Goal: Task Accomplishment & Management: Manage account settings

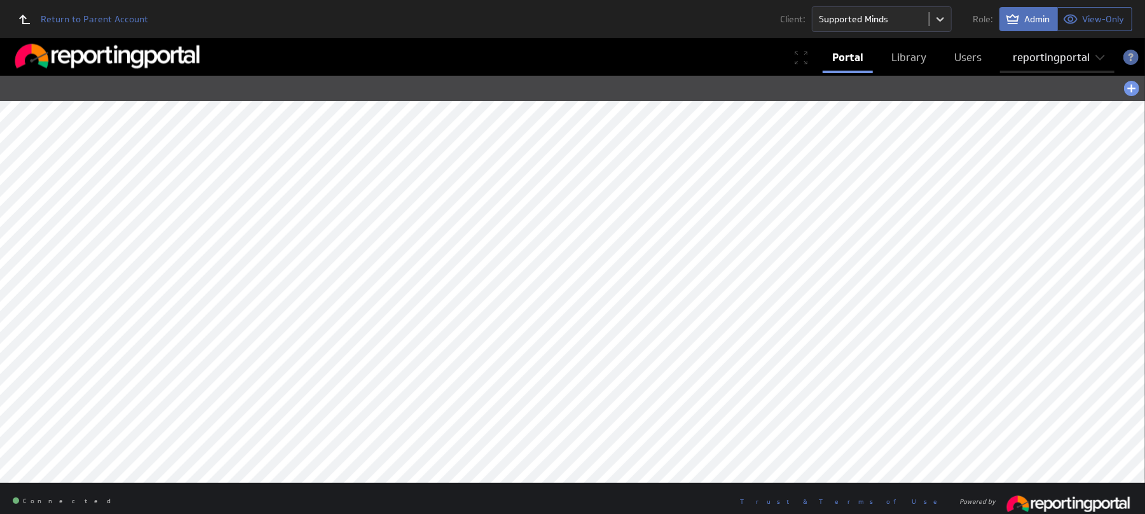
click at [1035, 63] on div "reportingportal" at bounding box center [1050, 57] width 77 height 11
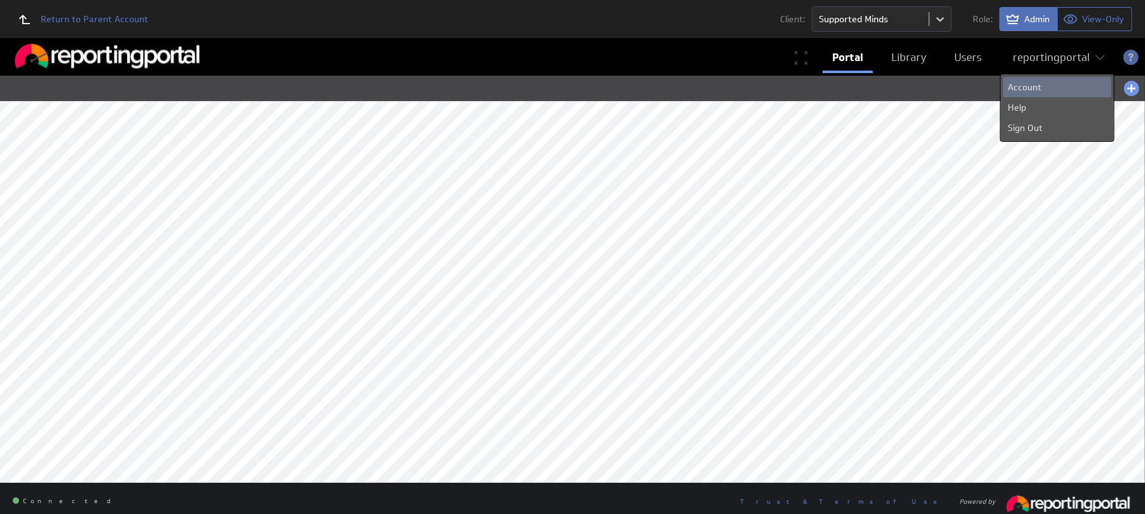
click at [1030, 93] on div "Account" at bounding box center [1057, 87] width 108 height 20
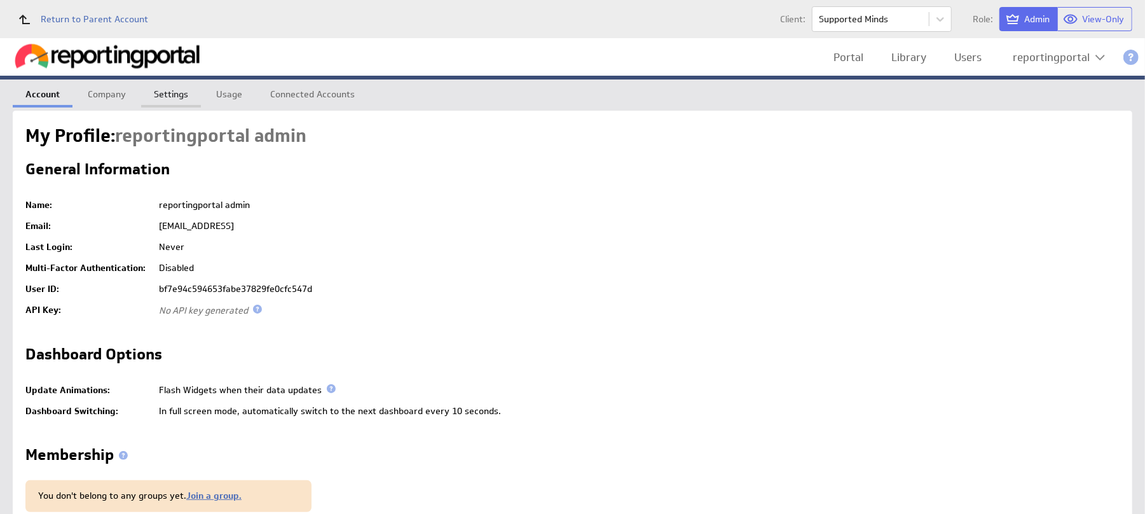
click at [167, 90] on link "Settings" at bounding box center [171, 91] width 60 height 25
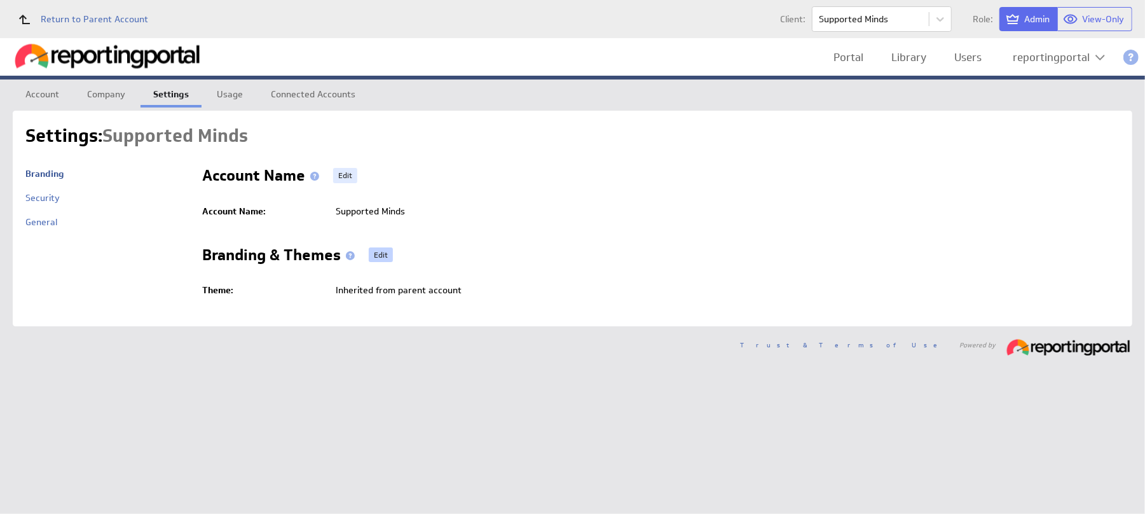
click at [379, 252] on link "Edit" at bounding box center [381, 254] width 24 height 15
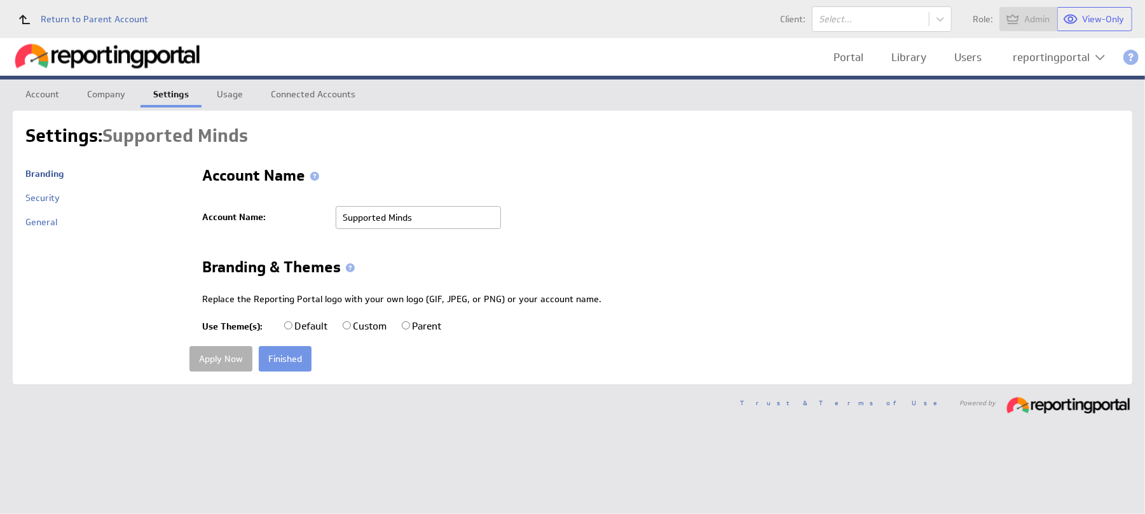
radio input "true"
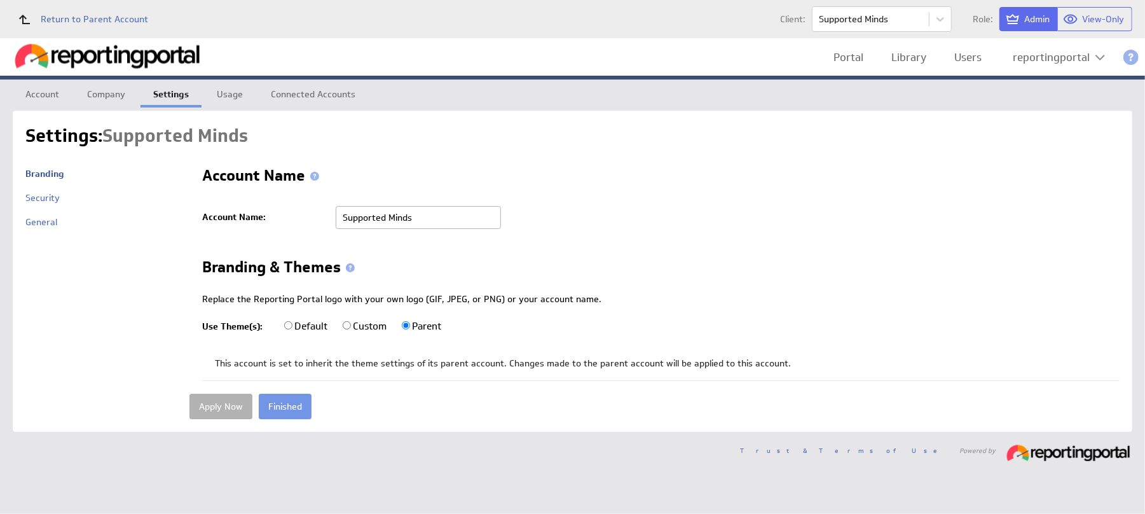
click at [348, 323] on input "Custom" at bounding box center [347, 325] width 8 height 8
radio input "true"
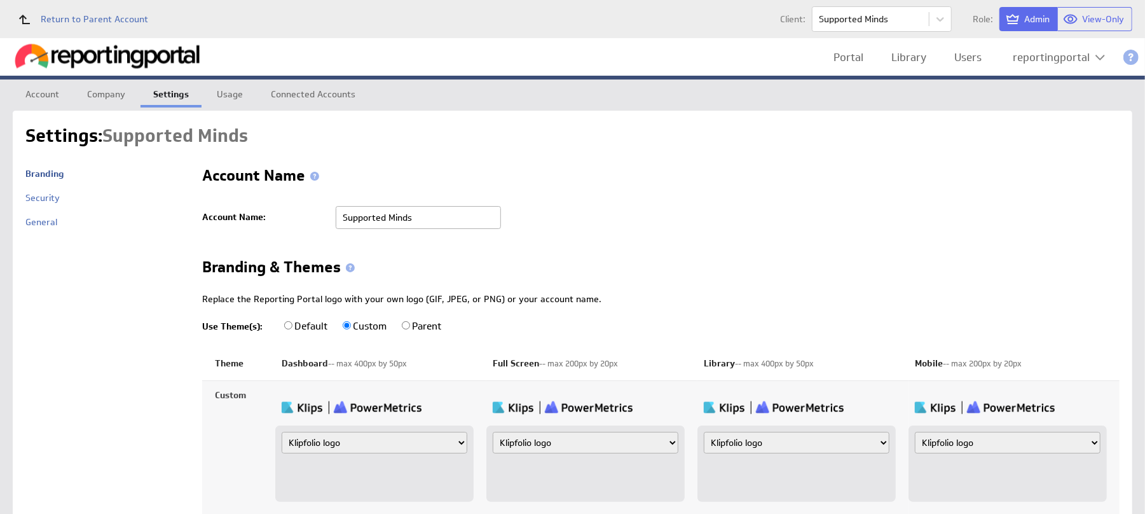
click at [336, 453] on select "Klipfolio logo Uploaded image file Account name" at bounding box center [375, 443] width 186 height 22
select select "image"
click at [282, 433] on select "Klipfolio logo Uploaded image file Account name" at bounding box center [375, 443] width 186 height 22
click at [306, 477] on input "file" at bounding box center [342, 478] width 121 height 13
type input "C:\fakepath\SupportedMinds.png"
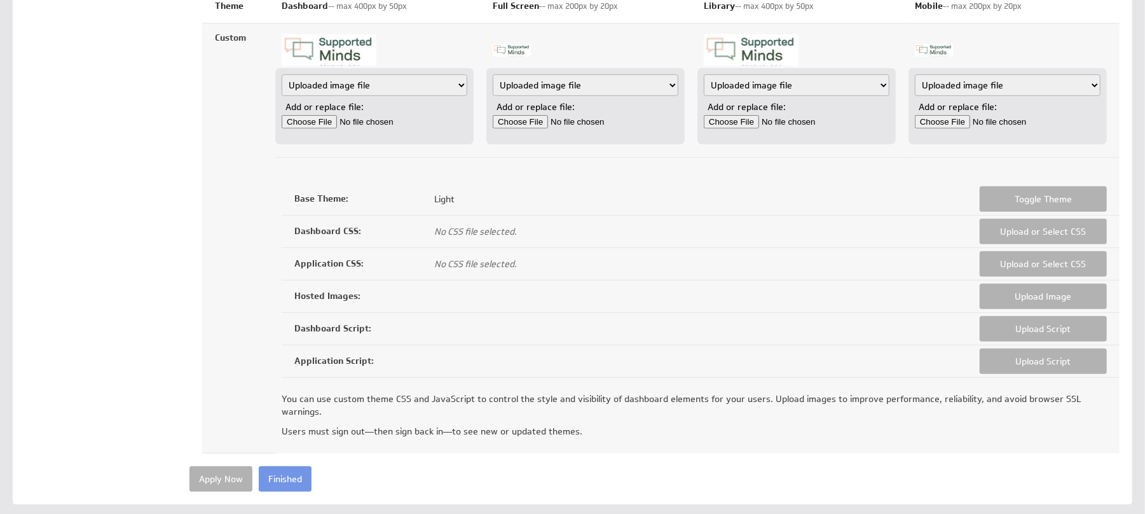
scroll to position [392, 0]
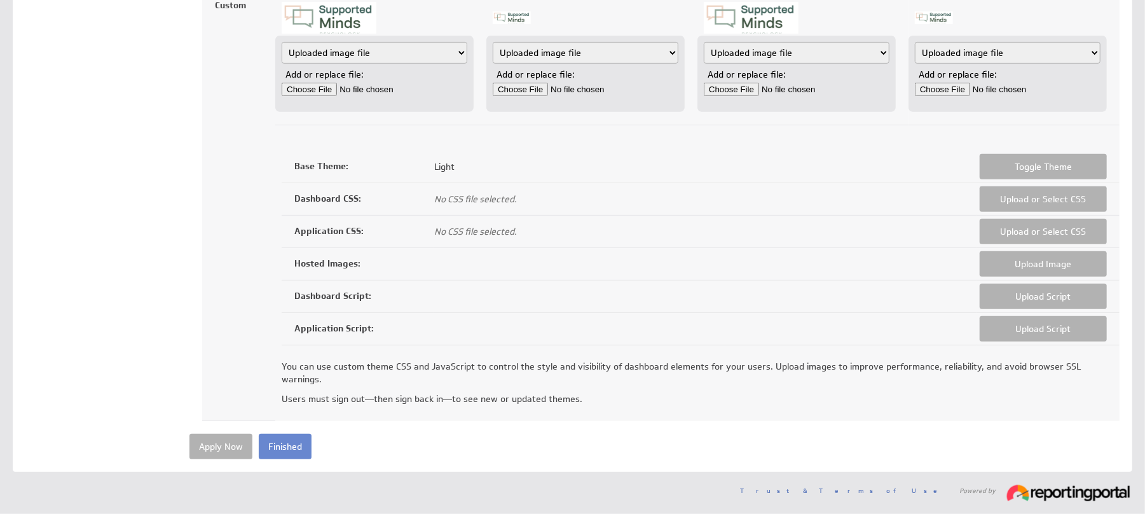
click at [291, 446] on input "Finished" at bounding box center [285, 445] width 53 height 25
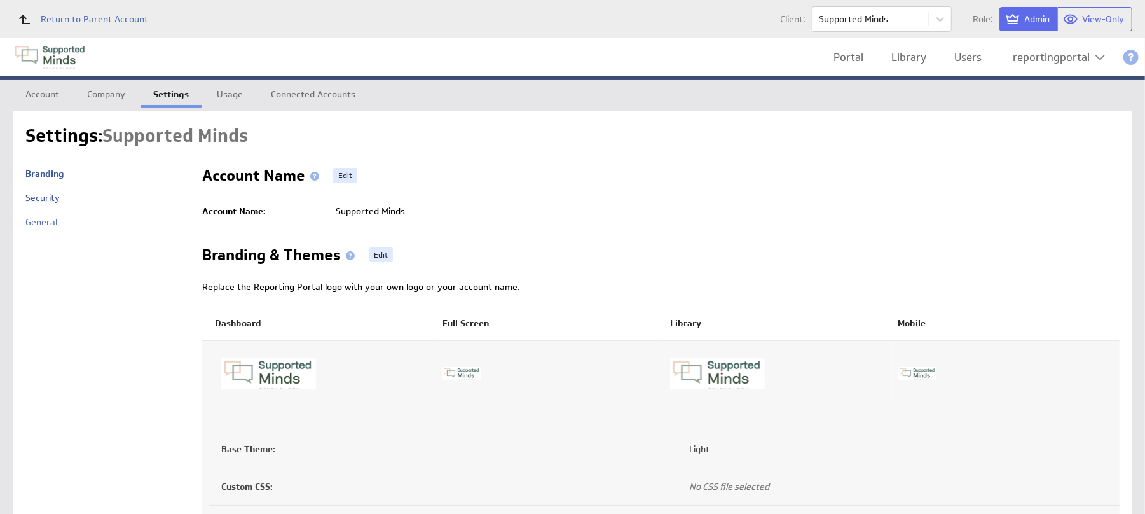
click at [34, 198] on link "Security" at bounding box center [42, 197] width 34 height 11
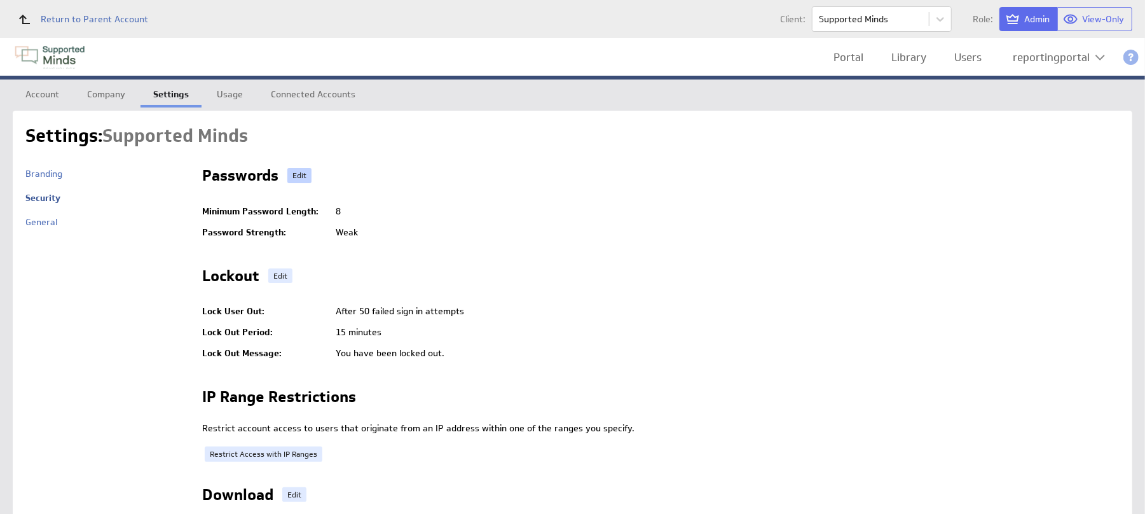
click at [297, 173] on link "Edit" at bounding box center [299, 175] width 24 height 15
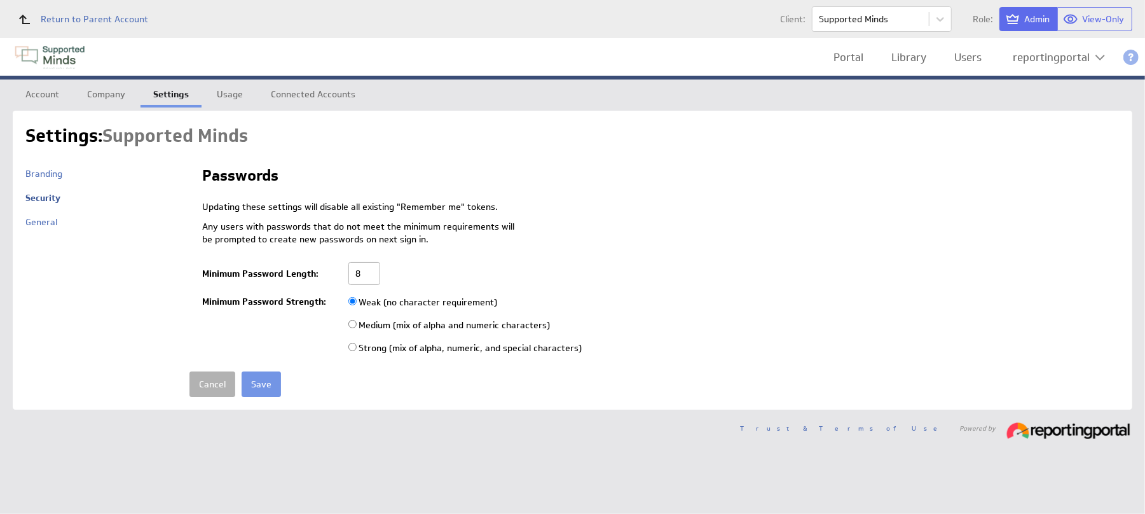
click at [372, 270] on input "8" at bounding box center [364, 273] width 32 height 23
type input "6"
click at [355, 327] on input "radio" at bounding box center [352, 324] width 8 height 8
radio input "true"
click at [275, 374] on input "Save" at bounding box center [261, 383] width 39 height 25
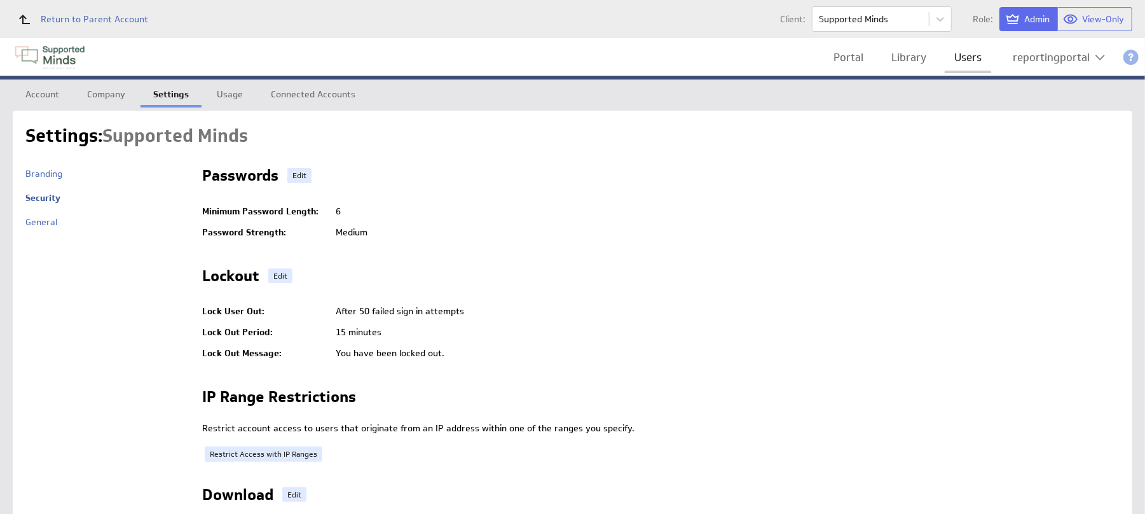
click at [969, 54] on link "Users" at bounding box center [967, 57] width 46 height 26
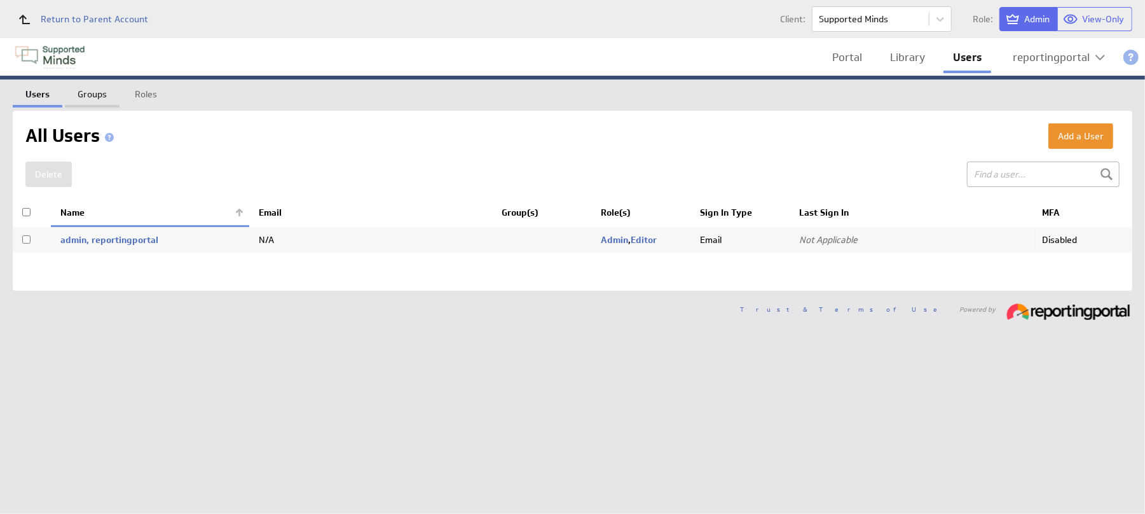
click at [90, 95] on link "Groups" at bounding box center [92, 91] width 55 height 25
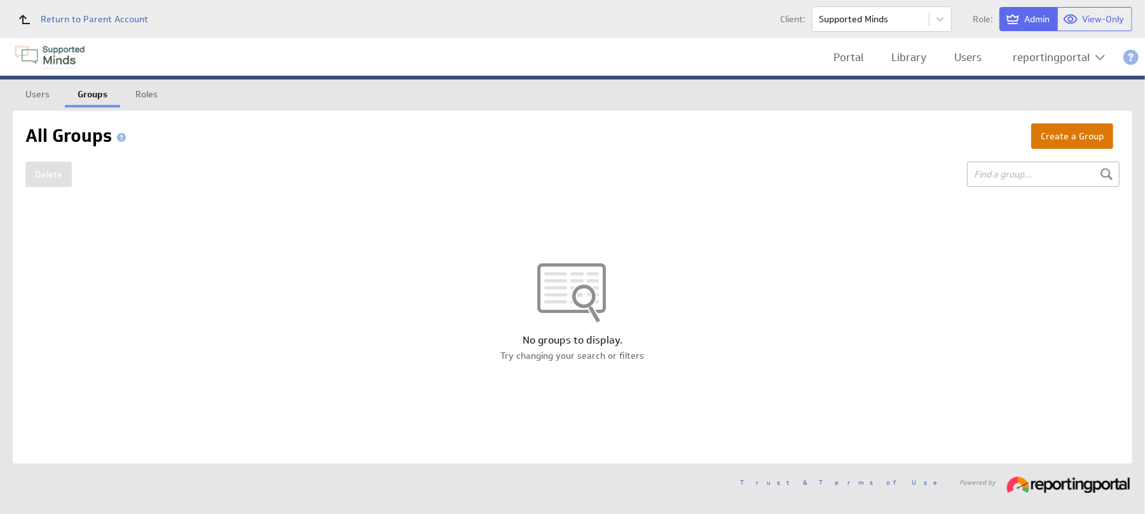
click at [1061, 136] on button "Create a Group" at bounding box center [1072, 135] width 82 height 25
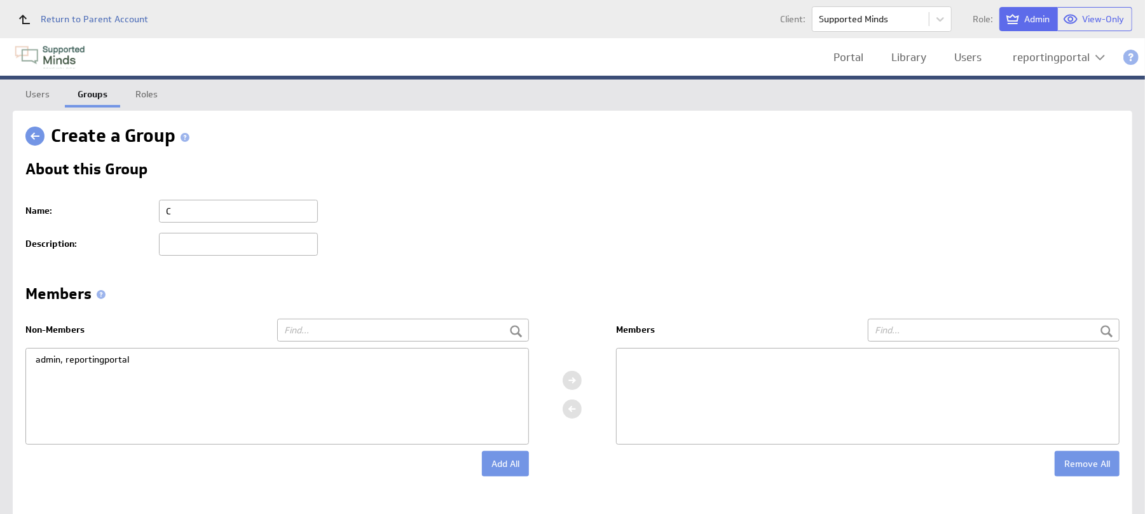
type input "Client"
click at [103, 358] on div "admin, reportingportal" at bounding box center [277, 359] width 502 height 22
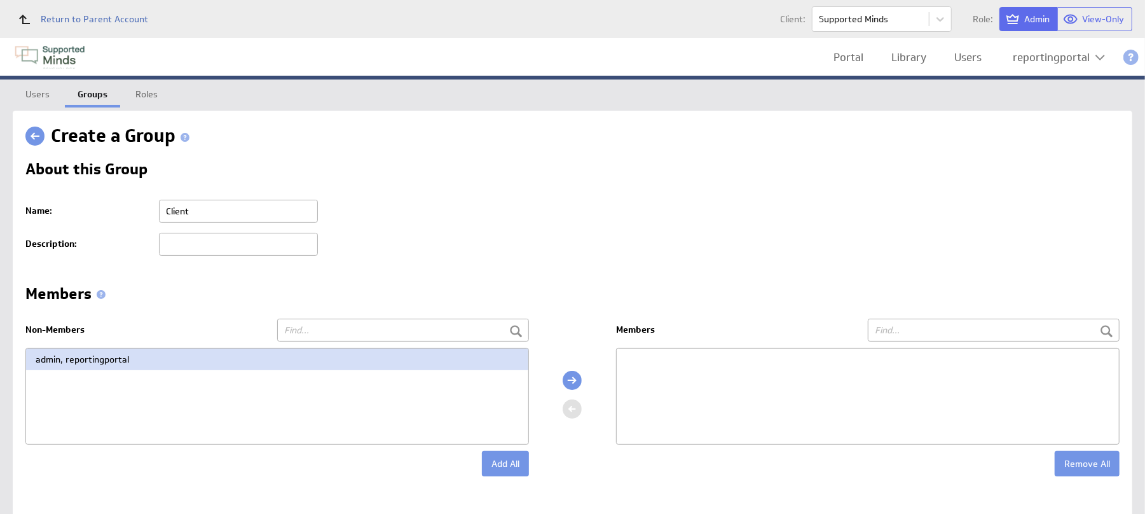
click at [568, 379] on div at bounding box center [571, 380] width 19 height 19
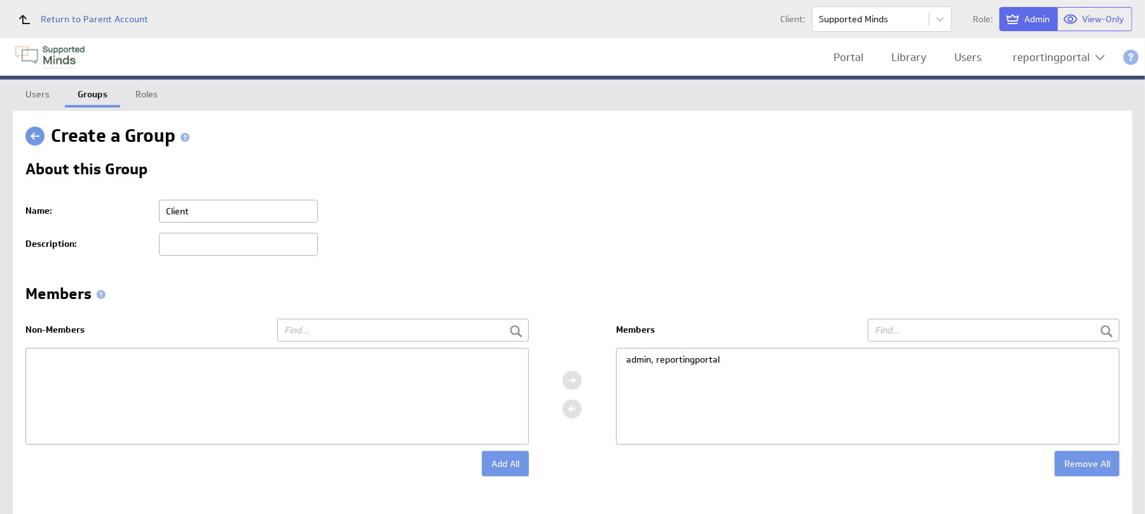
scroll to position [84, 0]
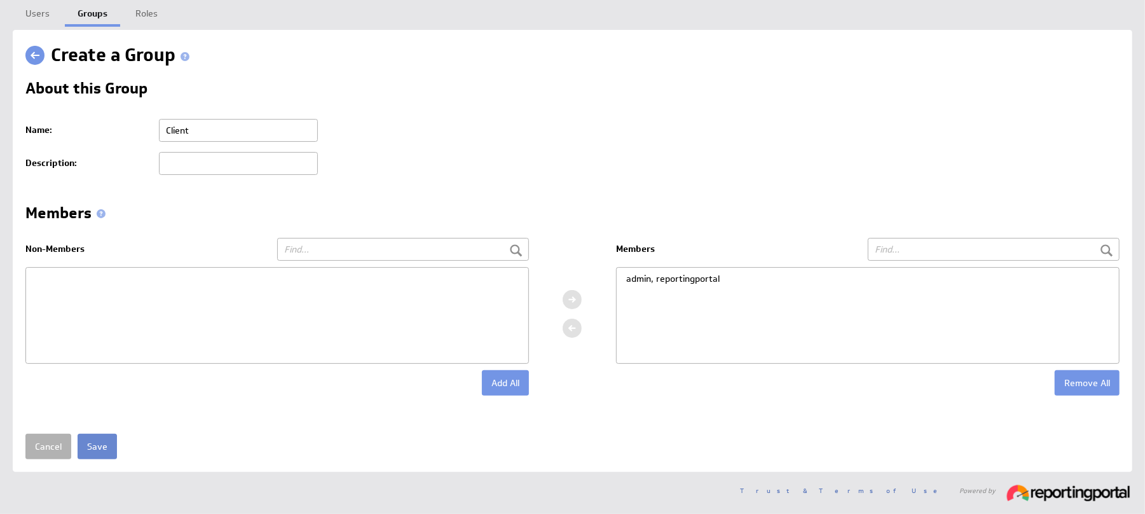
click at [102, 450] on input "Save" at bounding box center [97, 445] width 39 height 25
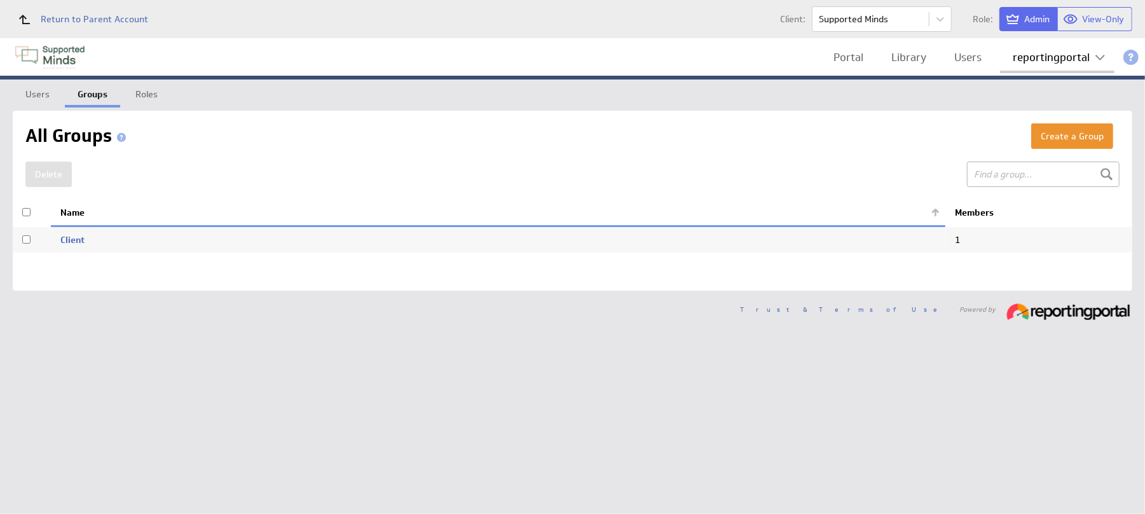
click at [1035, 52] on div "reportingportal" at bounding box center [1050, 57] width 77 height 11
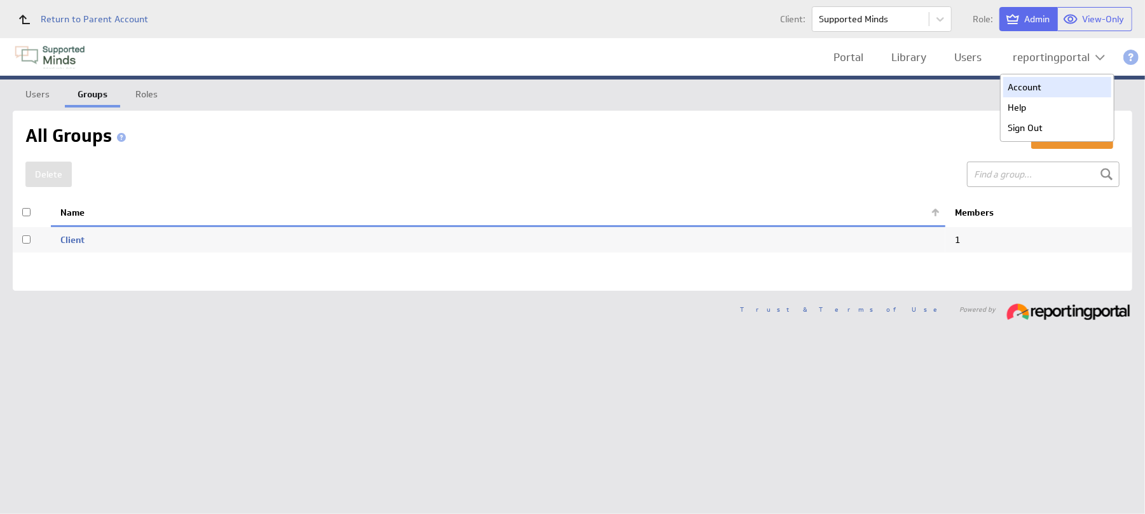
click at [1037, 86] on div "Account" at bounding box center [1057, 87] width 108 height 20
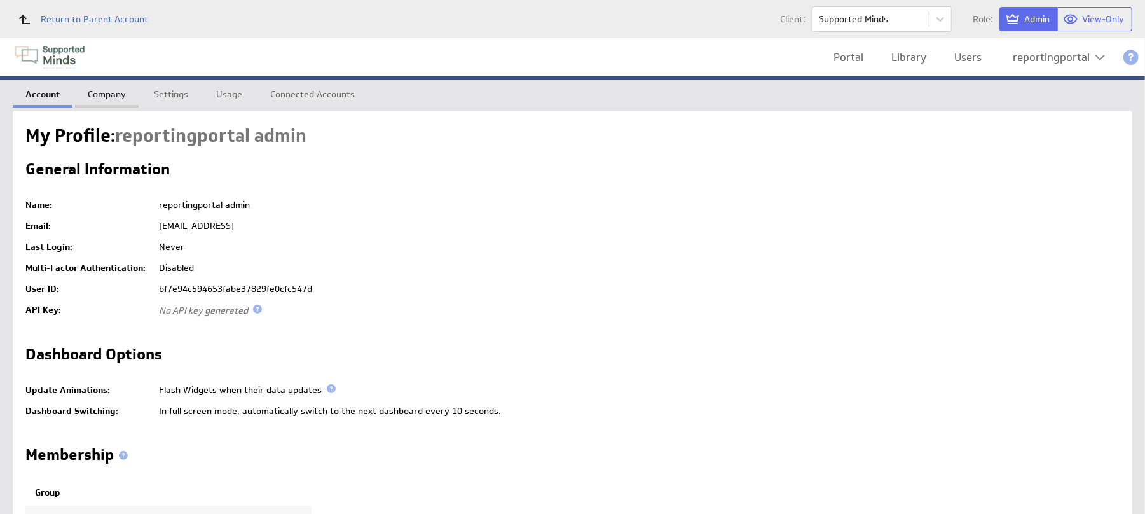
click at [107, 92] on link "Company" at bounding box center [107, 91] width 64 height 25
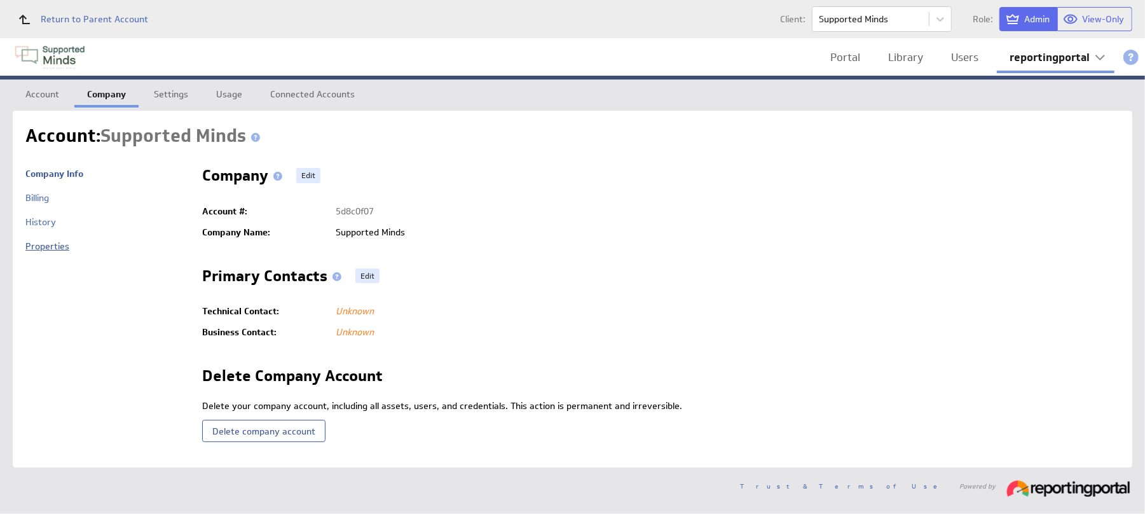
click at [52, 250] on link "Properties" at bounding box center [47, 245] width 44 height 11
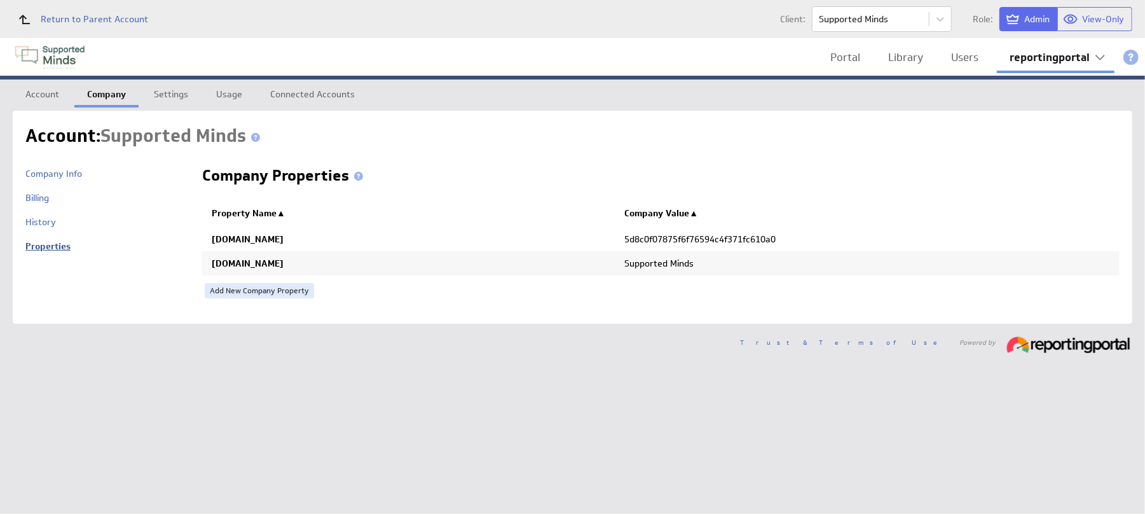
drag, startPoint x: 0, startPoint y: 0, endPoint x: 52, endPoint y: 250, distance: 255.2
click at [52, 250] on link "Properties" at bounding box center [47, 245] width 45 height 11
click at [234, 287] on link "Add New Company Property" at bounding box center [259, 290] width 109 height 15
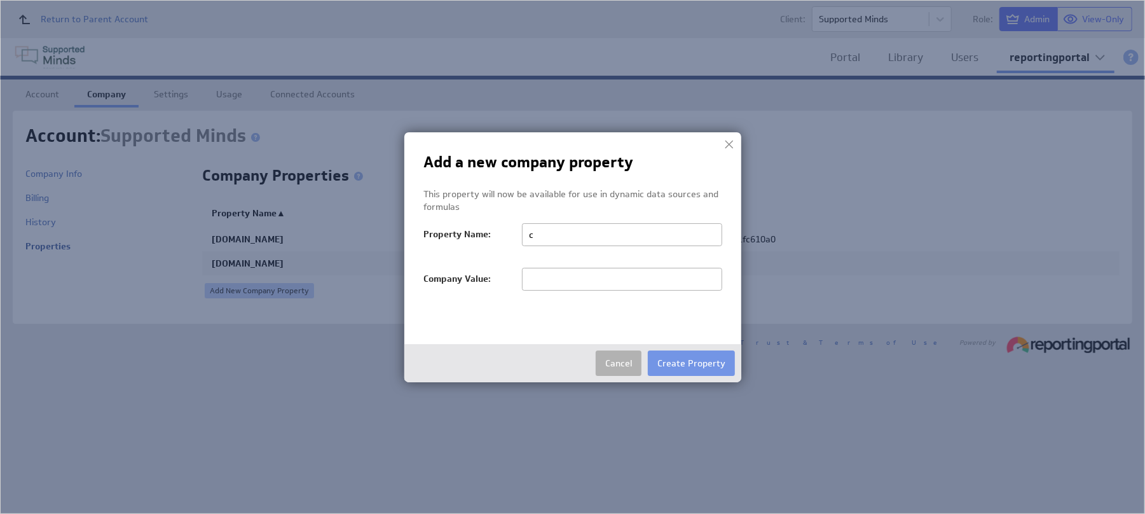
type input "conversions"
click at [555, 288] on input "text" at bounding box center [622, 279] width 200 height 23
type input "null,null,null,null,null,null,null,null,null,null"
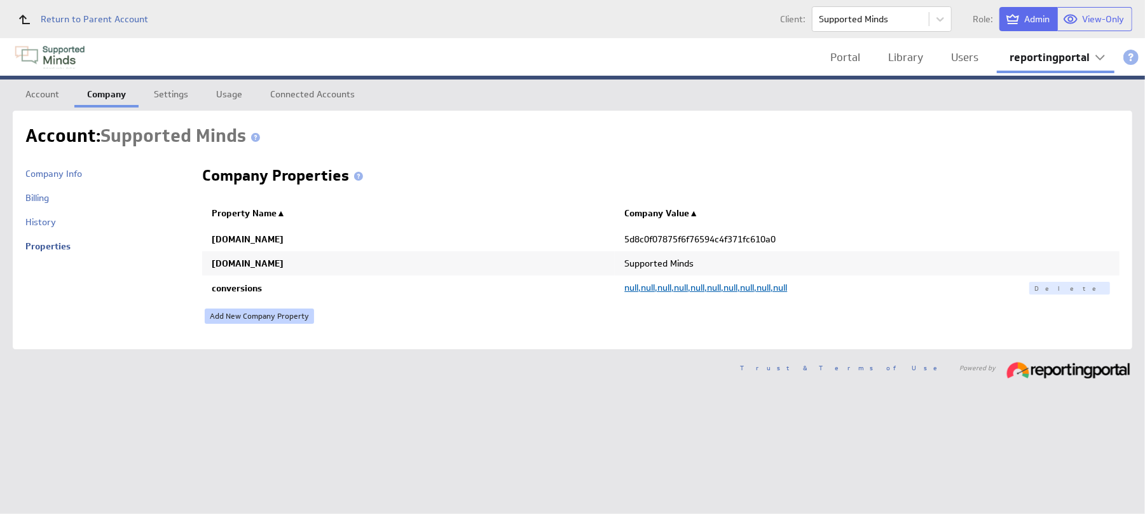
click at [265, 314] on link "Add New Company Property" at bounding box center [259, 315] width 109 height 15
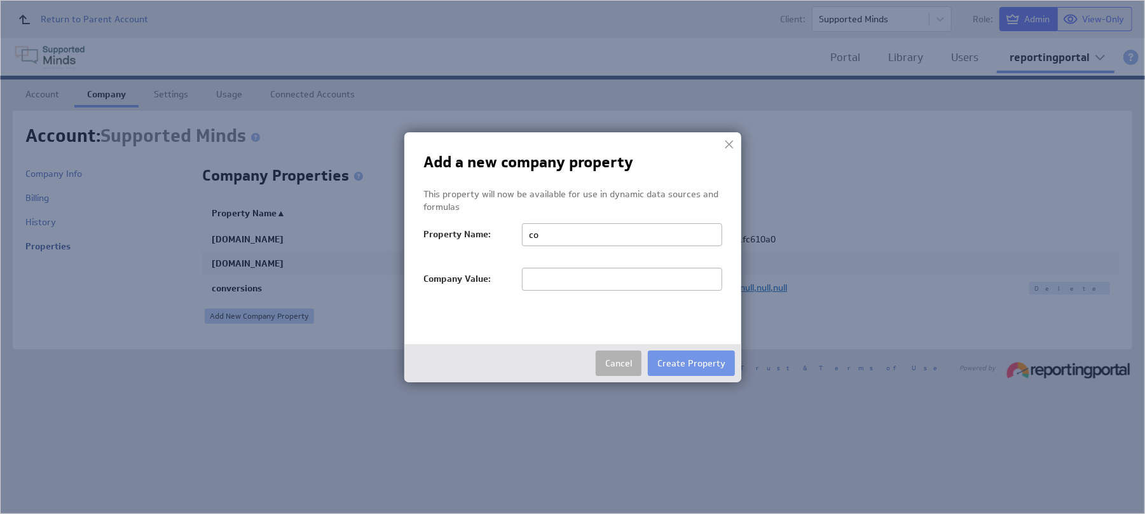
type input "conversions_ga4"
type input "null,null,null,null,null,null,null,null,null,null"
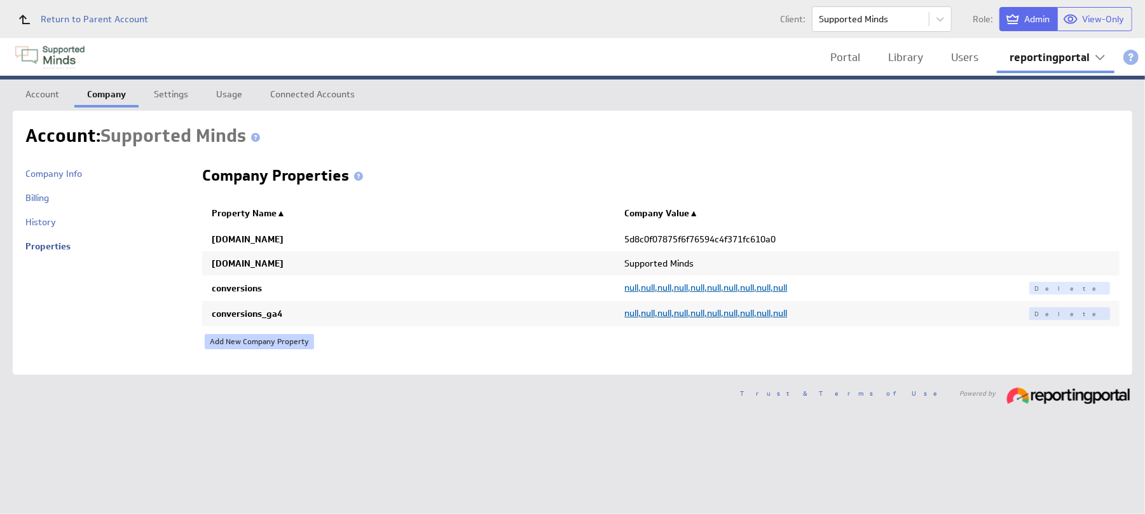
click at [245, 348] on link "Add New Company Property" at bounding box center [259, 341] width 109 height 15
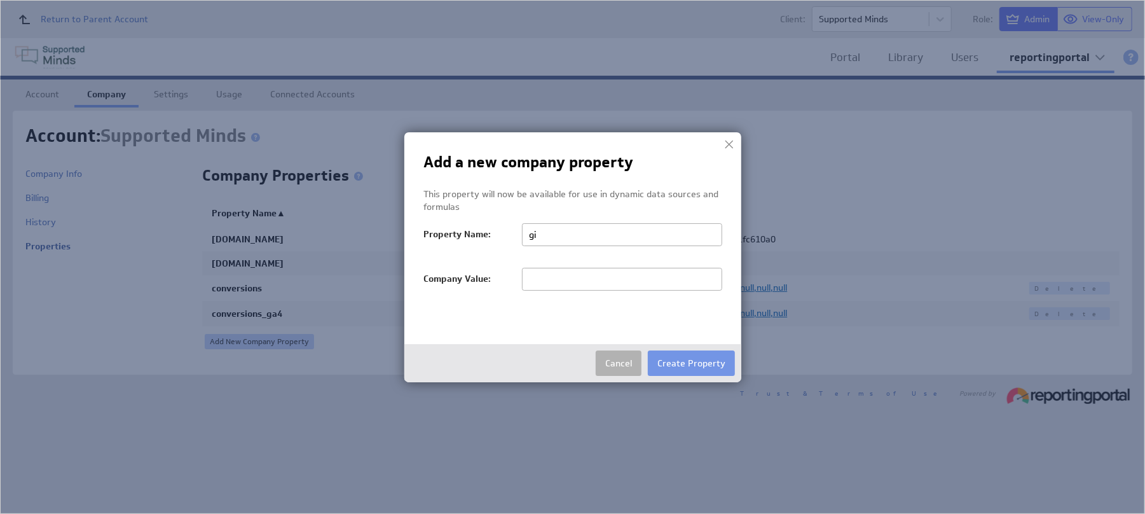
type input "goals_exclude"
type input "/"
type input "Clicks to call,Phone Call (Phone call),Phone Call (Phone Calls),Local actions -…"
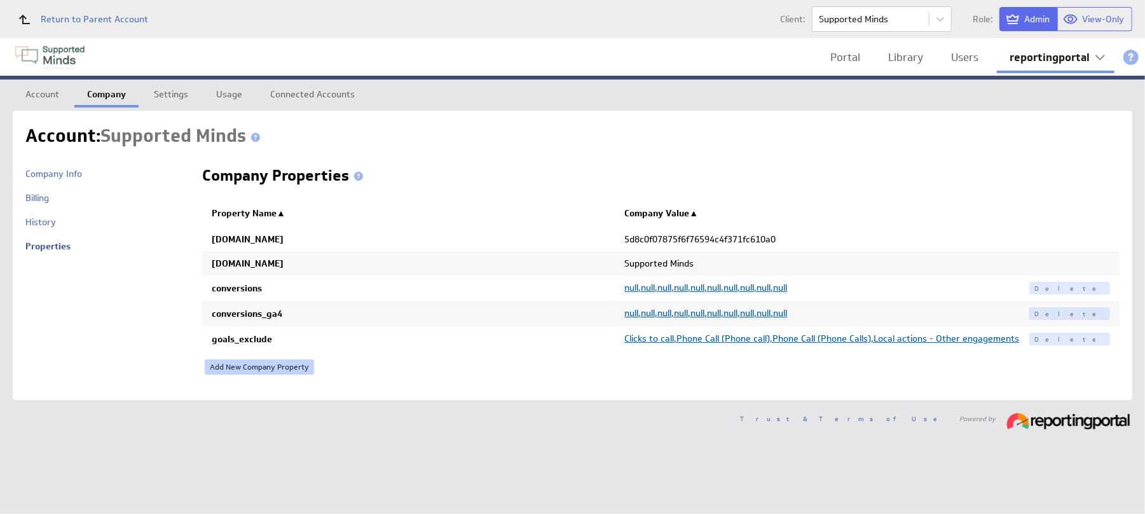
click at [244, 359] on link "Add New Company Property" at bounding box center [259, 366] width 109 height 15
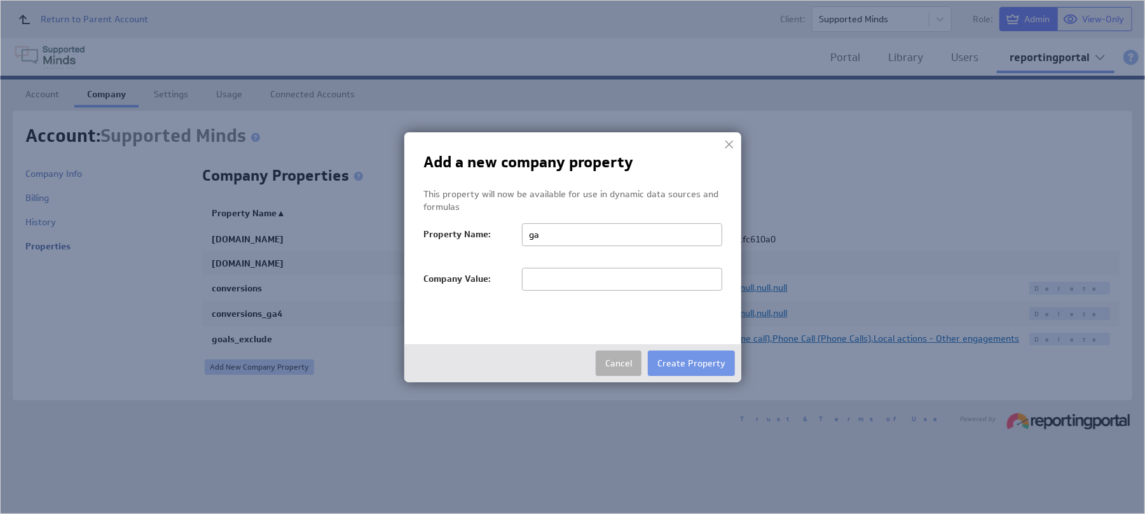
type input "gaid"
click at [540, 276] on input "text" at bounding box center [622, 279] width 200 height 23
paste input "505581697"
type input "505581697"
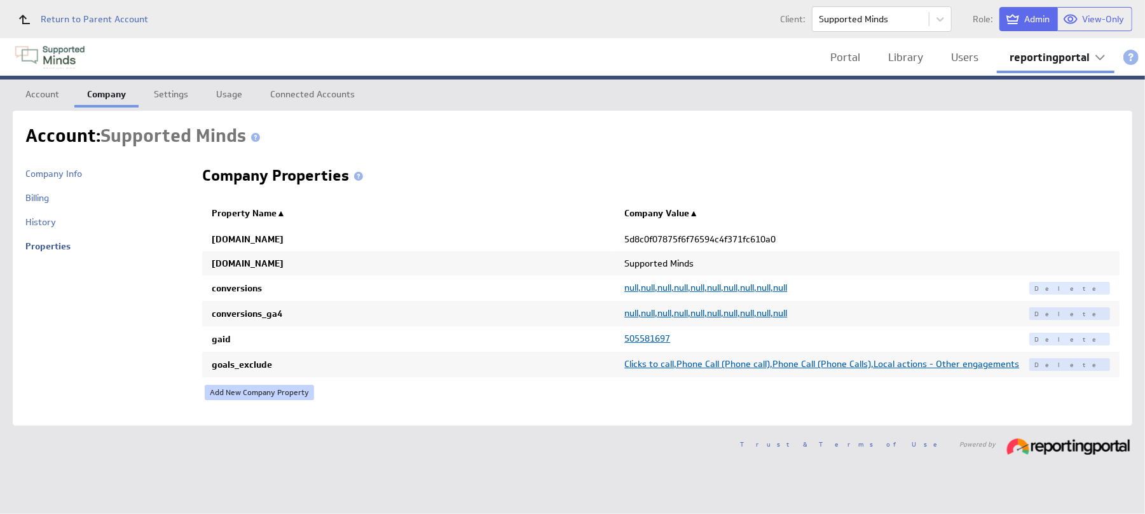
click at [233, 395] on link "Add New Company Property" at bounding box center [259, 392] width 109 height 15
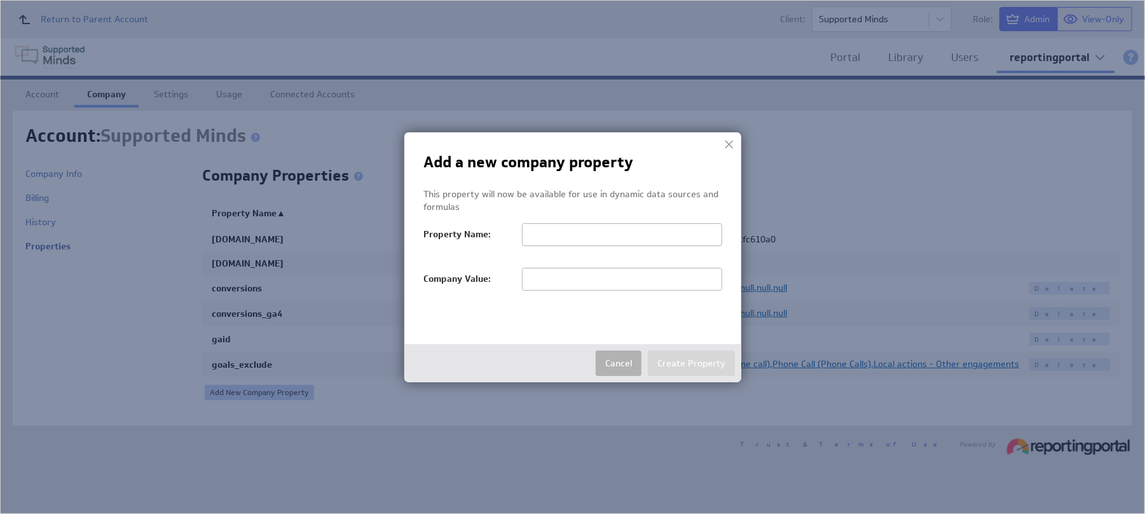
type input "g"
type input "login_customer_id"
type input "9030409482"
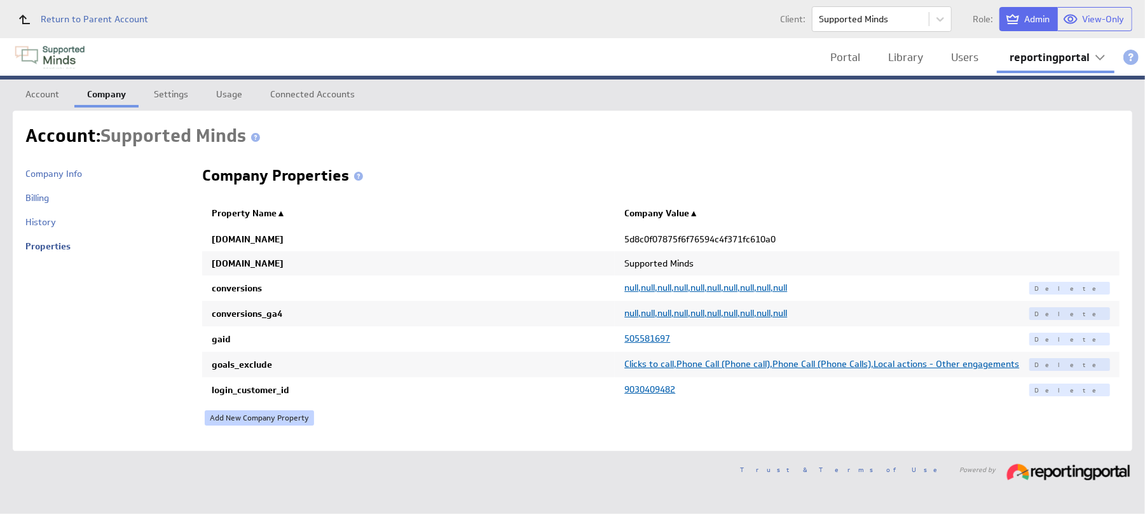
click at [258, 410] on link "Add New Company Property" at bounding box center [259, 417] width 109 height 15
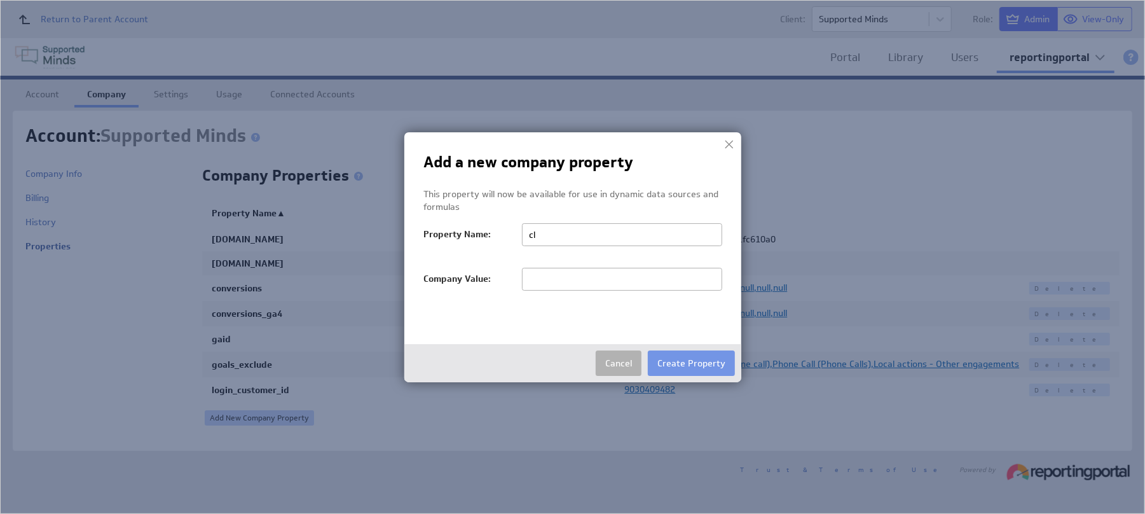
type input "client_id"
type input "6545150362"
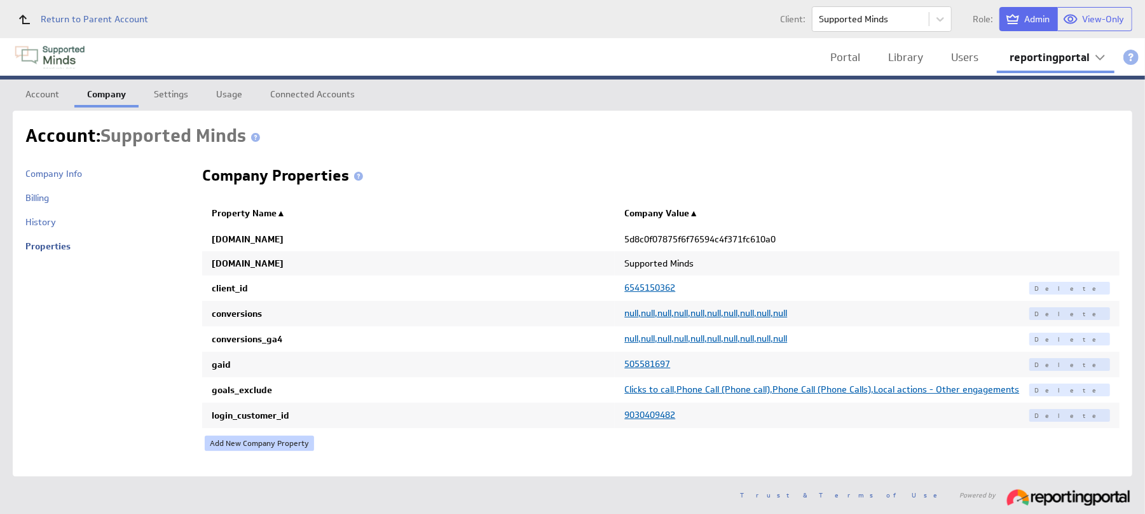
click at [242, 443] on link "Add New Company Property" at bounding box center [259, 442] width 109 height 15
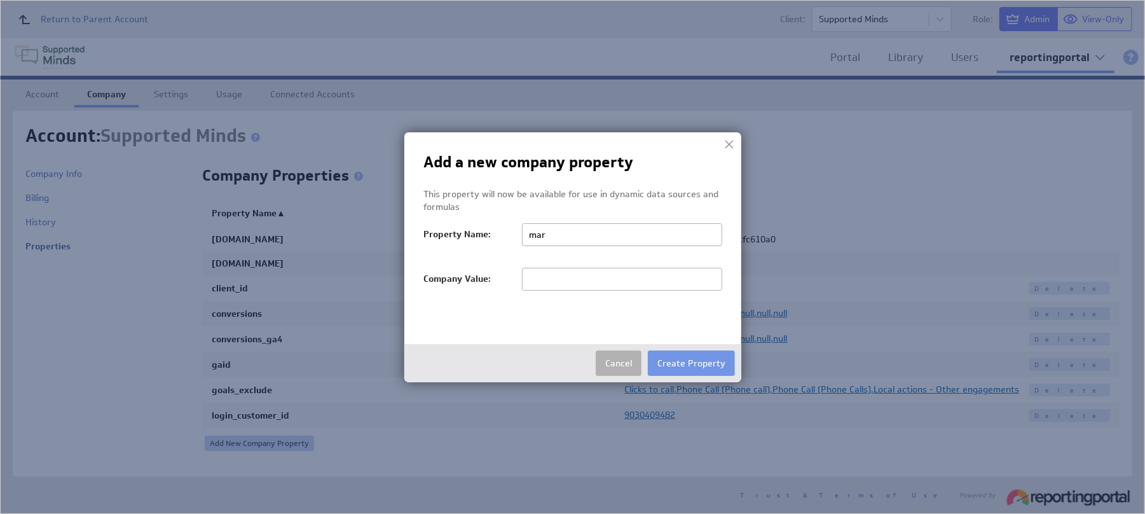
type input "margin"
type input "1"
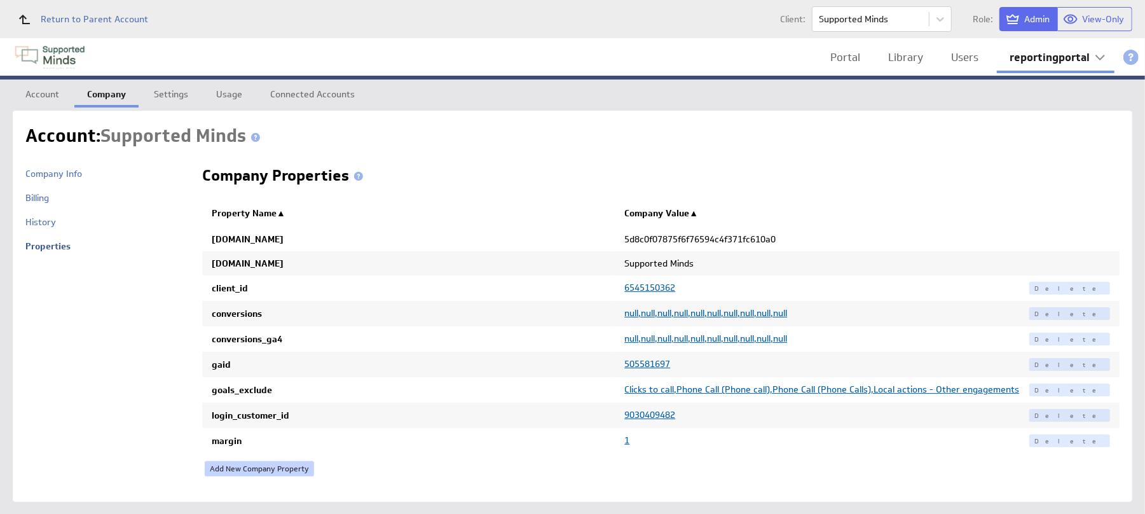
click at [242, 463] on link "Add New Company Property" at bounding box center [259, 468] width 109 height 15
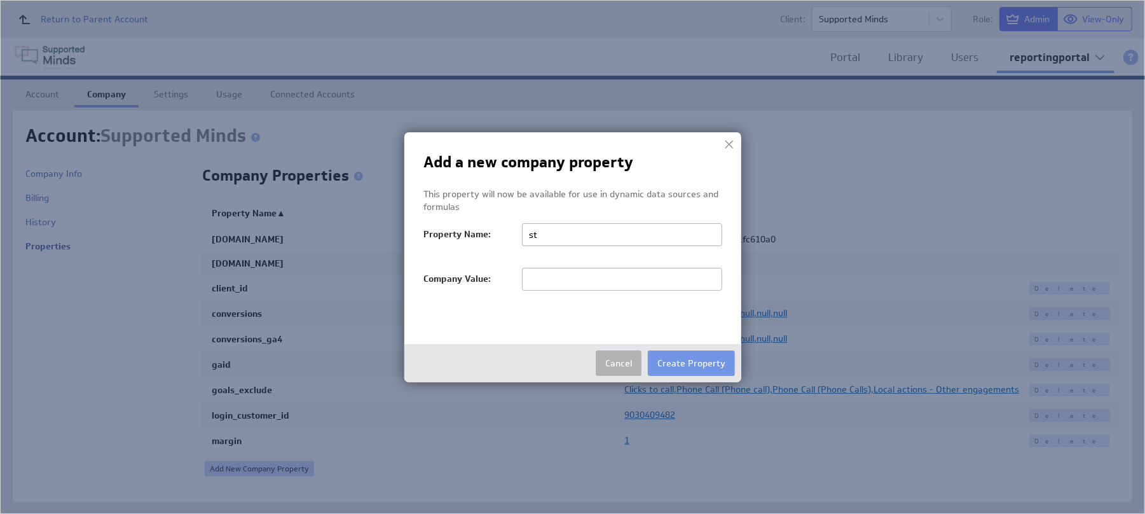
type input "startDate"
type input "20250922"
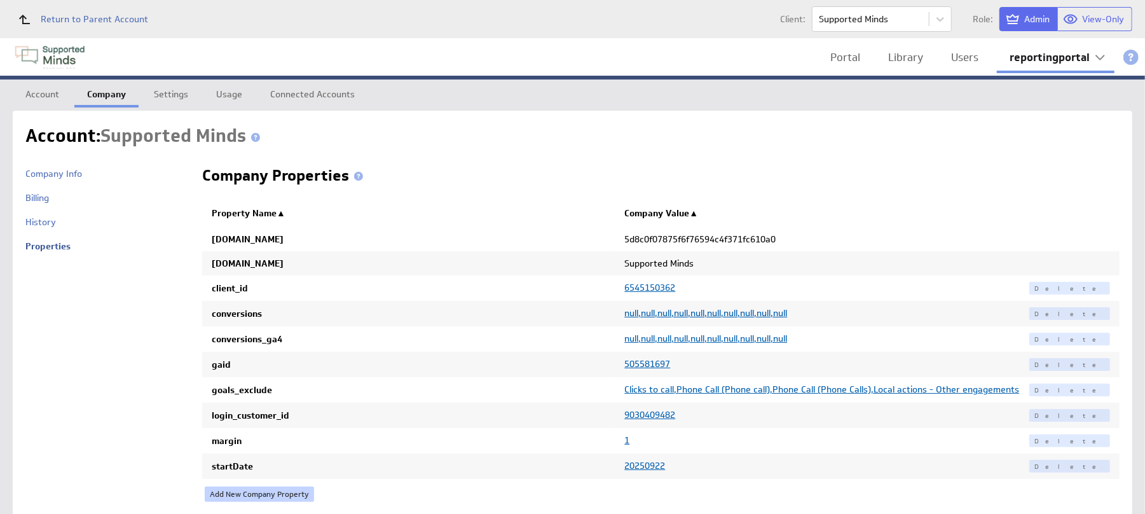
click at [224, 496] on link "Add New Company Property" at bounding box center [259, 493] width 109 height 15
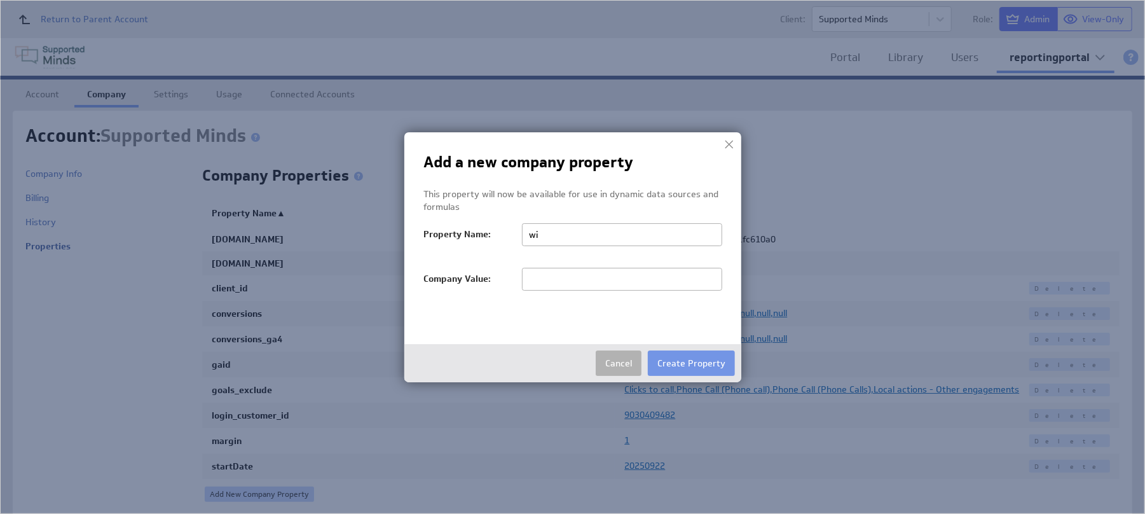
type input "wildjar_id"
paste input "c7ced41b-1e8e-420b-9ab9-13eb567c531f"
type input "c7ced41b-1e8e-420b-9ab9-13eb567c531f"
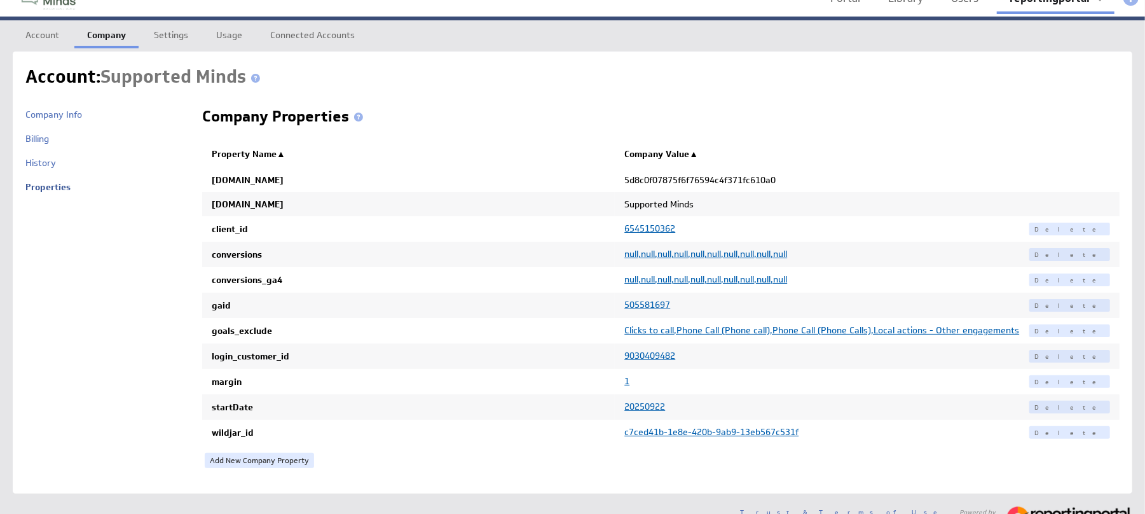
scroll to position [80, 0]
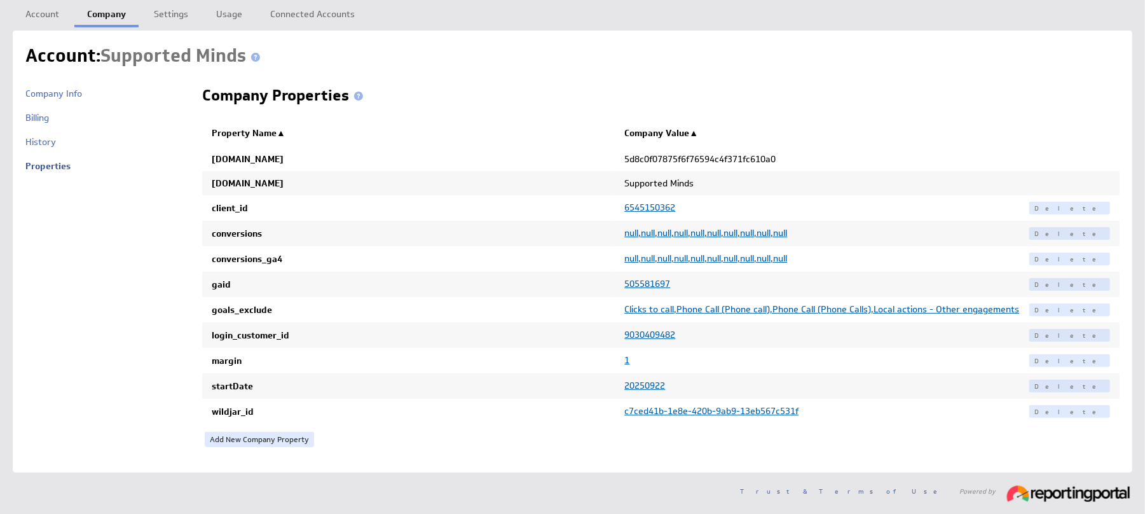
click at [961, 304] on span "Clicks to call,Phone Call (Phone call),Phone Call (Phone Calls),Local actions -…" at bounding box center [821, 308] width 395 height 11
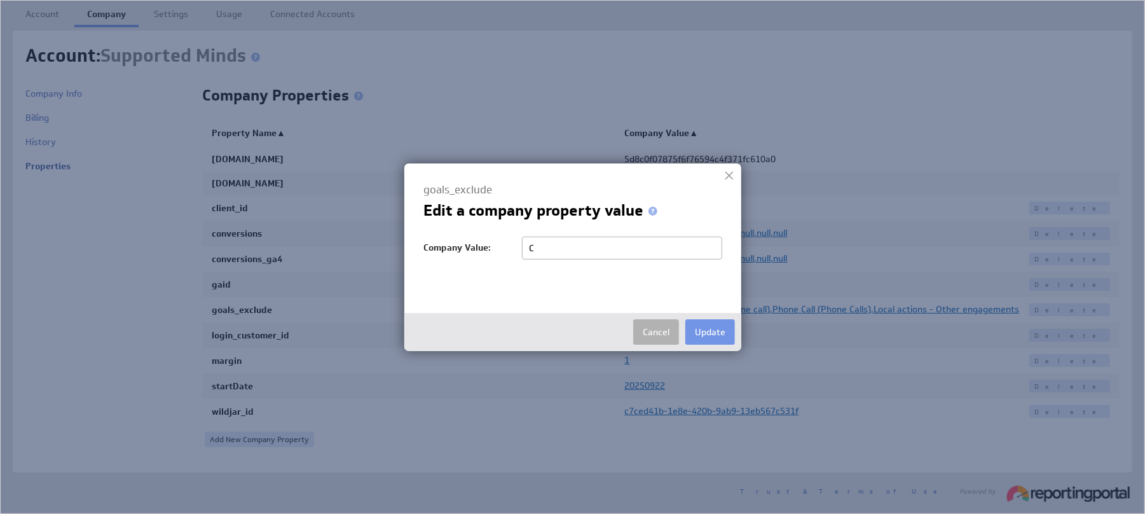
scroll to position [0, 0]
type input "Clicks to call,Phone Call (Phone call),Phone Call (Phone calls),Local actions -…"
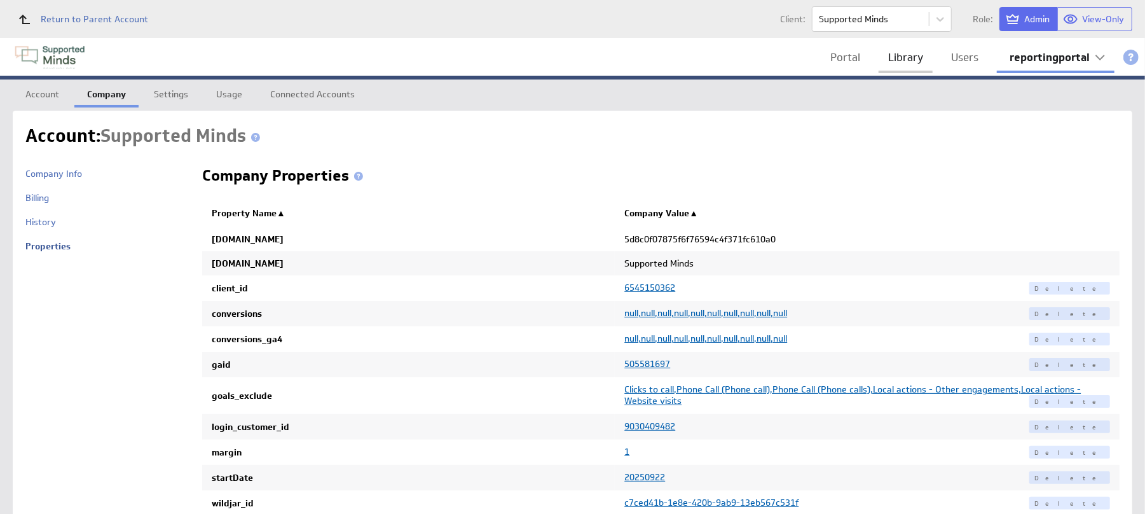
click at [900, 54] on link "Library" at bounding box center [905, 57] width 54 height 26
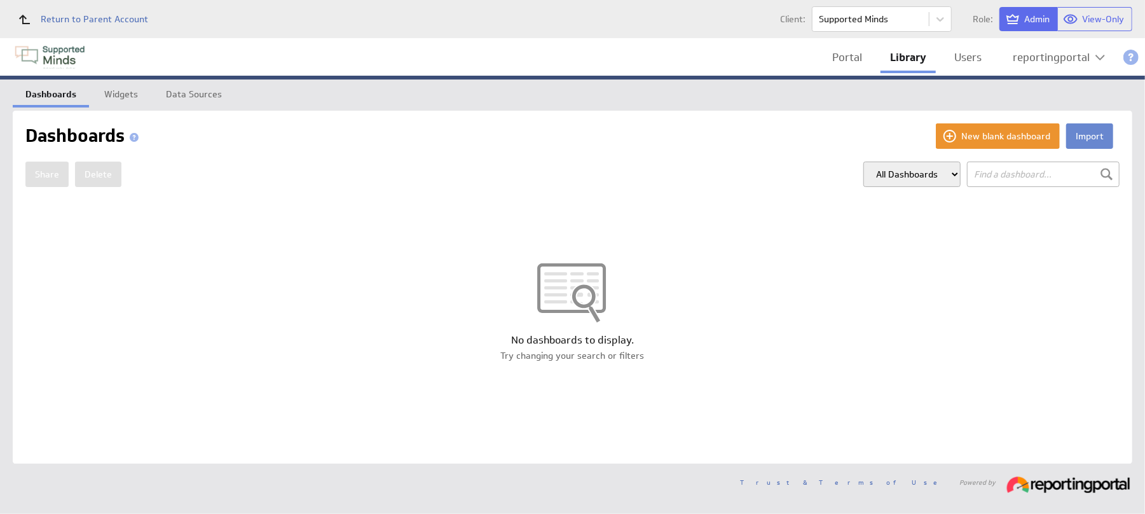
click at [1096, 132] on button "Import" at bounding box center [1089, 135] width 47 height 25
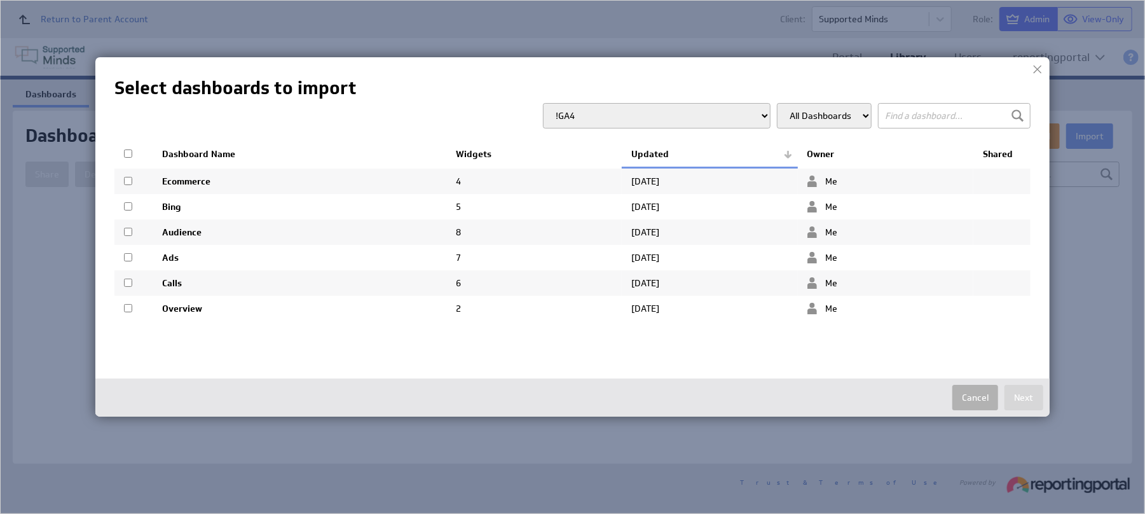
click at [125, 308] on input "checkbox" at bounding box center [128, 308] width 8 height 8
checkbox input "true"
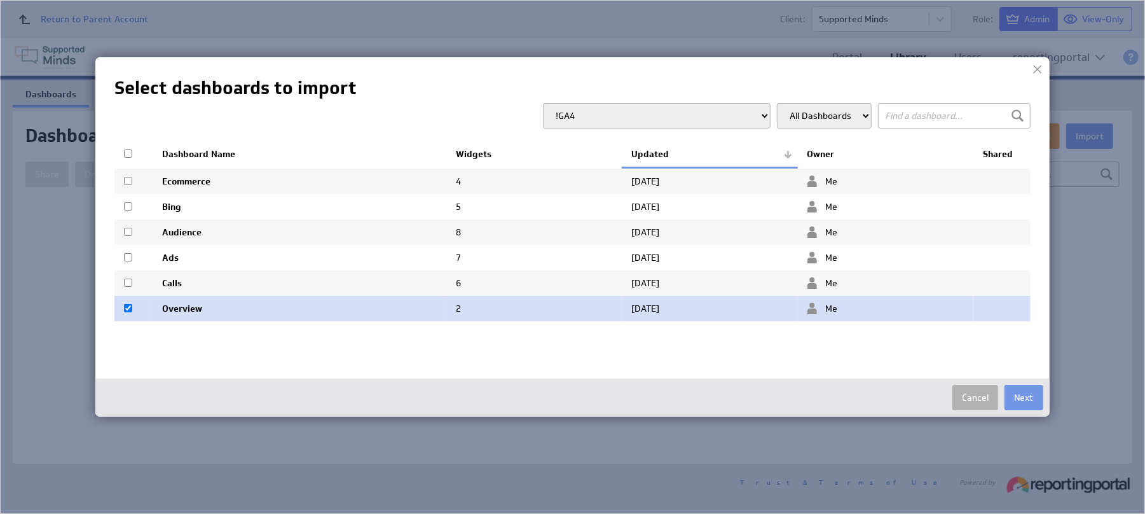
click at [127, 275] on td at bounding box center [133, 282] width 38 height 25
checkbox input "true"
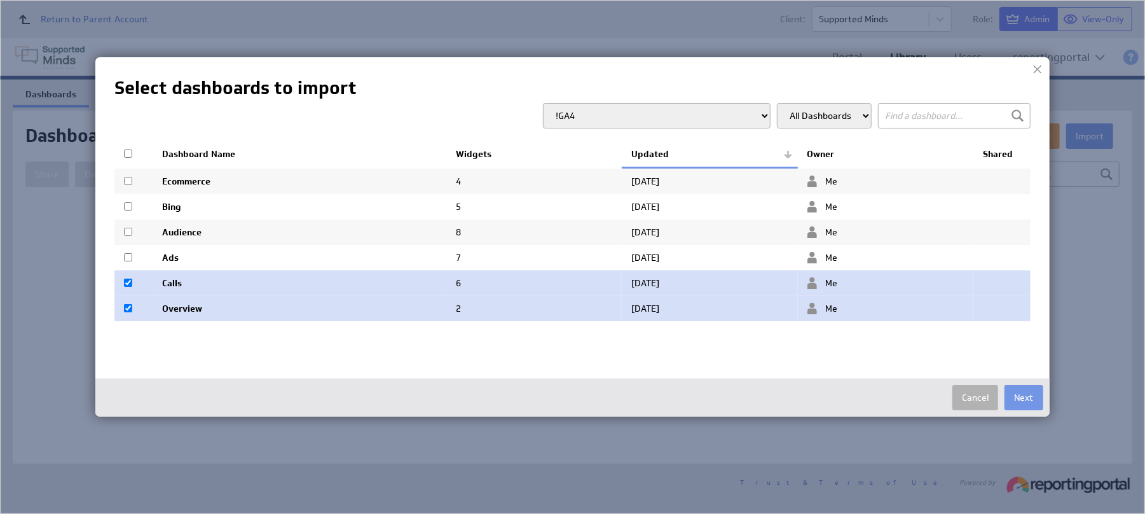
click at [127, 253] on input "checkbox" at bounding box center [128, 257] width 8 height 8
checkbox input "true"
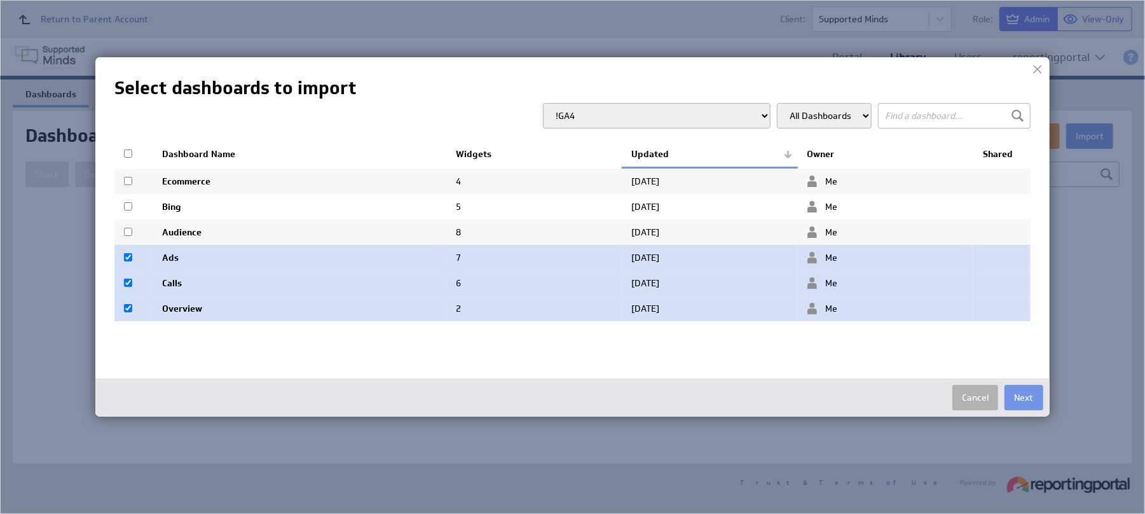
click at [130, 230] on input "checkbox" at bounding box center [128, 232] width 8 height 8
checkbox input "true"
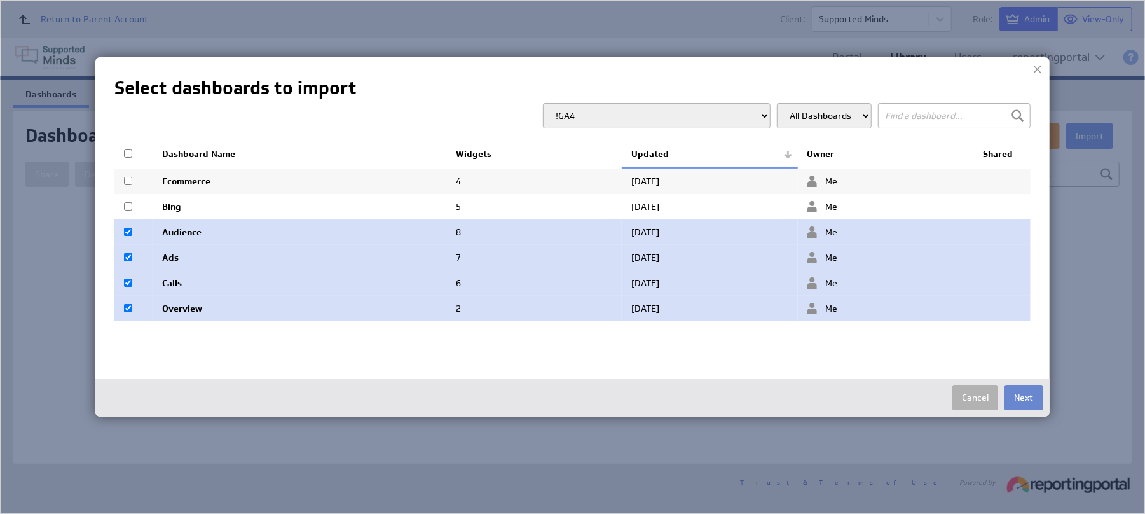
click at [1030, 392] on button "Next" at bounding box center [1023, 397] width 39 height 25
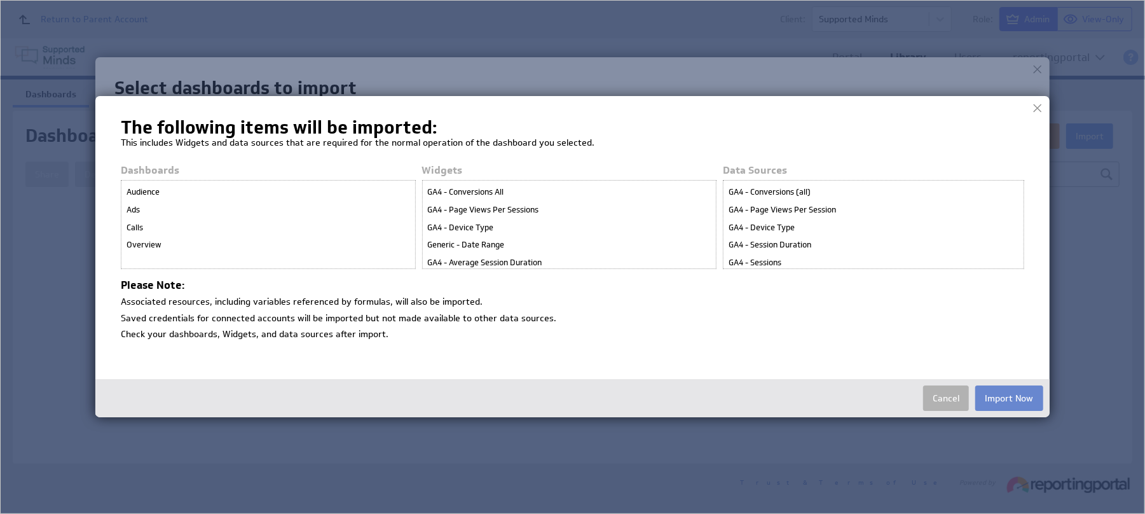
click at [999, 394] on button "Import Now" at bounding box center [1009, 397] width 68 height 25
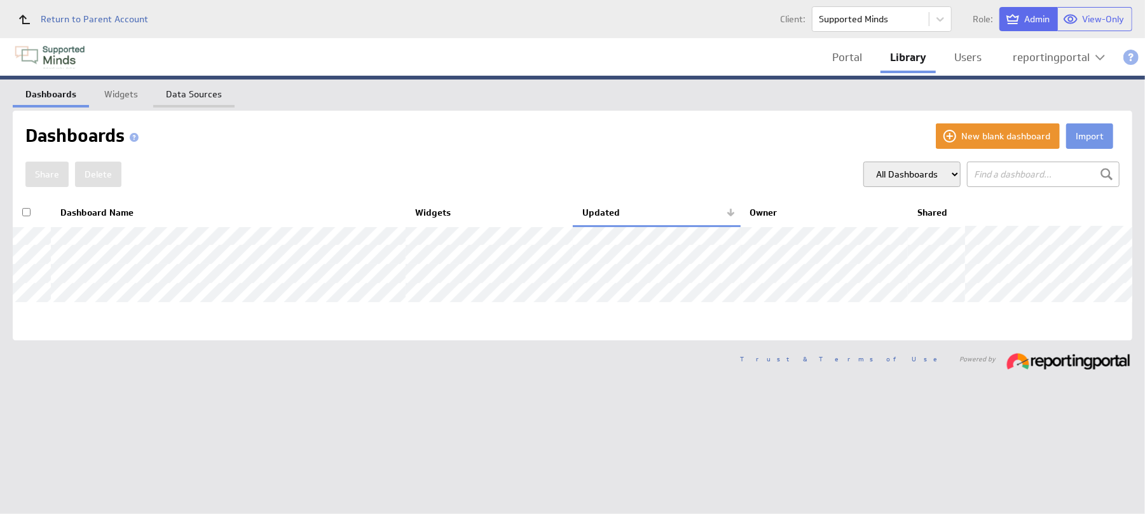
click at [200, 92] on link "Data Sources" at bounding box center [193, 91] width 81 height 25
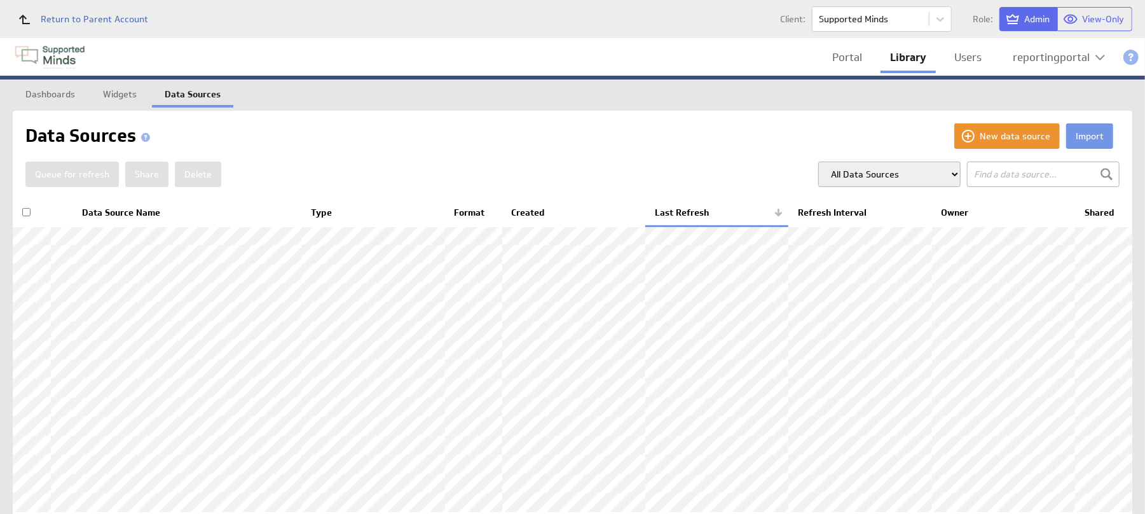
click at [120, 212] on th "Data Source Name" at bounding box center [186, 213] width 229 height 27
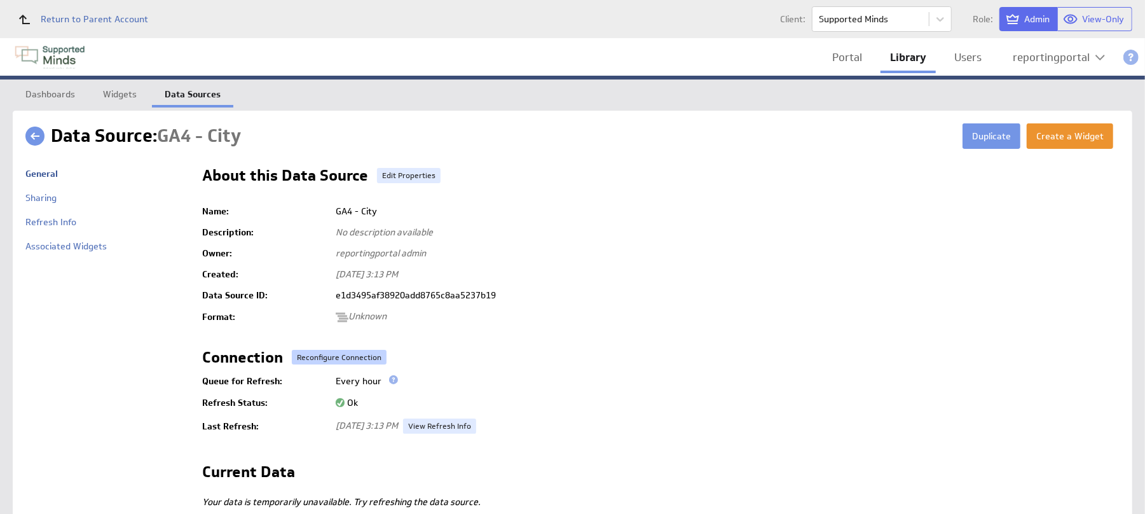
click at [323, 352] on button "Reconfigure Connection" at bounding box center [339, 357] width 95 height 15
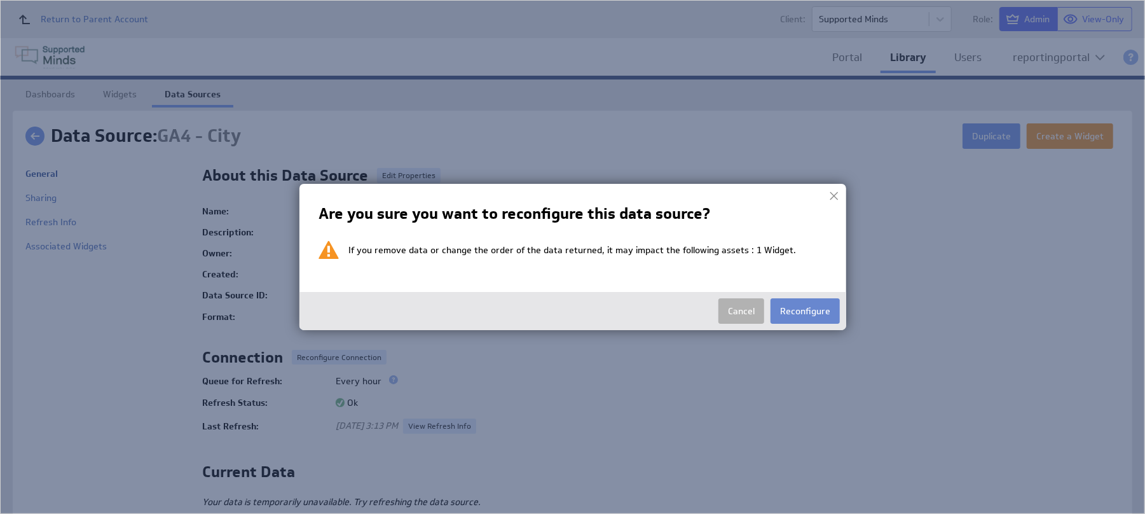
click at [794, 306] on button "Reconfigure" at bounding box center [804, 310] width 69 height 25
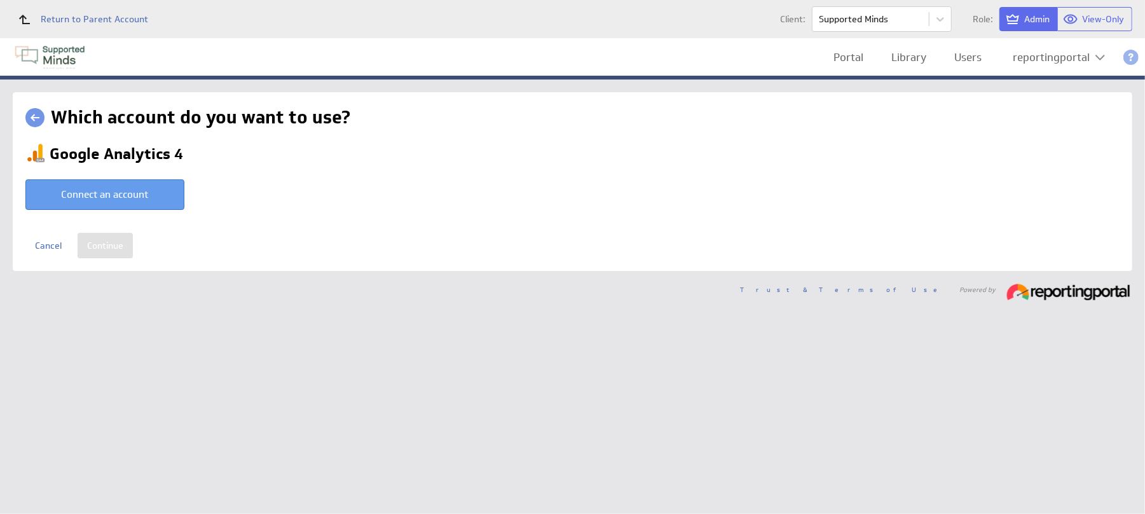
click at [158, 206] on button "Connect an account" at bounding box center [104, 194] width 159 height 31
type input "reportingportal @ Google created Sep 30, 2025 at 5:15 AM GMT"
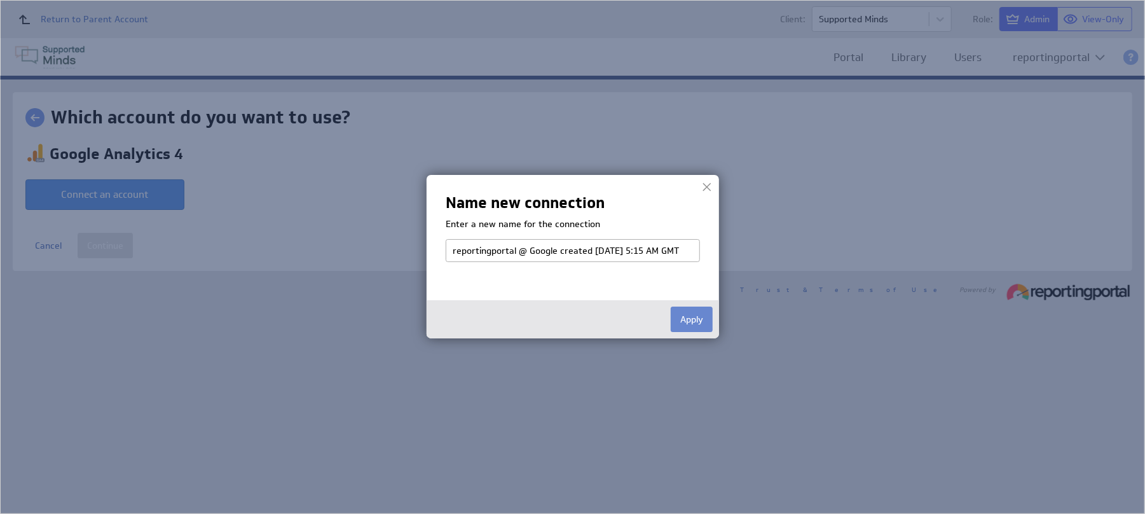
click at [699, 321] on button "Apply" at bounding box center [692, 318] width 42 height 25
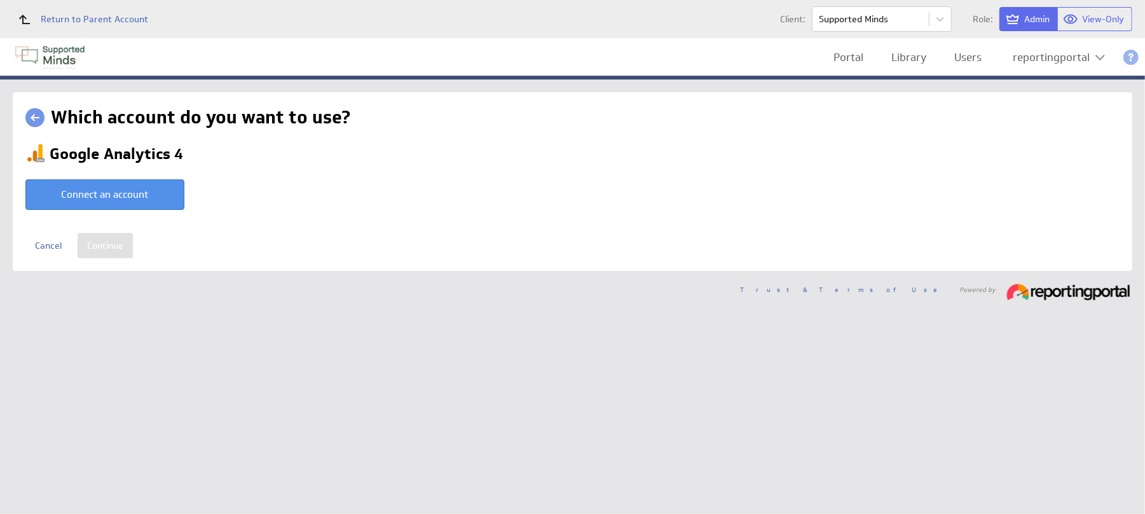
select select "9d2115974c57d18e8967f7f165a1a773"
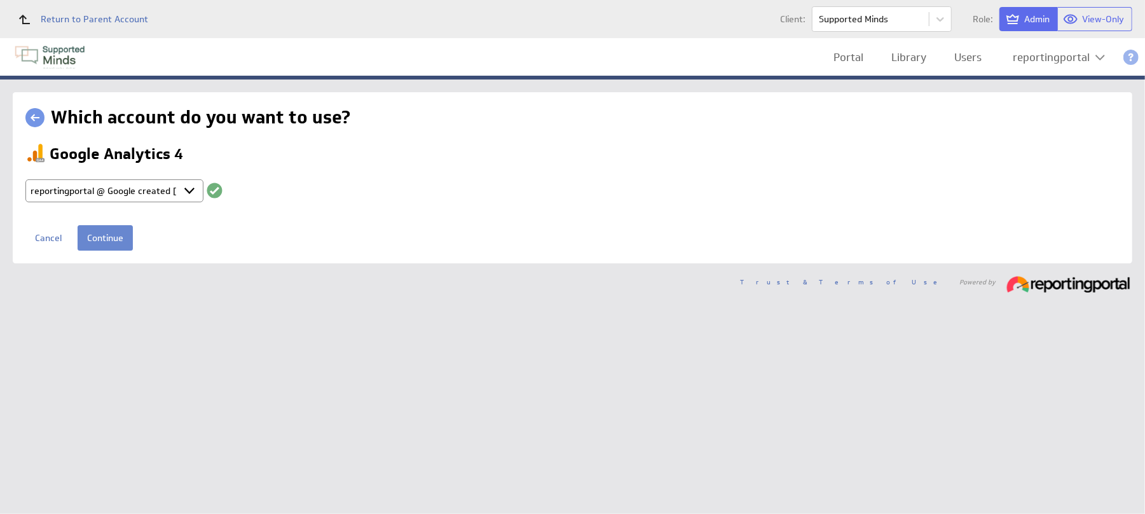
click at [117, 230] on input "Continue" at bounding box center [105, 237] width 55 height 25
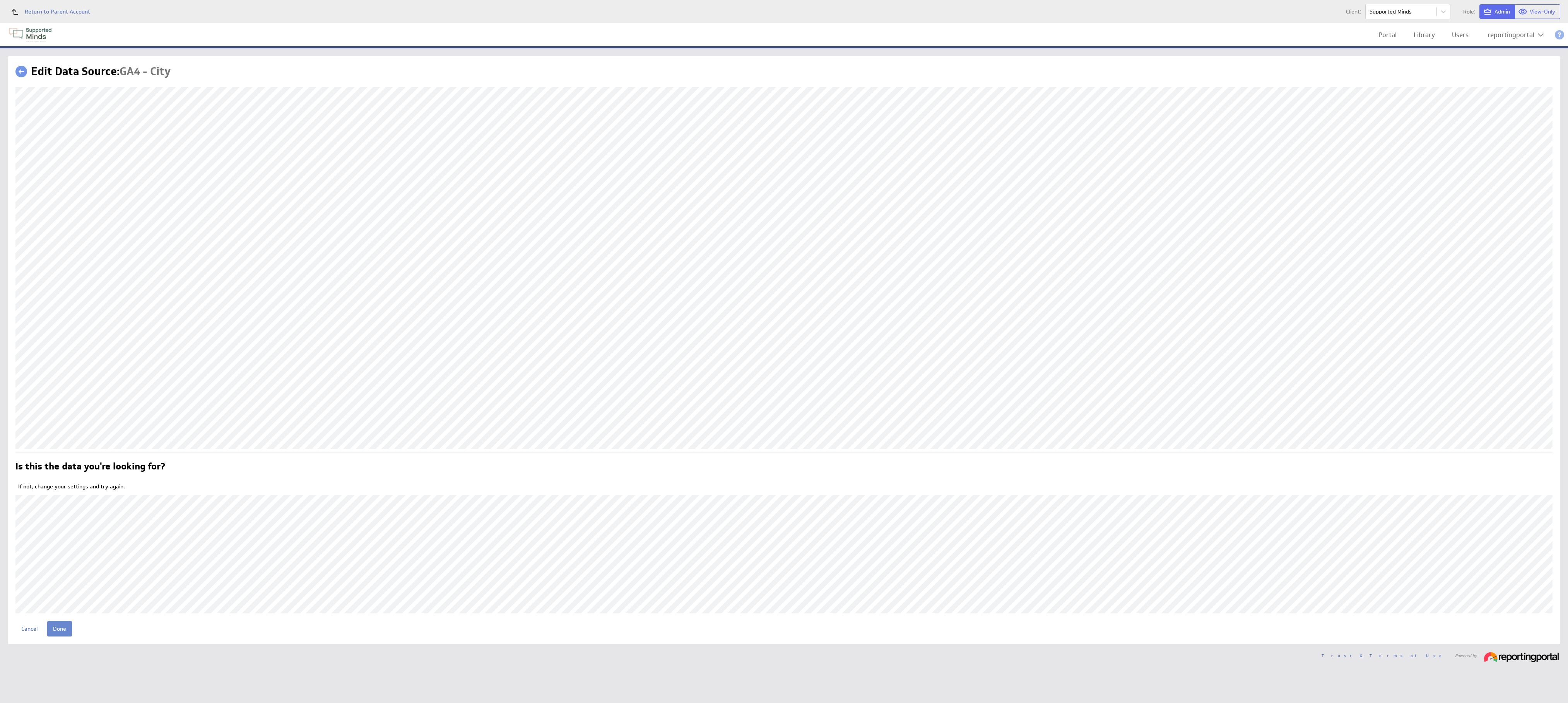
click at [58, 622] on input "Done" at bounding box center [60, 629] width 25 height 15
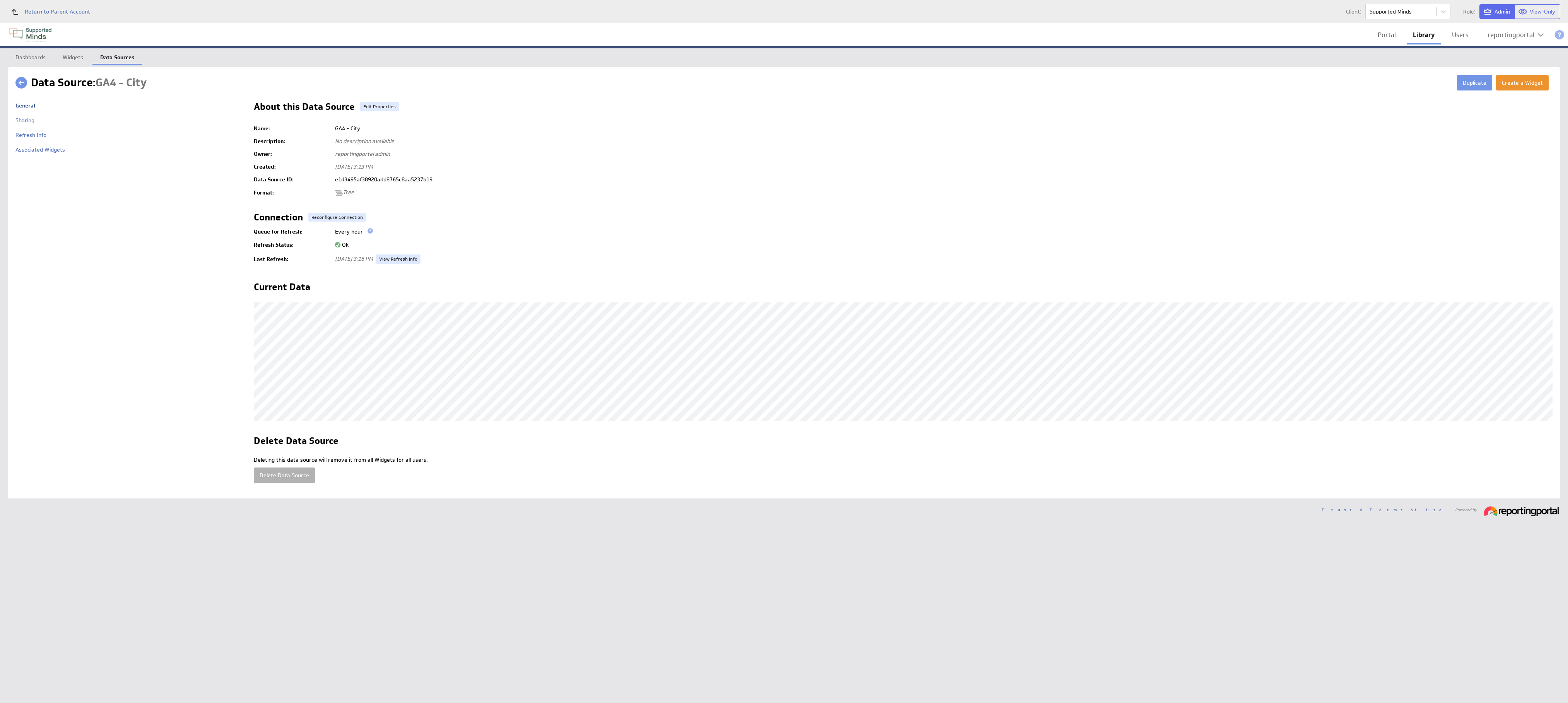
click at [117, 55] on link "Data Sources" at bounding box center [117, 55] width 49 height 15
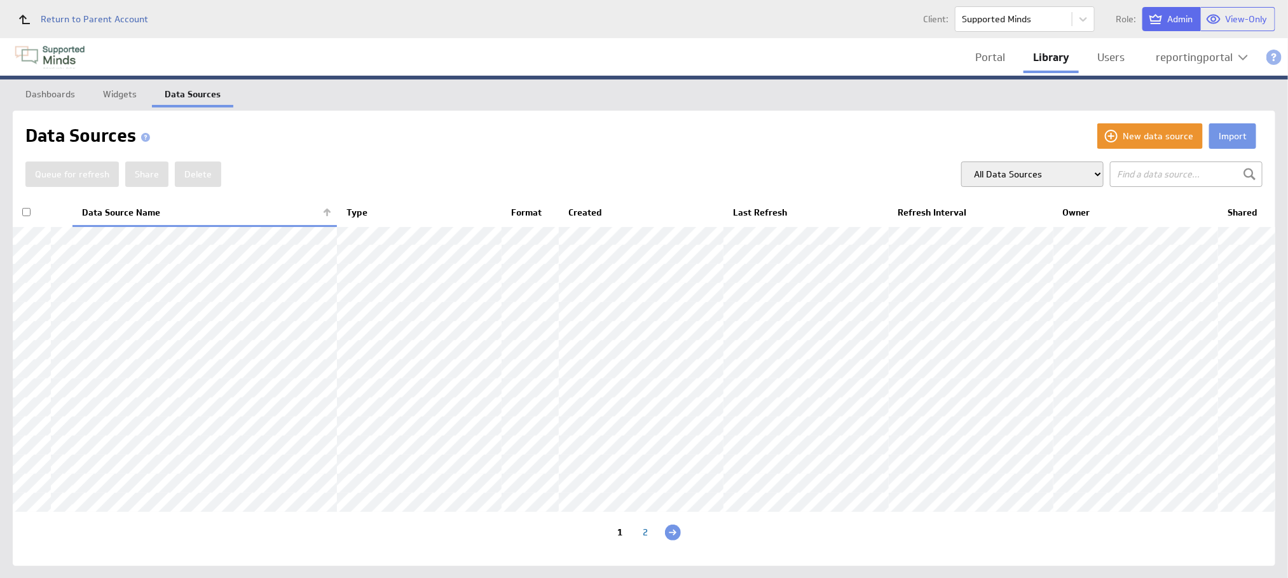
scroll to position [130, 0]
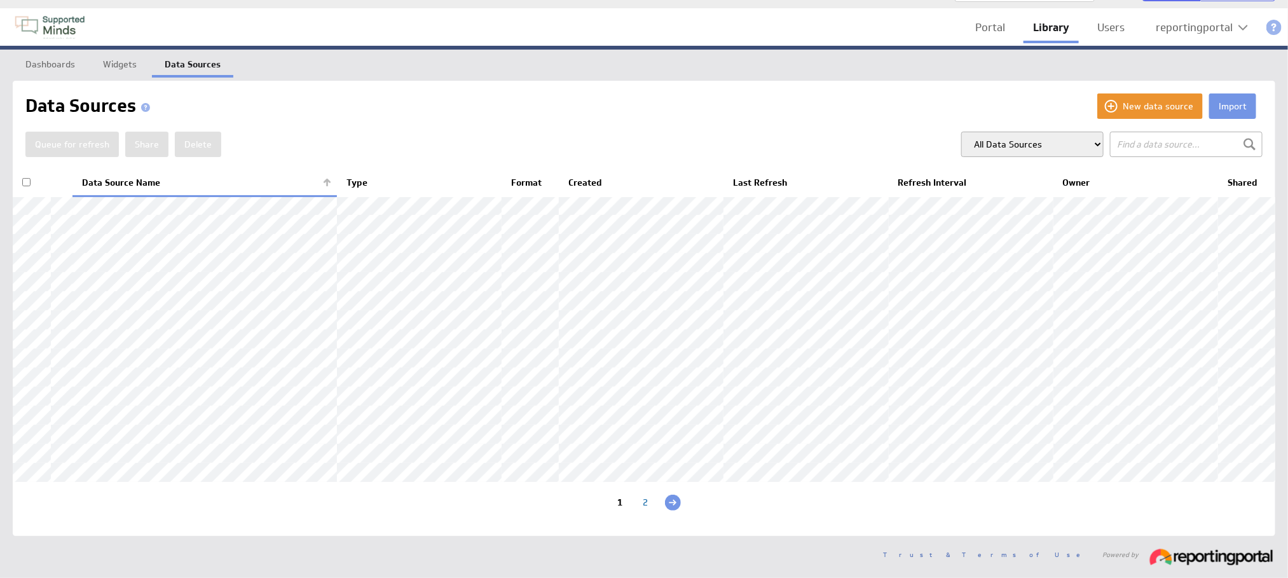
click at [649, 500] on div "2" at bounding box center [645, 504] width 25 height 12
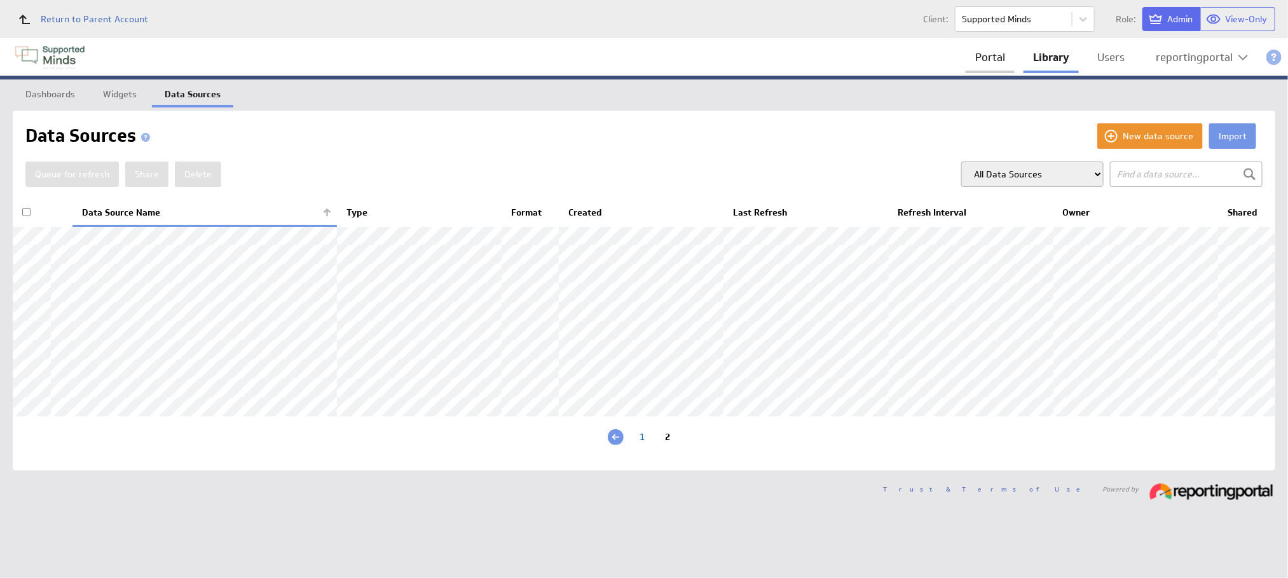
click at [999, 54] on link "Portal" at bounding box center [989, 57] width 49 height 26
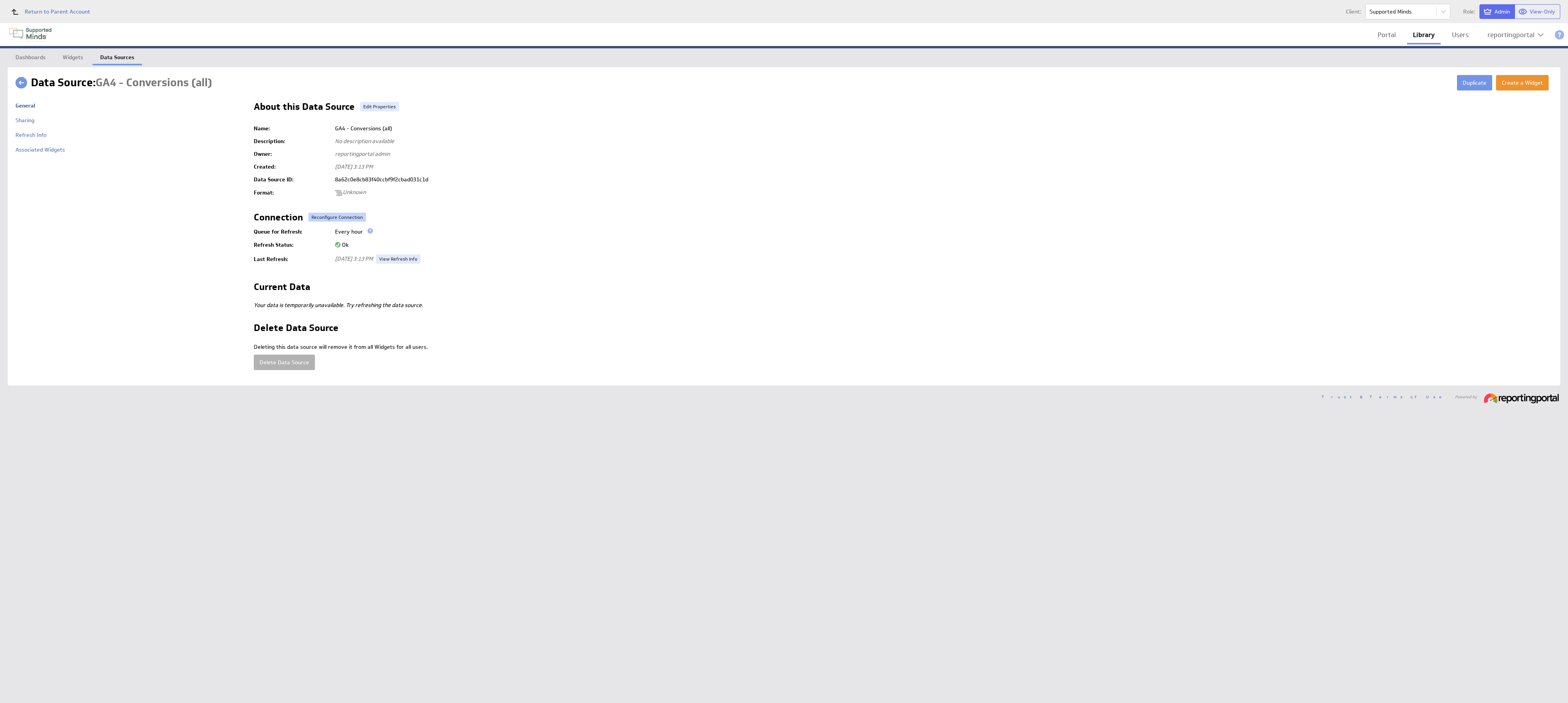
click at [332, 217] on button "Reconfigure Connection" at bounding box center [337, 217] width 58 height 9
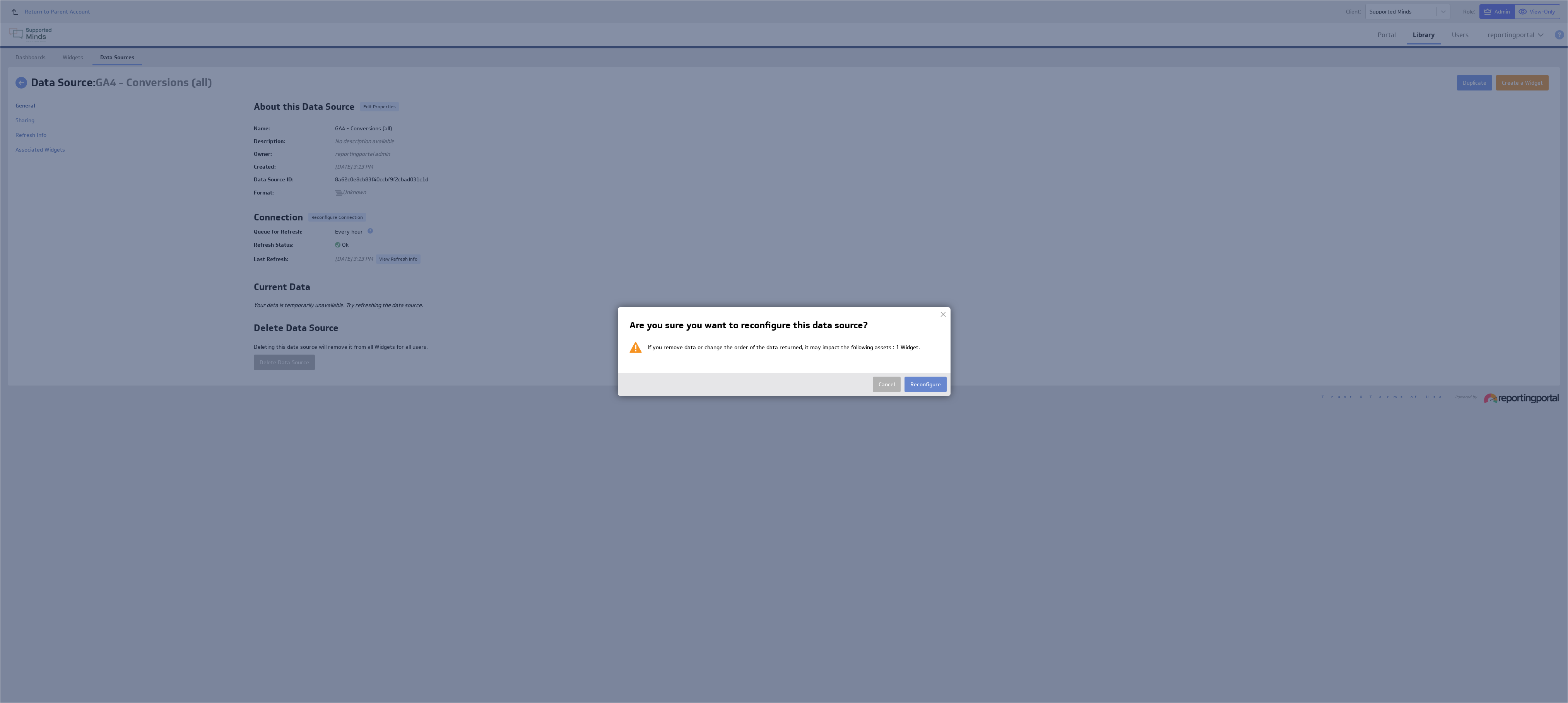
click at [933, 382] on button "Reconfigure" at bounding box center [925, 384] width 42 height 15
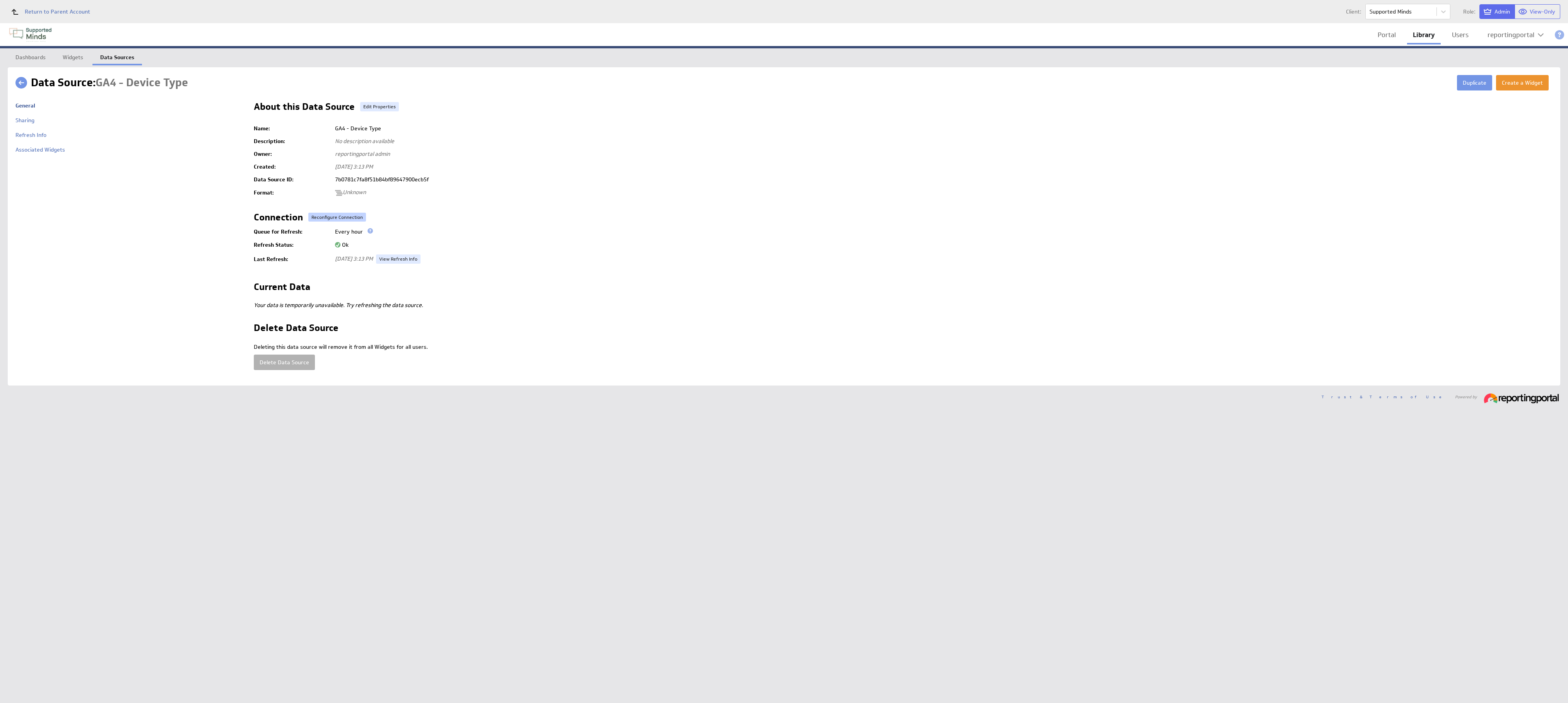
click at [327, 216] on button "Reconfigure Connection" at bounding box center [337, 217] width 58 height 9
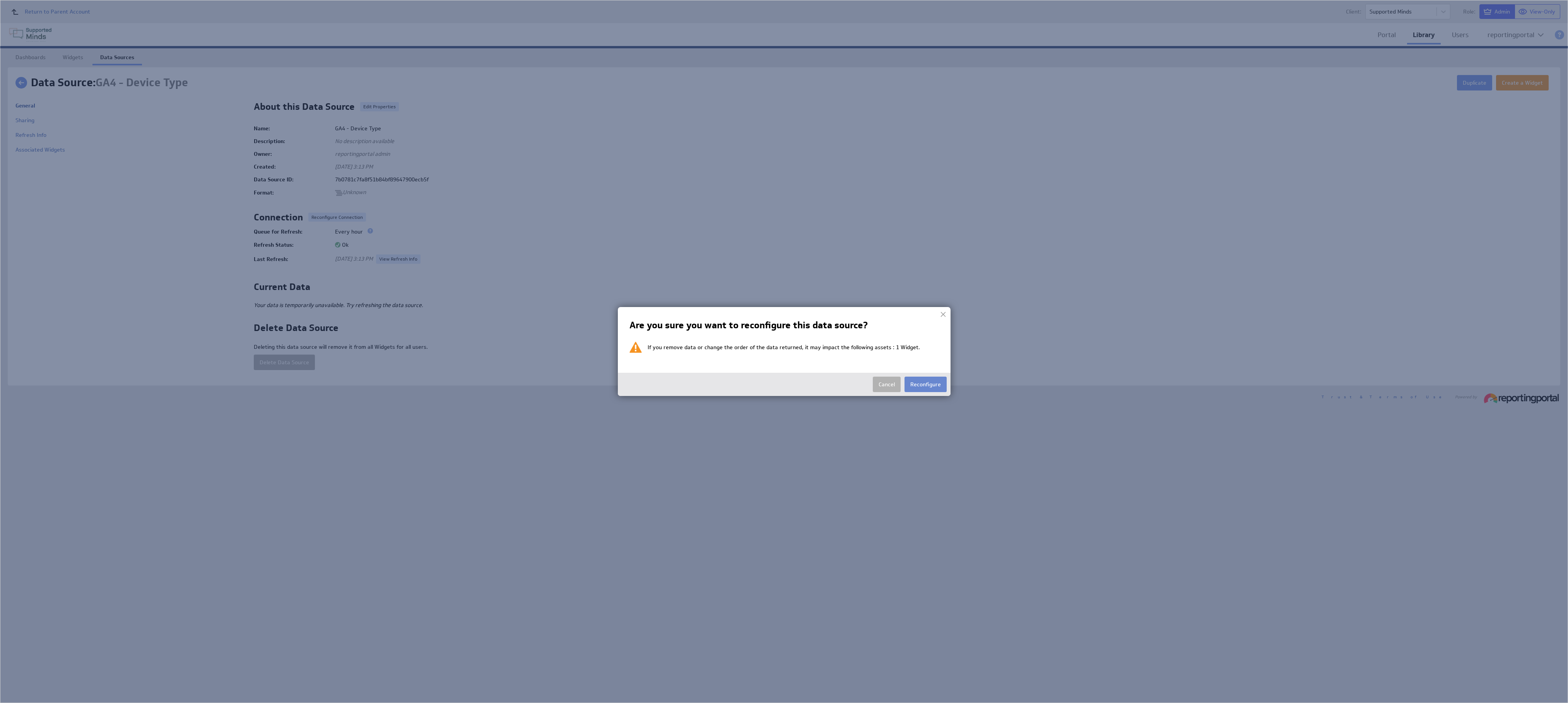
click at [933, 388] on button "Reconfigure" at bounding box center [925, 384] width 42 height 15
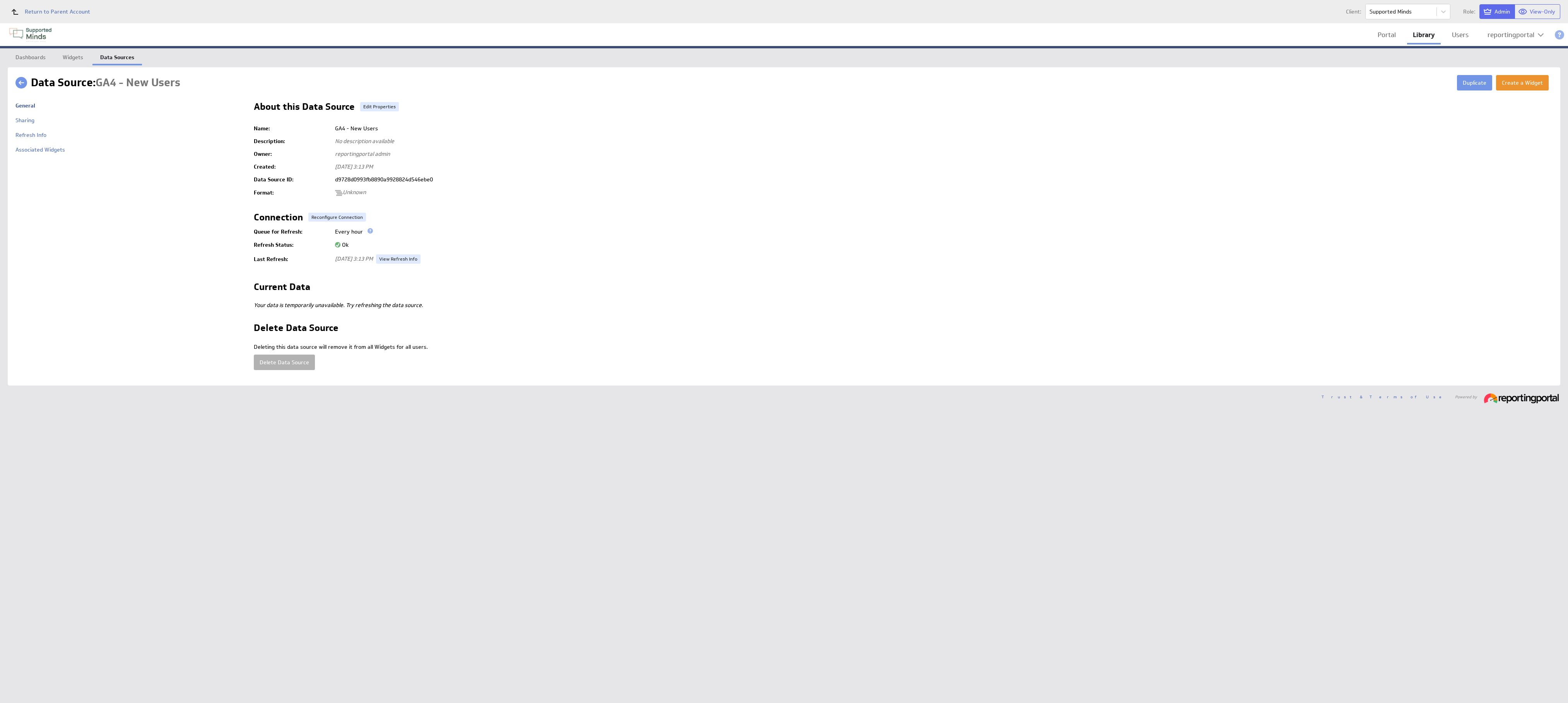
click at [326, 209] on td at bounding box center [903, 206] width 1299 height 13
click at [326, 217] on button "Reconfigure Connection" at bounding box center [337, 217] width 58 height 9
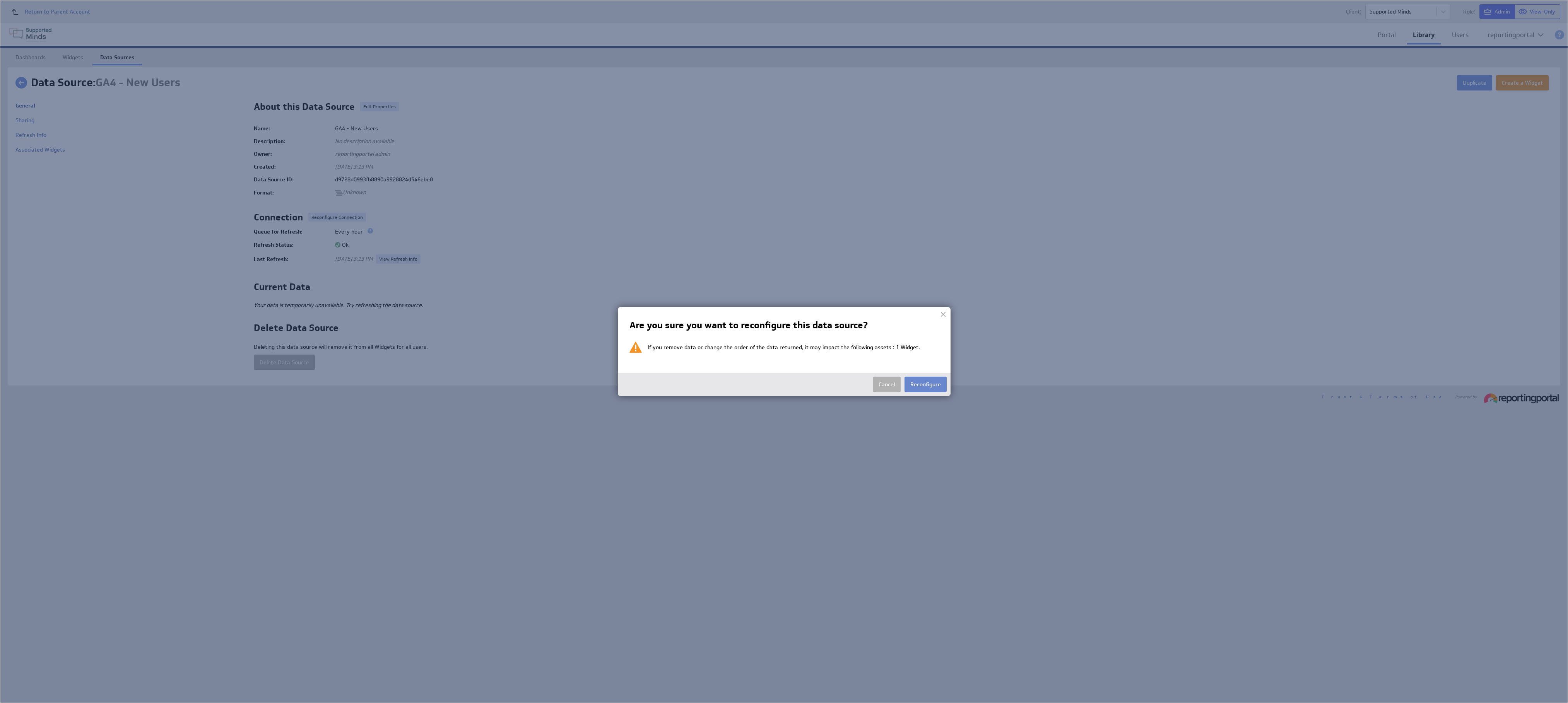
click at [934, 384] on button "Reconfigure" at bounding box center [925, 384] width 42 height 15
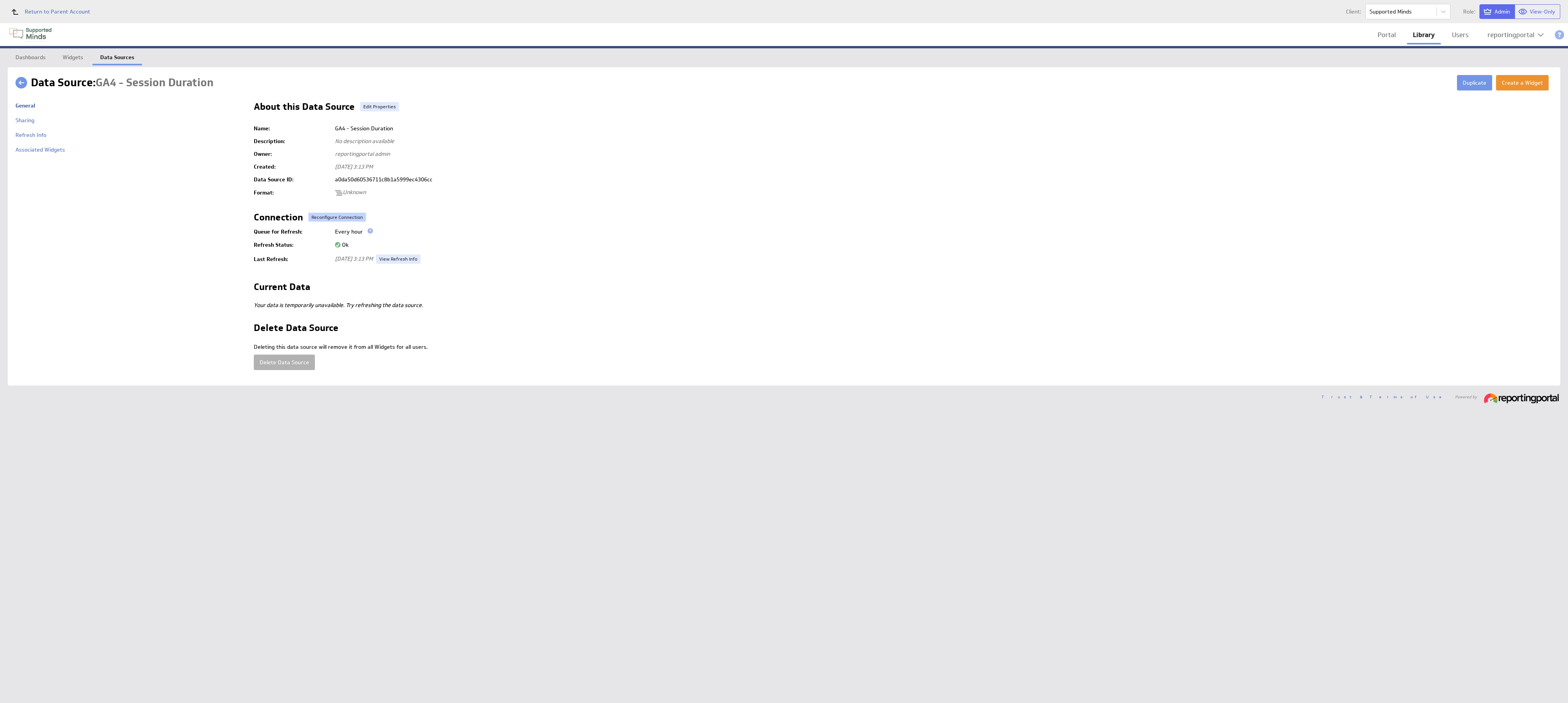
click at [319, 216] on button "Reconfigure Connection" at bounding box center [337, 217] width 58 height 9
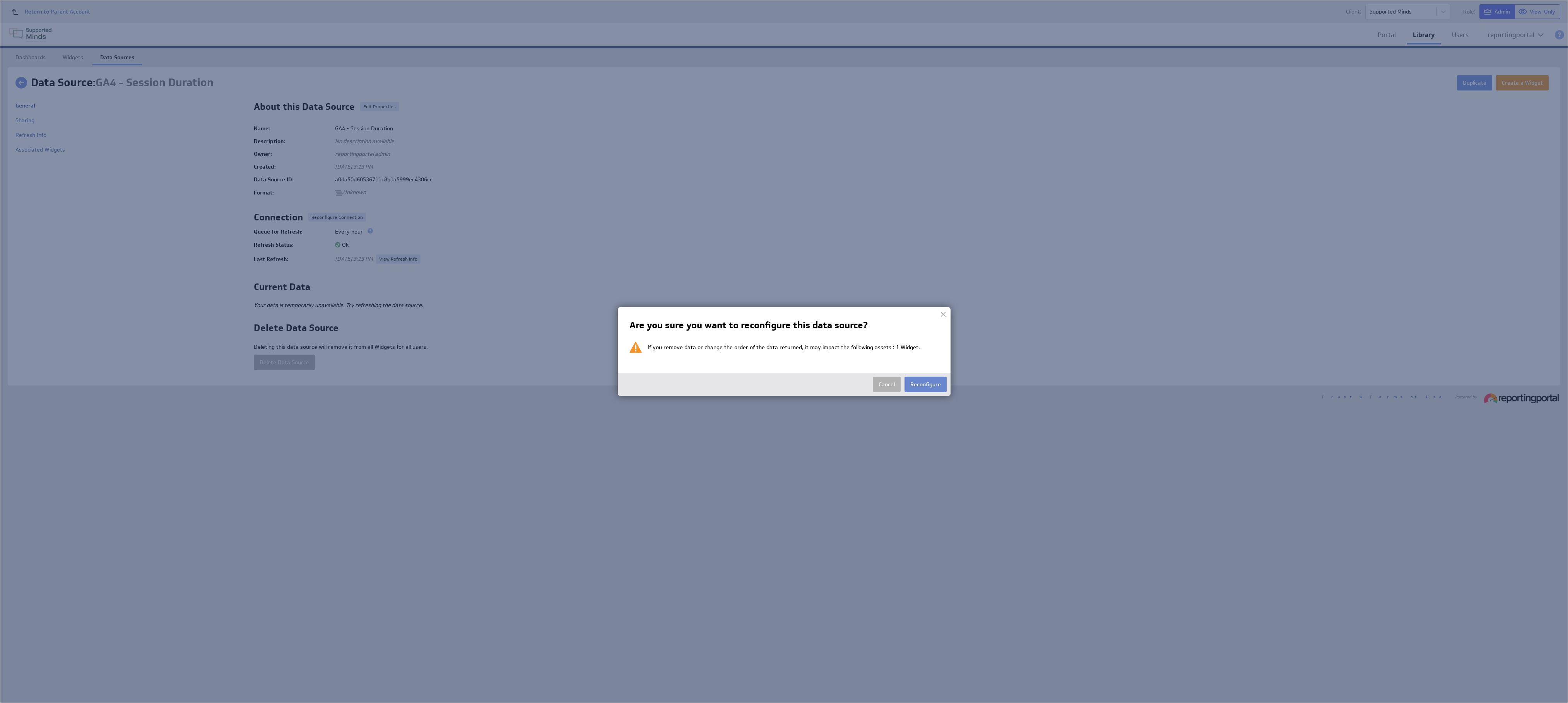
click at [927, 383] on button "Reconfigure" at bounding box center [925, 384] width 42 height 15
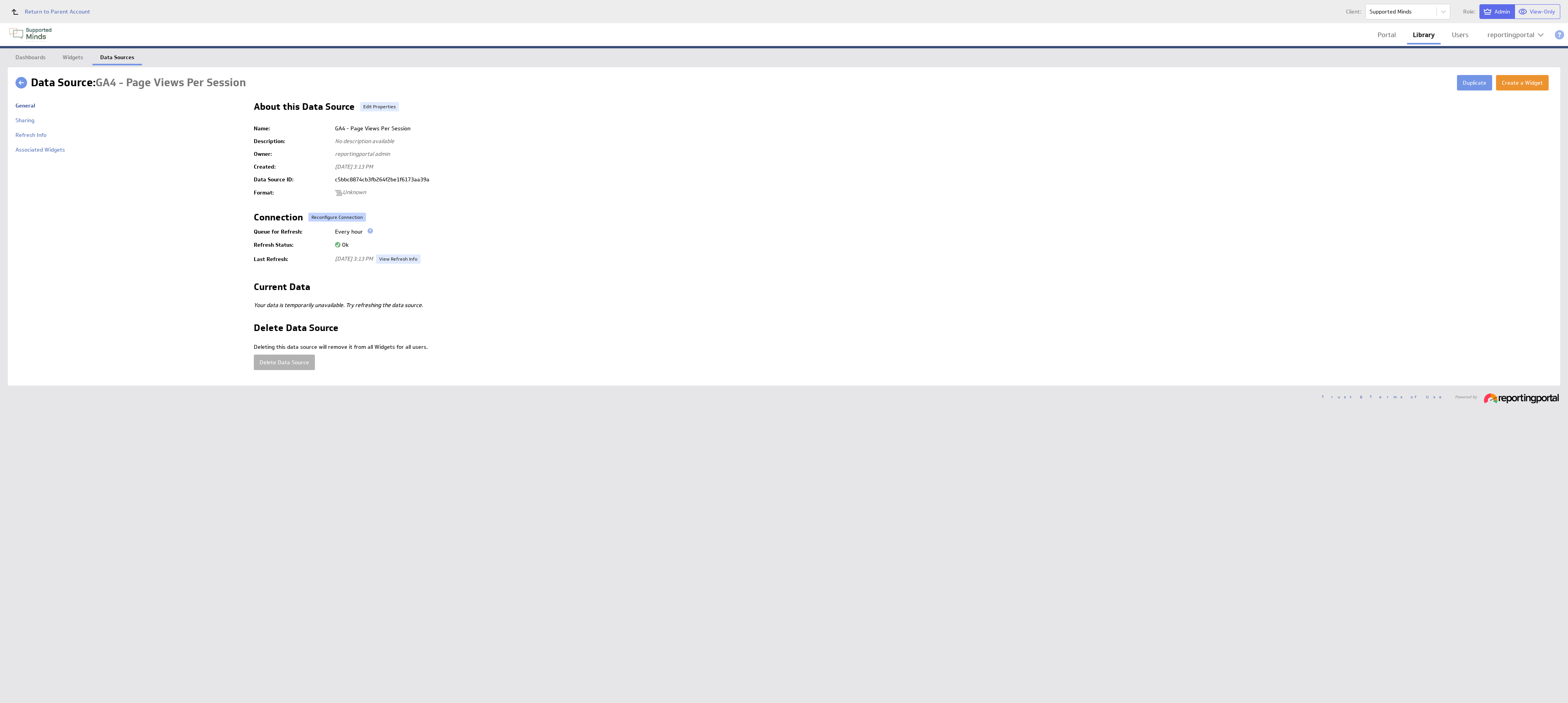
click at [339, 213] on button "Reconfigure Connection" at bounding box center [337, 217] width 58 height 9
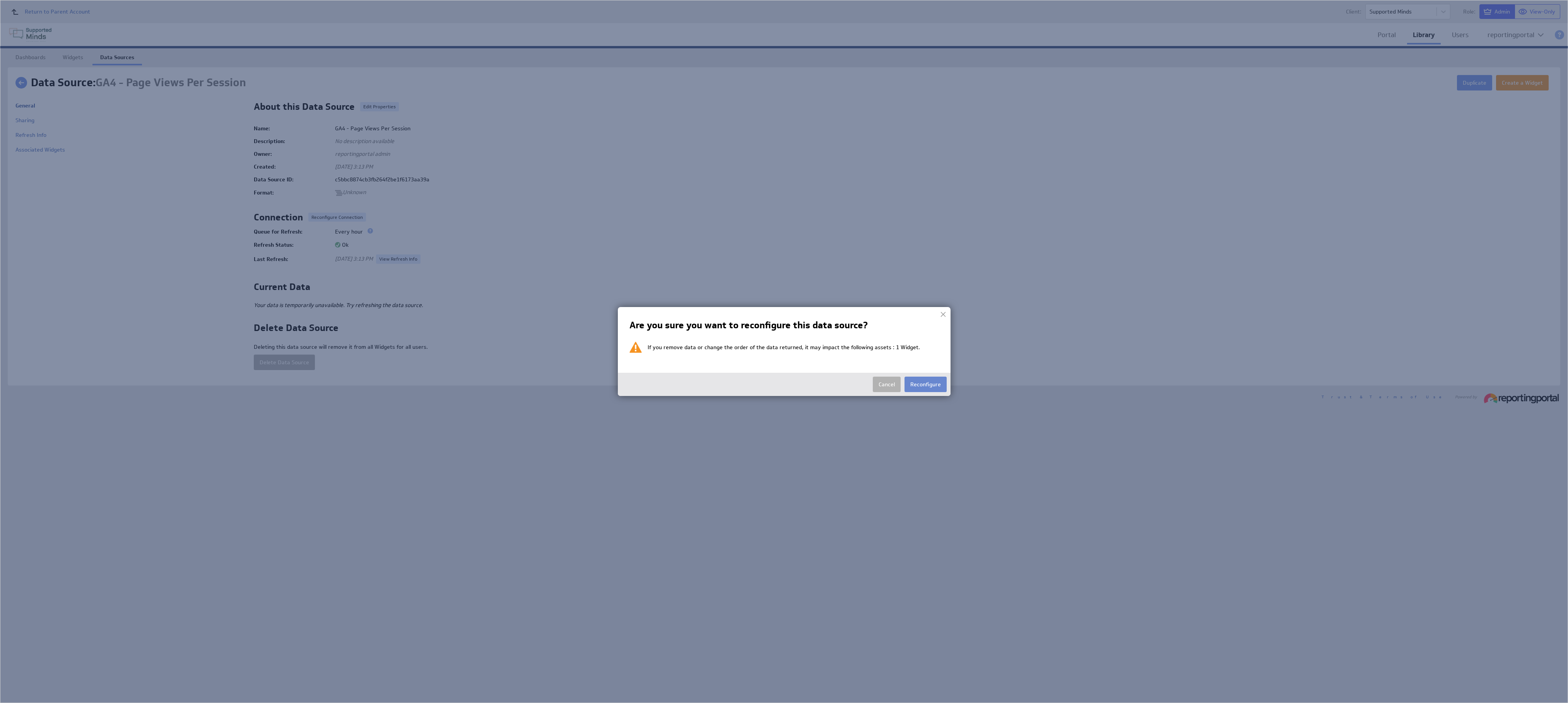
click at [929, 383] on button "Reconfigure" at bounding box center [925, 384] width 42 height 15
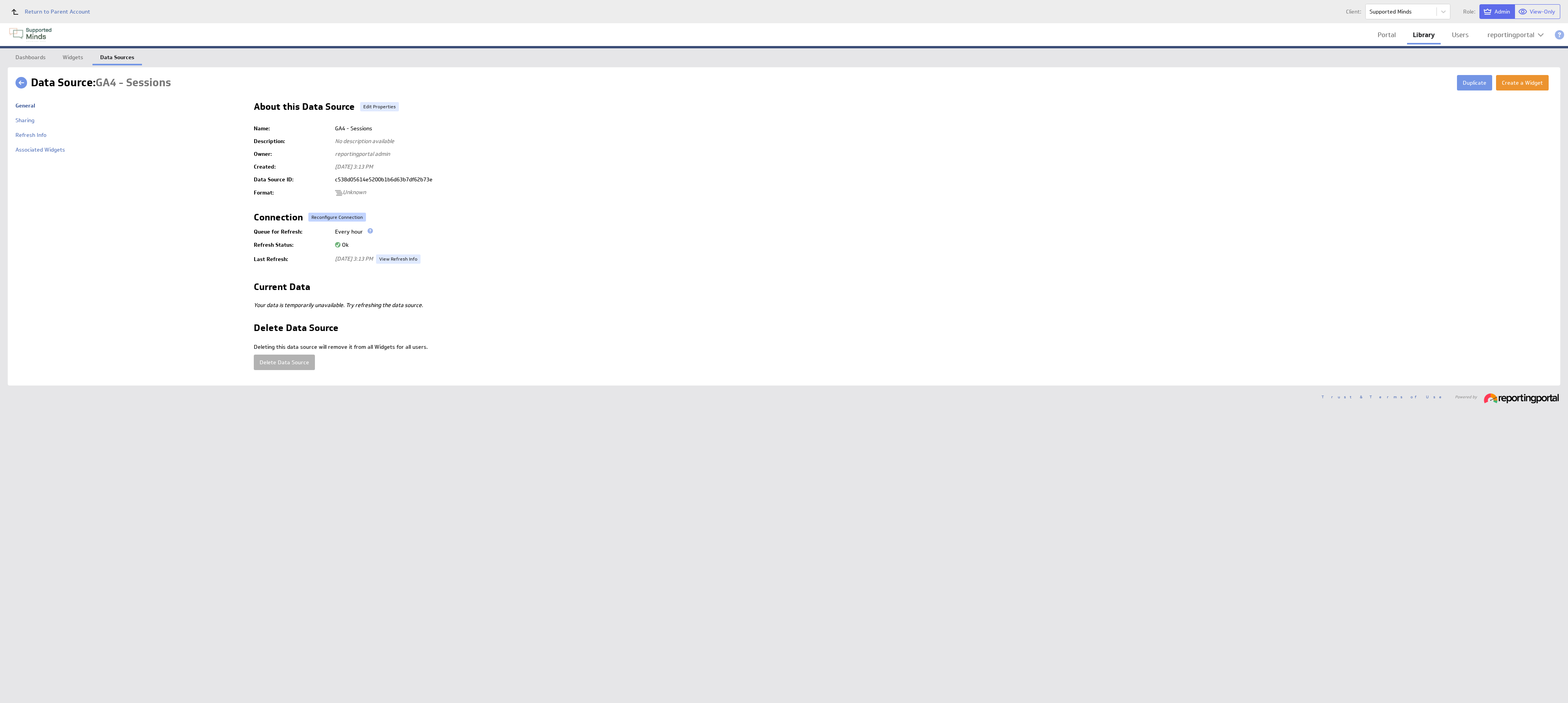
click at [337, 217] on button "Reconfigure Connection" at bounding box center [337, 217] width 58 height 9
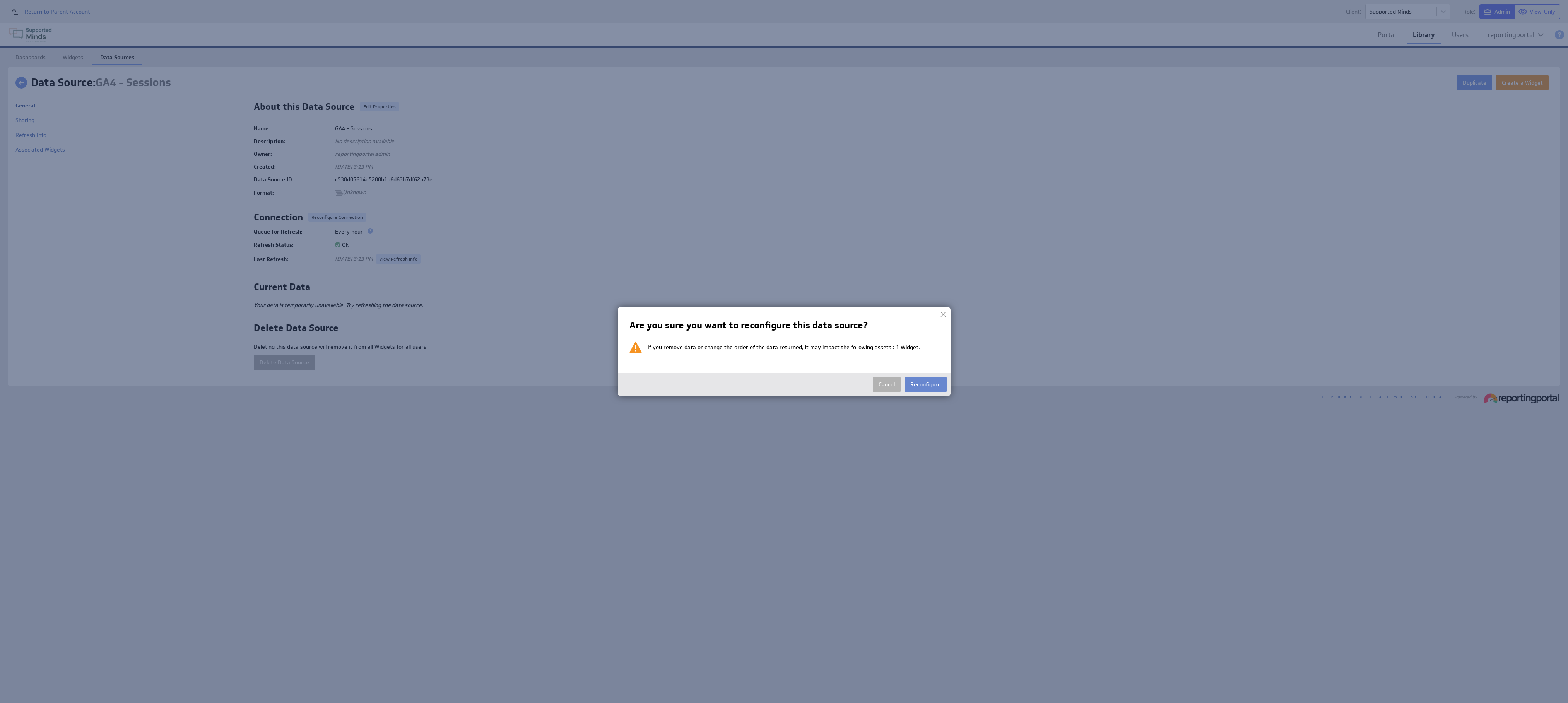
click at [927, 388] on button "Reconfigure" at bounding box center [925, 384] width 42 height 15
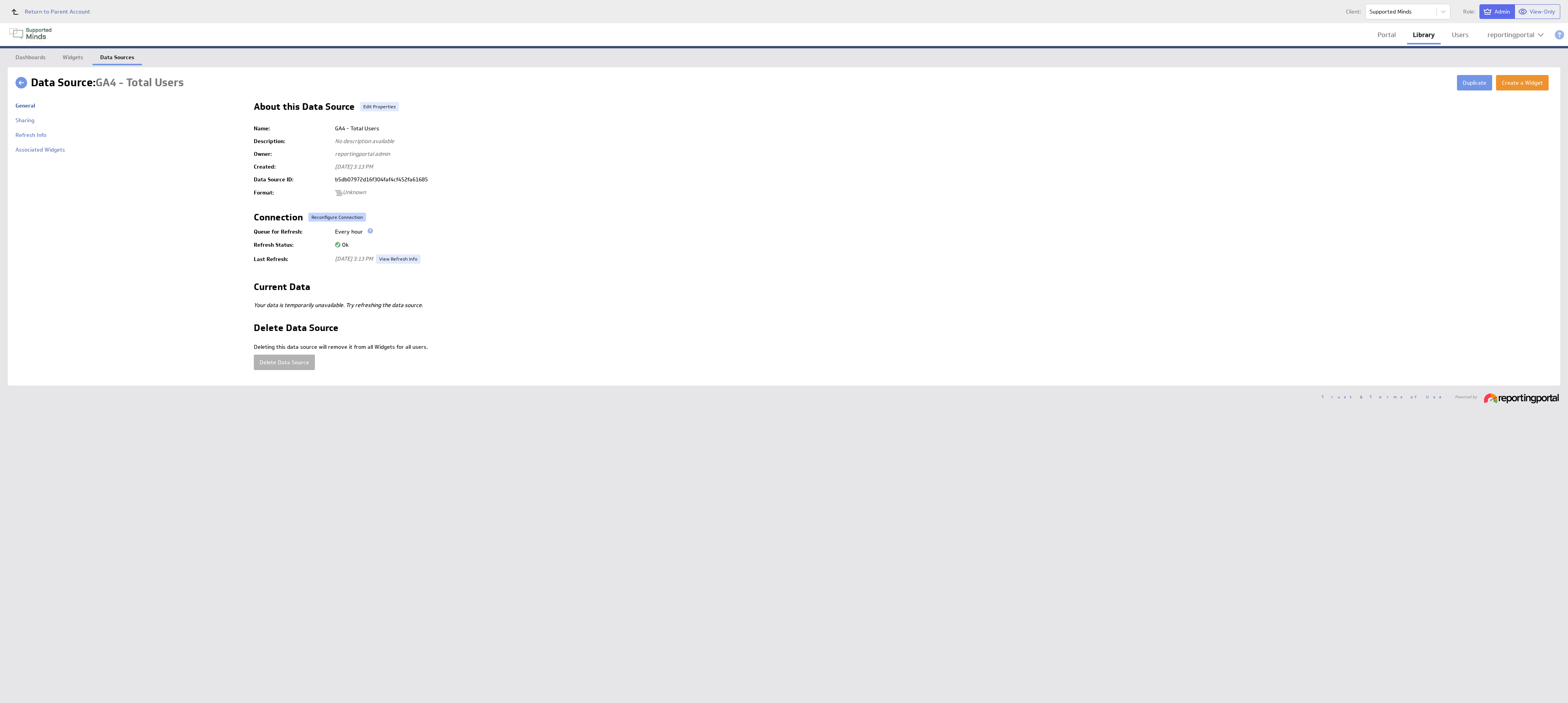
click at [330, 213] on button "Reconfigure Connection" at bounding box center [337, 217] width 58 height 9
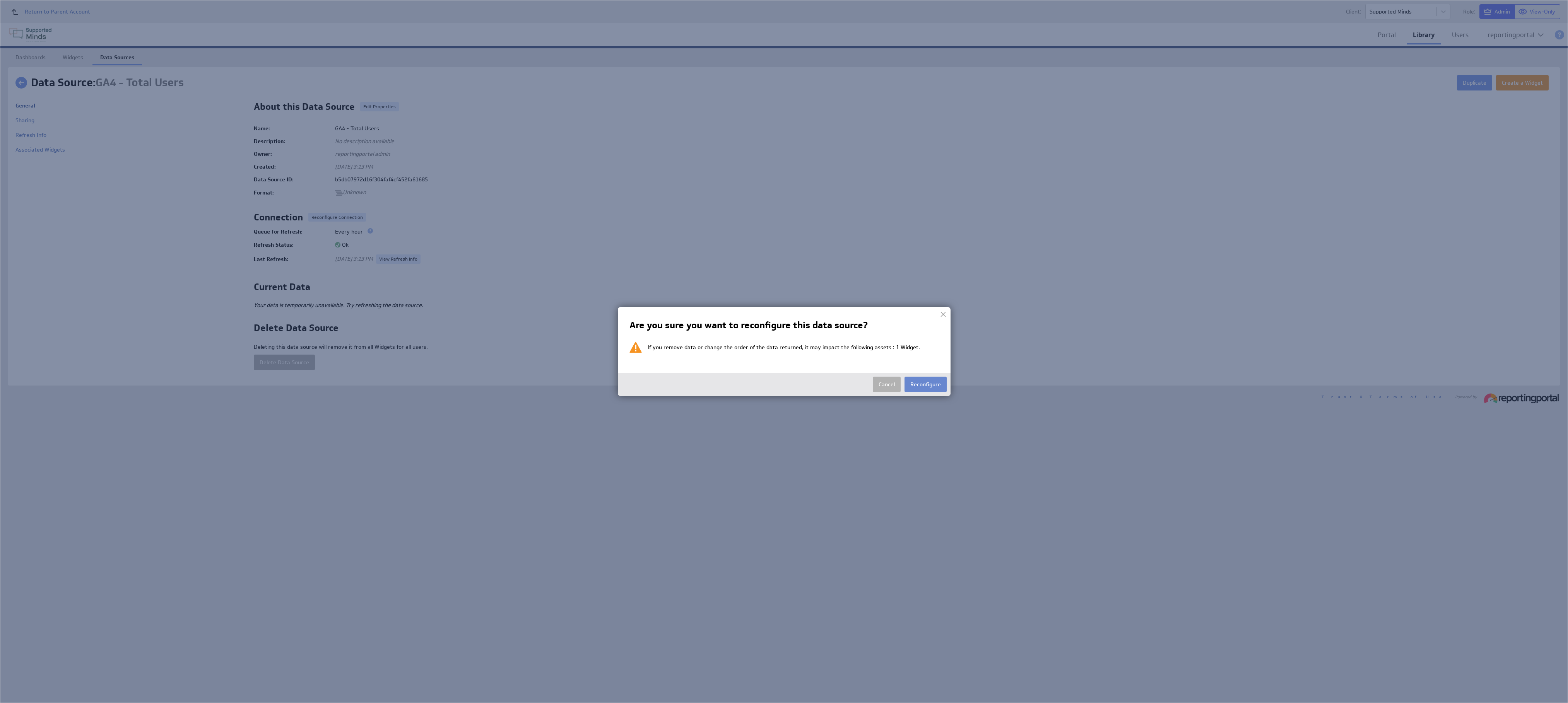
click at [924, 385] on button "Reconfigure" at bounding box center [925, 384] width 42 height 15
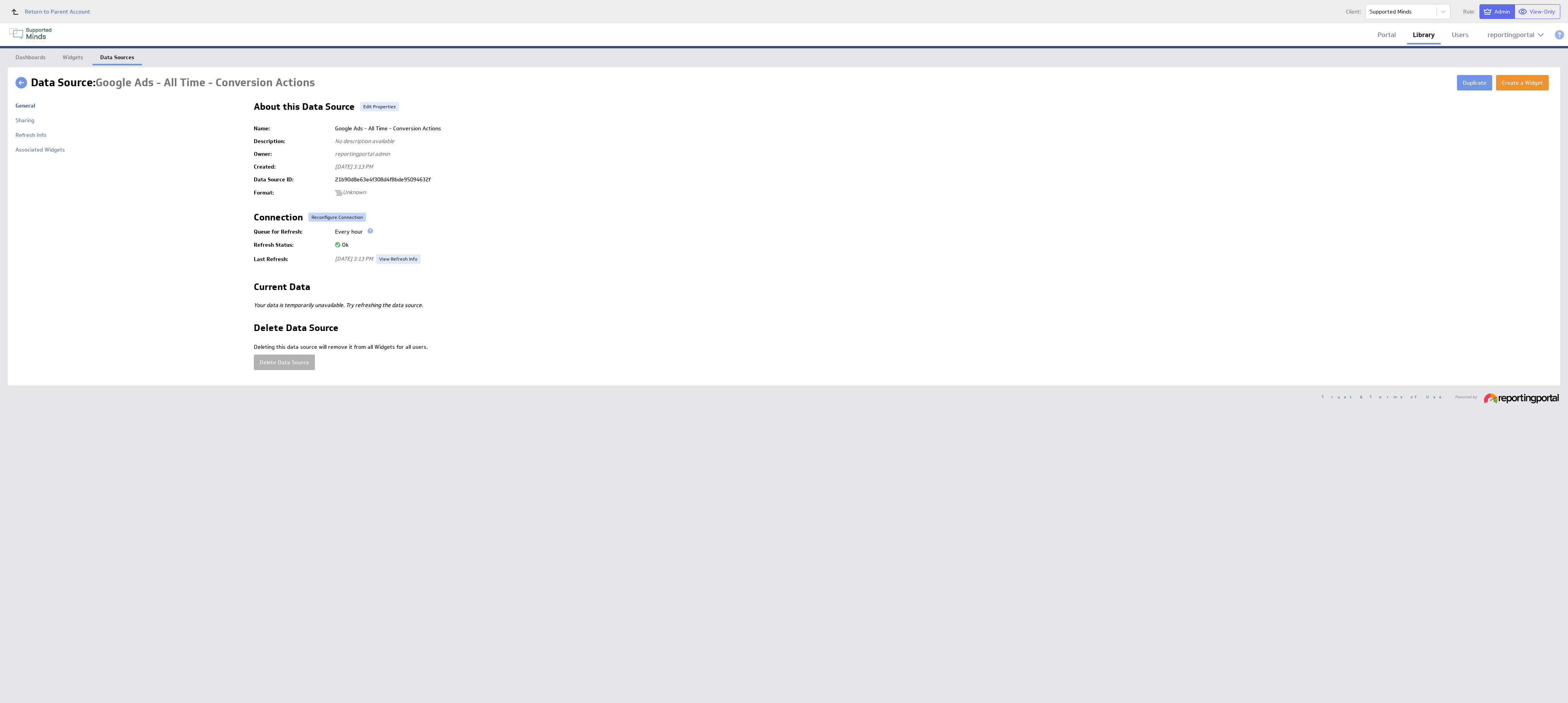
click at [345, 215] on button "Reconfigure Connection" at bounding box center [337, 217] width 58 height 9
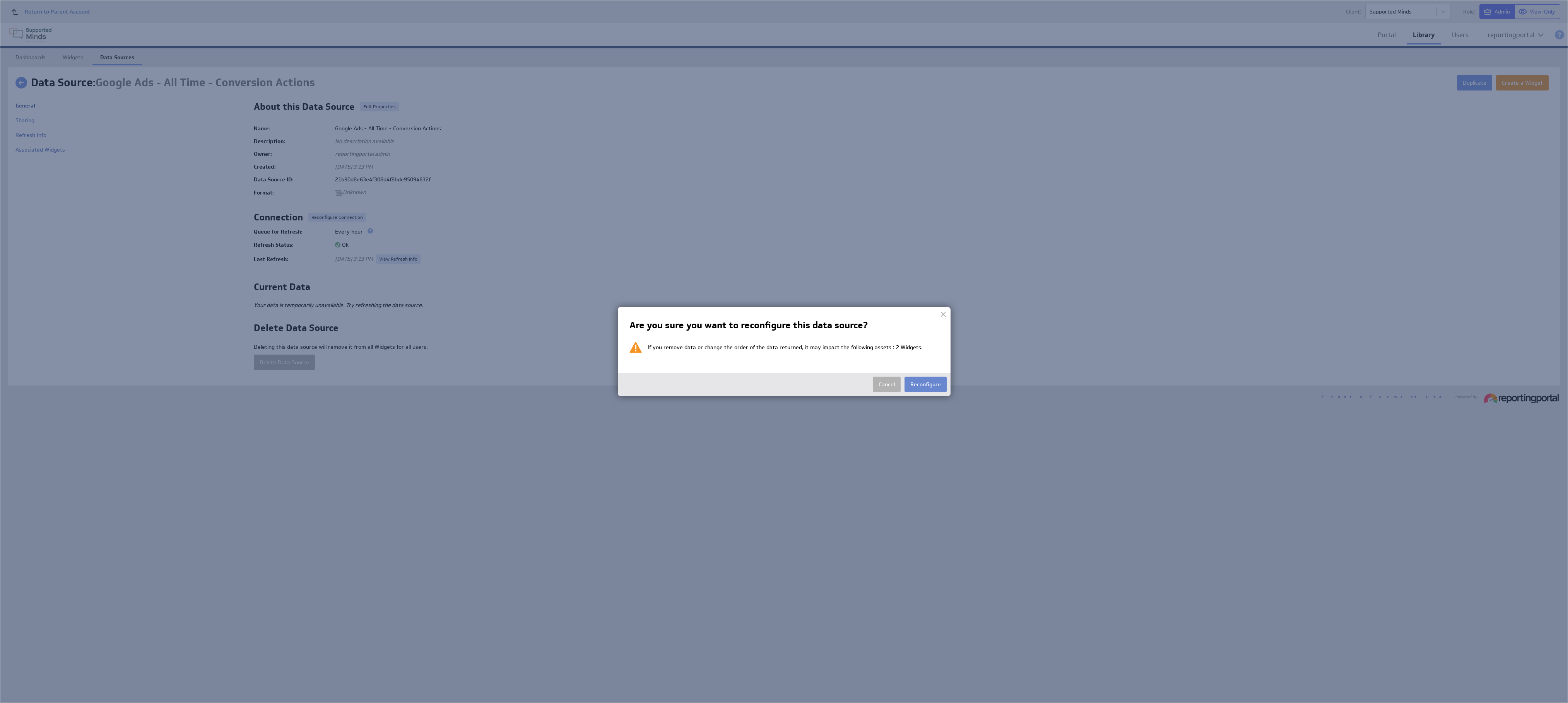
click at [923, 380] on button "Reconfigure" at bounding box center [925, 384] width 42 height 15
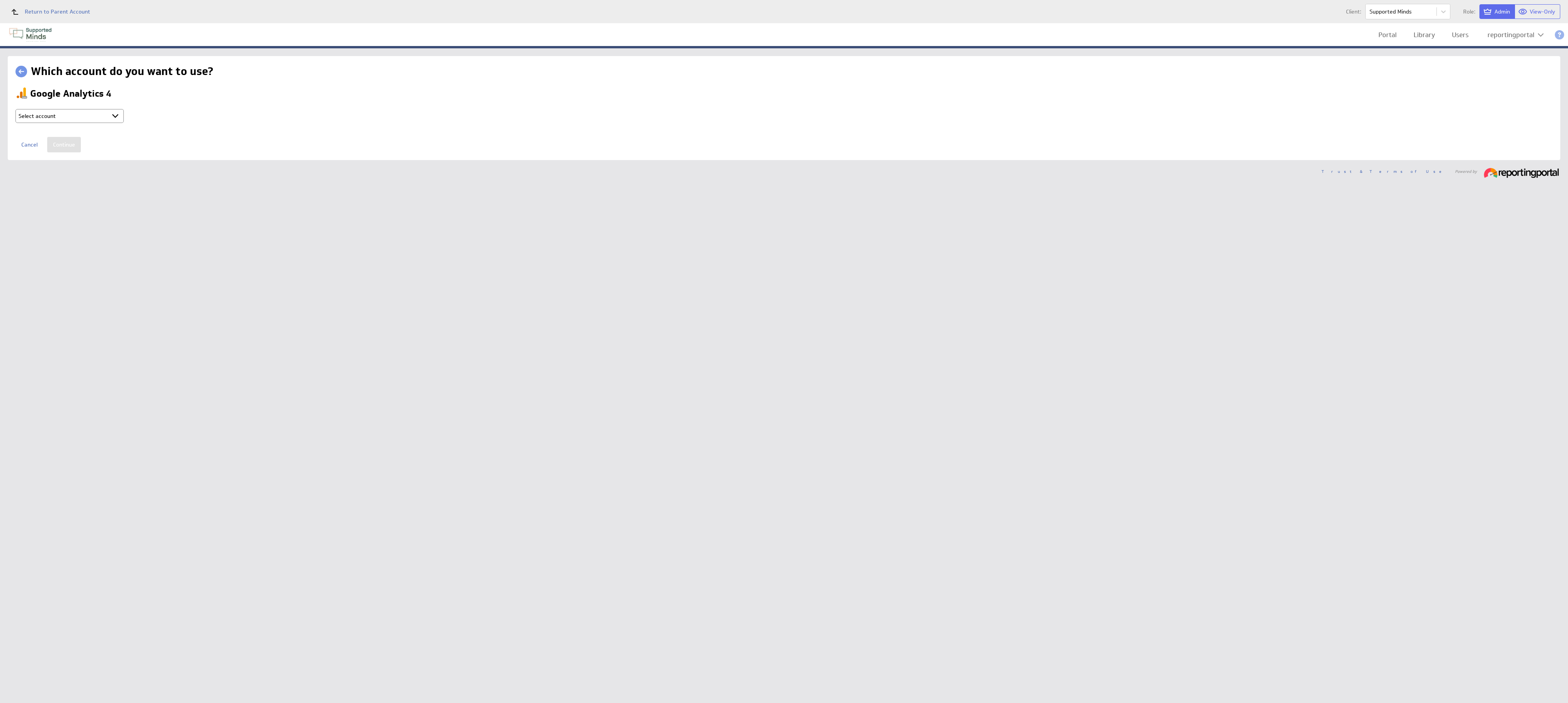
click at [83, 111] on select "Select account reportingportal @ Google created [DATE] 5:15 AM GMT + Connect ne…" at bounding box center [69, 116] width 108 height 14
select select "9d2115974c57d18e8967f7f165a1a773"
click at [63, 145] on input "Continue" at bounding box center [64, 144] width 33 height 15
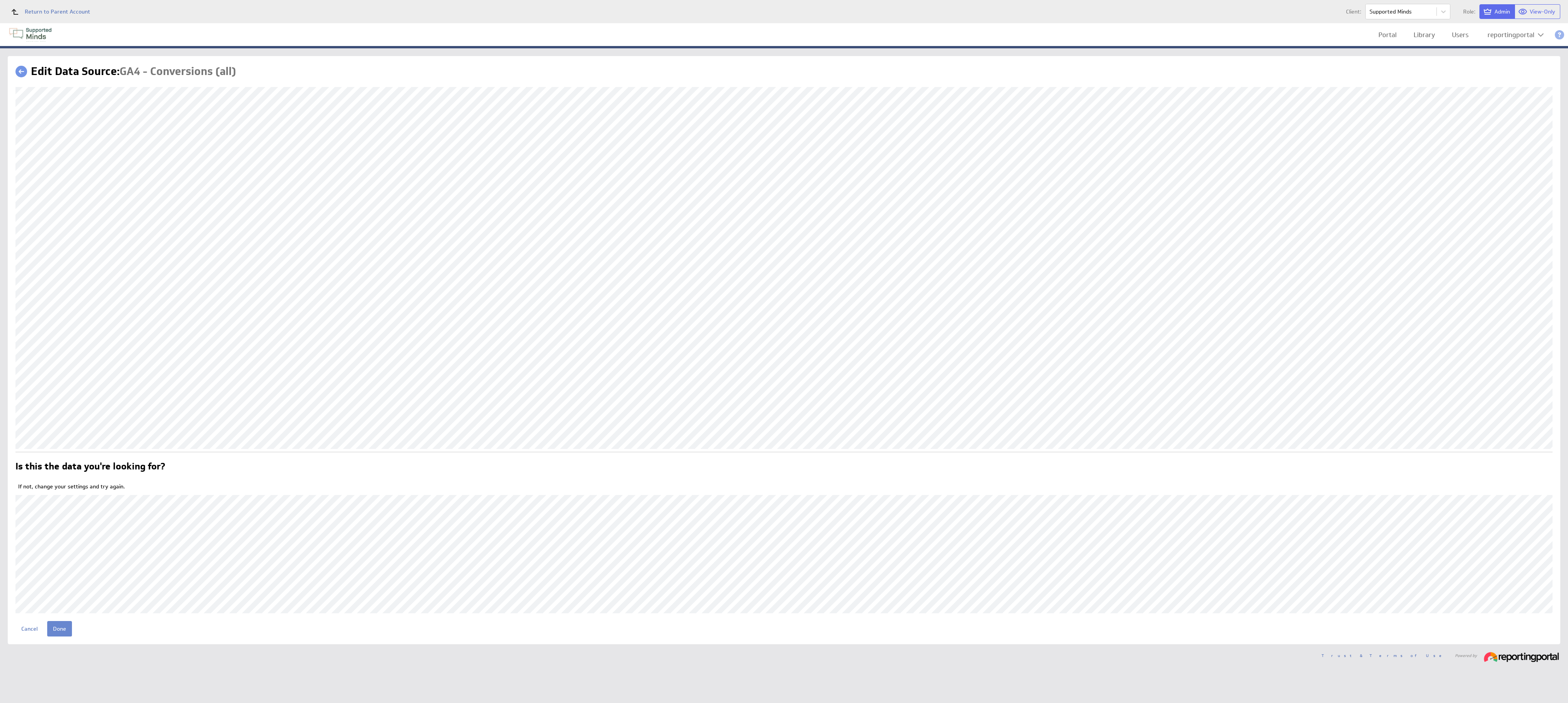
click at [61, 630] on input "Done" at bounding box center [60, 629] width 25 height 15
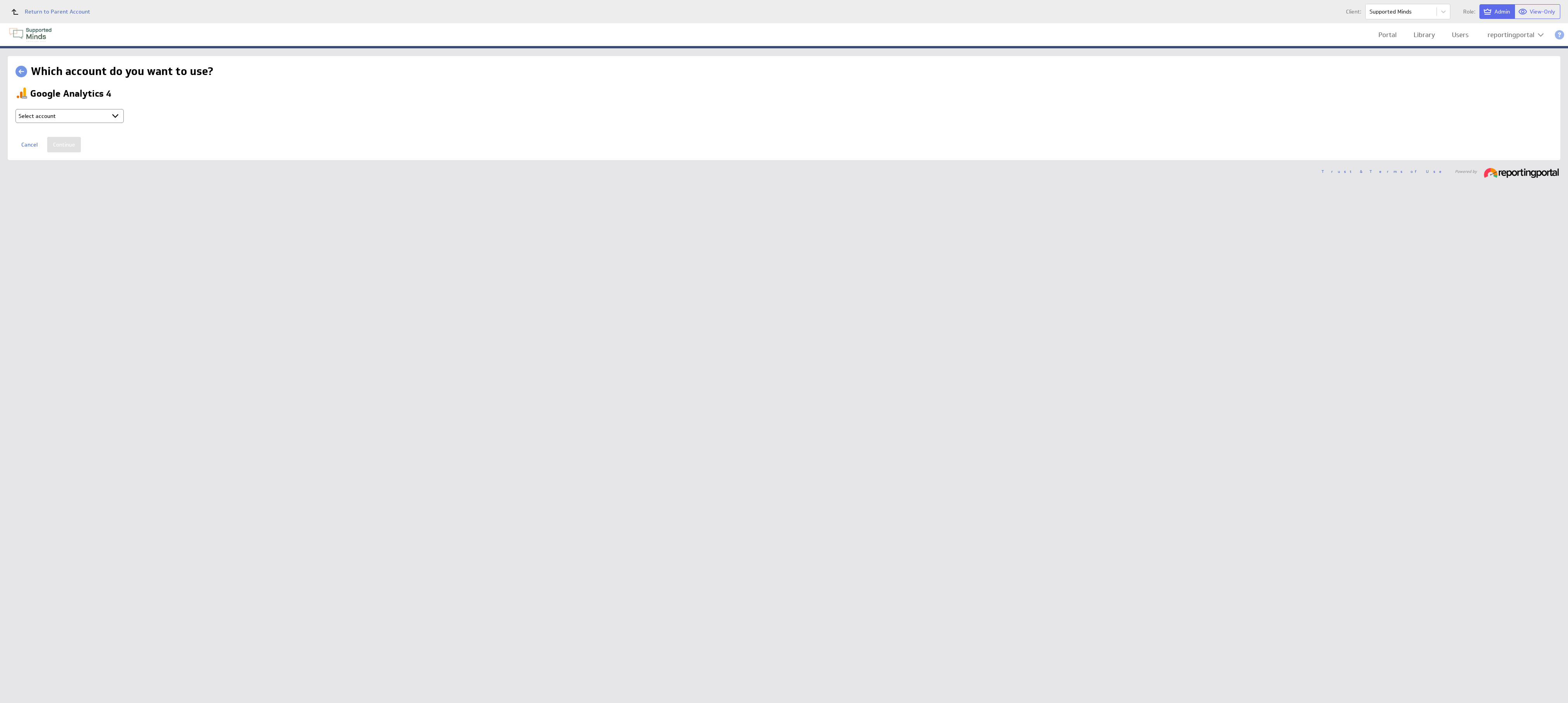
click at [89, 118] on select "Select account reportingportal @ Google created [DATE] 5:15 AM GMT + Connect ne…" at bounding box center [69, 116] width 108 height 14
select select "9d2115974c57d18e8967f7f165a1a773"
click at [64, 145] on input "Continue" at bounding box center [64, 144] width 33 height 15
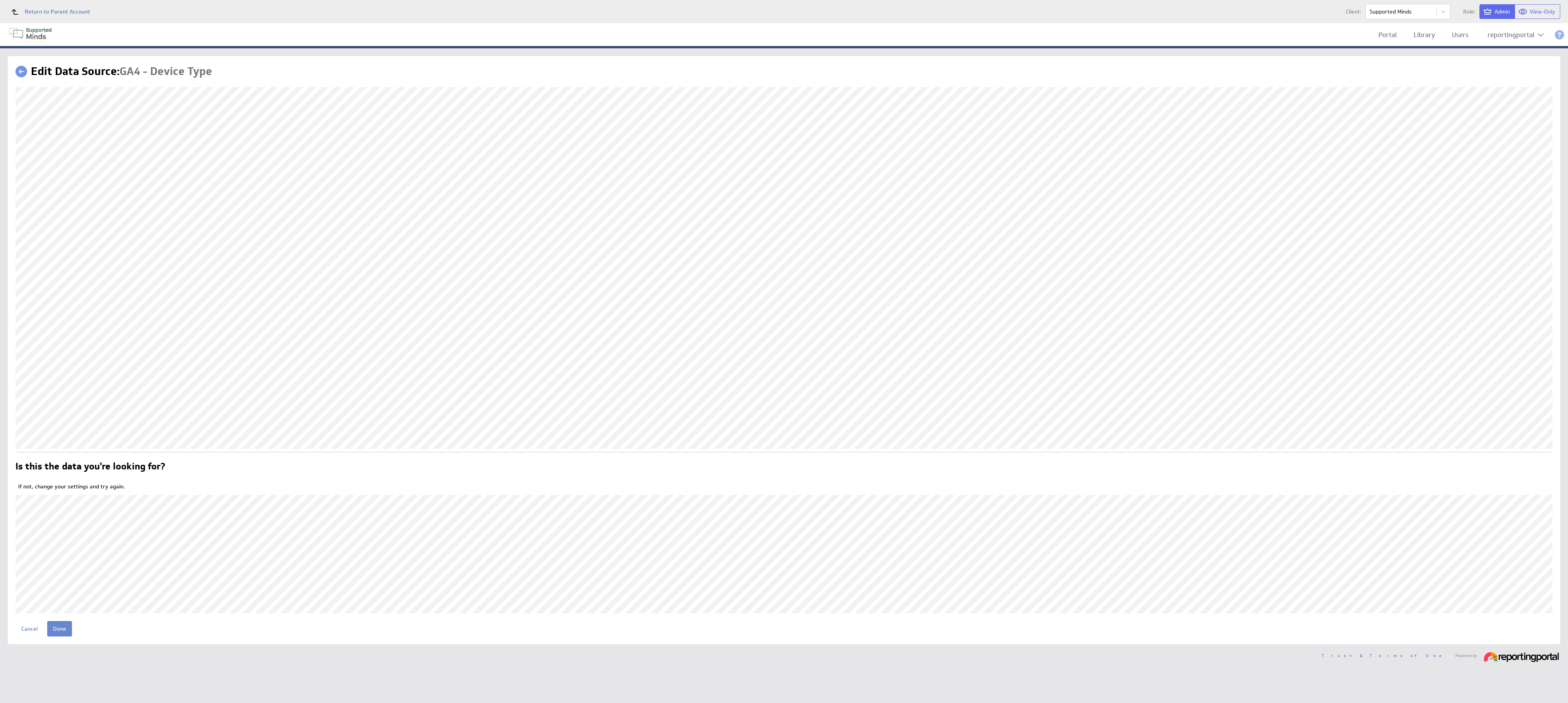
click at [63, 628] on input "Done" at bounding box center [60, 629] width 25 height 15
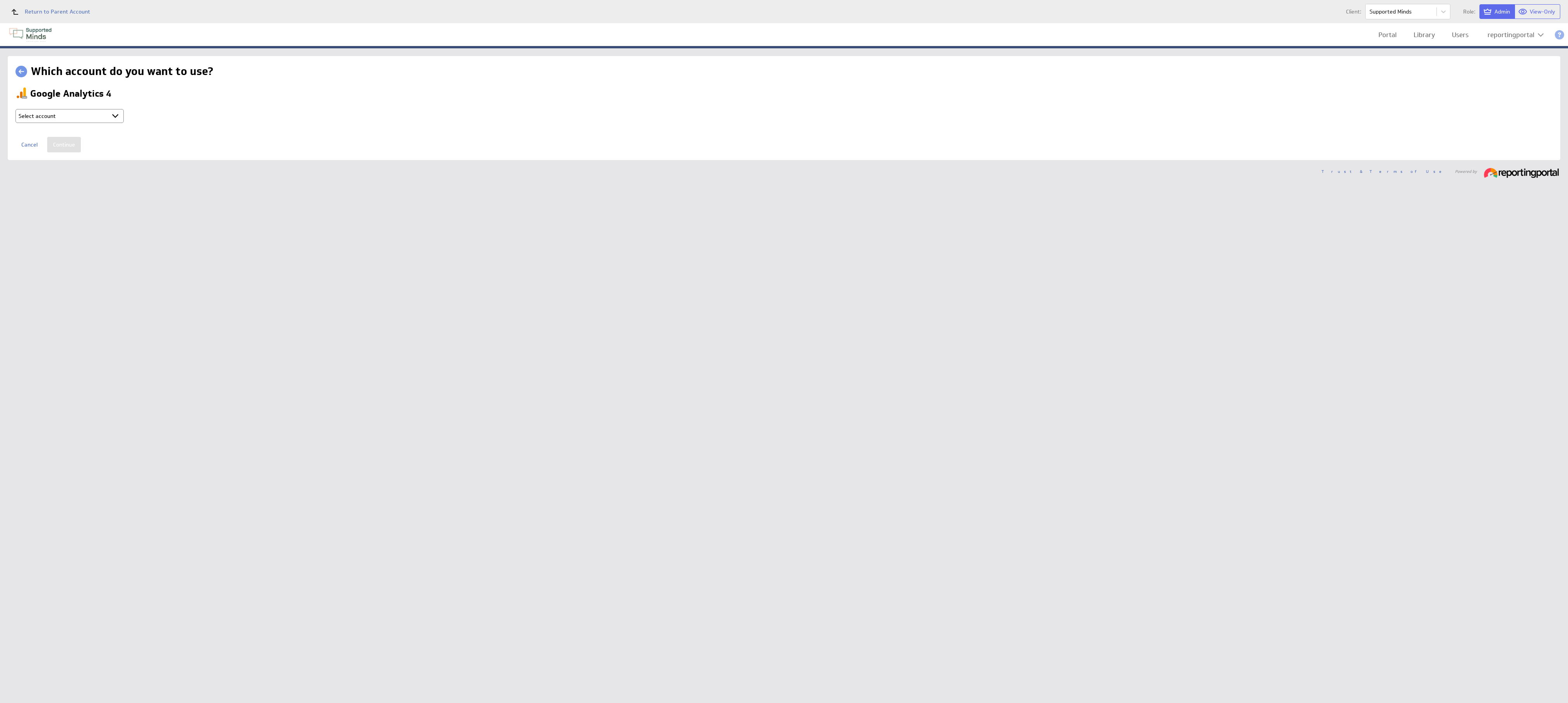
click at [81, 116] on select "Select account reportingportal @ Google created Sep 30, 2025 at 5:15 AM GMT + C…" at bounding box center [69, 116] width 108 height 14
select select "9d2115974c57d18e8967f7f165a1a773"
click at [55, 130] on div "Google Analytics 4 Select account reportingportal @ Google created Sep 30, 2025…" at bounding box center [783, 119] width 1537 height 65
click at [63, 142] on input "Continue" at bounding box center [64, 144] width 33 height 15
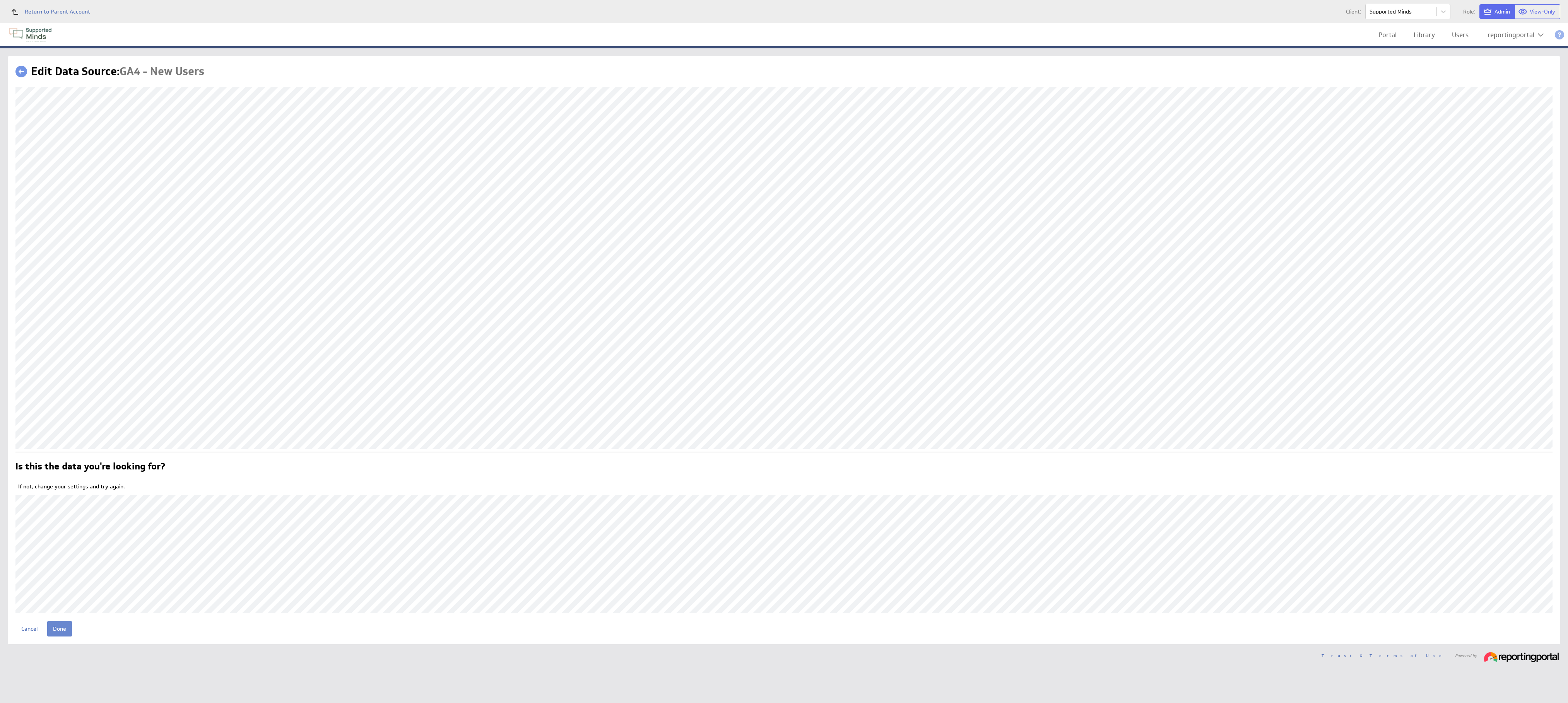
click at [60, 624] on input "Done" at bounding box center [60, 629] width 25 height 15
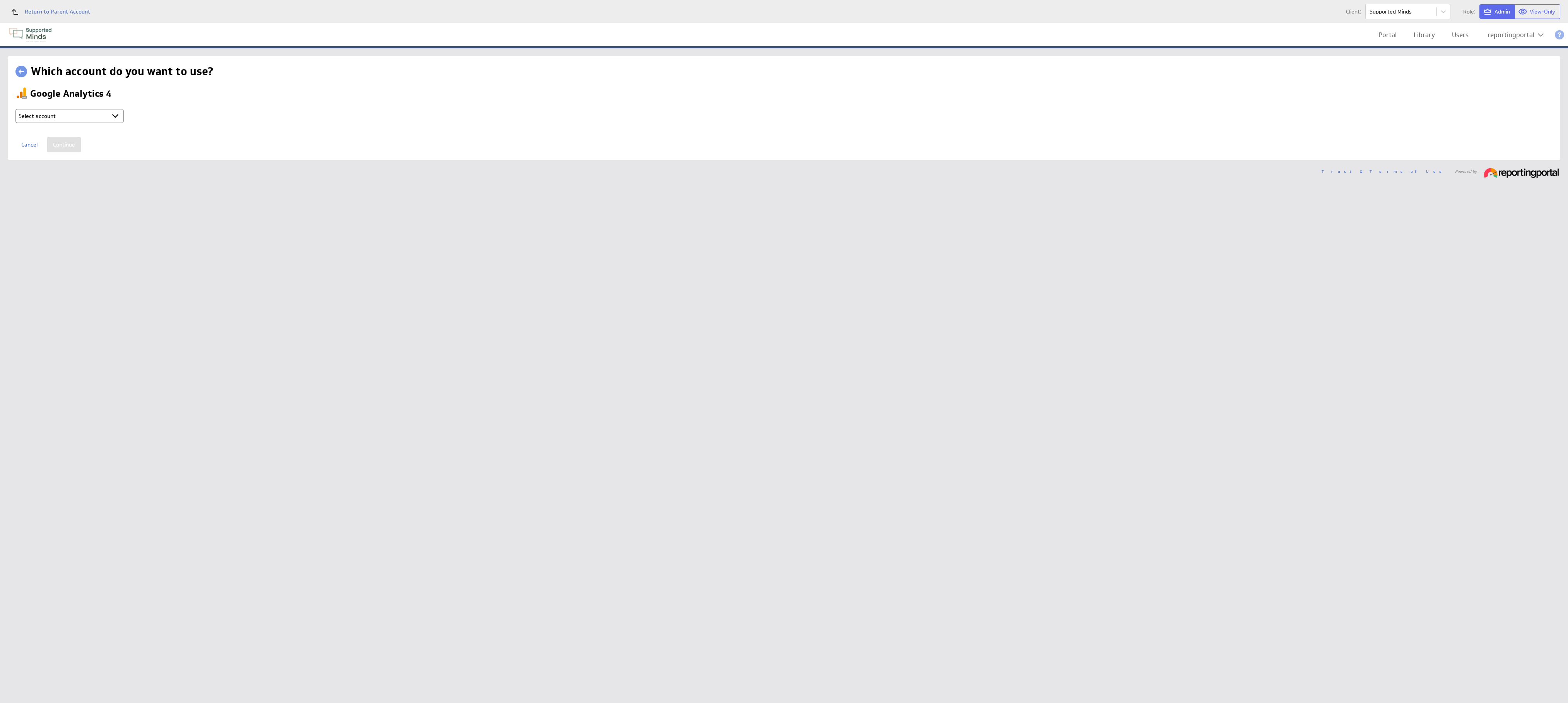
click at [87, 114] on select "Select account reportingportal @ Google created [DATE] 5:15 AM GMT + Connect ne…" at bounding box center [69, 116] width 108 height 14
select select "9d2115974c57d18e8967f7f165a1a773"
click at [68, 151] on input "Continue" at bounding box center [64, 144] width 33 height 15
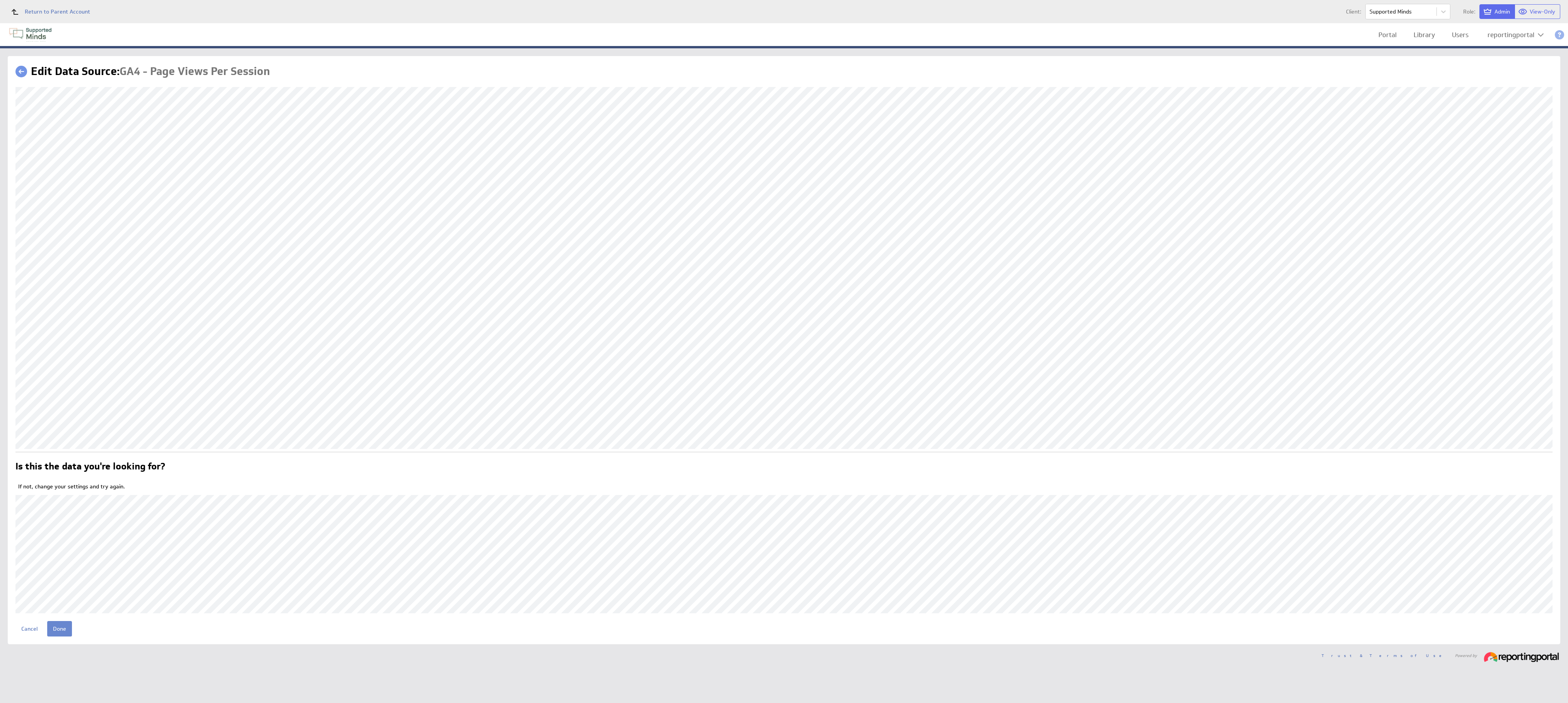
click at [61, 630] on input "Done" at bounding box center [60, 629] width 25 height 15
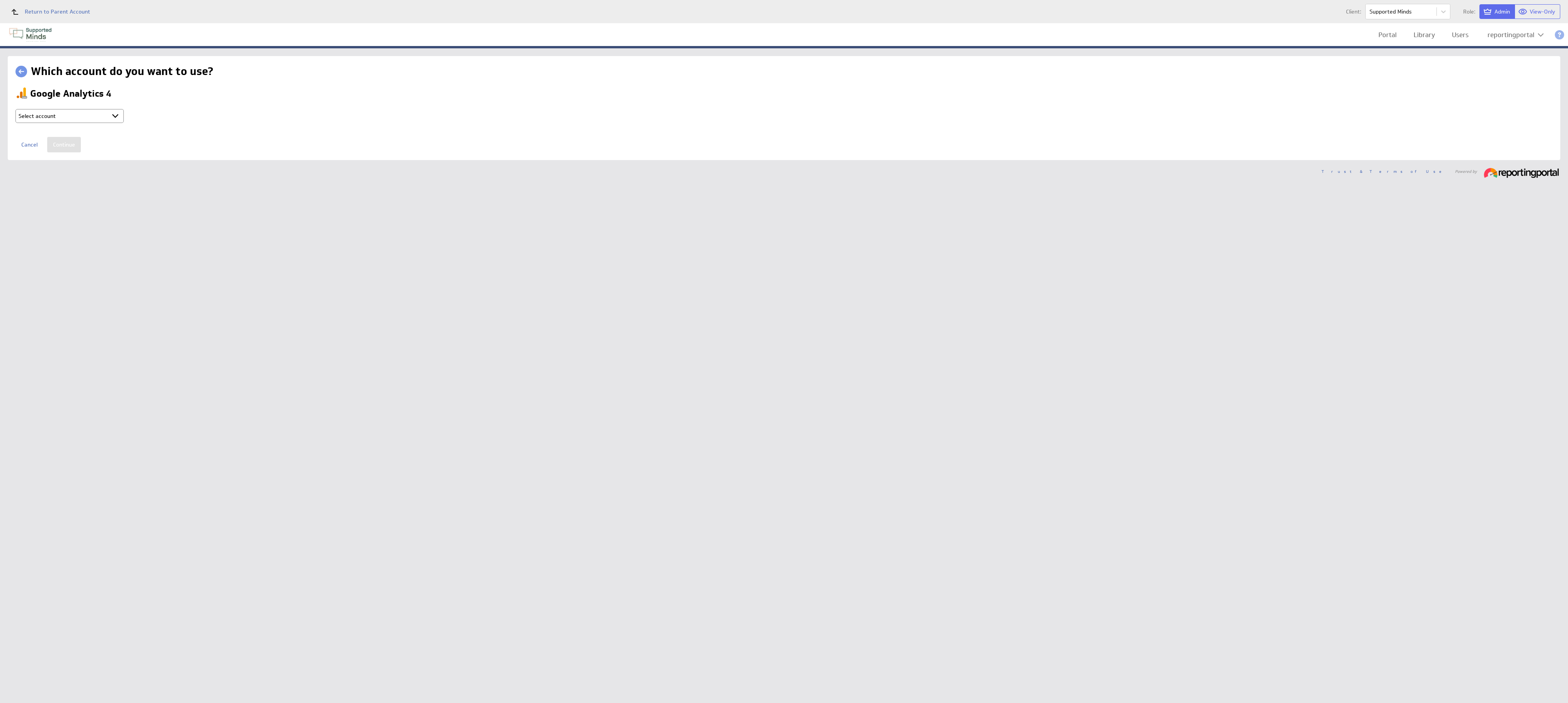
click at [100, 116] on select "Select account reportingportal @ Google created [DATE] 5:15 AM GMT + Connect ne…" at bounding box center [69, 116] width 108 height 14
select select "9d2115974c57d18e8967f7f165a1a773"
click at [77, 139] on input "Continue" at bounding box center [64, 144] width 33 height 15
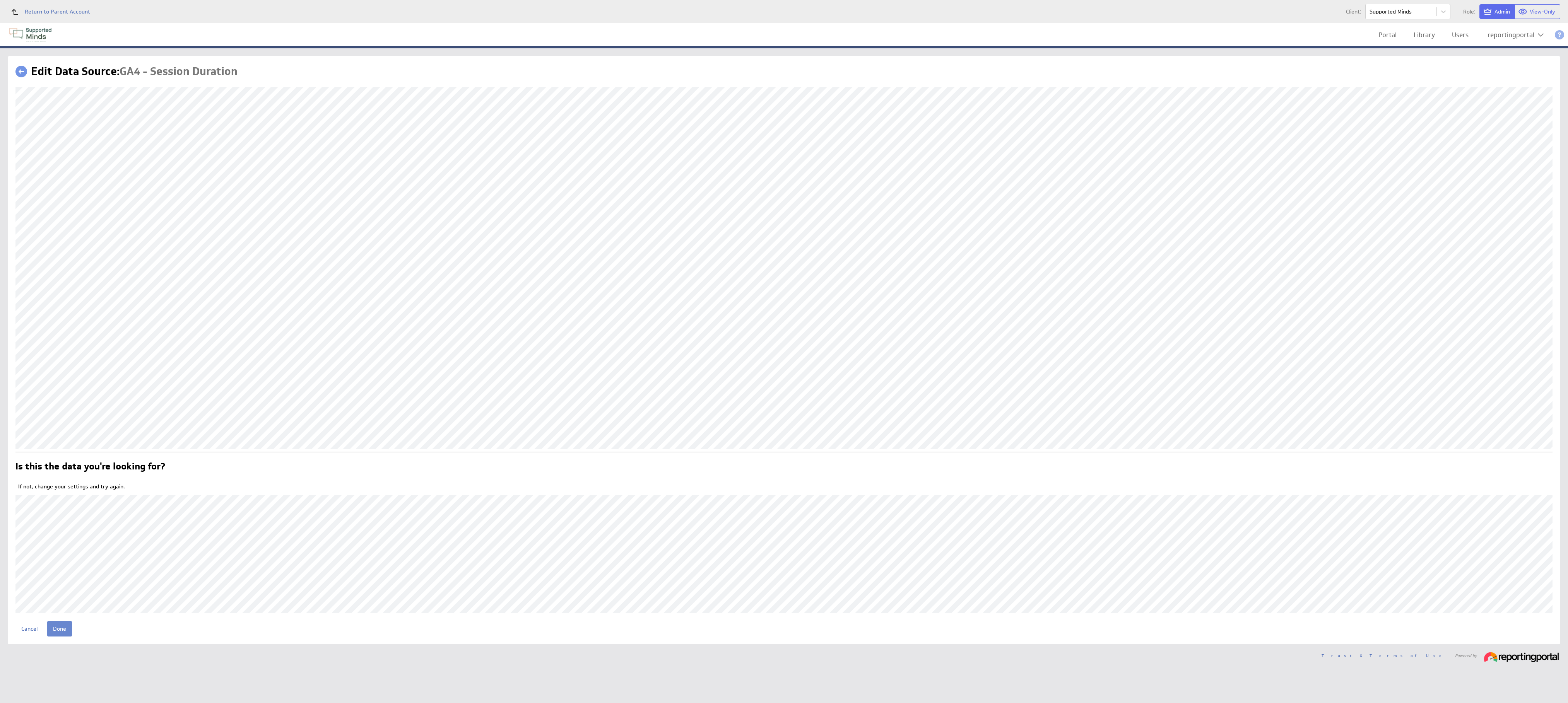
click at [60, 629] on input "Done" at bounding box center [60, 629] width 25 height 15
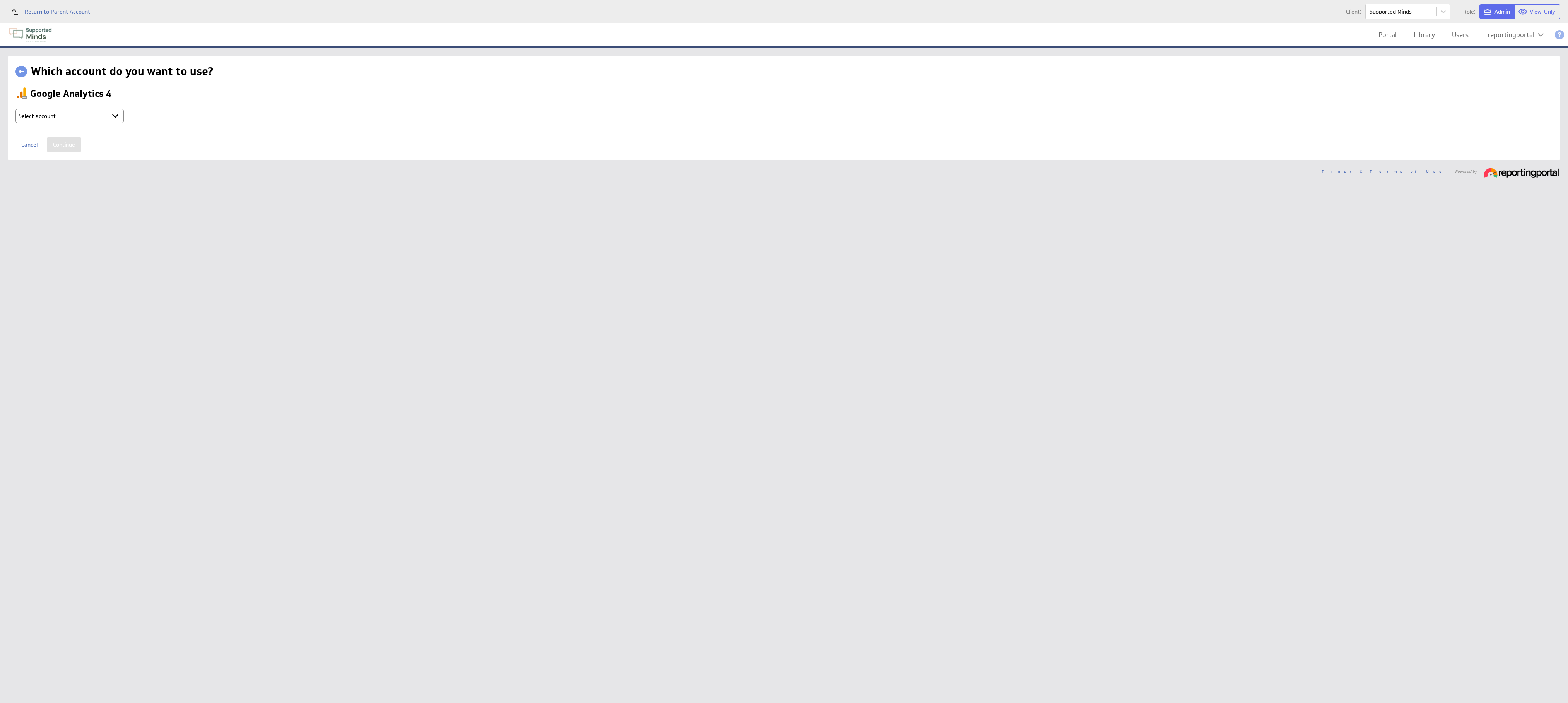
click at [99, 116] on select "Select account reportingportal @ Google created Sep 30, 2025 at 5:15 AM GMT + C…" at bounding box center [69, 116] width 108 height 14
select select "9d2115974c57d18e8967f7f165a1a773"
click at [68, 141] on input "Continue" at bounding box center [64, 144] width 33 height 15
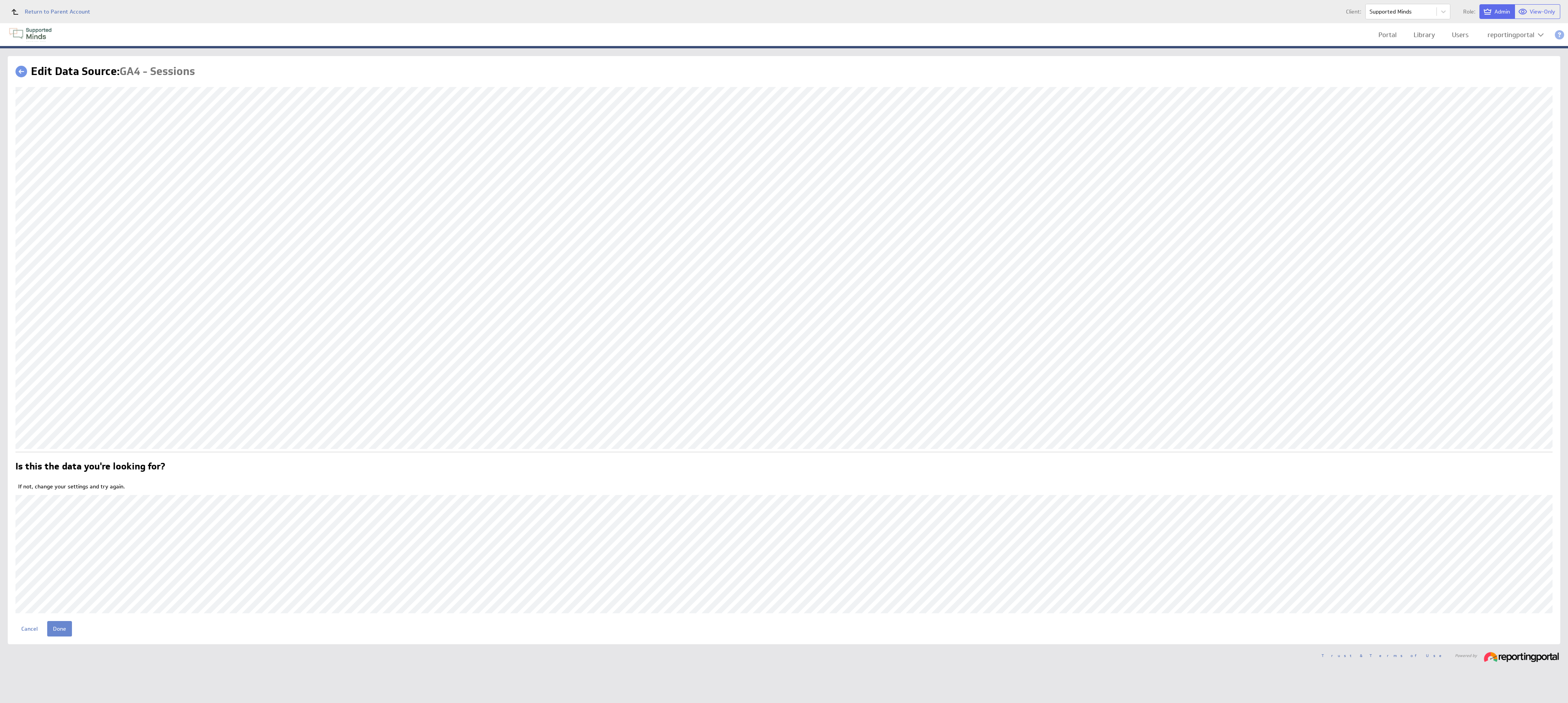
click at [60, 628] on input "Done" at bounding box center [60, 629] width 25 height 15
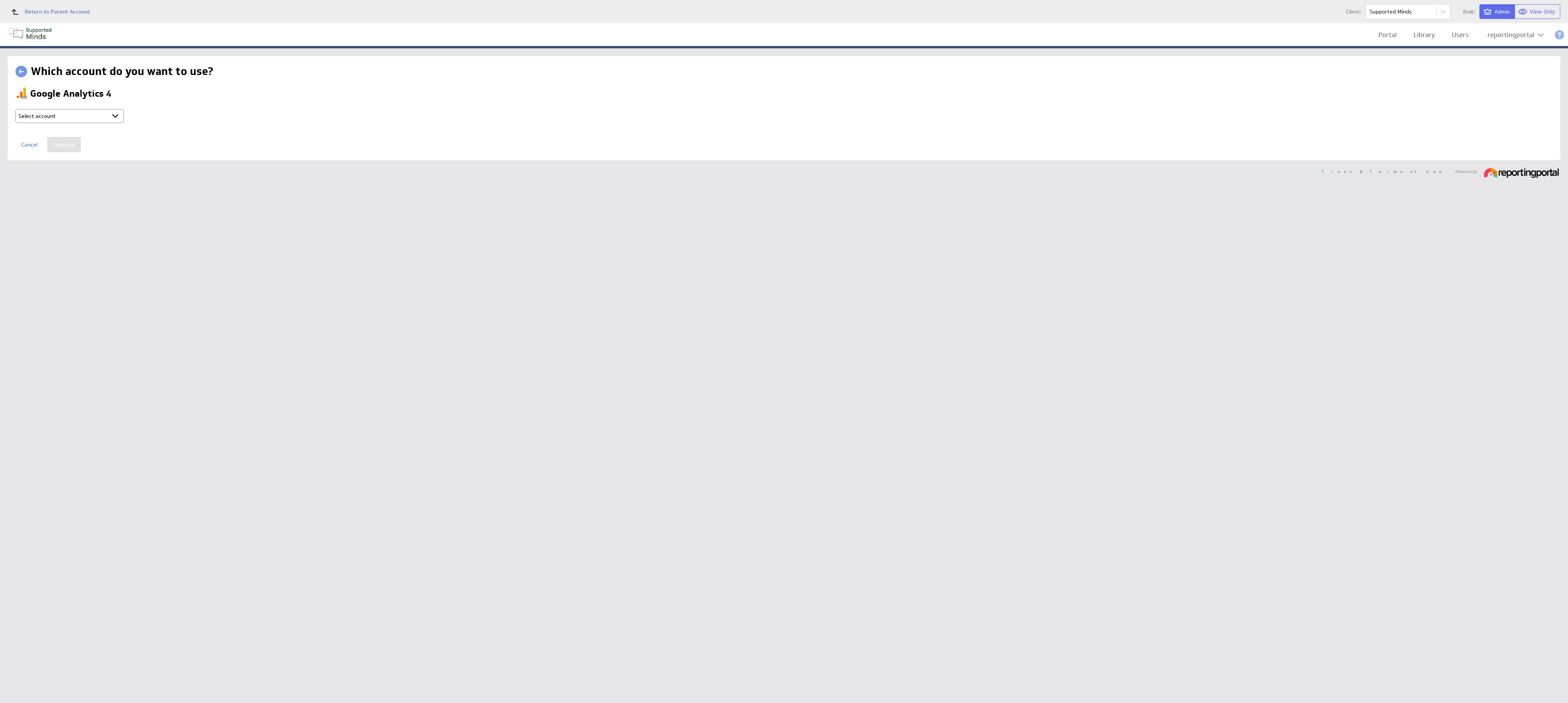
click at [92, 111] on select "Select account reportingportal @ Google created [DATE] 5:15 AM GMT + Connect ne…" at bounding box center [69, 116] width 108 height 14
select select "9d2115974c57d18e8967f7f165a1a773"
click at [68, 145] on input "Continue" at bounding box center [64, 144] width 33 height 15
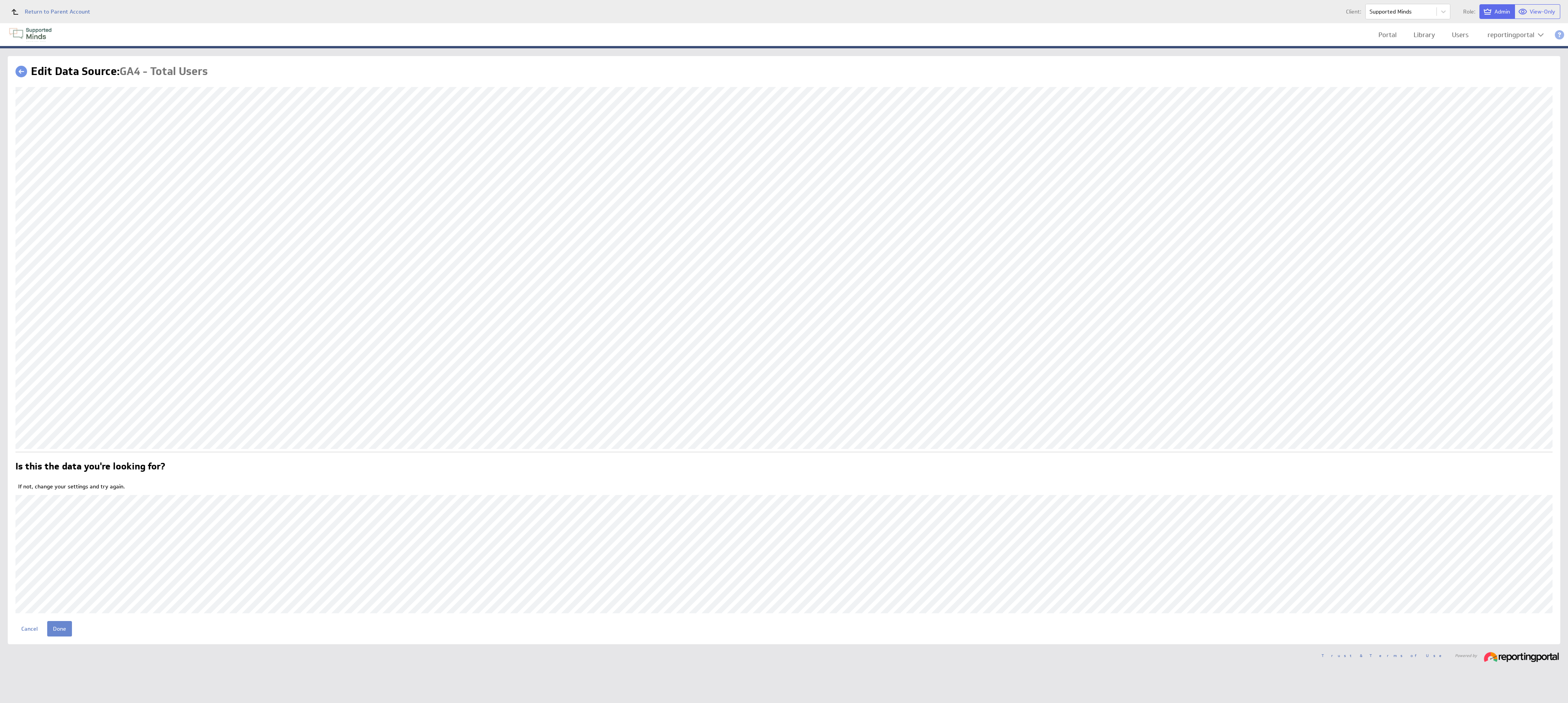
click at [58, 626] on input "Done" at bounding box center [60, 629] width 25 height 15
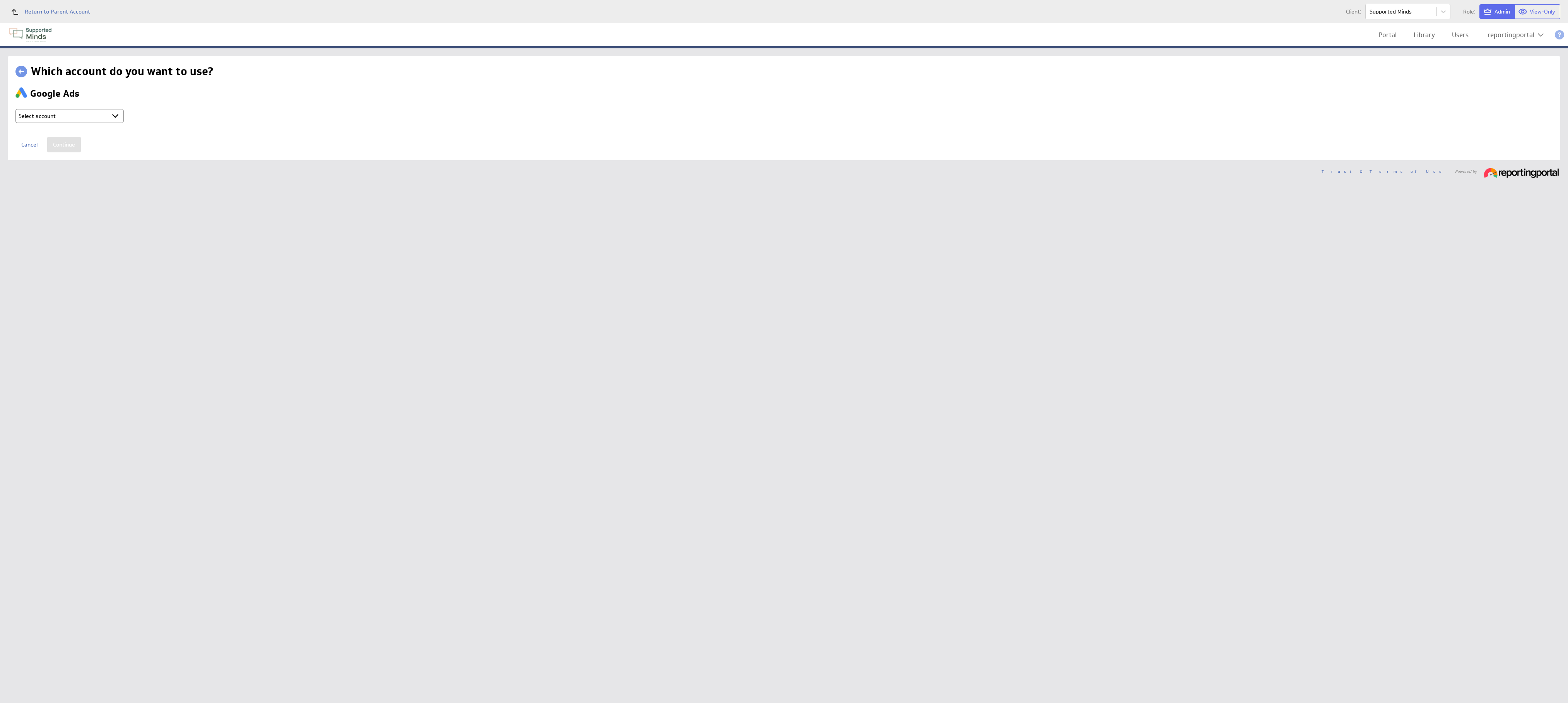
click at [89, 117] on select "Select account reportingportal @ Google created [DATE] 5:15 AM GMT + Connect ne…" at bounding box center [69, 116] width 108 height 14
select select "9d2115974c57d18e8967f7f165a1a773"
click at [15, 109] on select "Select account reportingportal @ Google created [DATE] 5:15 AM GMT + Connect ne…" at bounding box center [69, 116] width 108 height 14
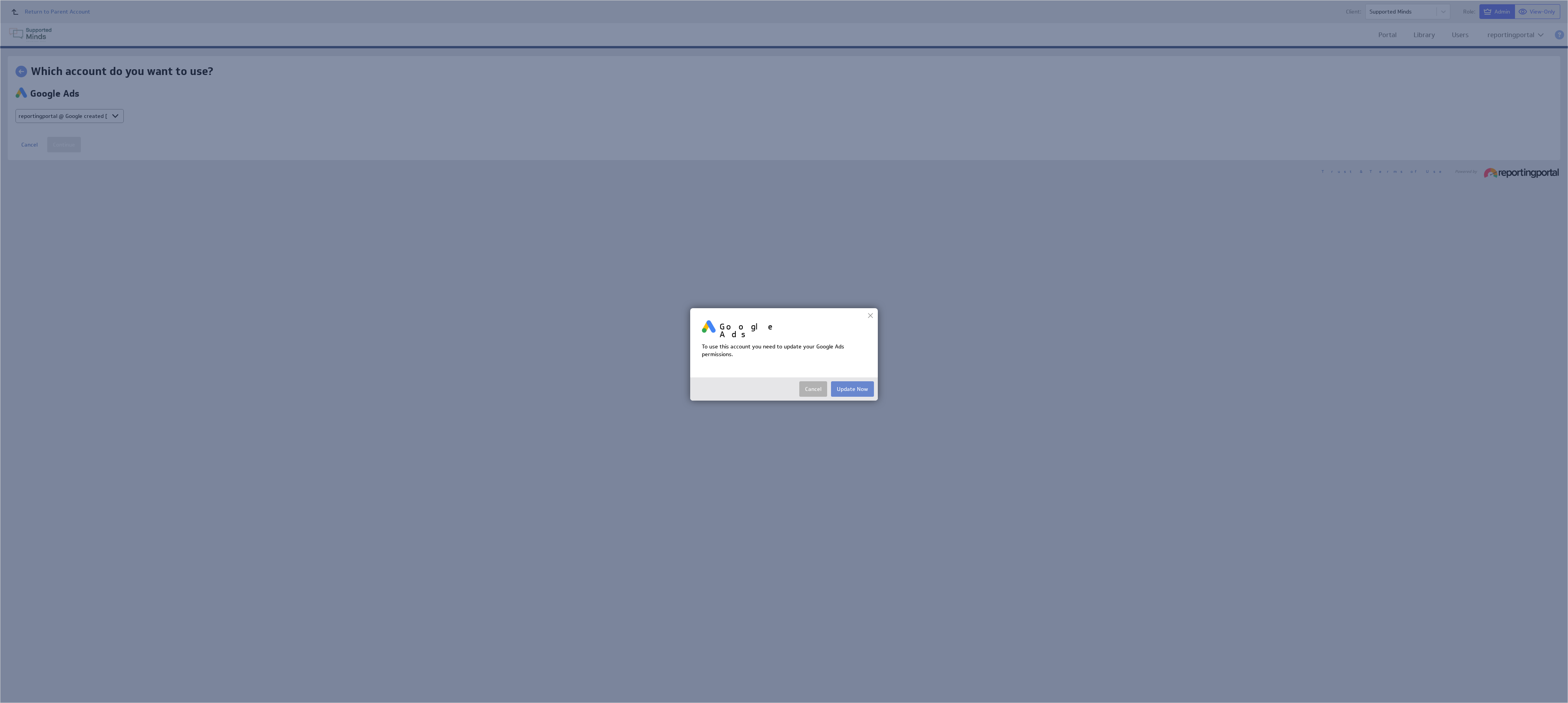
click at [864, 382] on button "Update Now" at bounding box center [852, 389] width 43 height 15
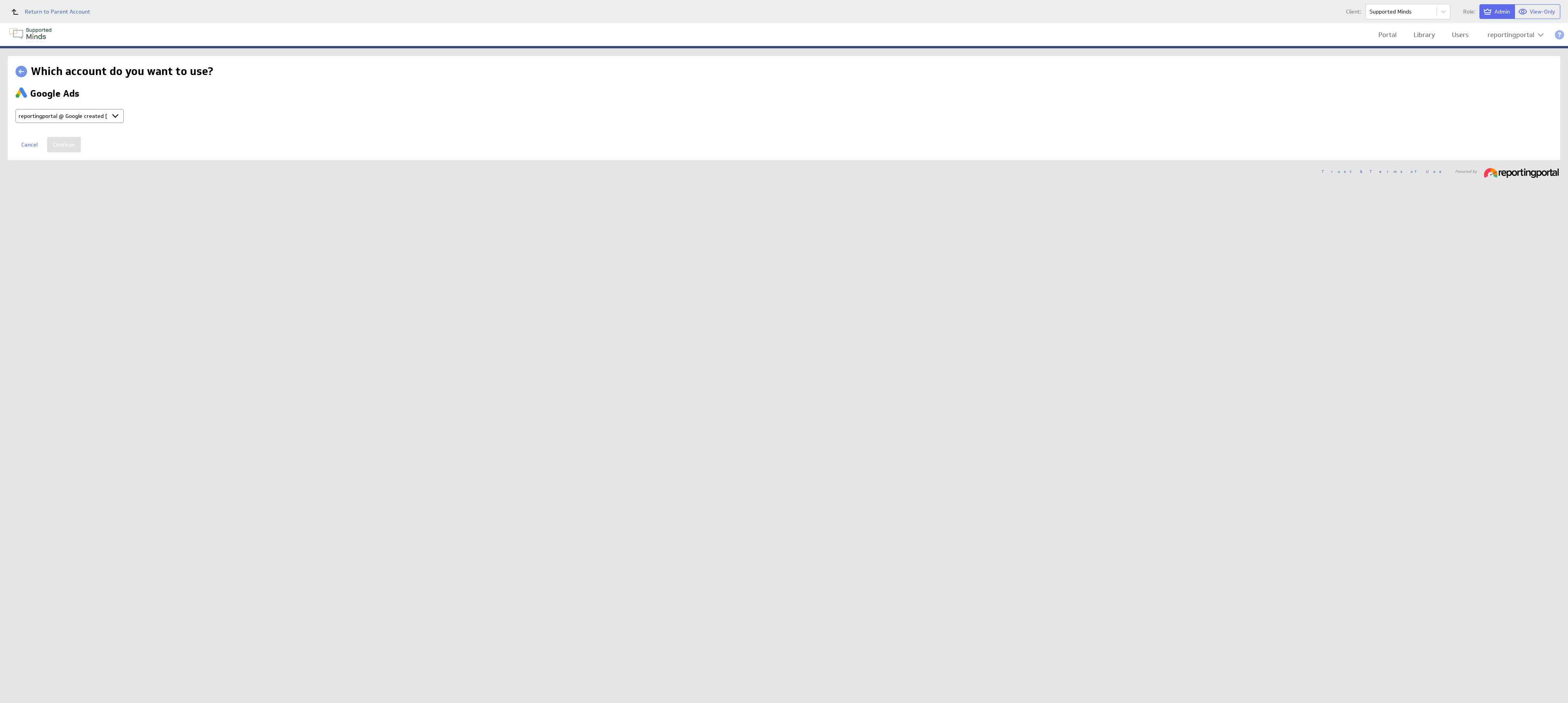
type input "reportingportal @ Google created [DATE] 5:15 AM GMT"
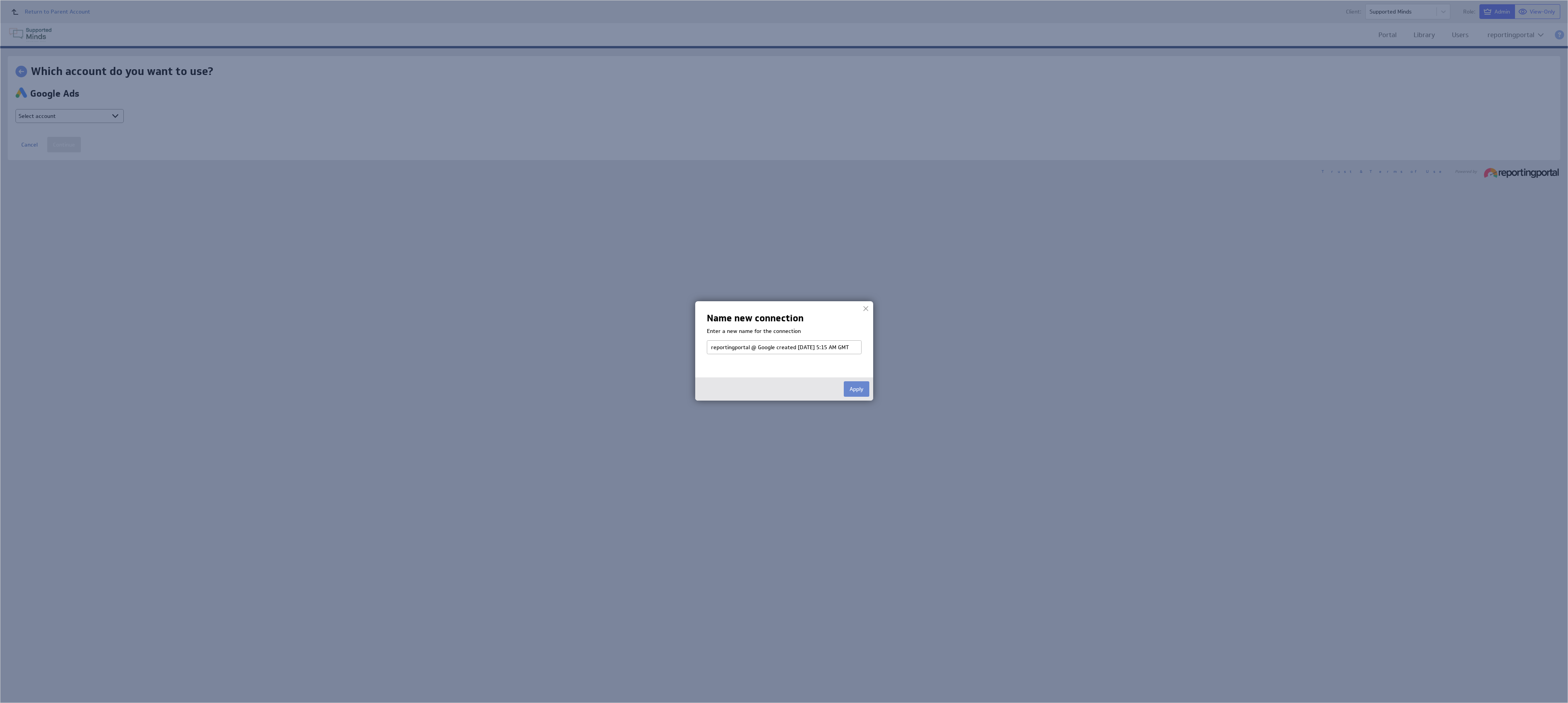
click at [854, 388] on button "Apply" at bounding box center [856, 389] width 26 height 15
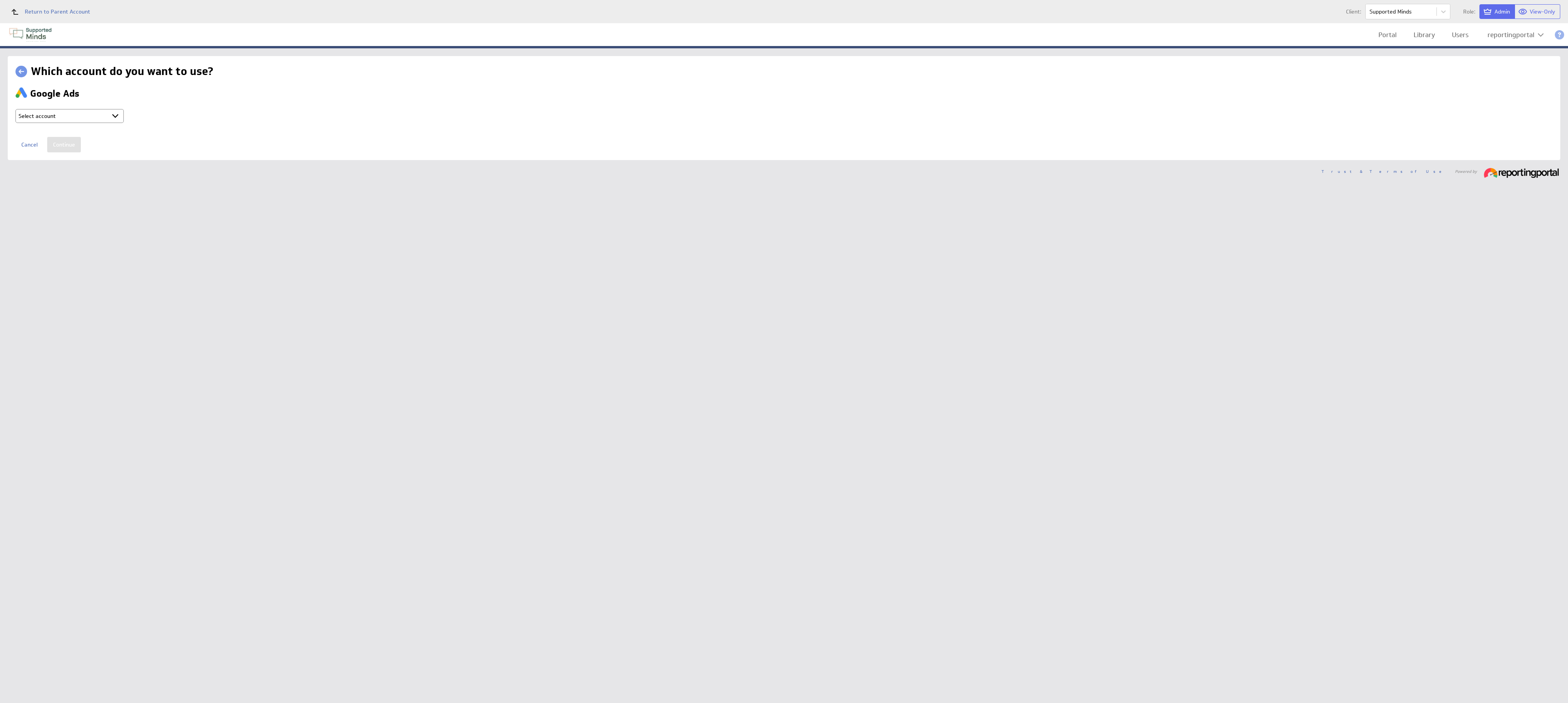
select select "9d2115974c57d18e8967f7f165a1a773"
click at [66, 141] on input "Continue" at bounding box center [64, 144] width 33 height 15
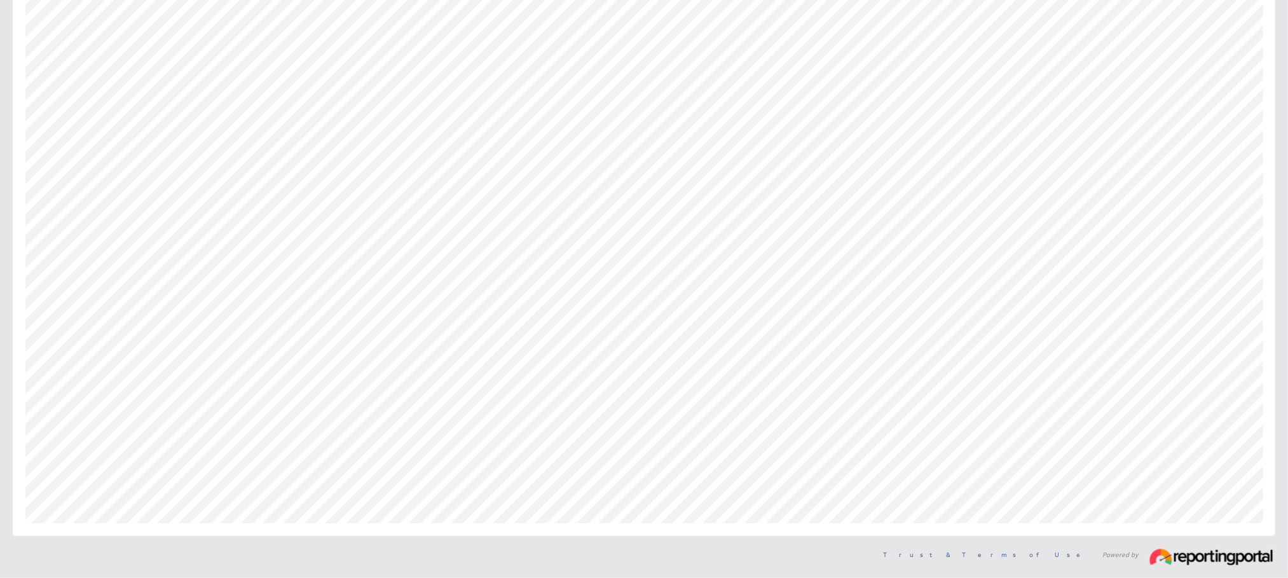
scroll to position [180, 0]
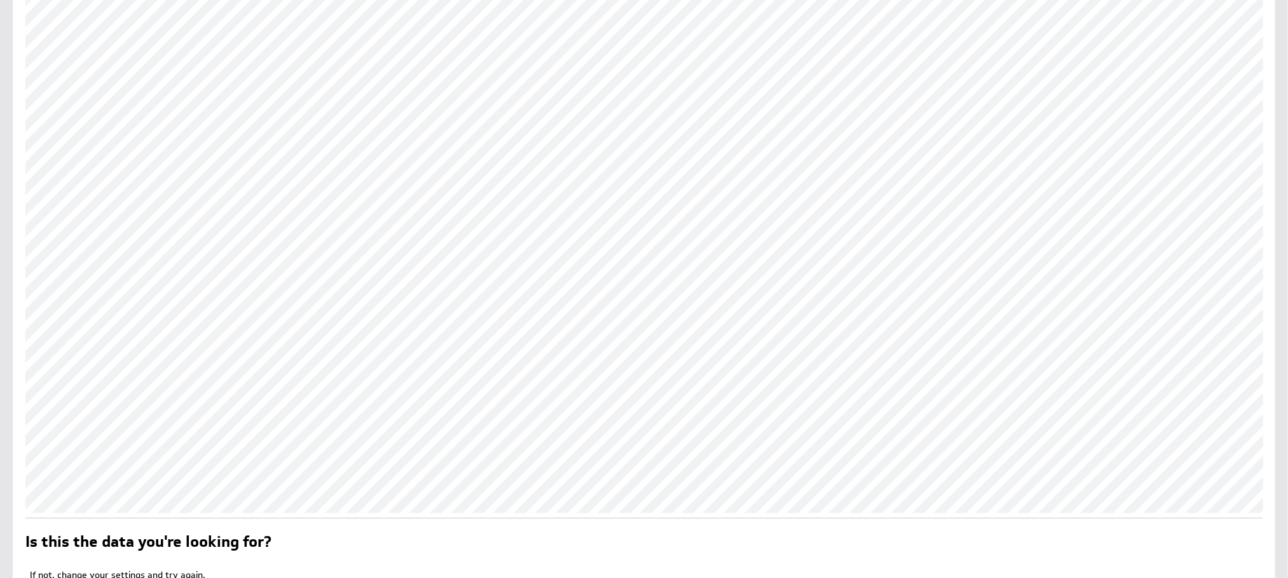
scroll to position [486, 0]
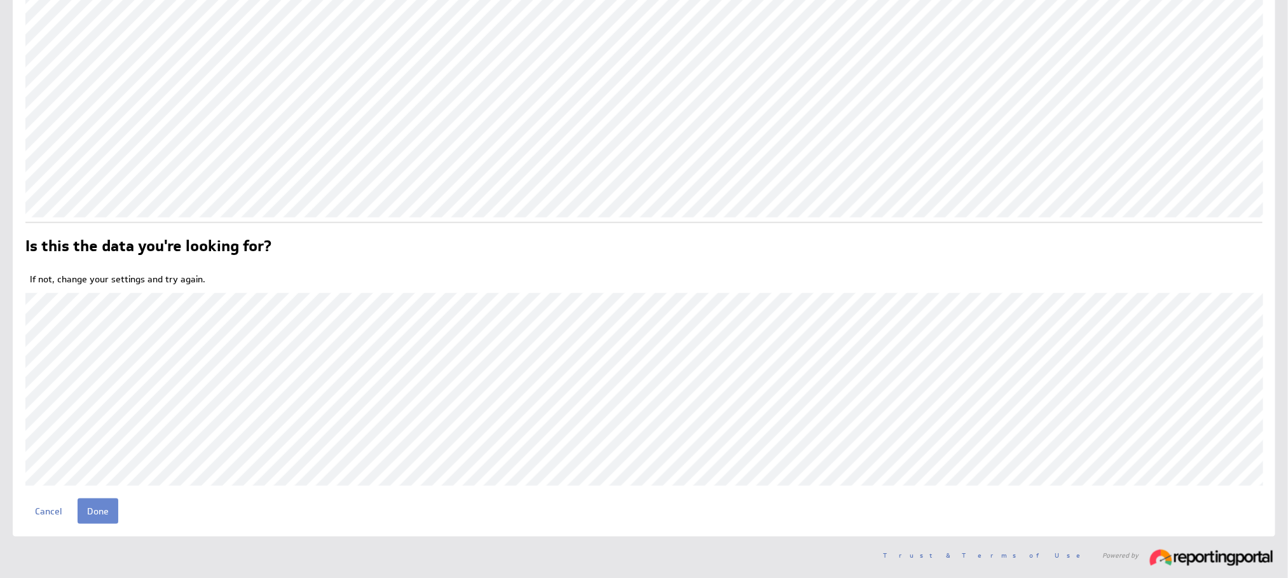
click at [107, 514] on input "Done" at bounding box center [98, 510] width 41 height 25
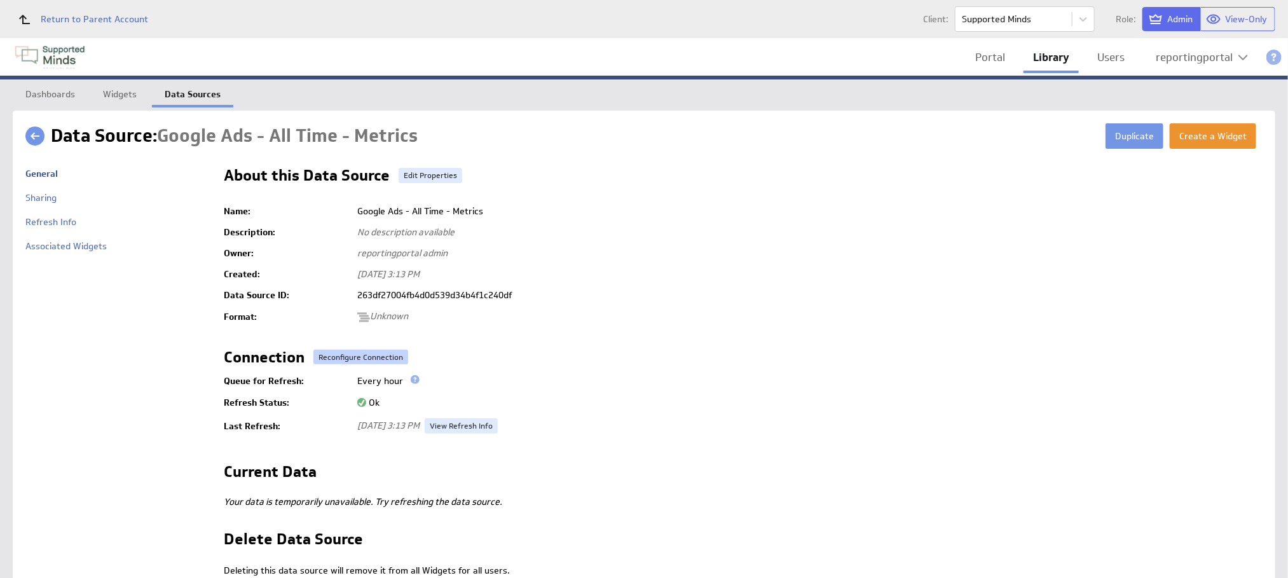
click at [343, 359] on button "Reconfigure Connection" at bounding box center [360, 357] width 95 height 15
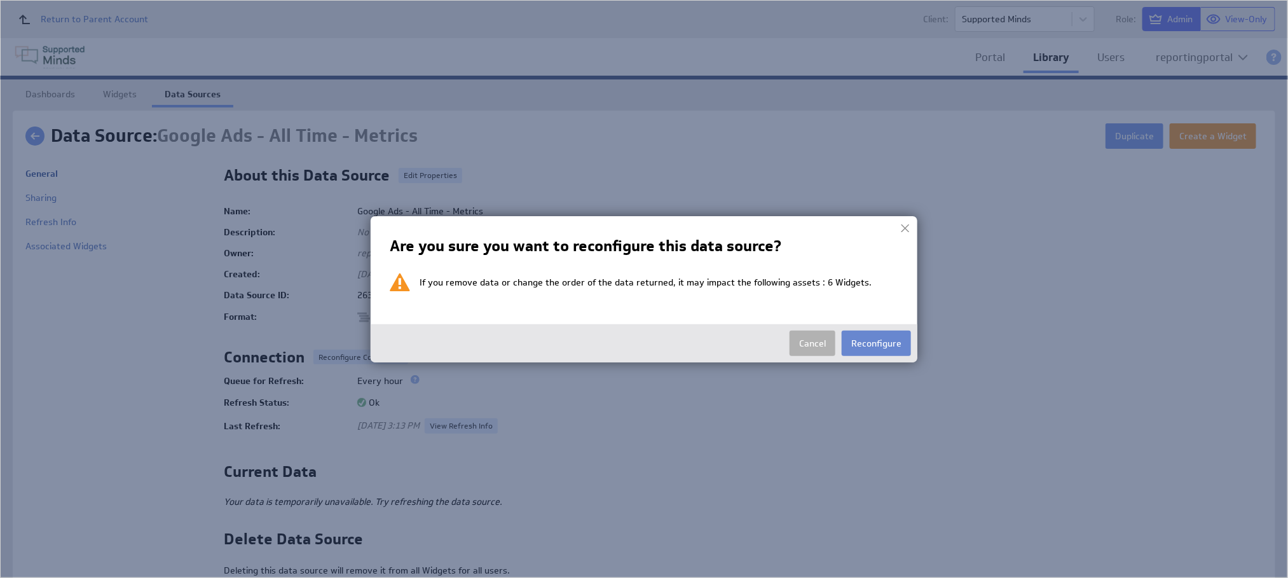
click at [889, 345] on button "Reconfigure" at bounding box center [876, 343] width 69 height 25
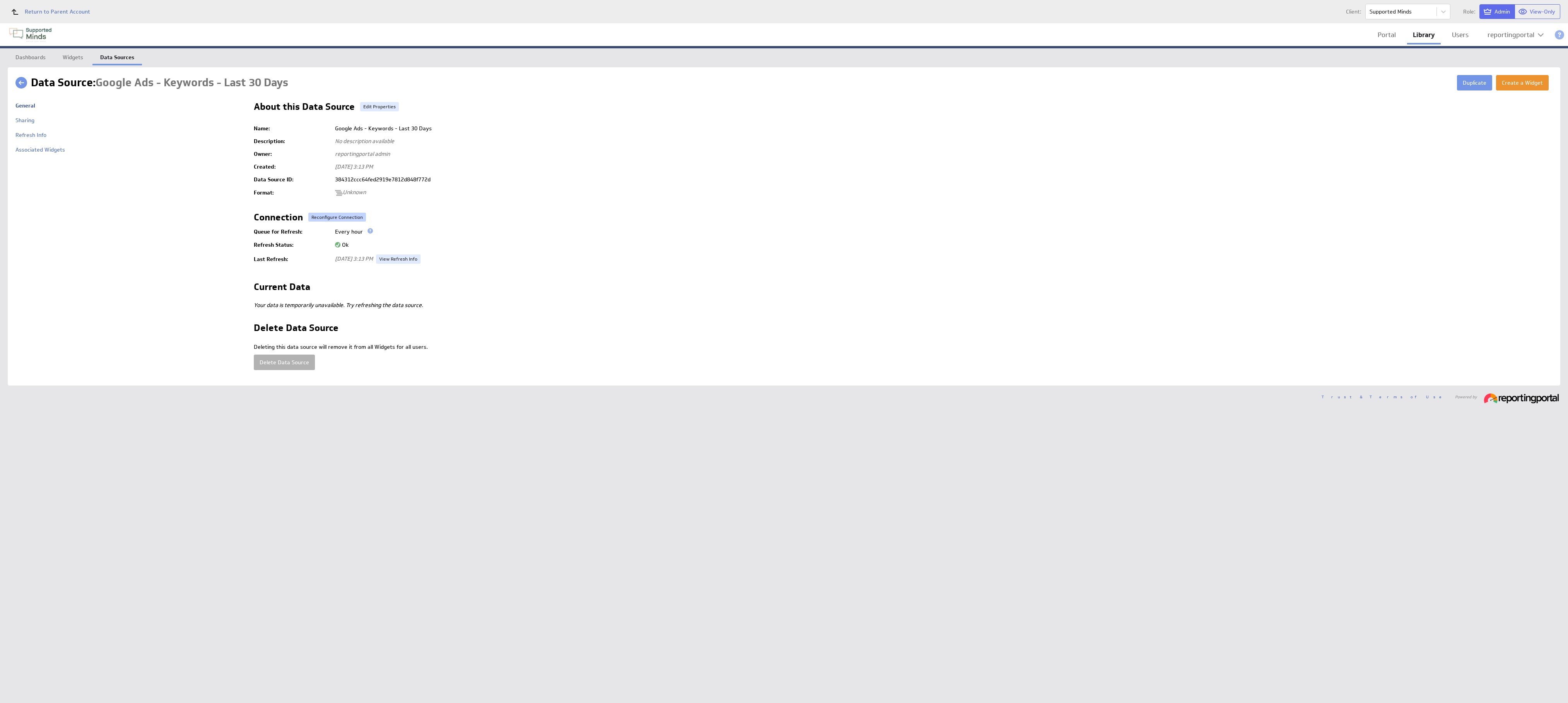
click at [333, 213] on button "Reconfigure Connection" at bounding box center [337, 217] width 58 height 9
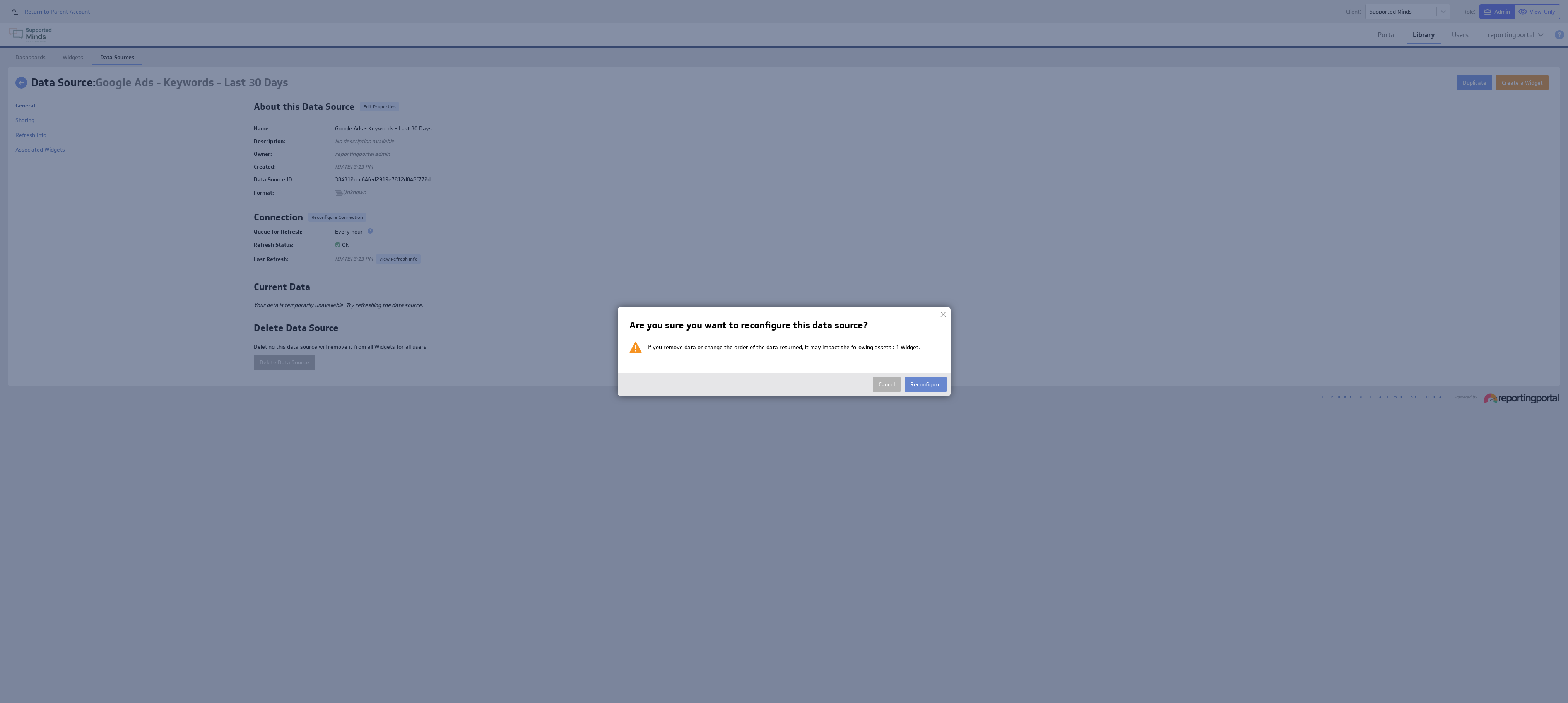
click at [783, 351] on button "Reconfigure" at bounding box center [925, 384] width 42 height 15
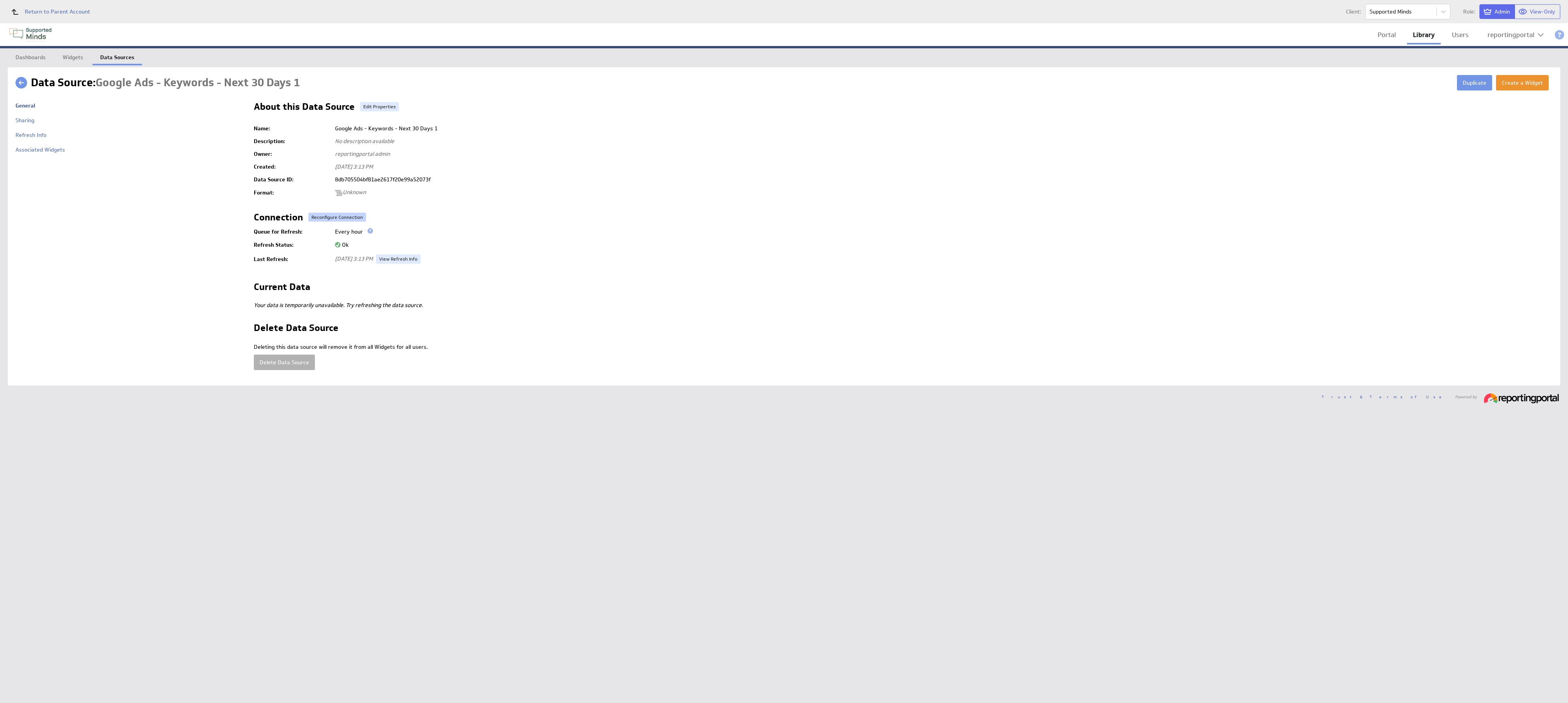
click at [313, 219] on button "Reconfigure Connection" at bounding box center [337, 217] width 58 height 9
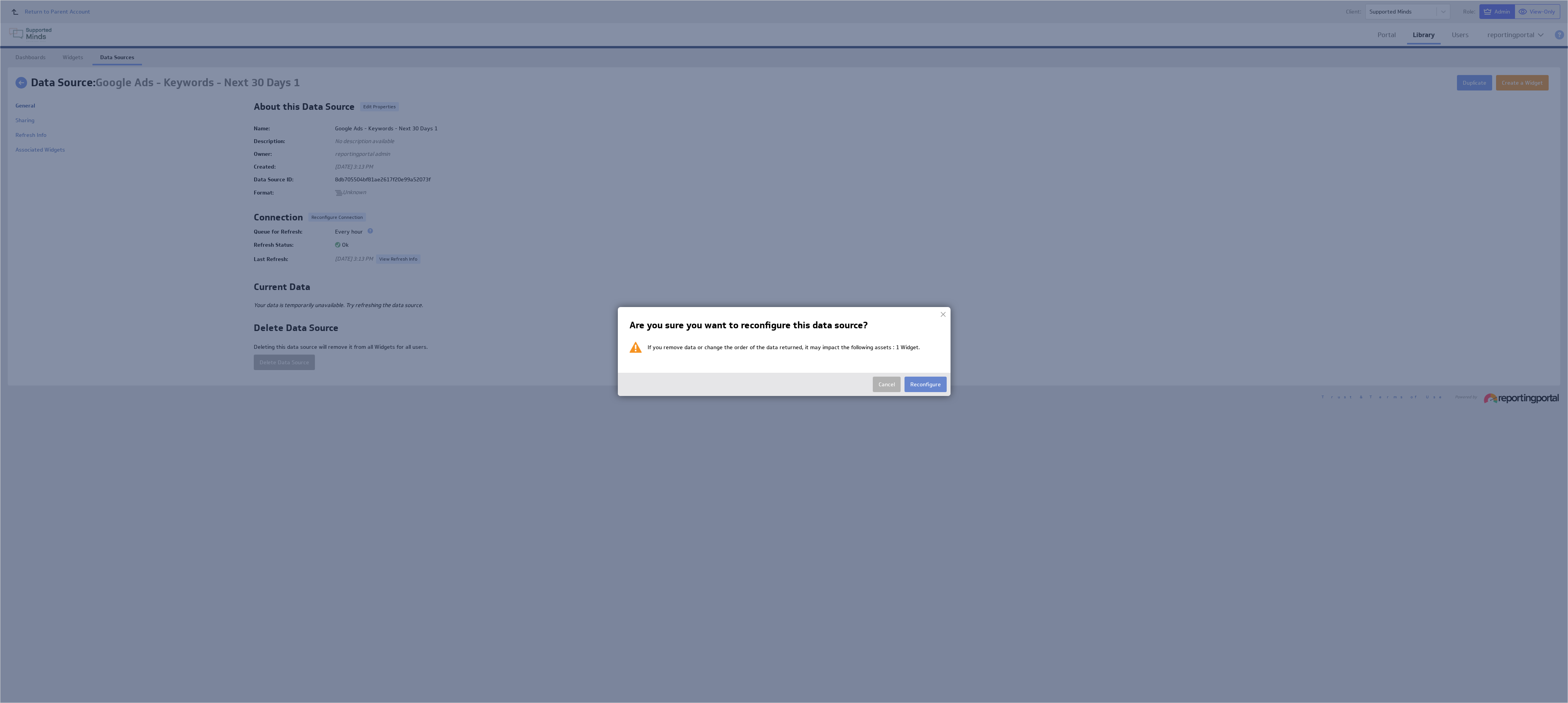
click at [783, 351] on button "Reconfigure" at bounding box center [925, 384] width 42 height 15
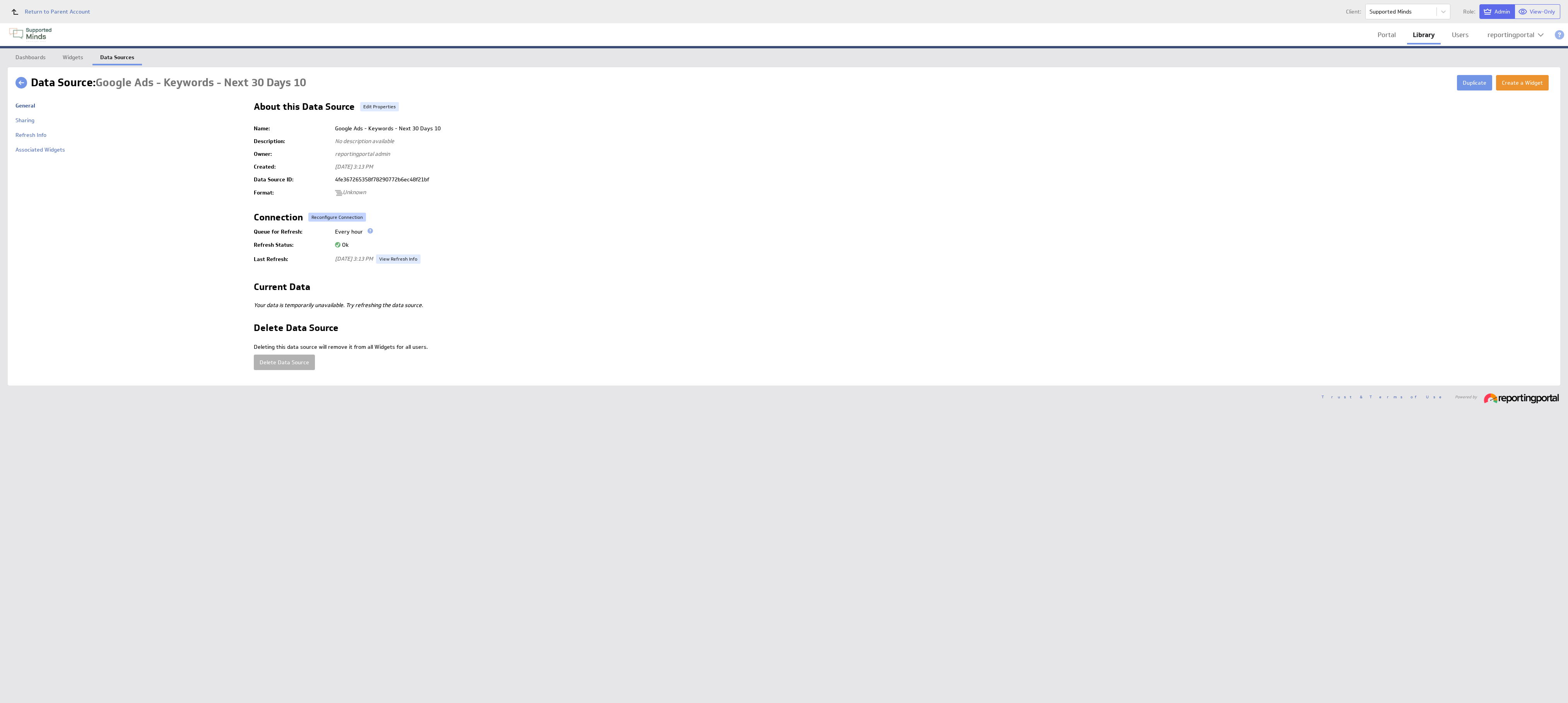
click at [334, 218] on button "Reconfigure Connection" at bounding box center [337, 217] width 58 height 9
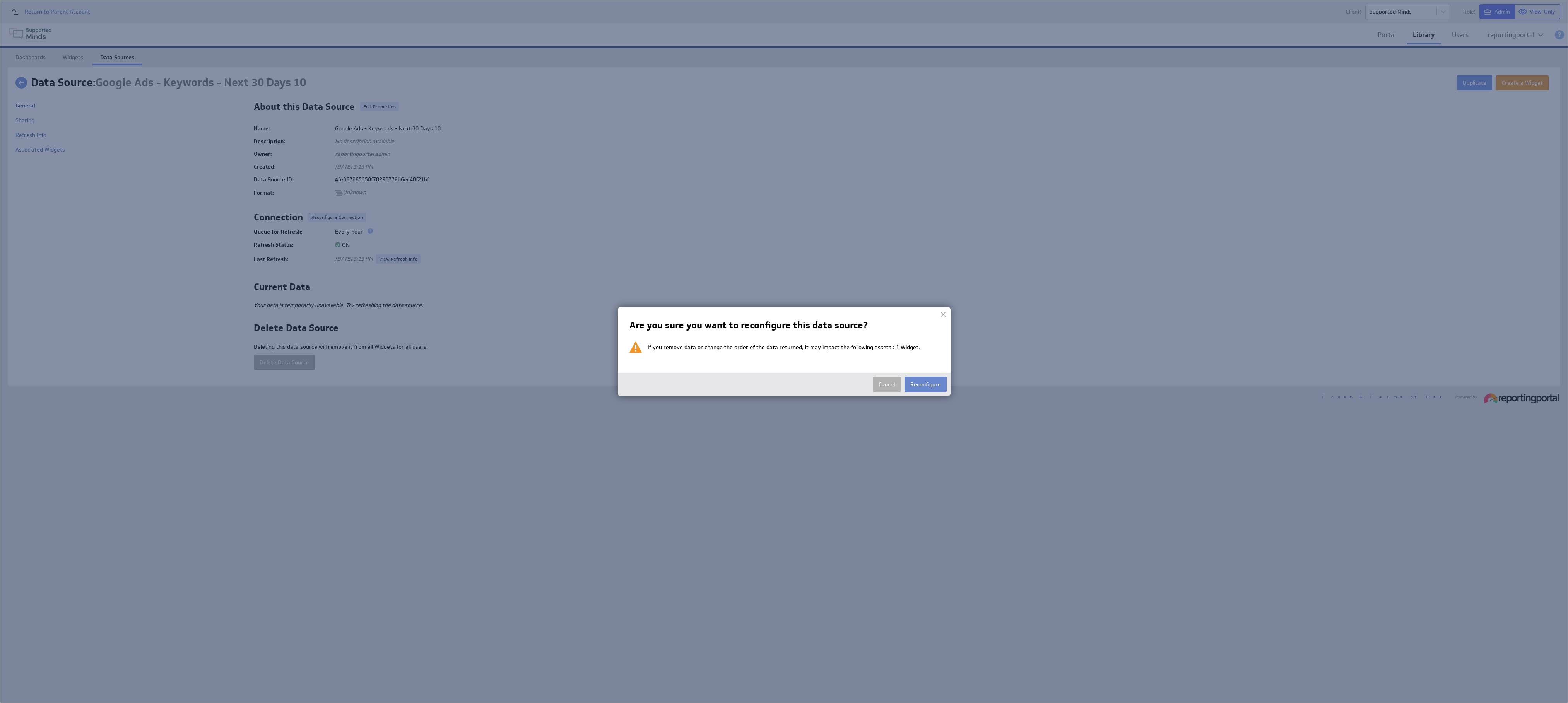
click at [783, 351] on button "Reconfigure" at bounding box center [925, 384] width 42 height 15
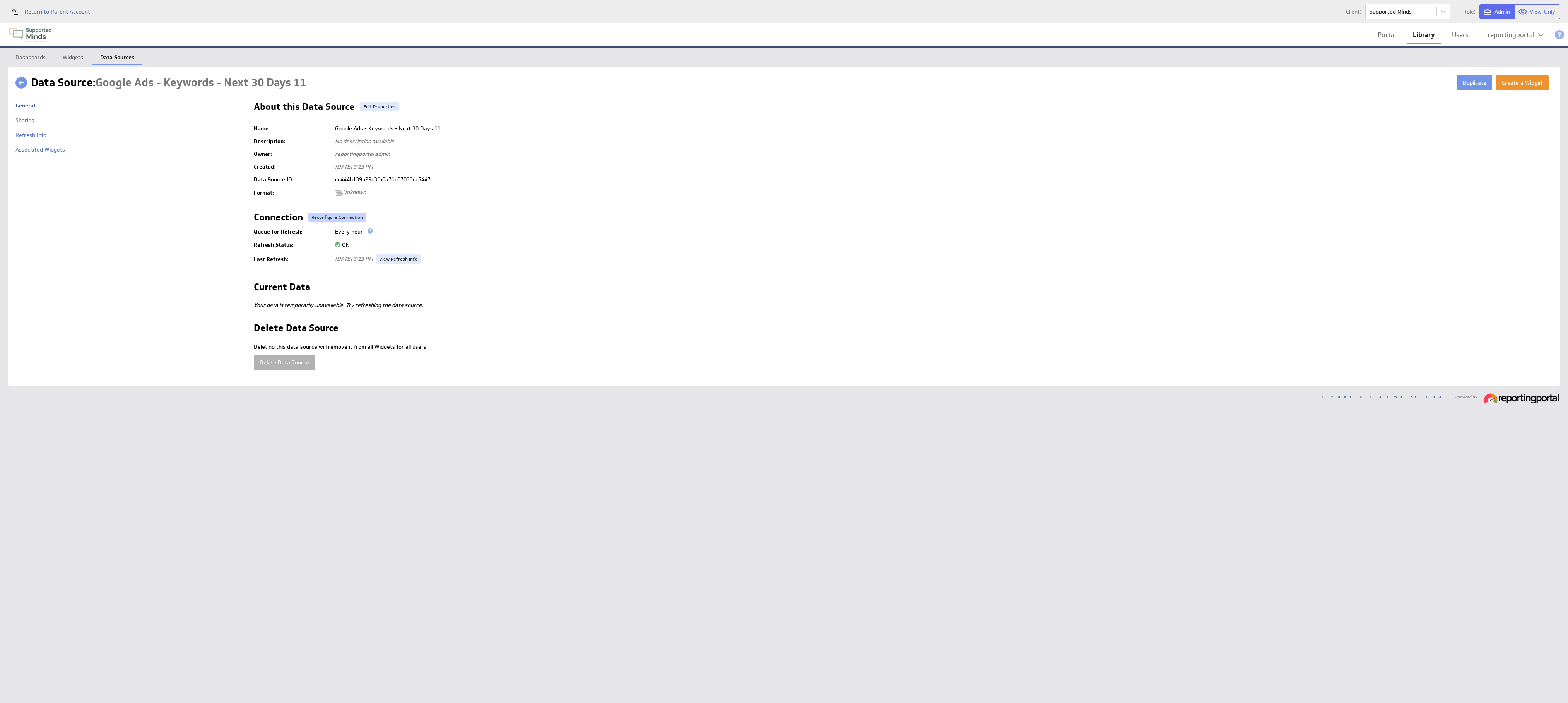
click at [338, 219] on button "Reconfigure Connection" at bounding box center [337, 217] width 58 height 9
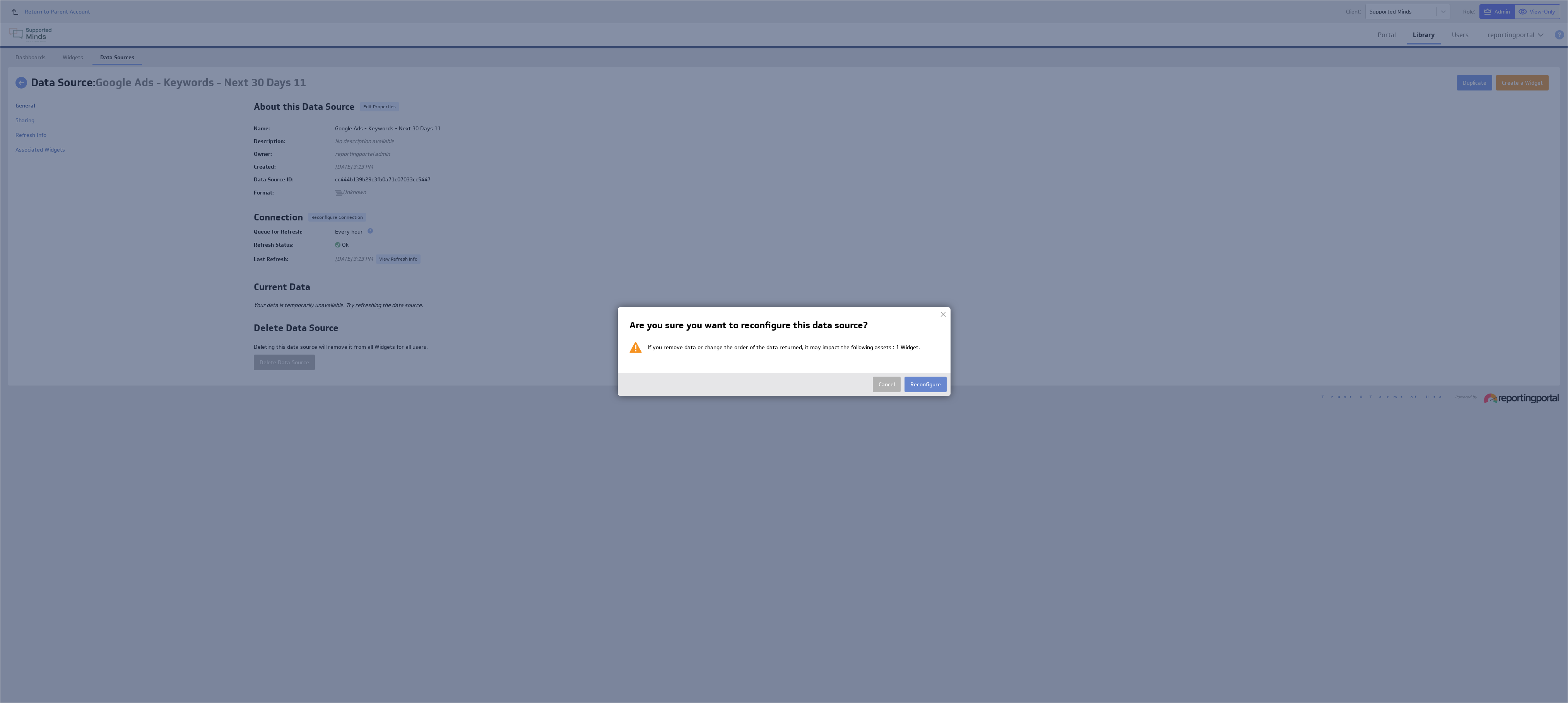
click at [783, 351] on button "Reconfigure" at bounding box center [925, 384] width 42 height 15
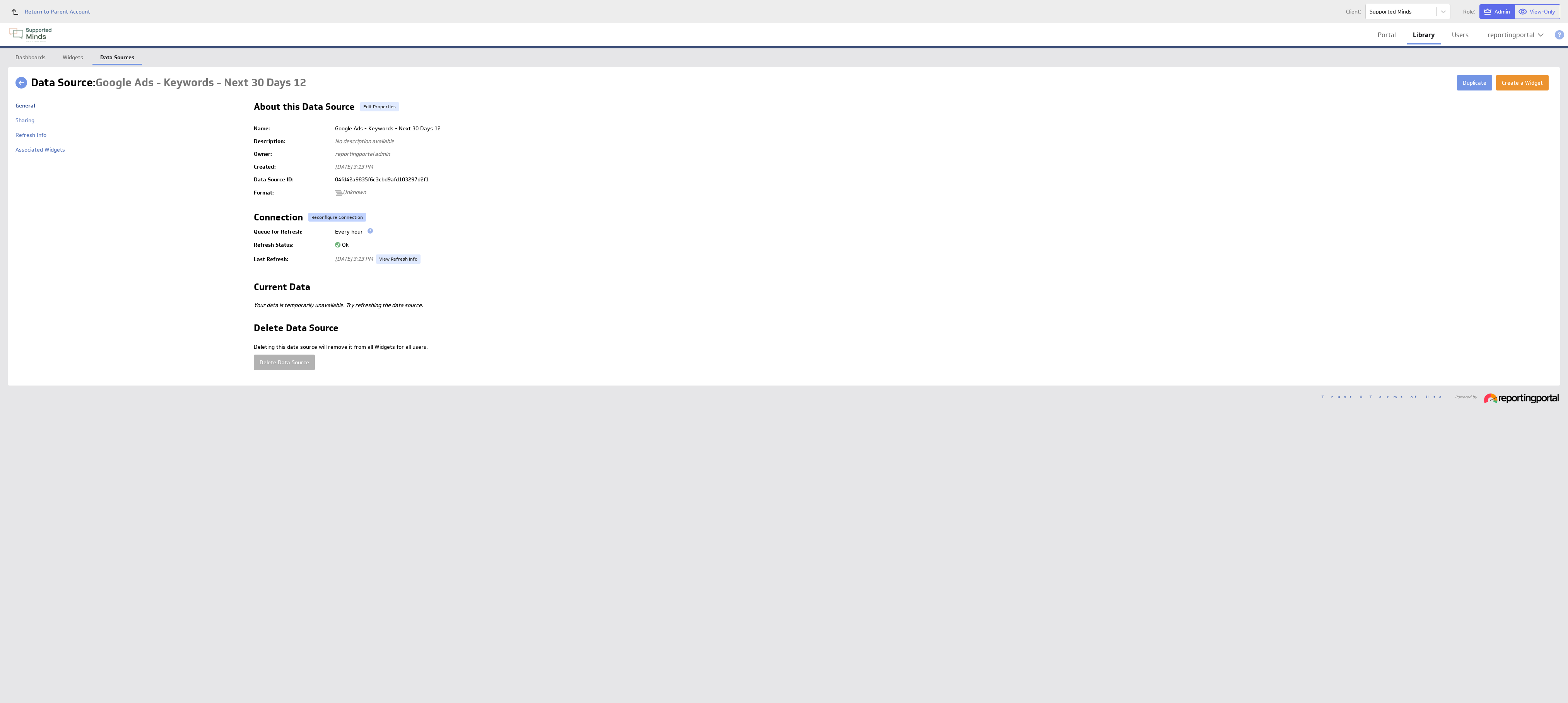
click at [313, 213] on button "Reconfigure Connection" at bounding box center [337, 217] width 58 height 9
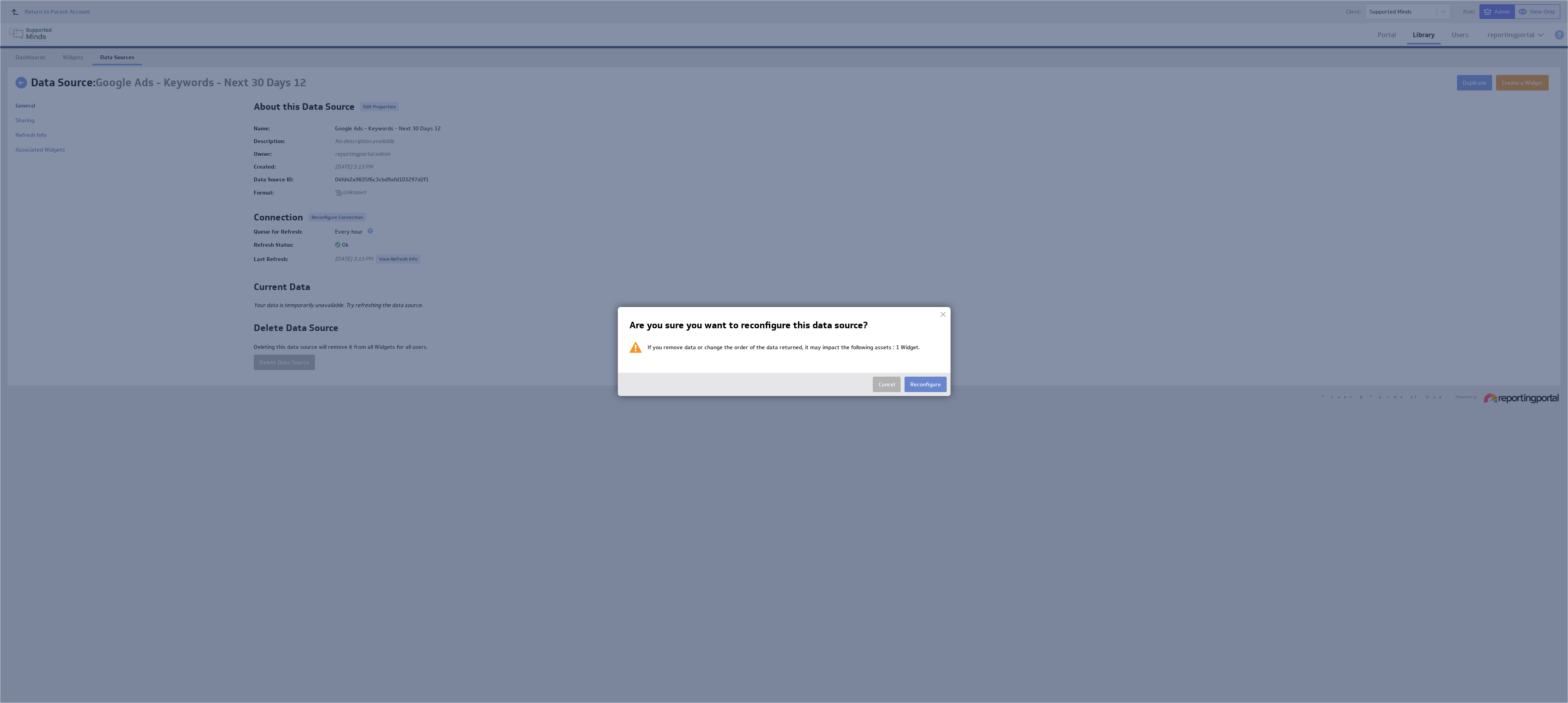
click at [783, 351] on button "Reconfigure" at bounding box center [925, 384] width 42 height 15
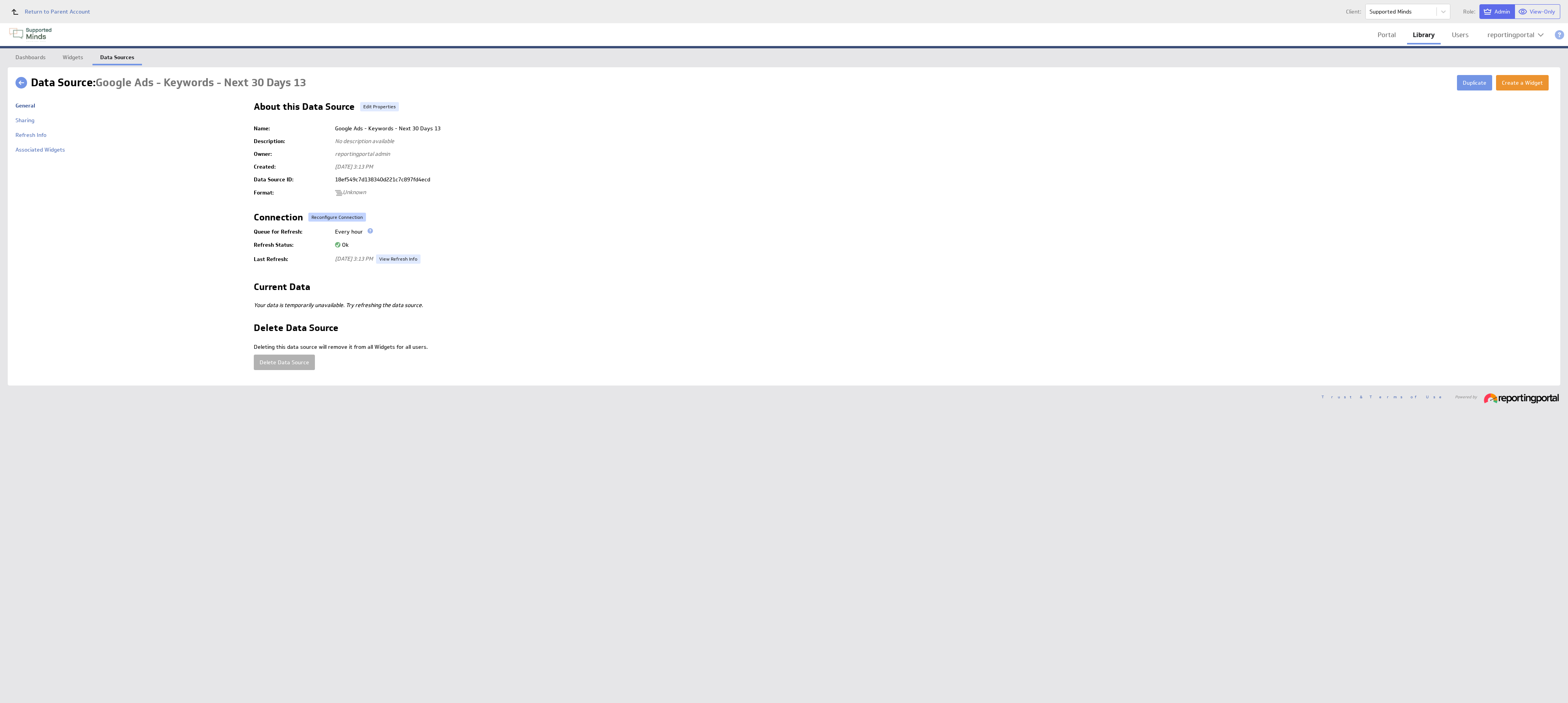
click at [335, 214] on button "Reconfigure Connection" at bounding box center [337, 217] width 58 height 9
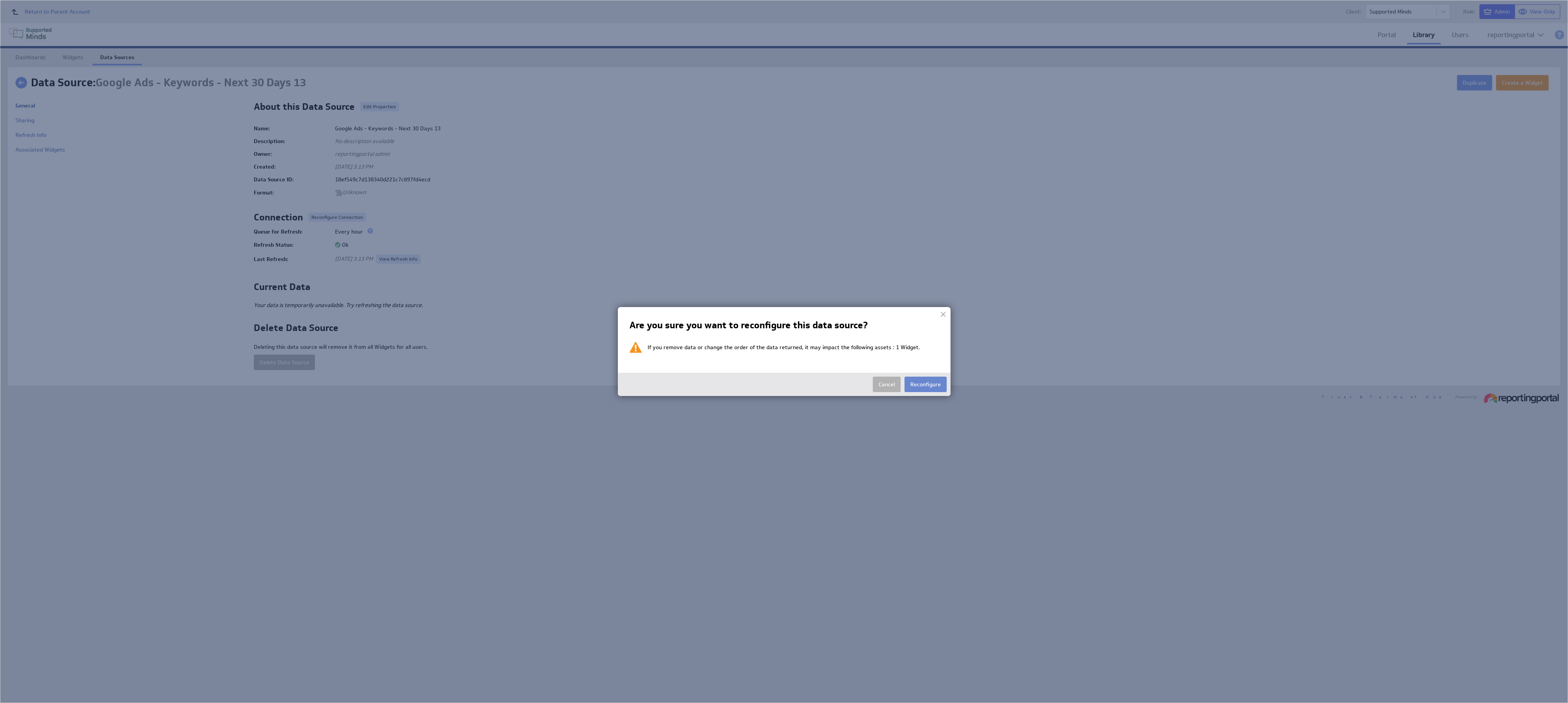
click at [783, 351] on button "Reconfigure" at bounding box center [925, 384] width 42 height 15
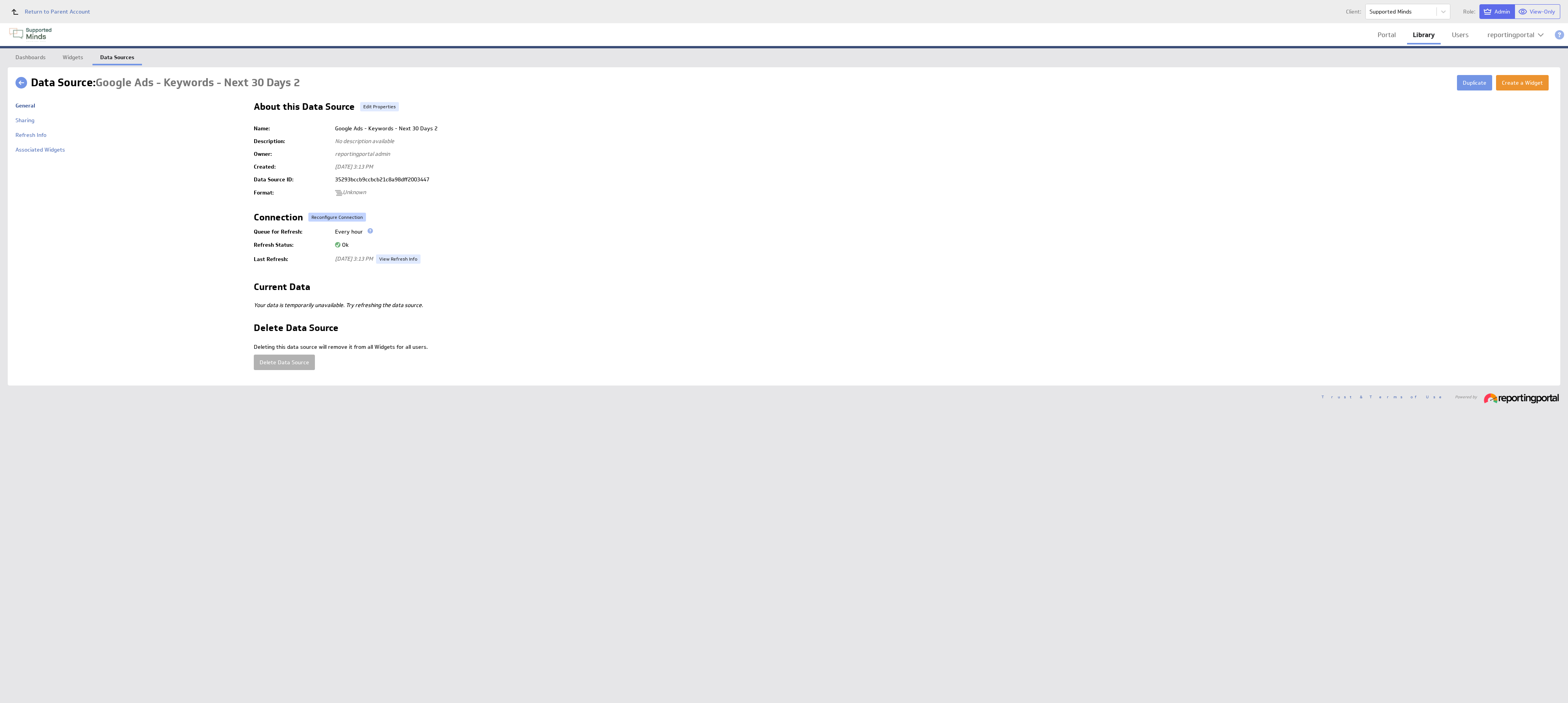
click at [349, 219] on button "Reconfigure Connection" at bounding box center [337, 217] width 58 height 9
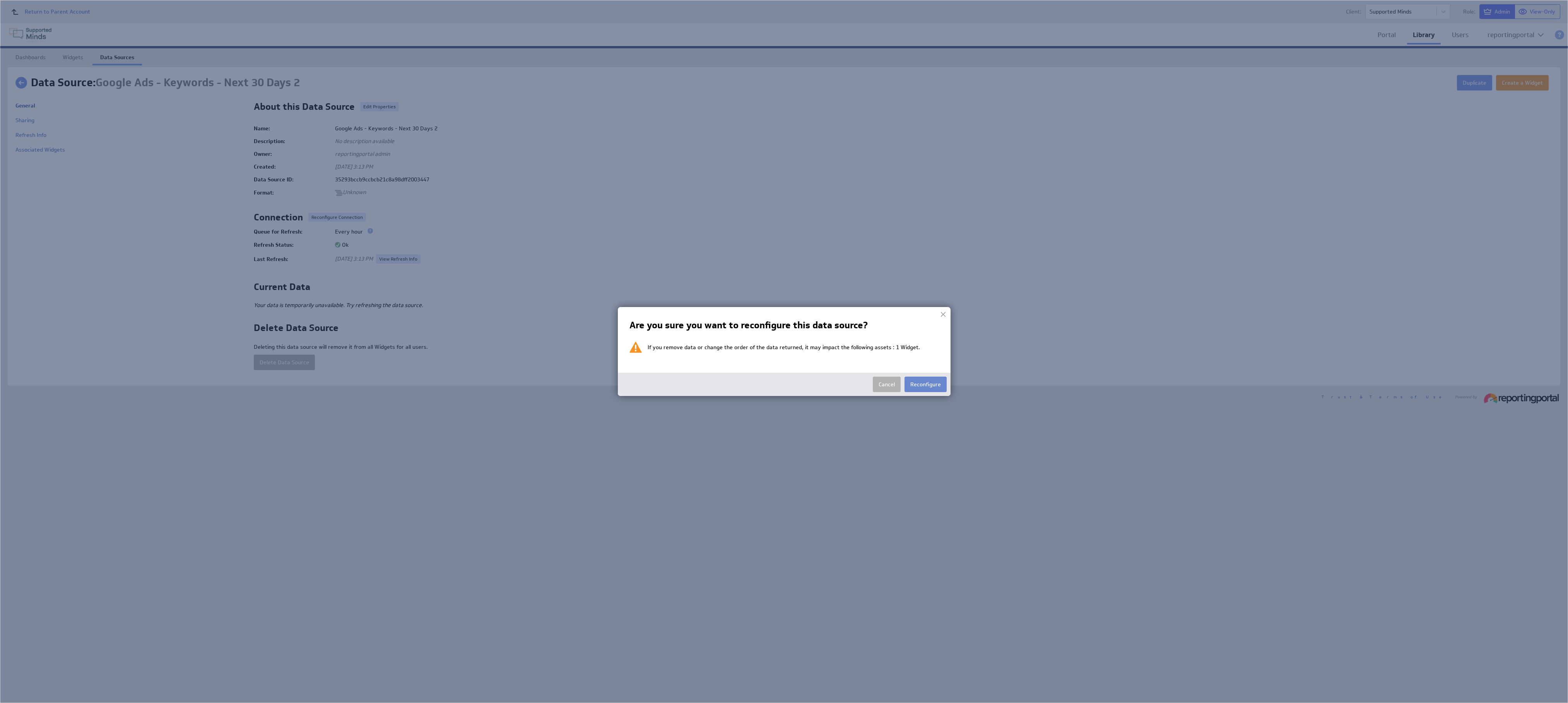
click at [783, 351] on button "Reconfigure" at bounding box center [925, 384] width 42 height 15
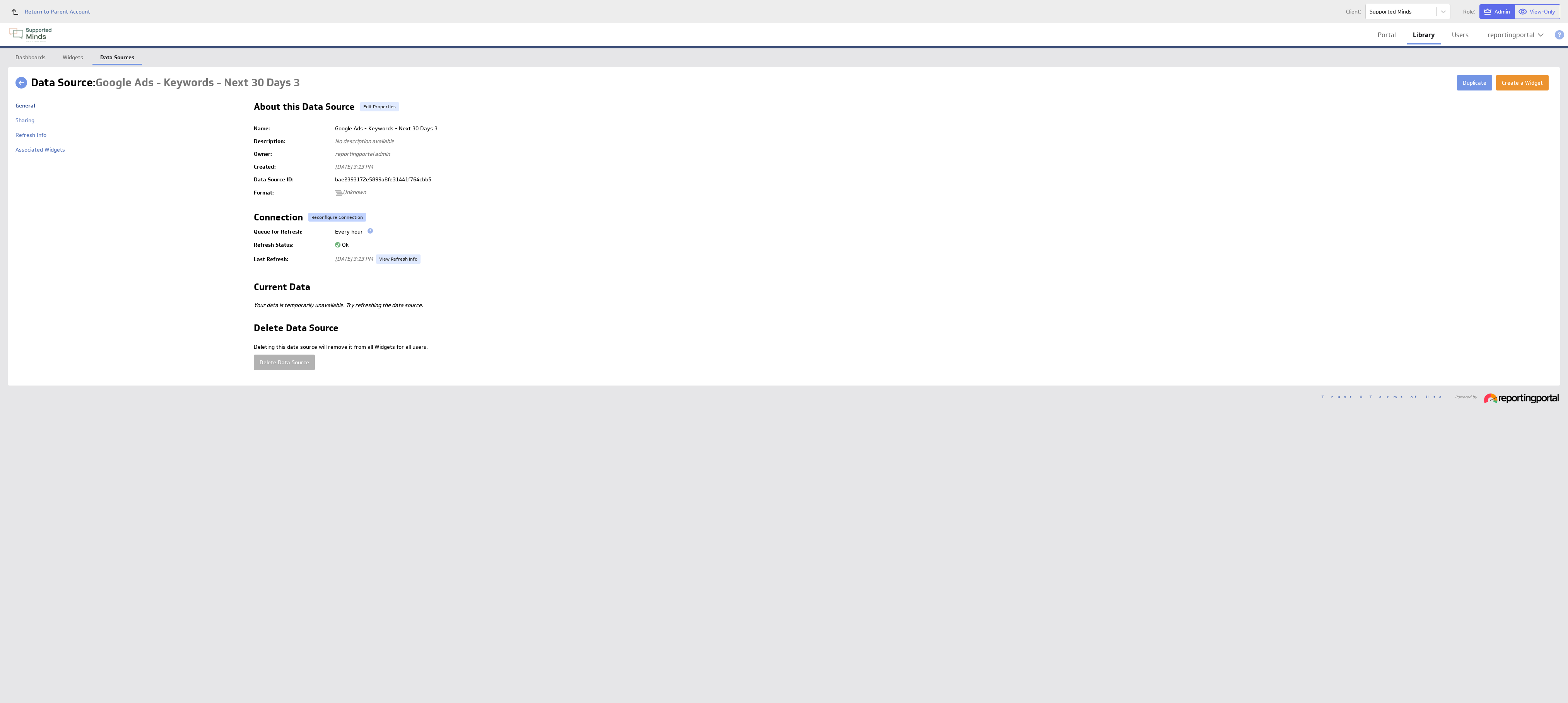
click at [321, 213] on button "Reconfigure Connection" at bounding box center [337, 217] width 58 height 9
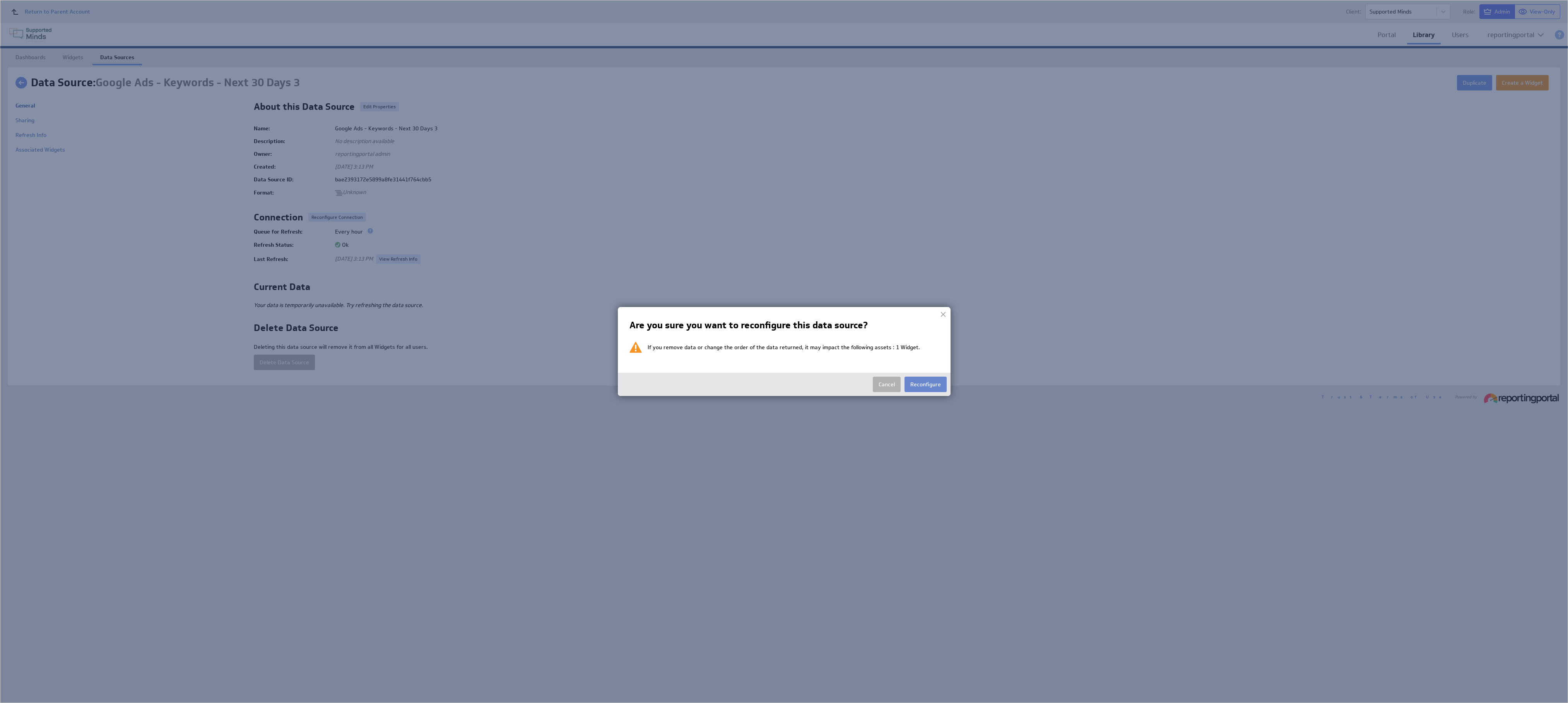
click at [783, 351] on button "Reconfigure" at bounding box center [925, 384] width 42 height 15
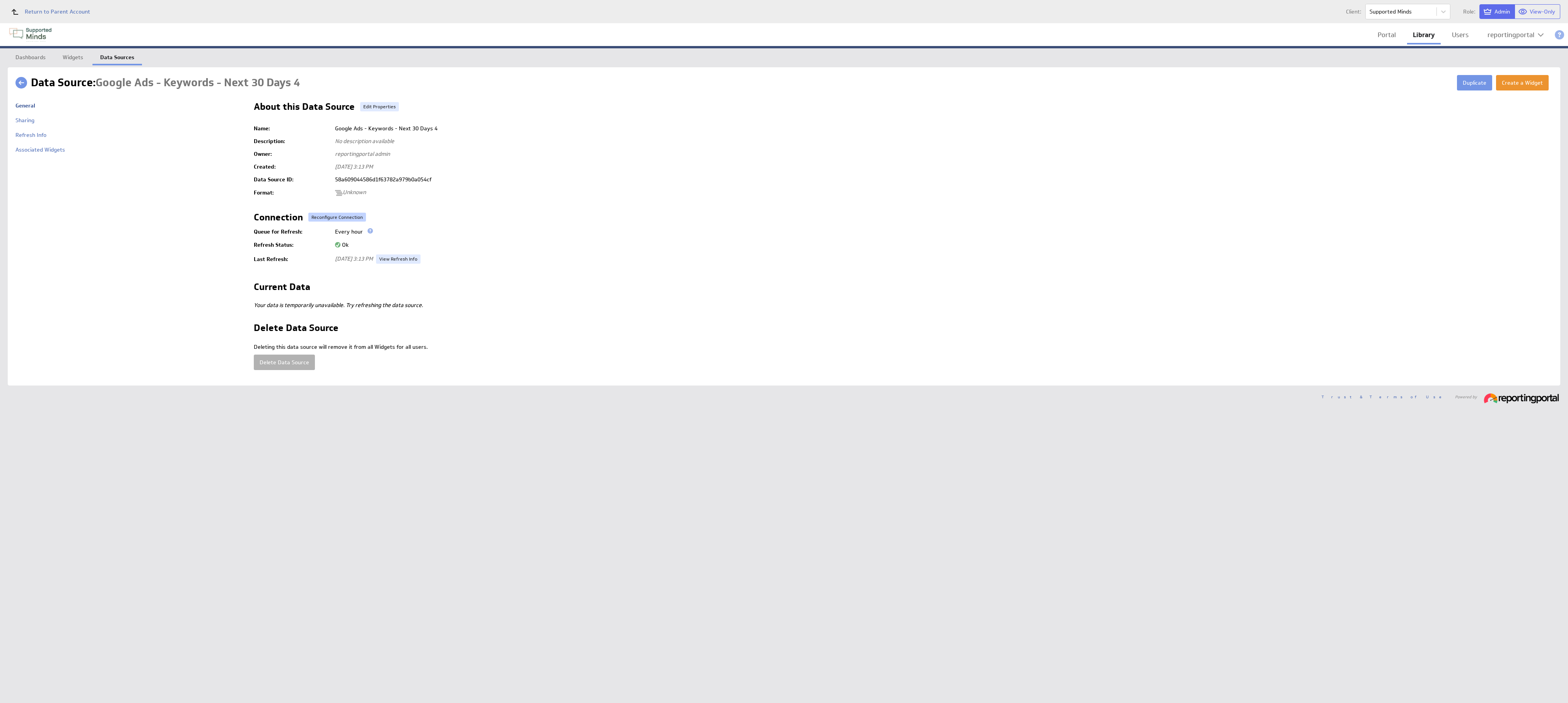
click at [324, 214] on button "Reconfigure Connection" at bounding box center [337, 217] width 58 height 9
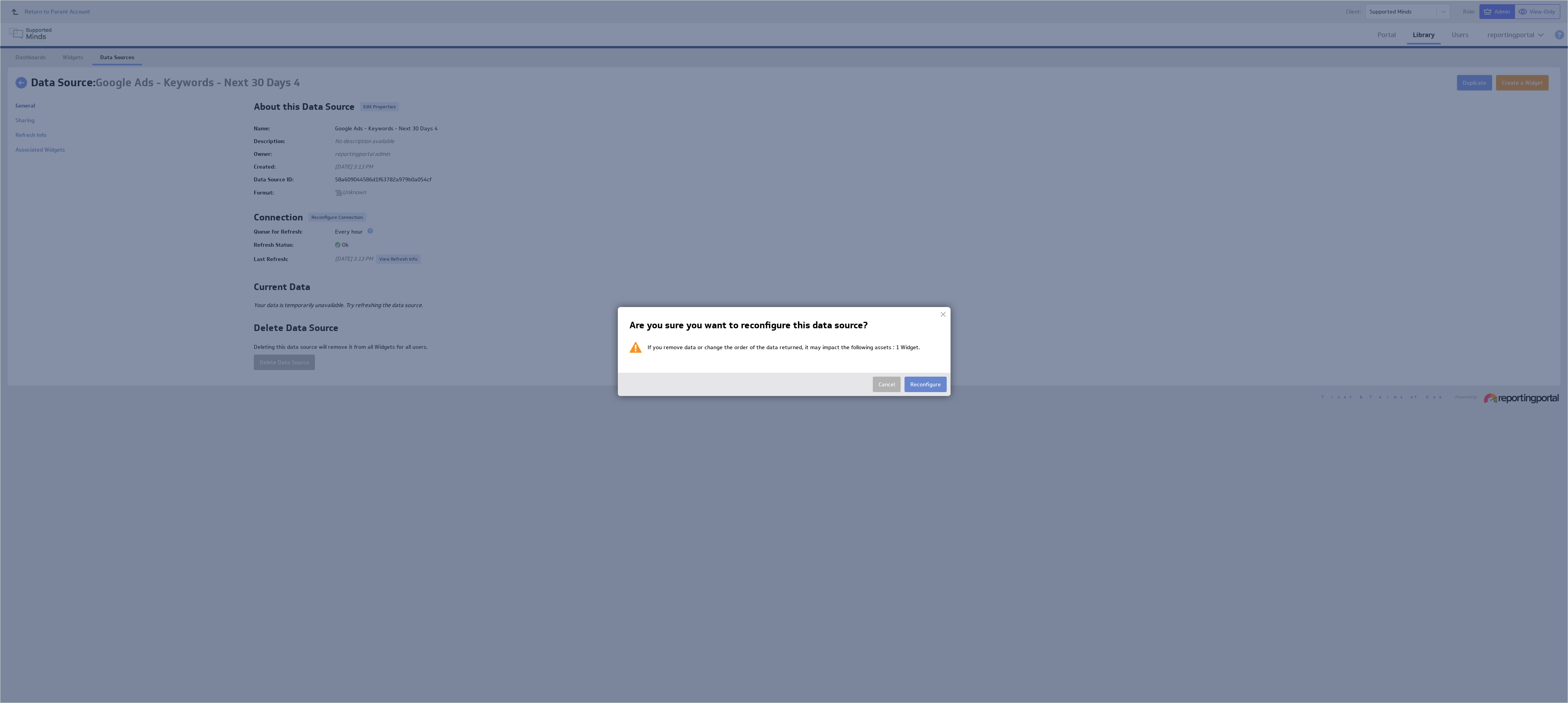
click at [783, 351] on button "Reconfigure" at bounding box center [925, 384] width 42 height 15
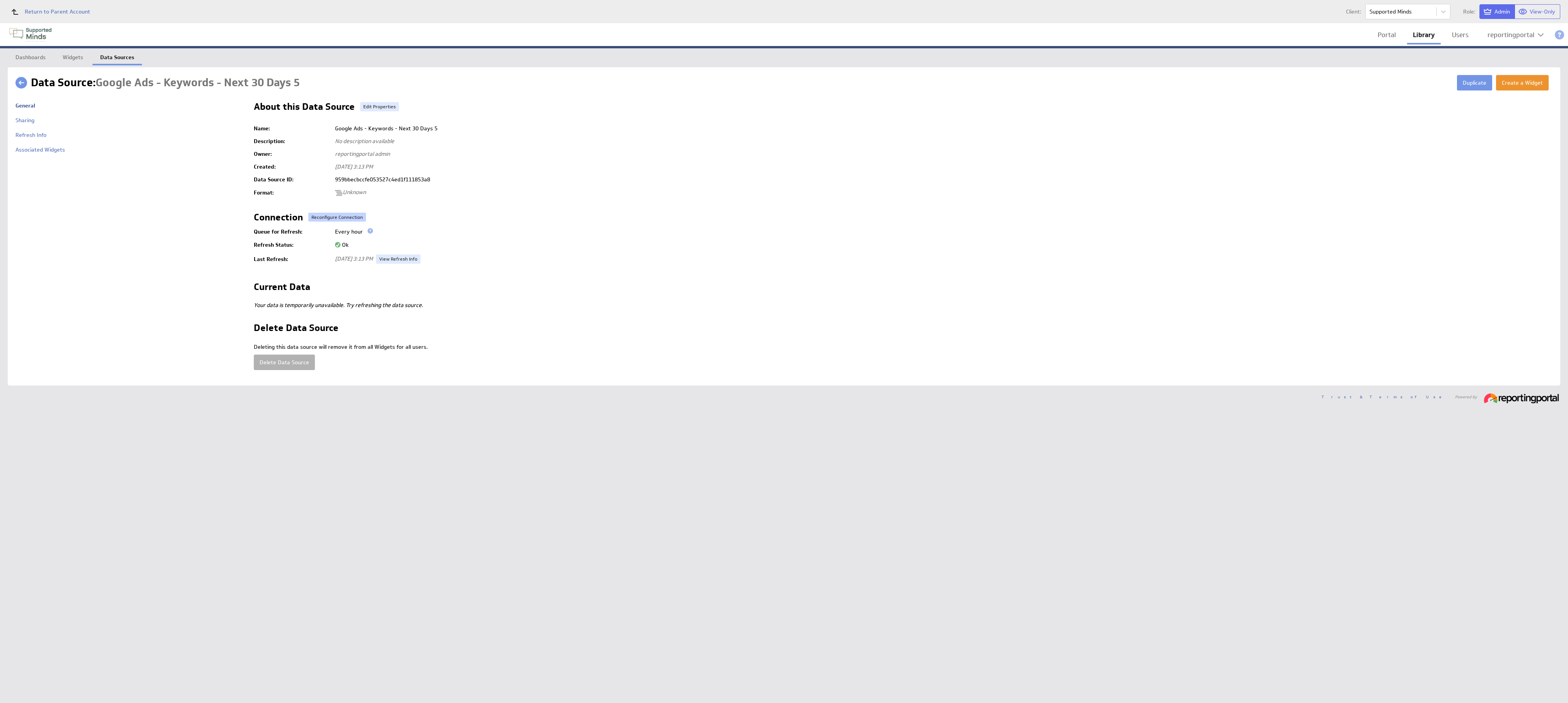
click at [329, 216] on button "Reconfigure Connection" at bounding box center [337, 217] width 58 height 9
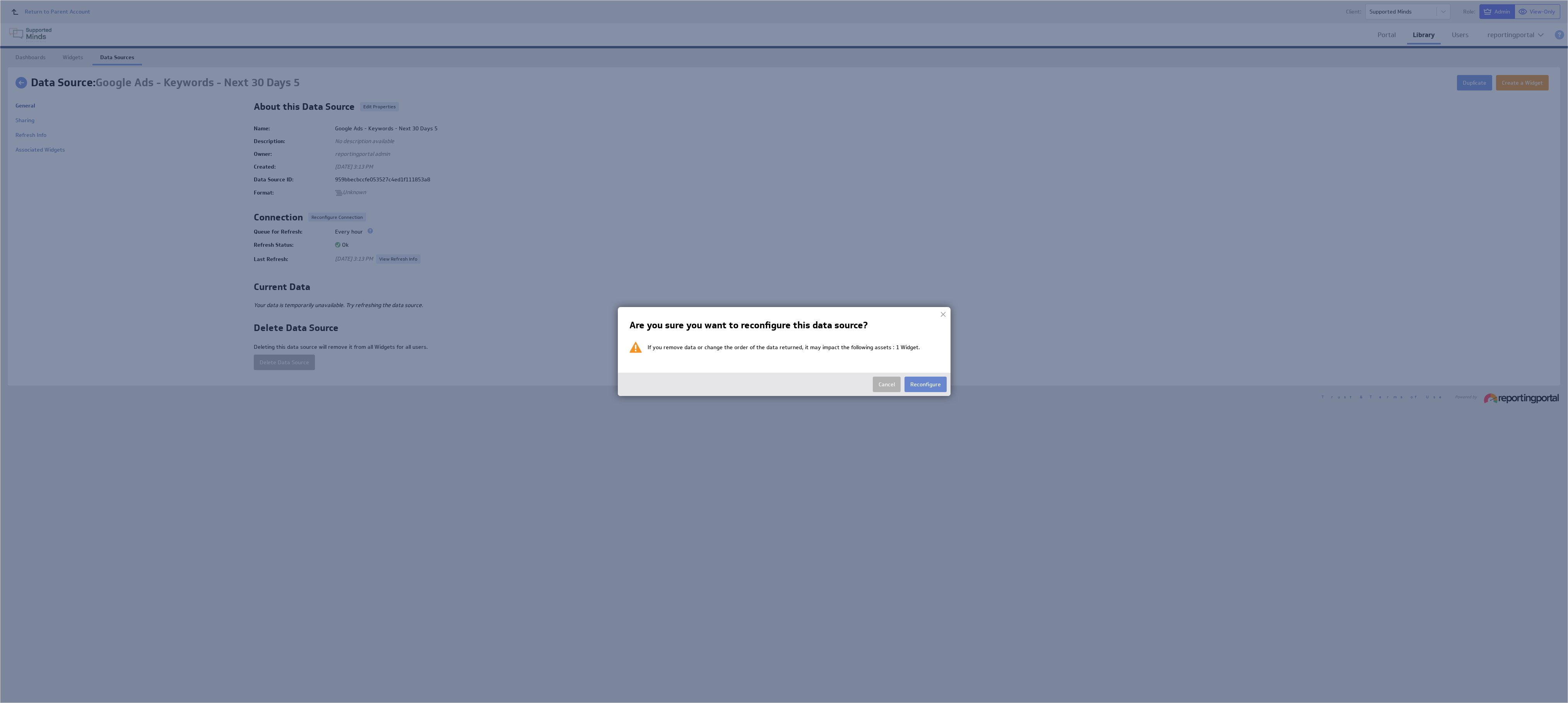
click at [783, 351] on button "Reconfigure" at bounding box center [925, 384] width 42 height 15
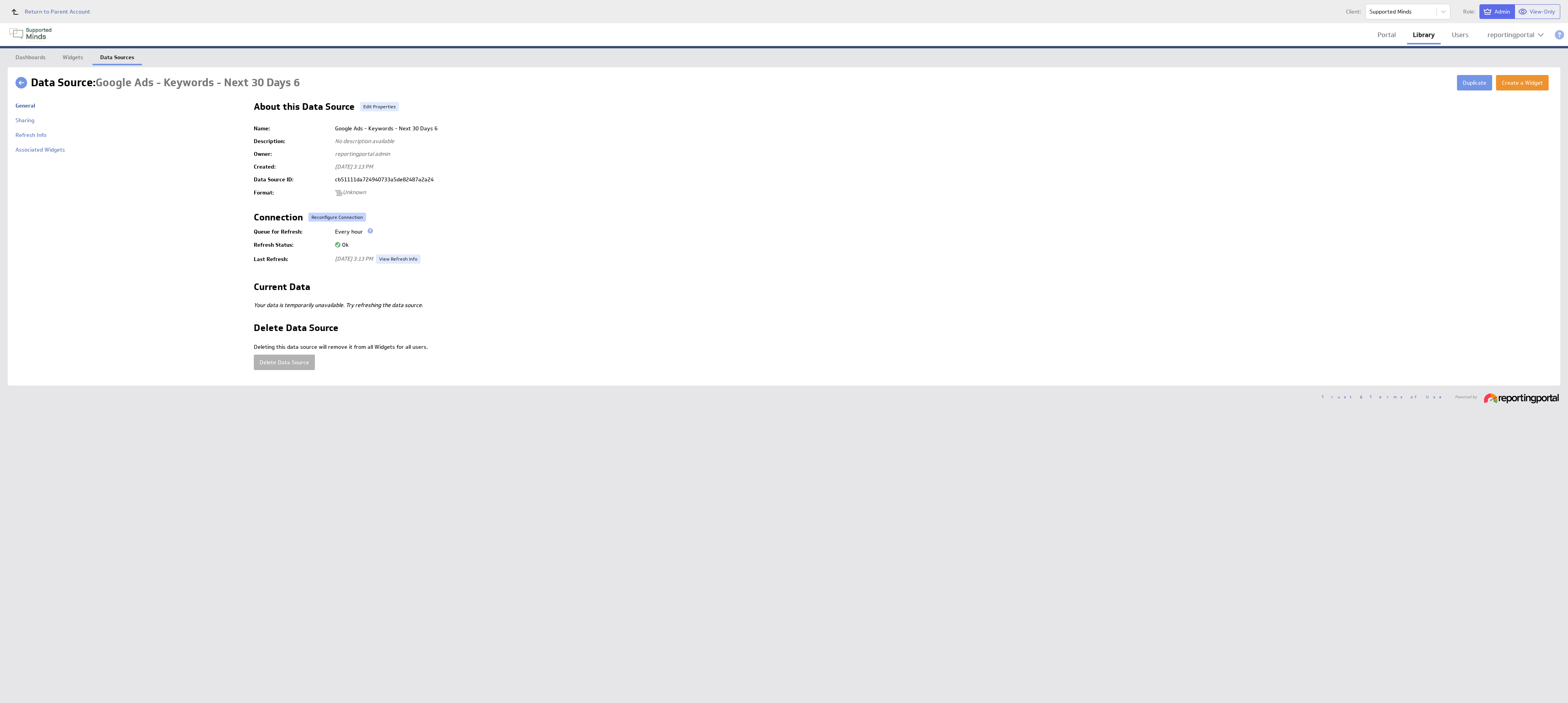
click at [326, 215] on button "Reconfigure Connection" at bounding box center [337, 217] width 58 height 9
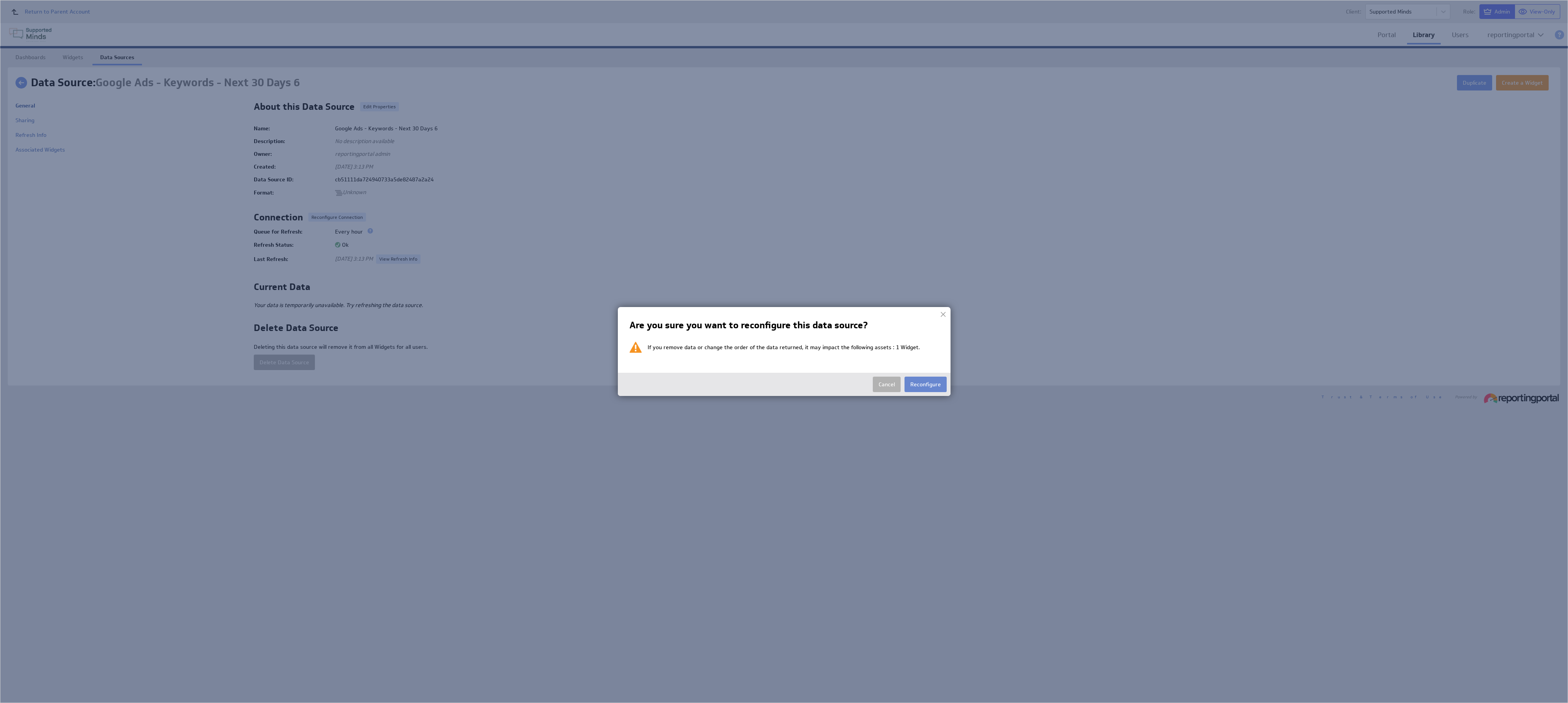
click at [783, 351] on button "Reconfigure" at bounding box center [925, 384] width 42 height 15
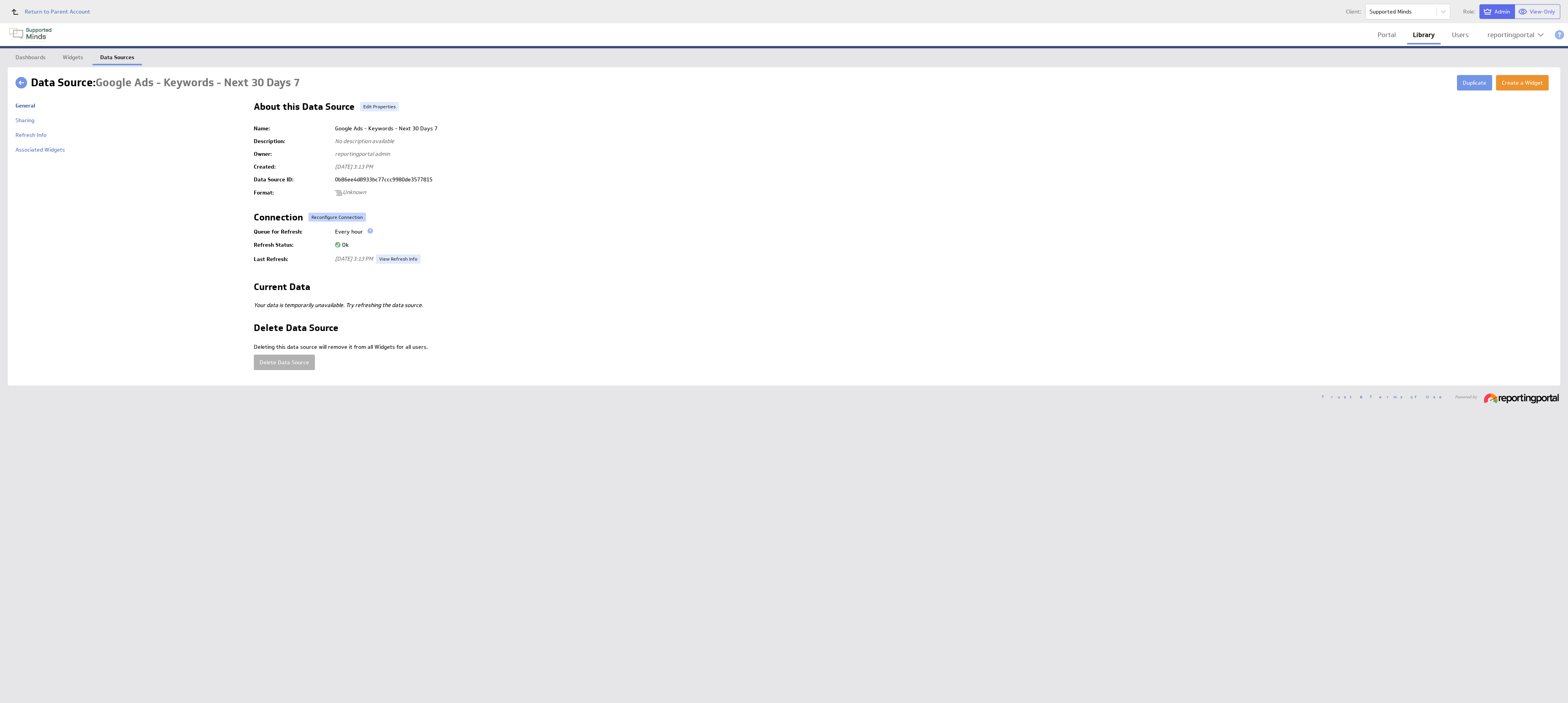
click at [331, 216] on button "Reconfigure Connection" at bounding box center [337, 217] width 58 height 9
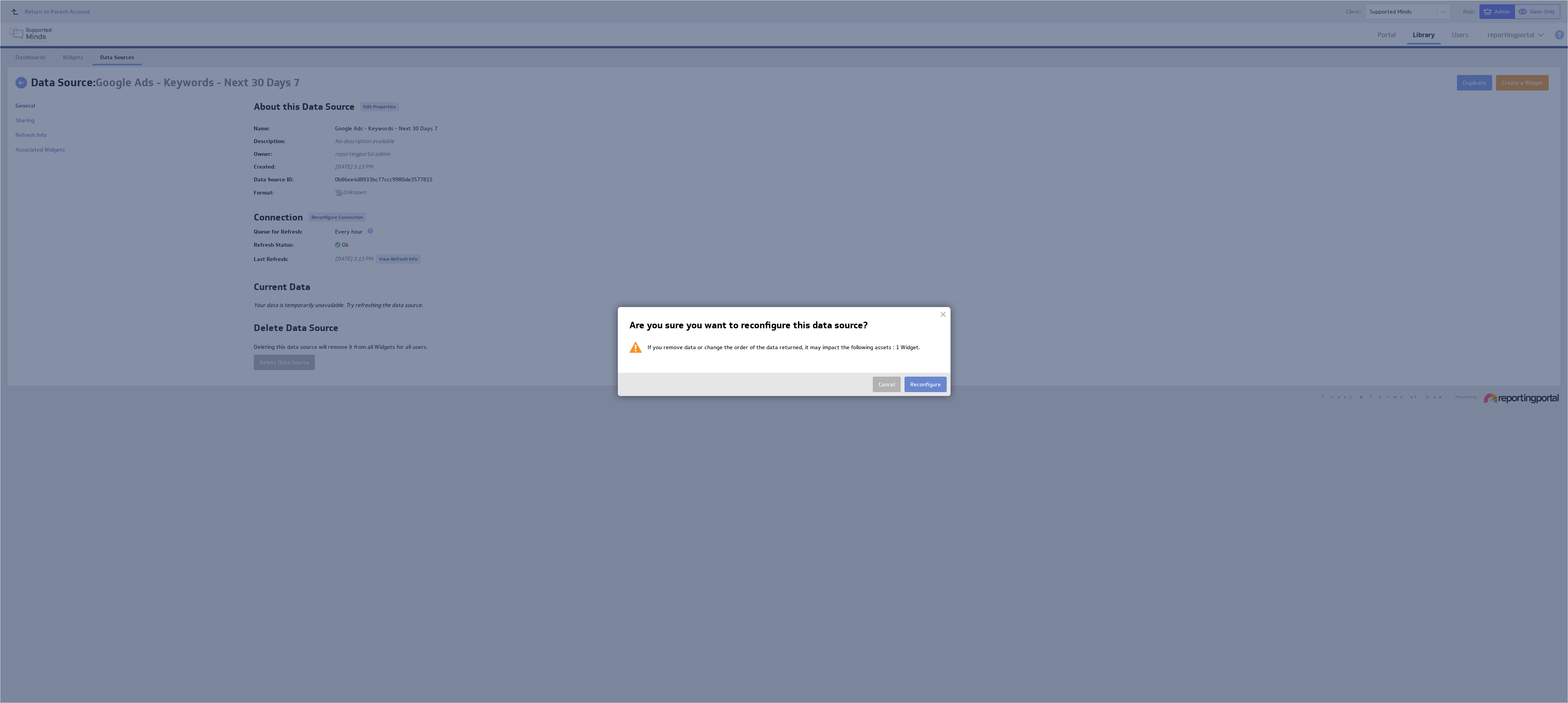
click at [783, 351] on button "Reconfigure" at bounding box center [925, 384] width 42 height 15
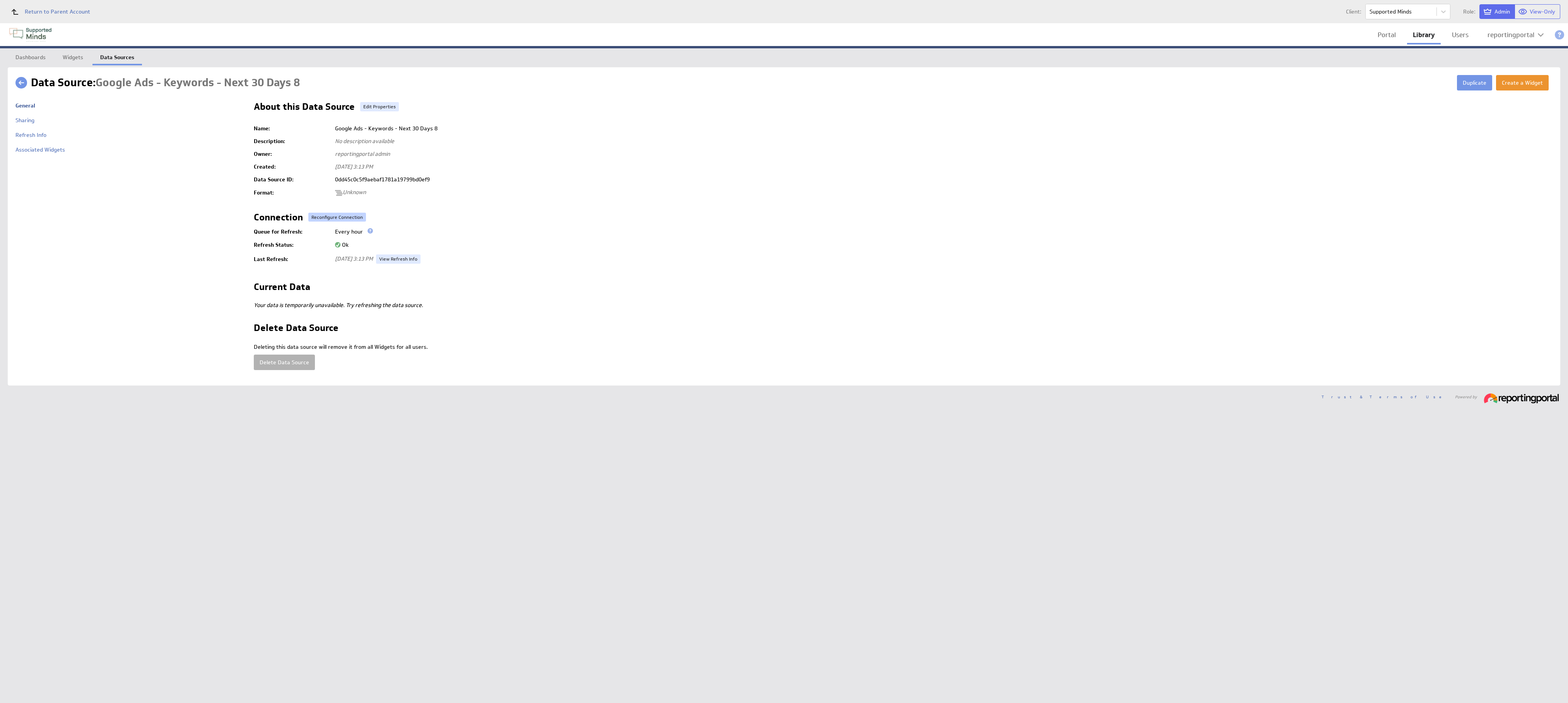
click at [332, 213] on button "Reconfigure Connection" at bounding box center [337, 217] width 58 height 9
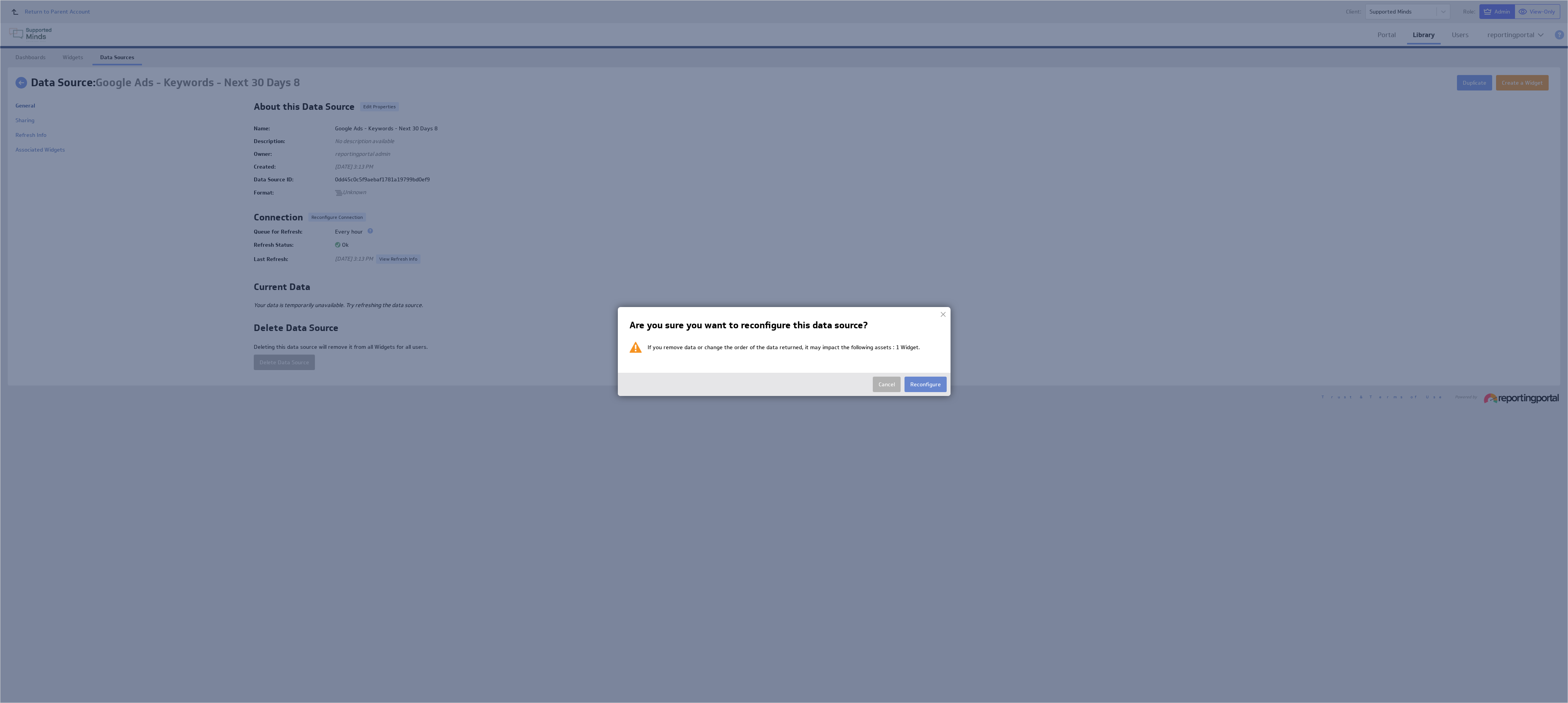
click at [783, 351] on button "Reconfigure" at bounding box center [925, 384] width 42 height 15
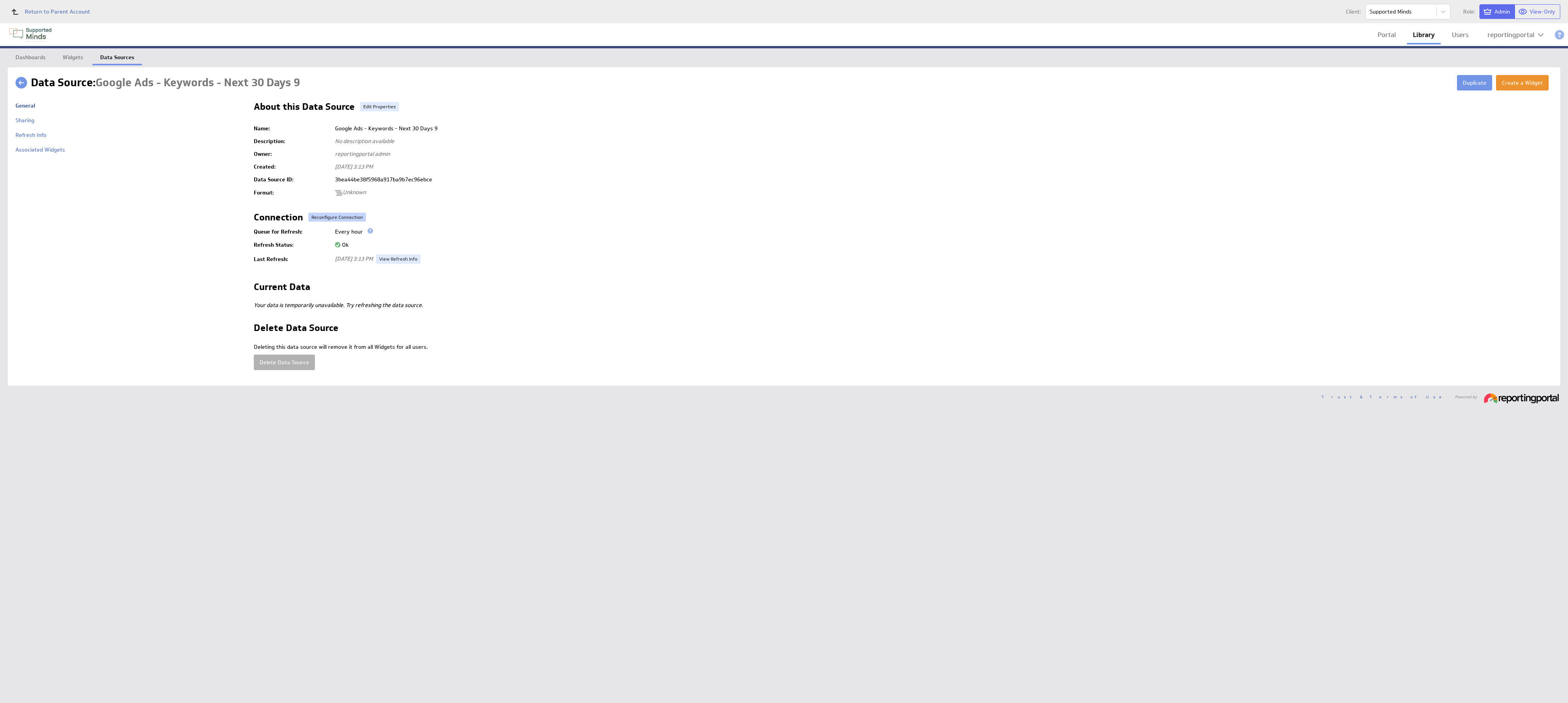
click at [326, 217] on button "Reconfigure Connection" at bounding box center [337, 217] width 58 height 9
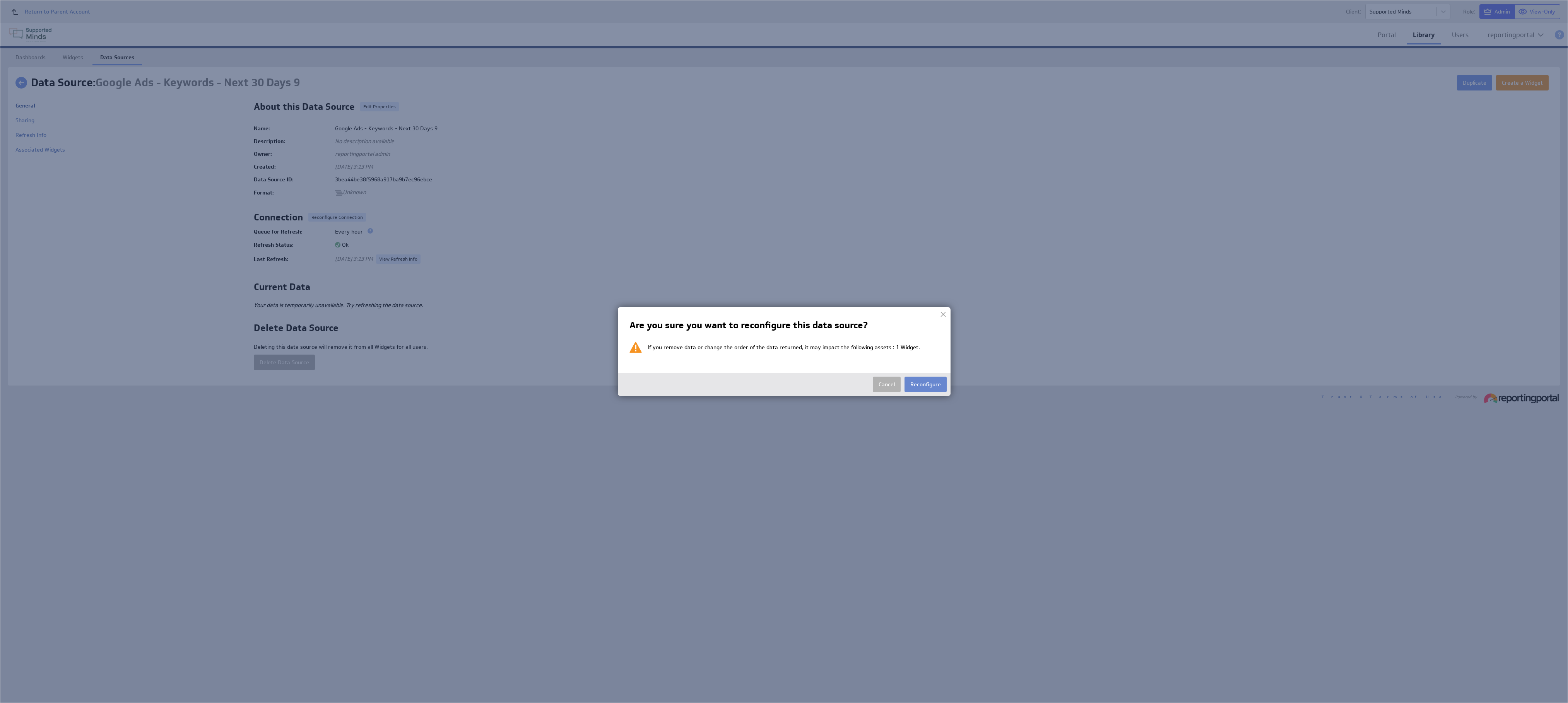
click at [783, 351] on button "Reconfigure" at bounding box center [925, 384] width 42 height 15
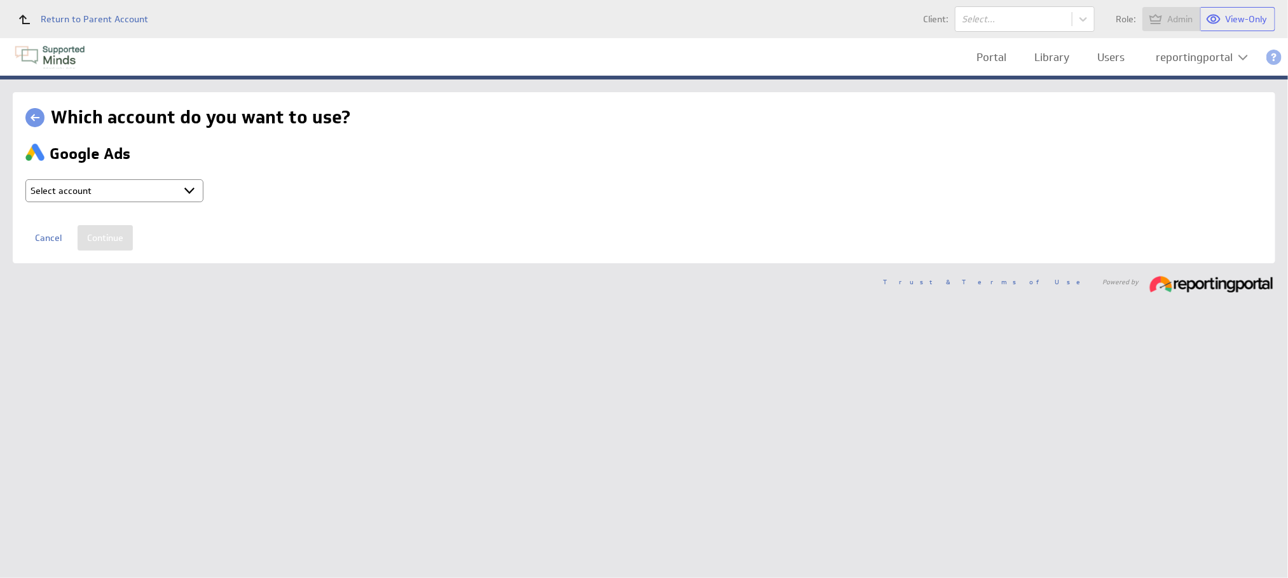
click at [140, 186] on select "Select account reportingportal @ Google created [DATE] 5:15 AM GMT + Connect ne…" at bounding box center [114, 190] width 178 height 23
select select "9d2115974c57d18e8967f7f165a1a773"
click at [118, 229] on input "Continue" at bounding box center [105, 237] width 55 height 25
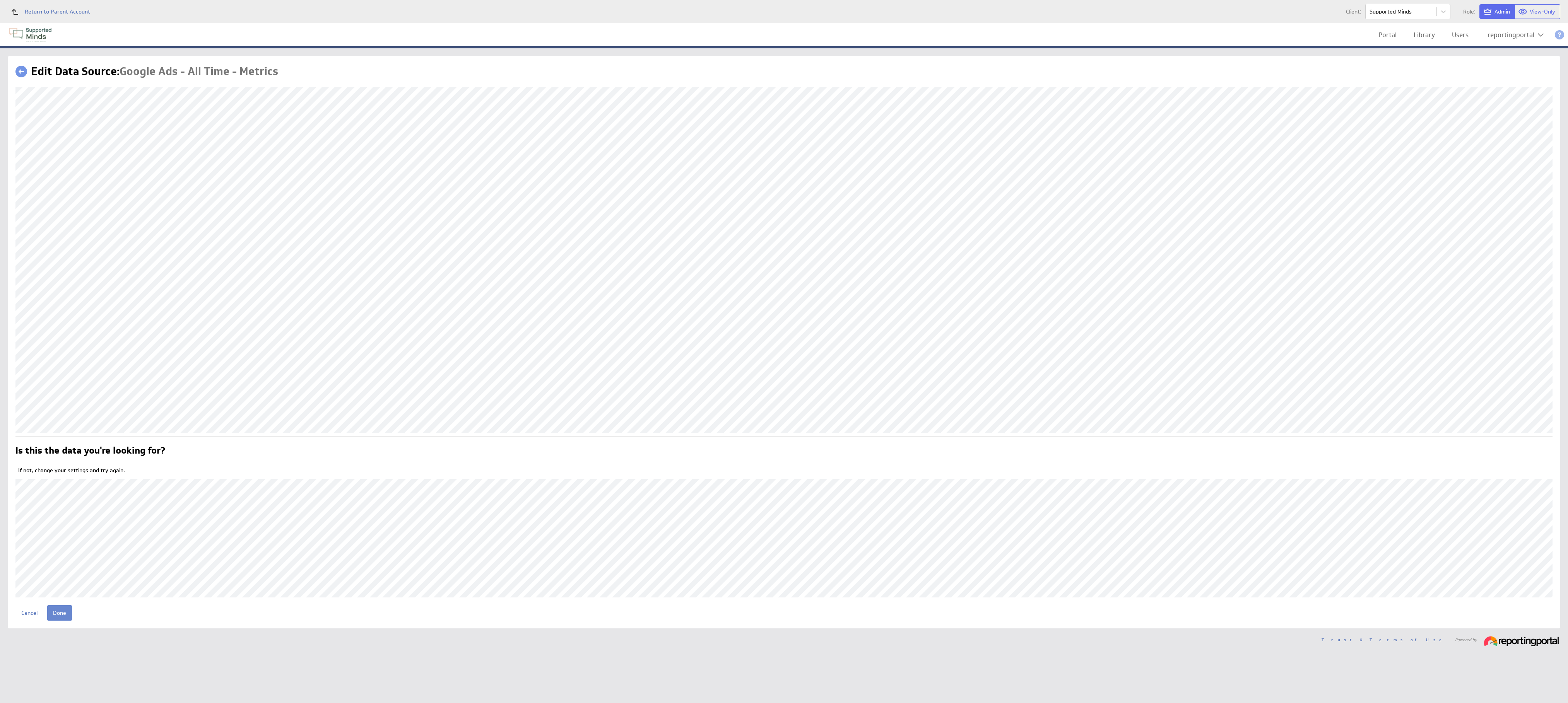
click at [64, 616] on input "Done" at bounding box center [60, 613] width 25 height 15
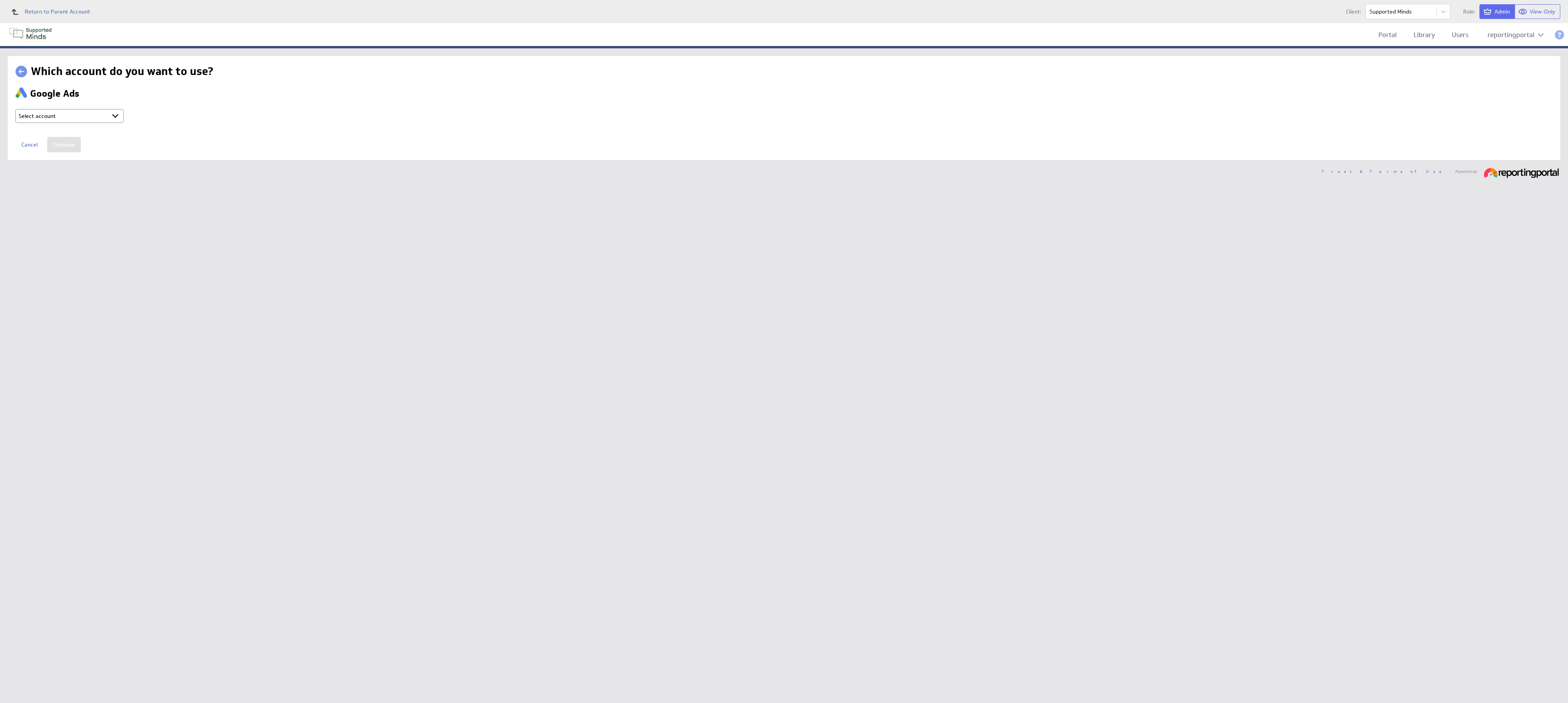
click at [92, 116] on select "Select account reportingportal @ Google created Sep 30, 2025 at 5:15 AM GMT + C…" at bounding box center [69, 116] width 108 height 14
select select "9d2115974c57d18e8967f7f165a1a773"
click at [64, 143] on input "Continue" at bounding box center [64, 144] width 33 height 15
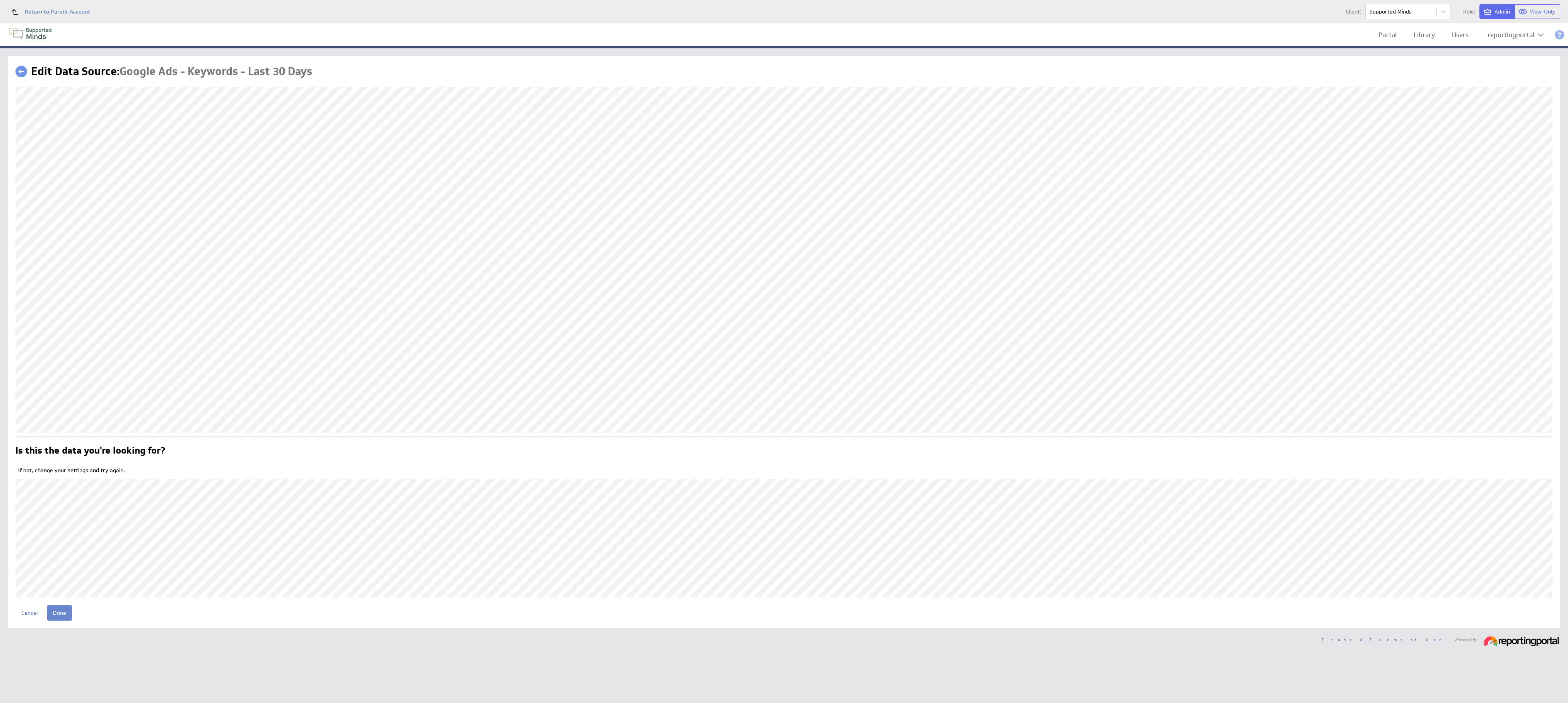
click at [59, 610] on input "Done" at bounding box center [60, 613] width 25 height 15
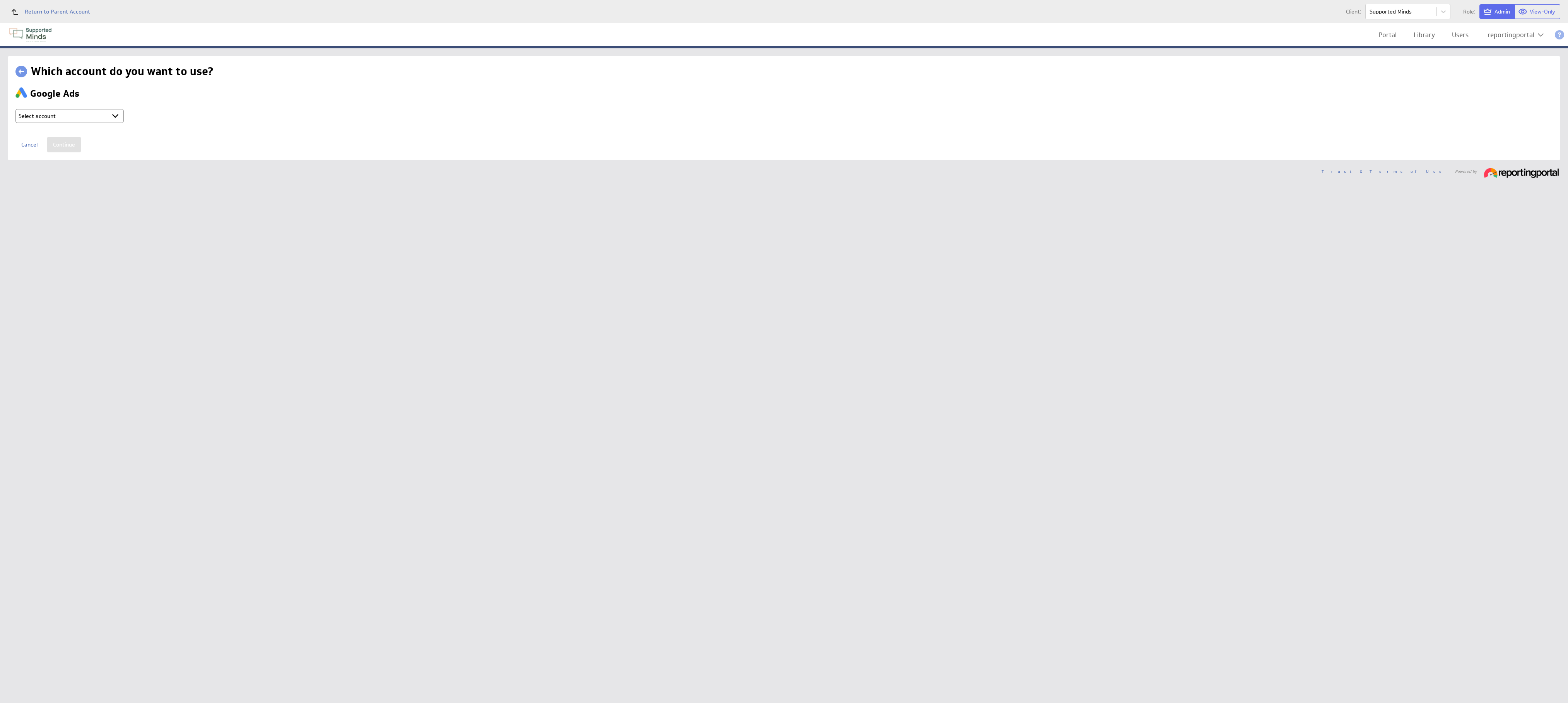
click at [97, 114] on select "Select account reportingportal @ Google created Sep 30, 2025 at 5:15 AM GMT + C…" at bounding box center [69, 116] width 108 height 14
select select "9d2115974c57d18e8967f7f165a1a773"
click at [59, 141] on input "Continue" at bounding box center [64, 144] width 33 height 15
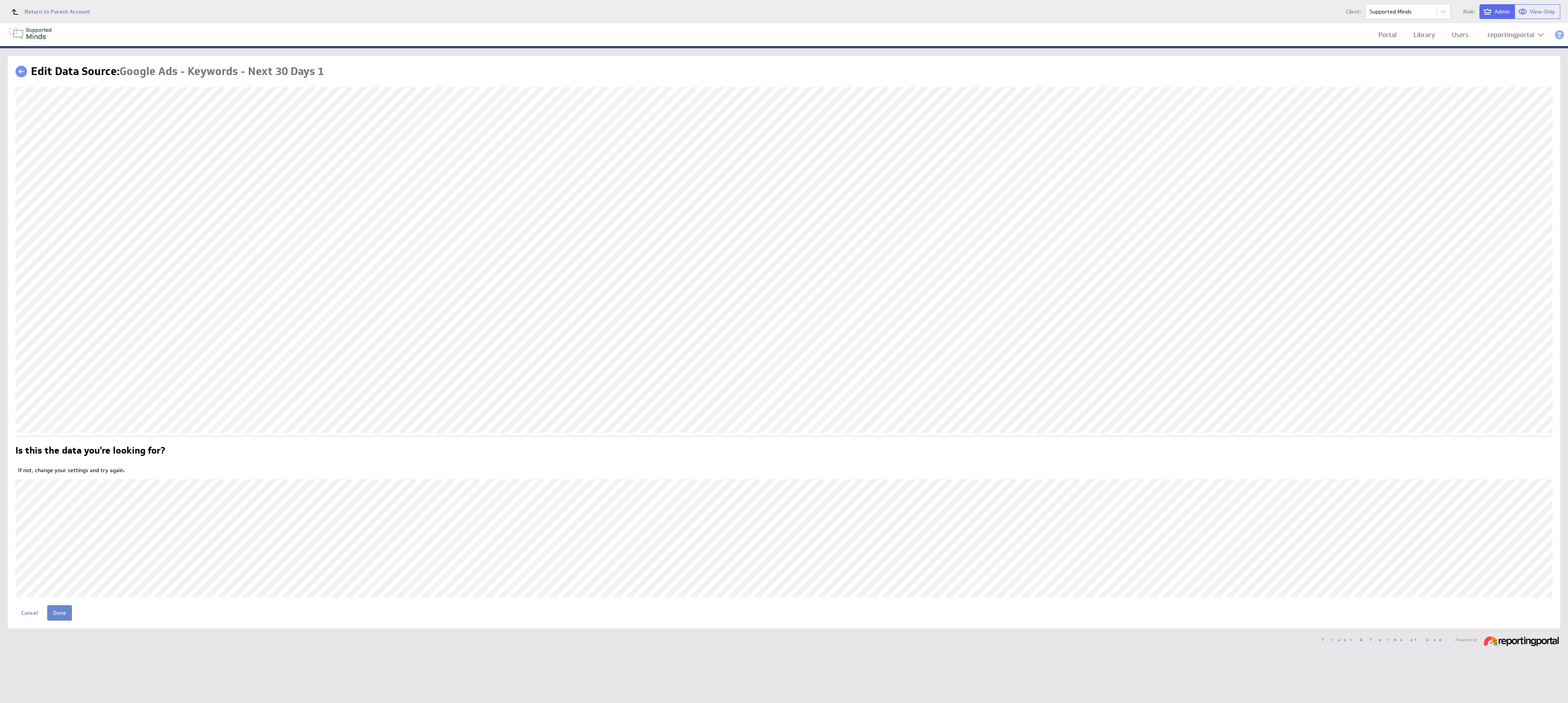
click at [57, 615] on input "Done" at bounding box center [60, 613] width 25 height 15
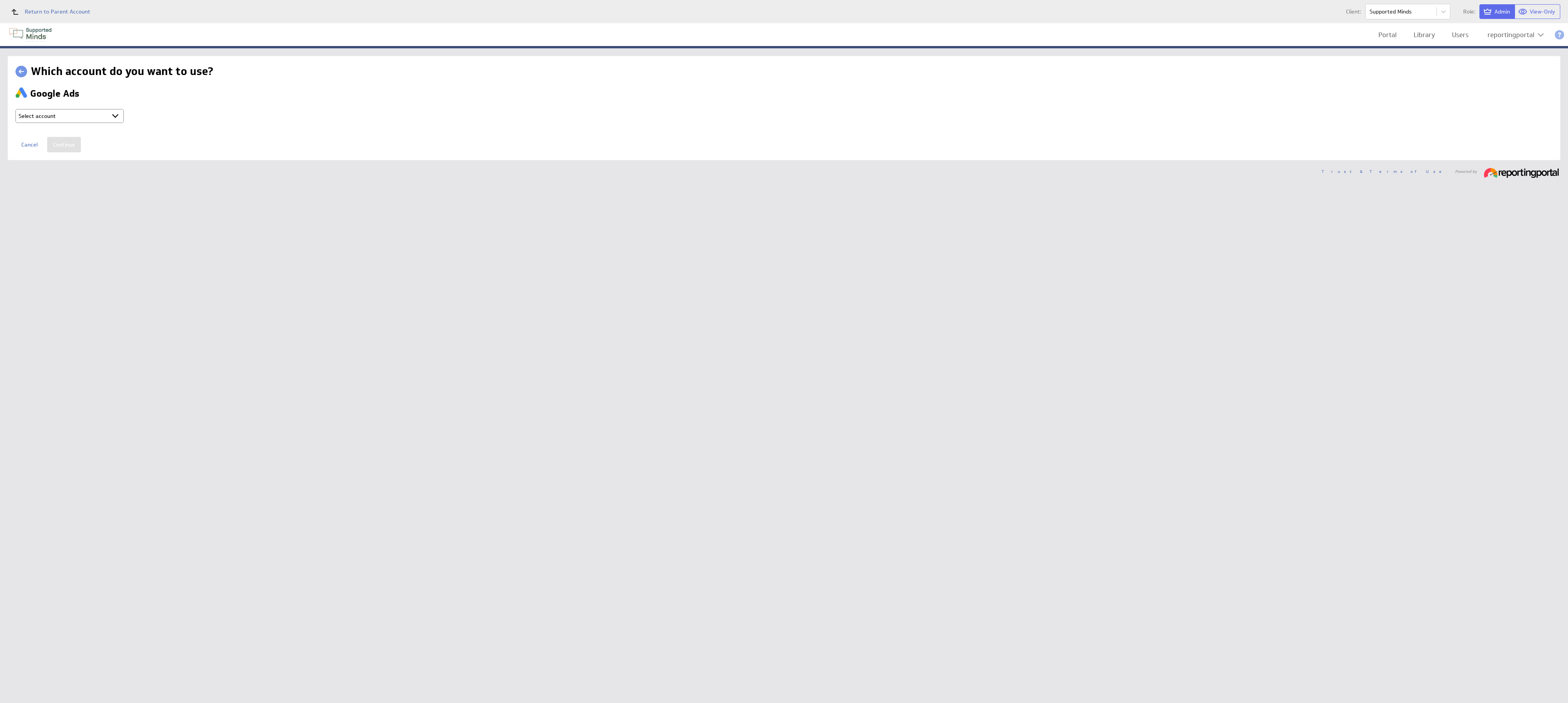
click at [69, 113] on select "Select account reportingportal @ Google created Sep 30, 2025 at 5:15 AM GMT + C…" at bounding box center [69, 116] width 108 height 14
select select "9d2115974c57d18e8967f7f165a1a773"
click at [64, 139] on input "Continue" at bounding box center [64, 144] width 33 height 15
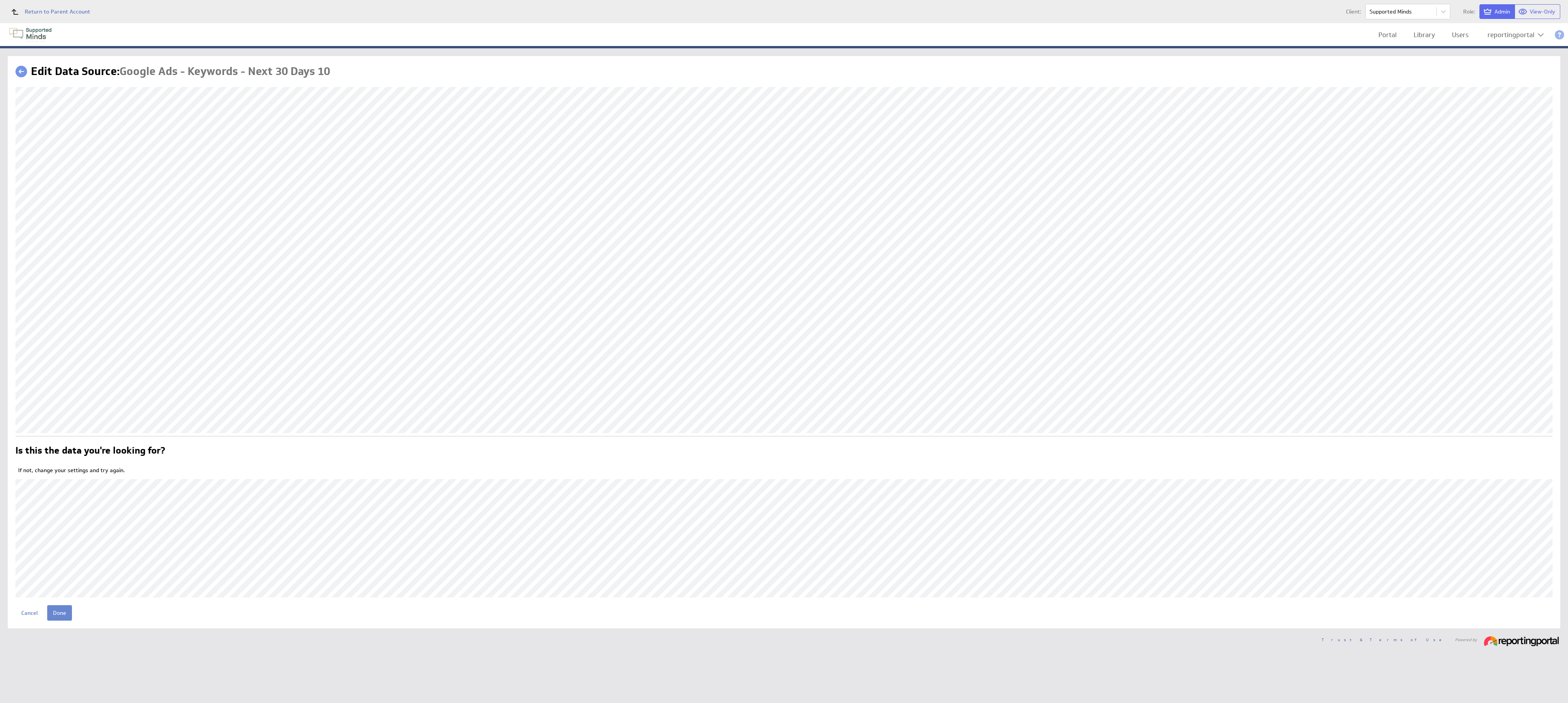
click at [56, 610] on input "Done" at bounding box center [60, 613] width 25 height 15
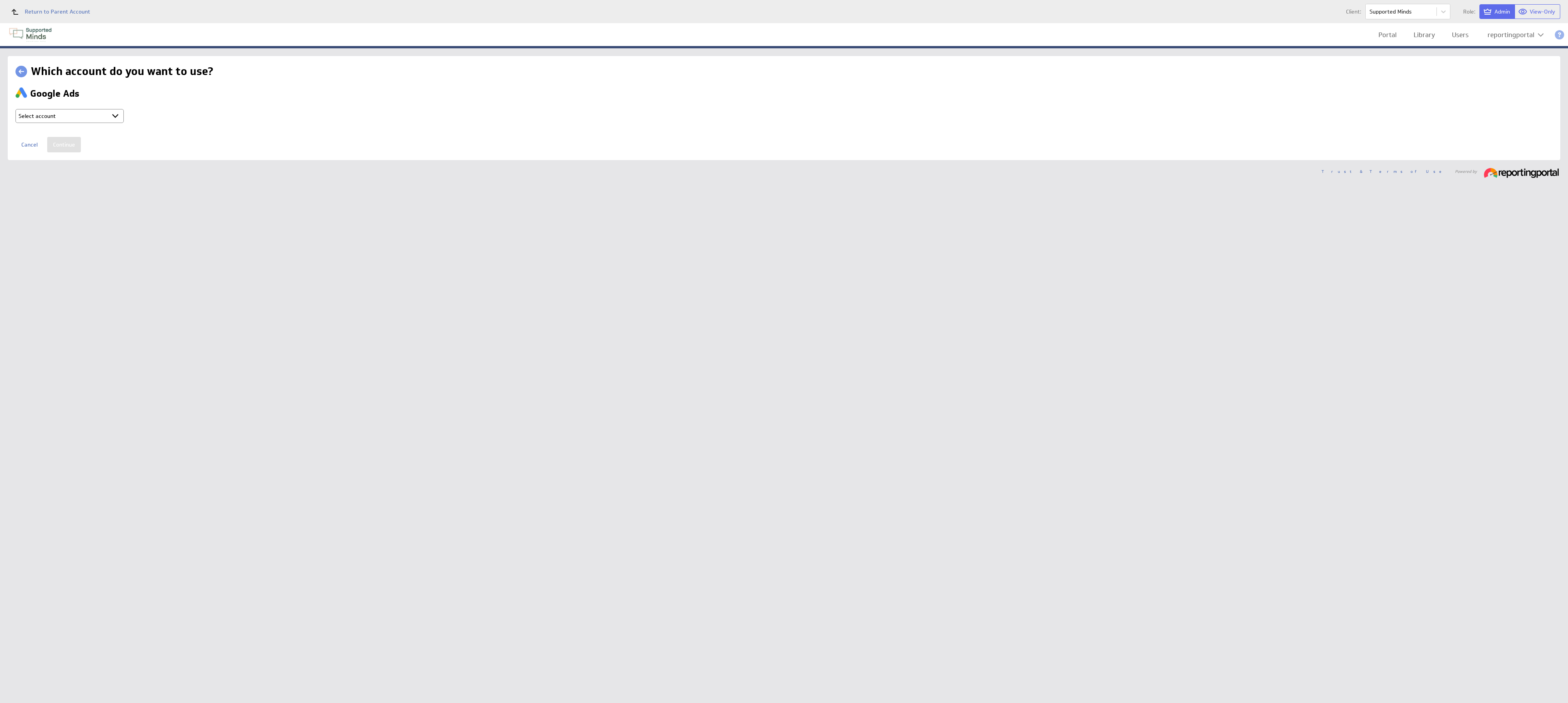
click at [83, 107] on td "Select account reportingportal @ Google created Sep 30, 2025 at 5:15 AM GMT + C…" at bounding box center [131, 117] width 232 height 22
click at [83, 110] on select "Select account reportingportal @ Google created Sep 30, 2025 at 5:15 AM GMT + C…" at bounding box center [69, 116] width 108 height 14
select select "9d2115974c57d18e8967f7f165a1a773"
click at [66, 145] on input "Continue" at bounding box center [64, 144] width 33 height 15
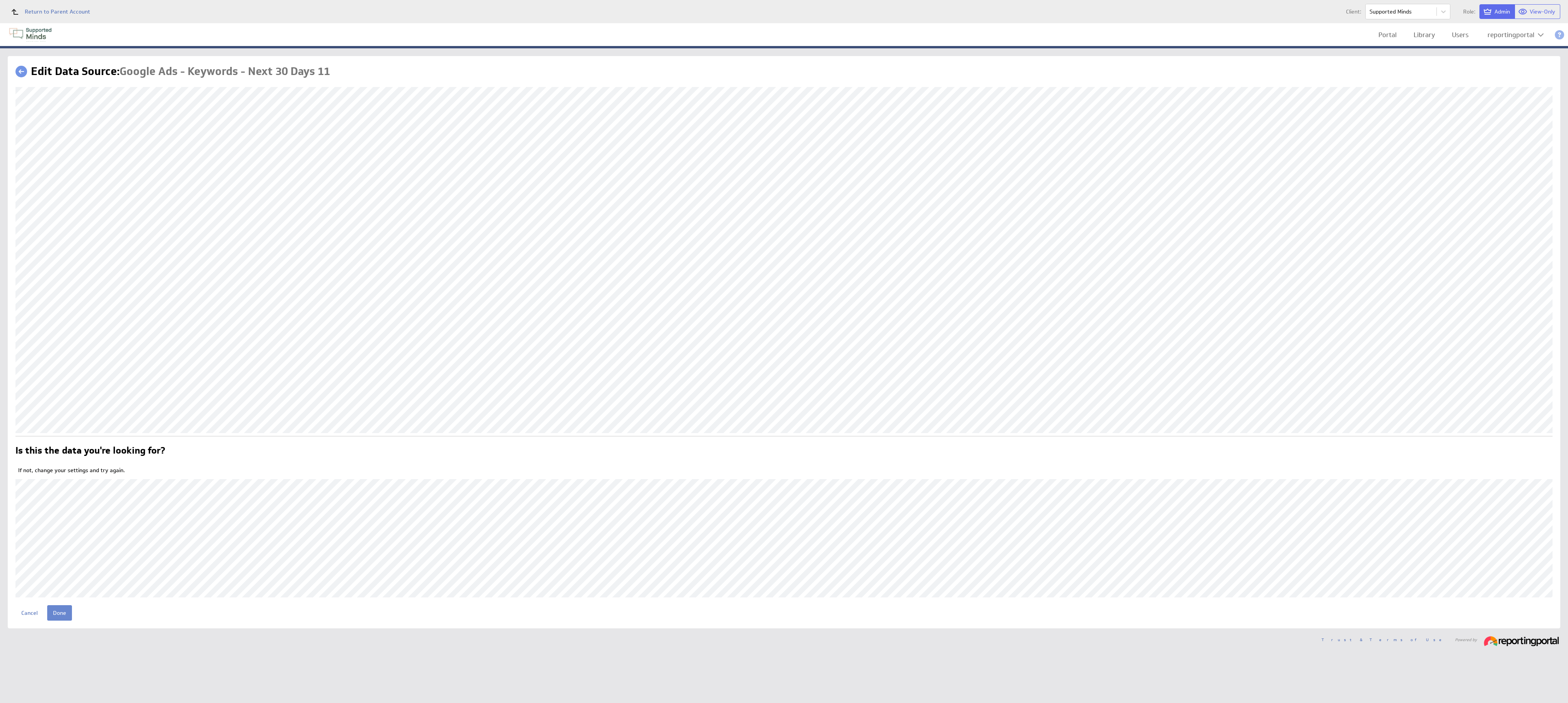
click at [56, 609] on input "Done" at bounding box center [60, 613] width 25 height 15
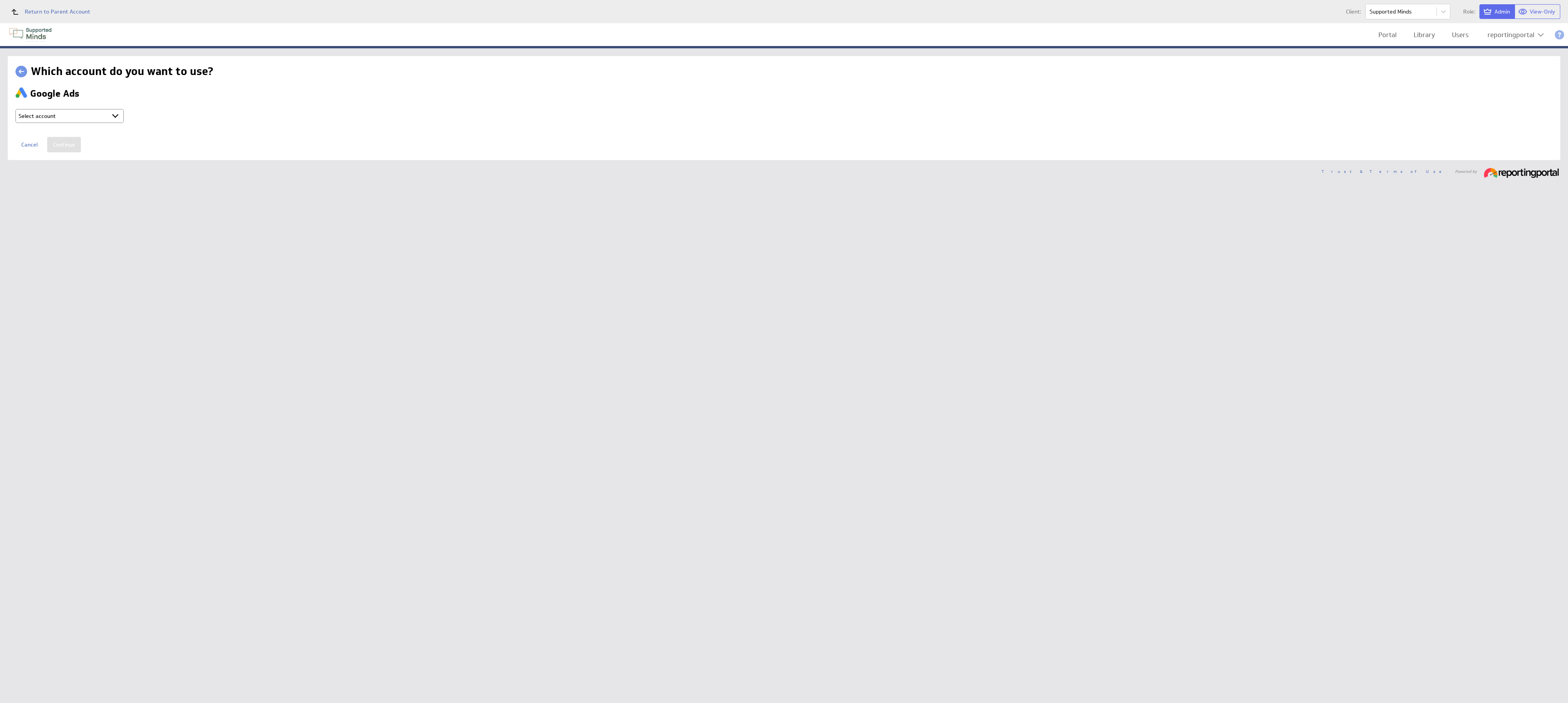
click at [92, 107] on td "Select account reportingportal @ Google created Sep 30, 2025 at 5:15 AM GMT + C…" at bounding box center [131, 117] width 232 height 22
click at [91, 116] on select "Select account reportingportal @ Google created Sep 30, 2025 at 5:15 AM GMT + C…" at bounding box center [69, 116] width 108 height 14
select select "9d2115974c57d18e8967f7f165a1a773"
click at [60, 141] on input "Continue" at bounding box center [64, 144] width 33 height 15
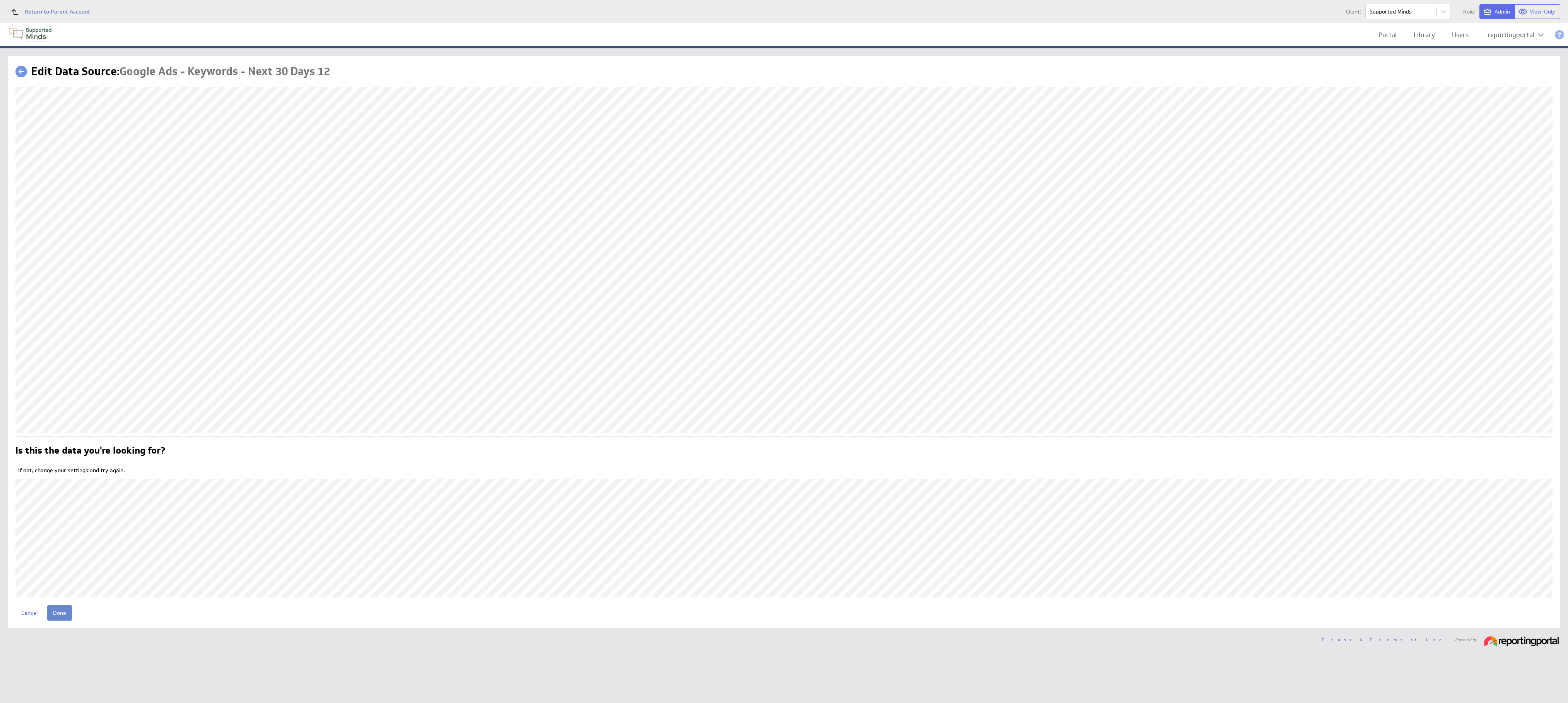
click at [59, 609] on input "Done" at bounding box center [60, 613] width 25 height 15
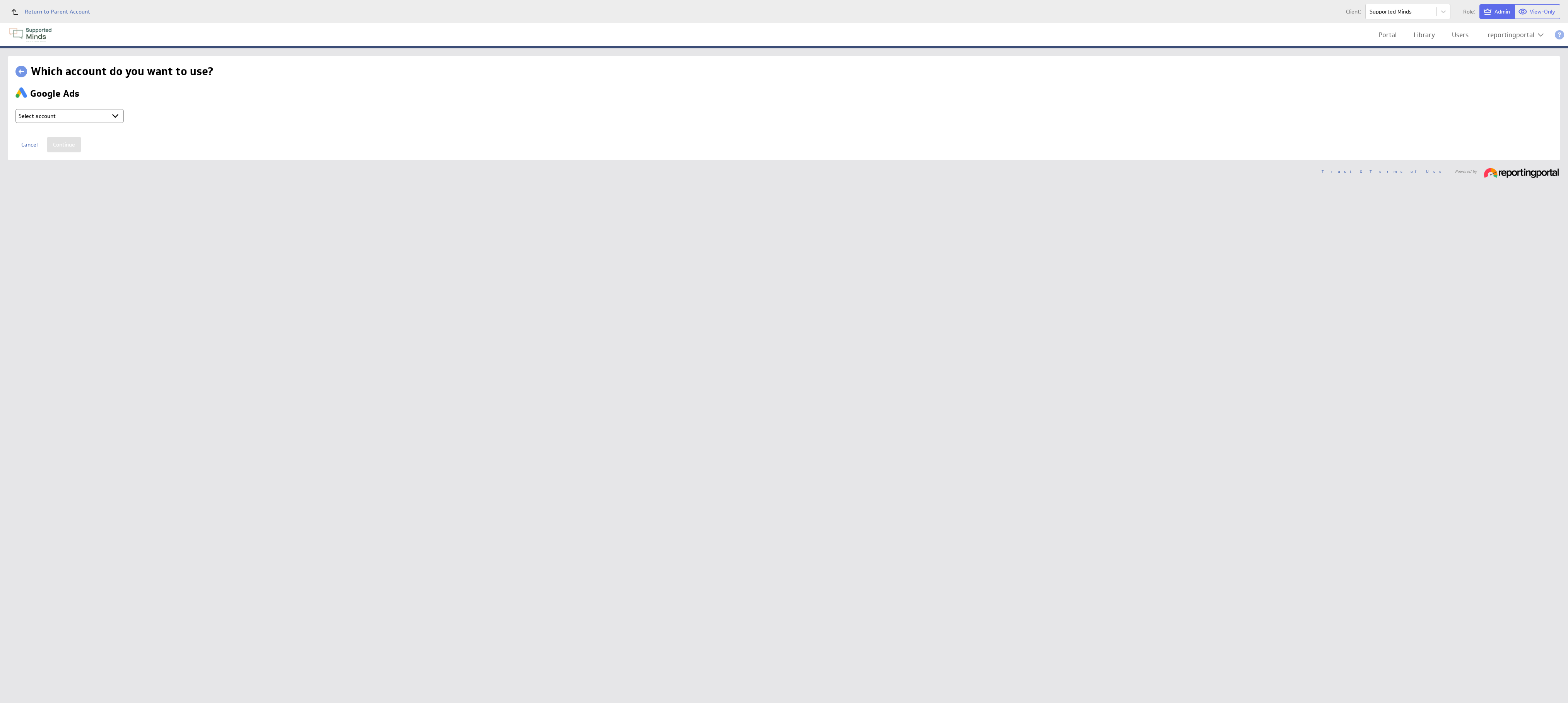
click at [93, 118] on select "Select account reportingportal @ Google created Sep 30, 2025 at 5:15 AM GMT + C…" at bounding box center [69, 116] width 108 height 14
select select "9d2115974c57d18e8967f7f165a1a773"
click at [57, 152] on input "Continue" at bounding box center [64, 144] width 33 height 15
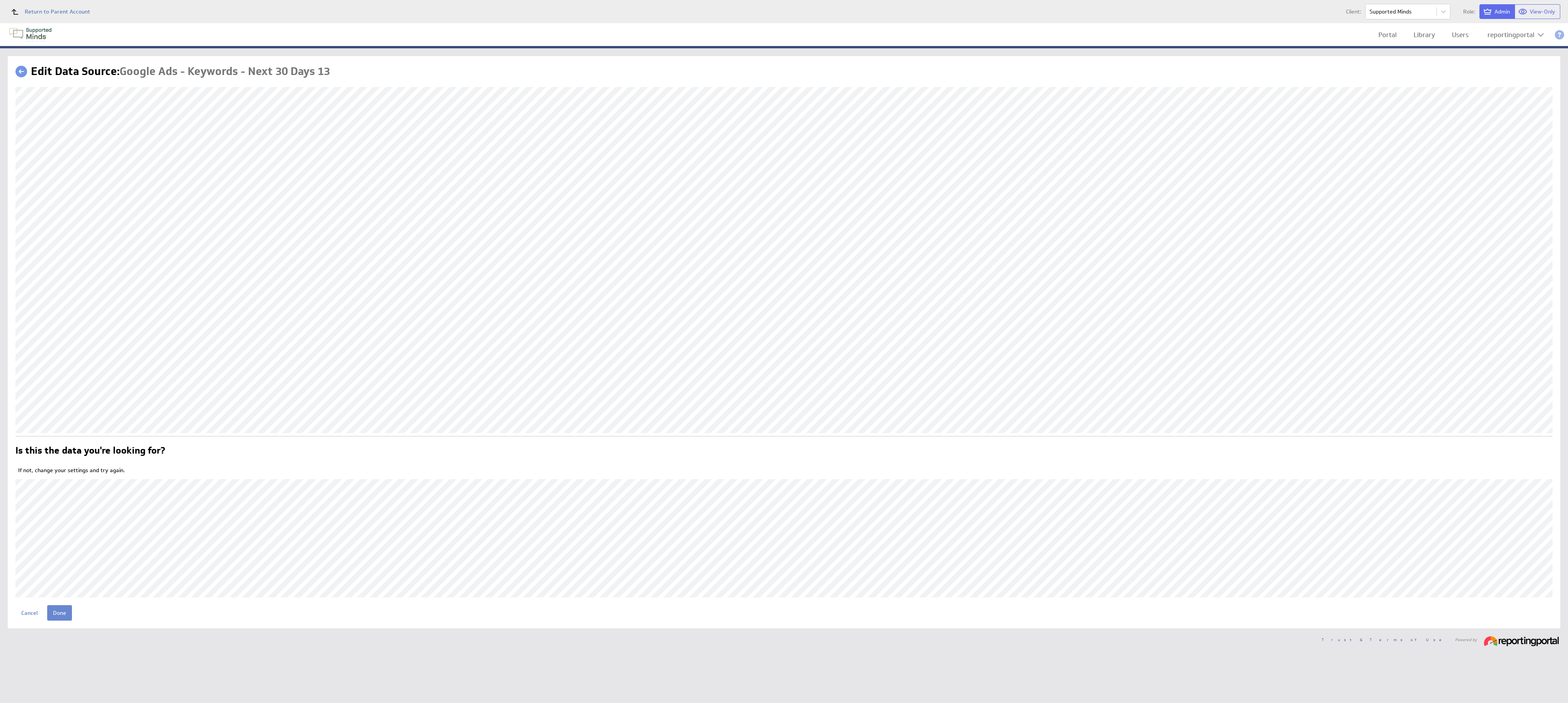
click at [58, 612] on input "Done" at bounding box center [60, 613] width 25 height 15
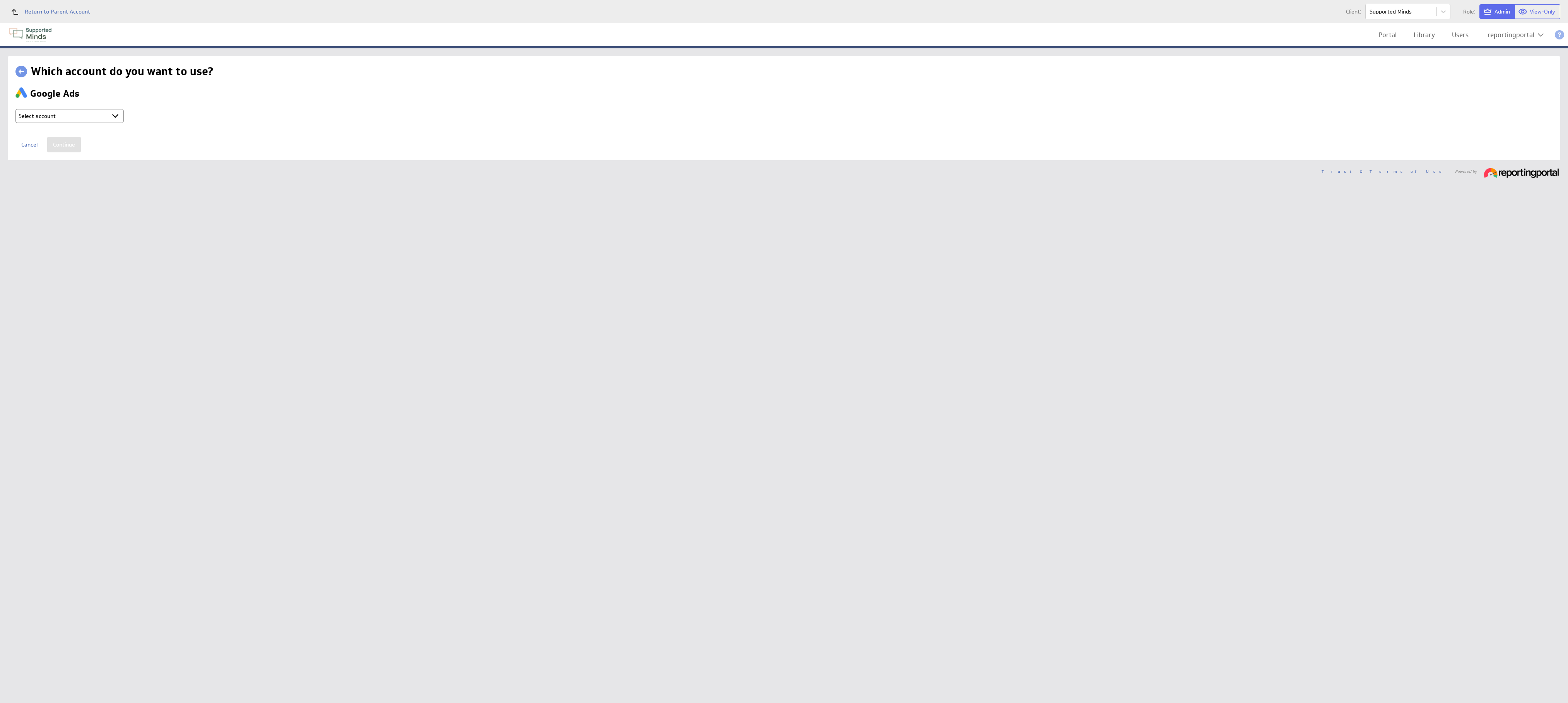
click at [92, 113] on select "Select account reportingportal @ Google created Sep 30, 2025 at 5:15 AM GMT + C…" at bounding box center [69, 116] width 108 height 14
select select "9d2115974c57d18e8967f7f165a1a773"
click at [72, 146] on input "Continue" at bounding box center [64, 144] width 33 height 15
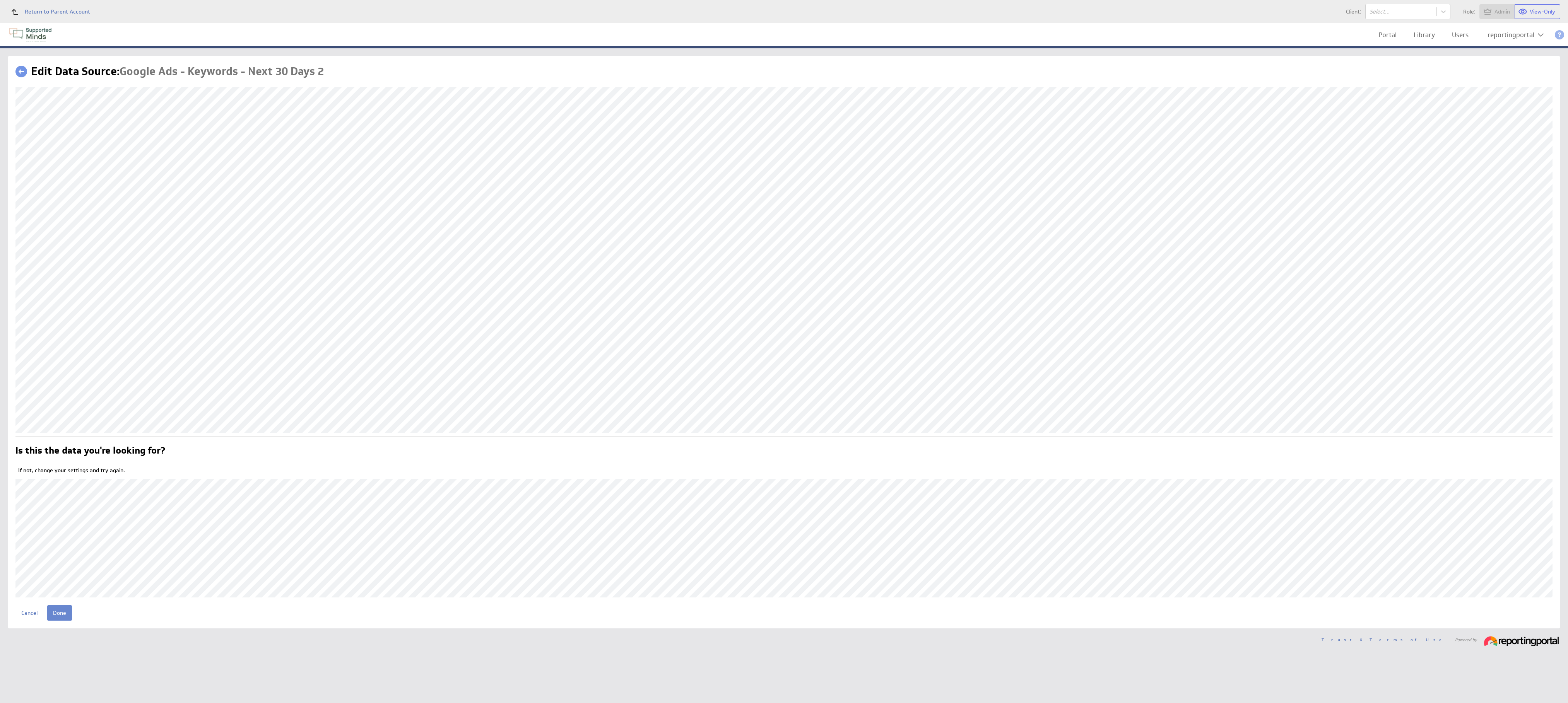
click at [59, 610] on input "Done" at bounding box center [60, 613] width 25 height 15
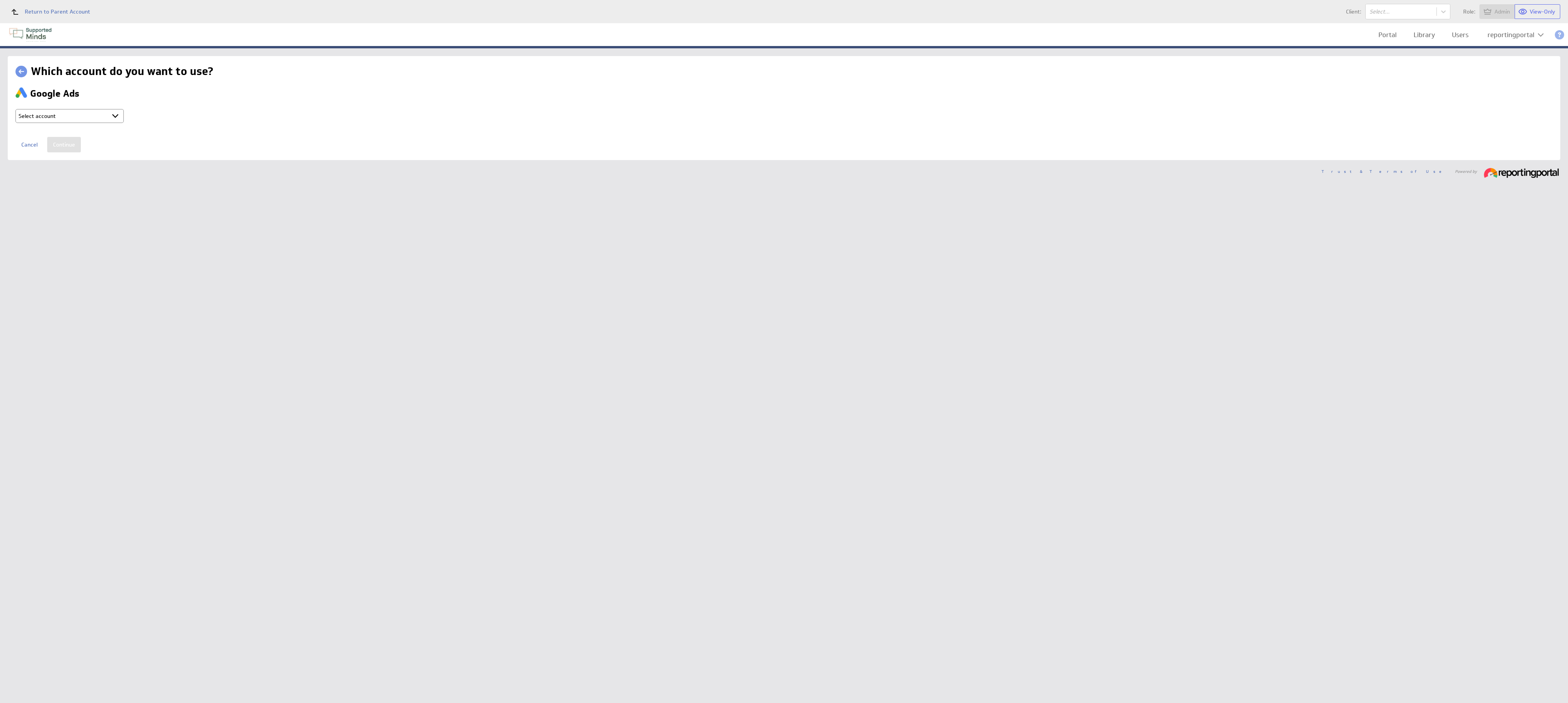
click at [71, 117] on select "Select account reportingportal @ Google created Sep 30, 2025 at 5:15 AM GMT + C…" at bounding box center [69, 116] width 108 height 14
select select "9d2115974c57d18e8967f7f165a1a773"
click at [63, 146] on input "Continue" at bounding box center [64, 144] width 33 height 15
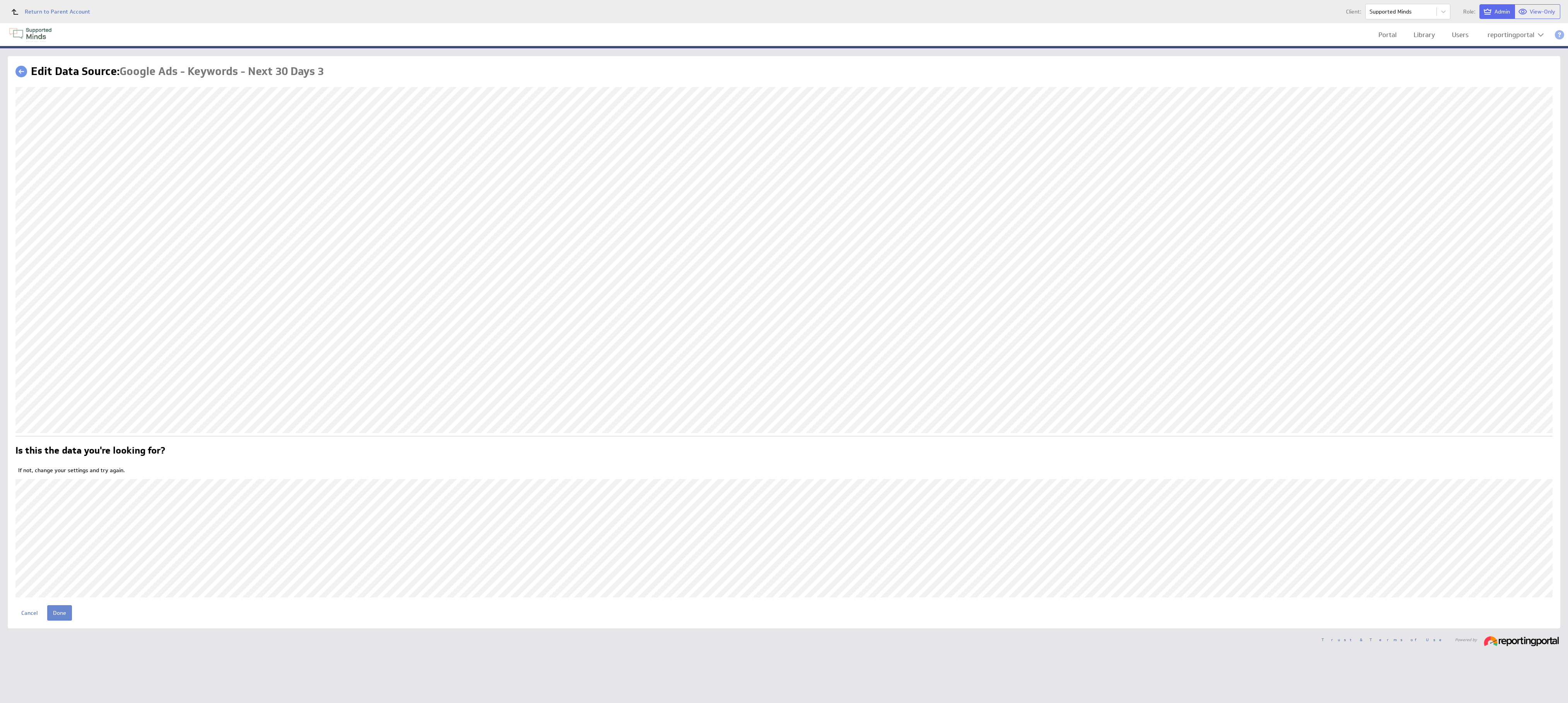
click at [65, 614] on input "Done" at bounding box center [60, 613] width 25 height 15
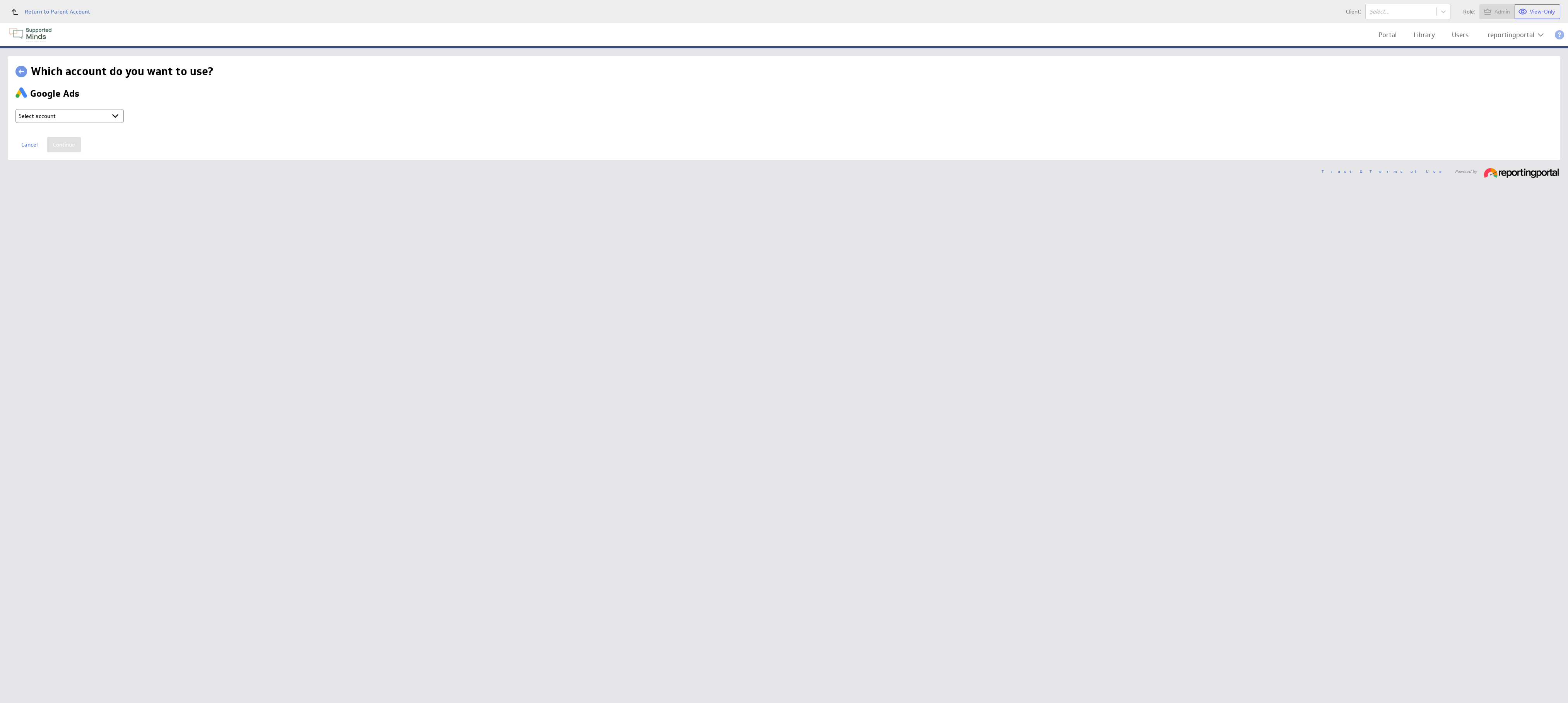
click at [109, 109] on select "Select account reportingportal @ Google created Sep 30, 2025 at 5:15 AM GMT + C…" at bounding box center [69, 116] width 108 height 14
select select "9d2115974c57d18e8967f7f165a1a773"
click at [68, 144] on input "Continue" at bounding box center [64, 144] width 33 height 15
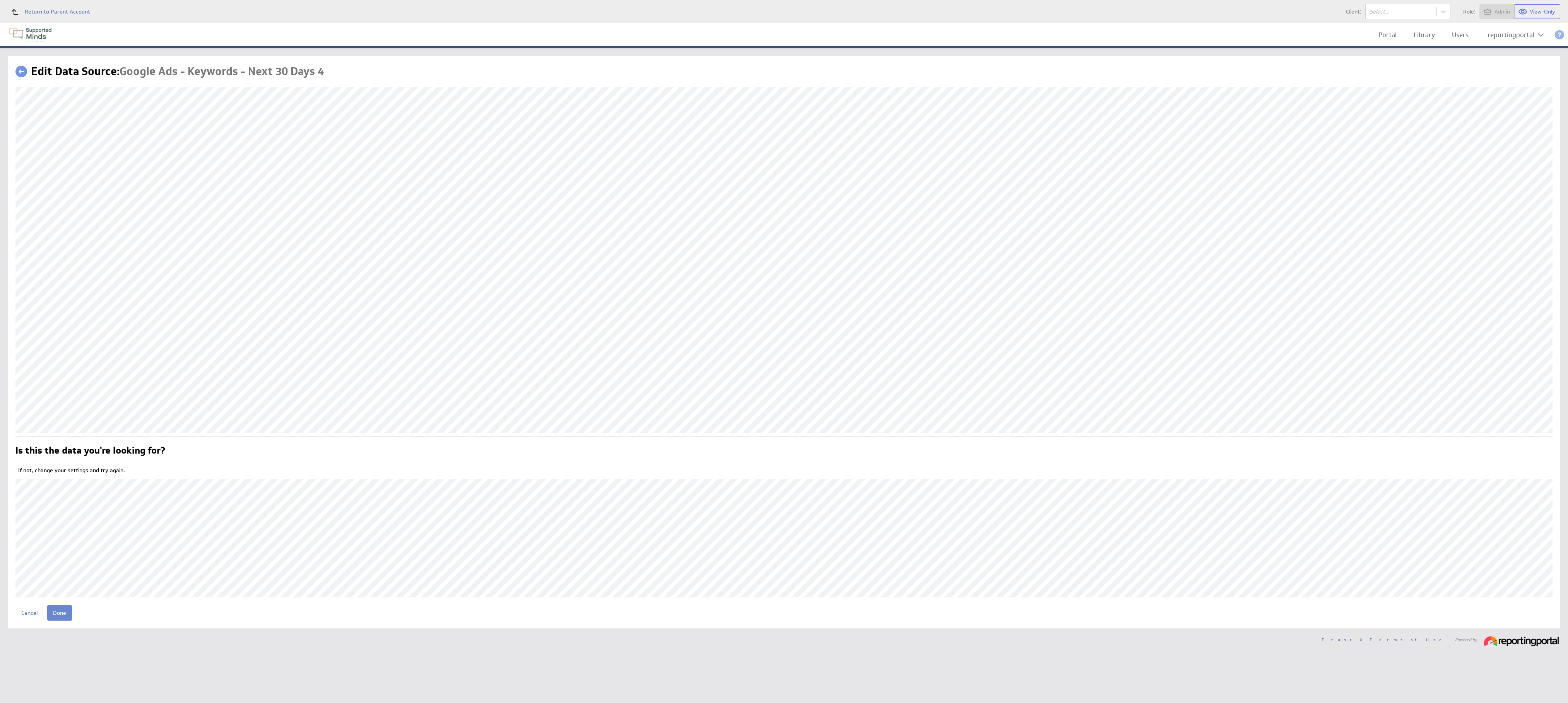
click at [58, 612] on input "Done" at bounding box center [60, 613] width 25 height 15
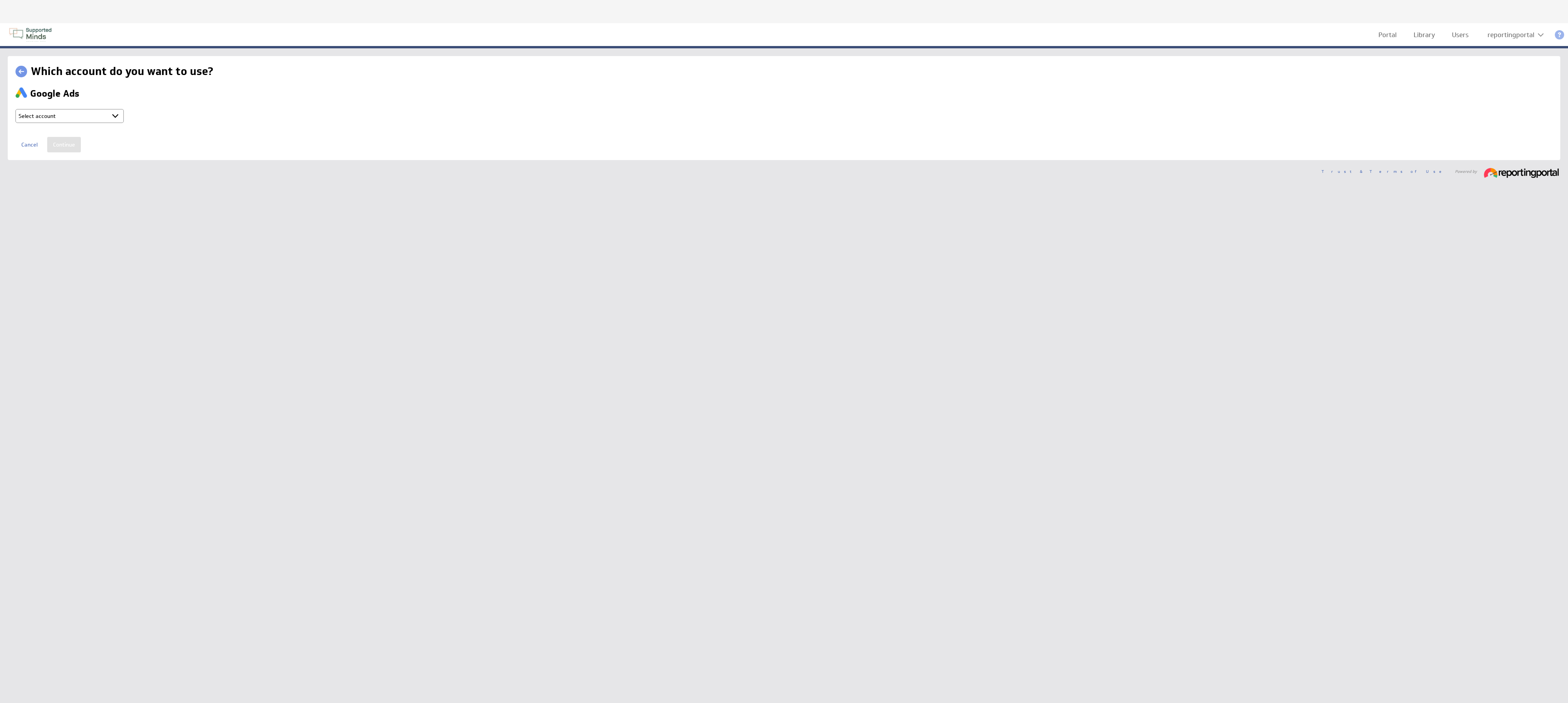
click at [99, 114] on select "Select account reportingportal @ Google created Sep 30, 2025 at 5:15 AM GMT + C…" at bounding box center [69, 116] width 108 height 14
select select "9d2115974c57d18e8967f7f165a1a773"
click at [64, 143] on input "Continue" at bounding box center [64, 144] width 33 height 15
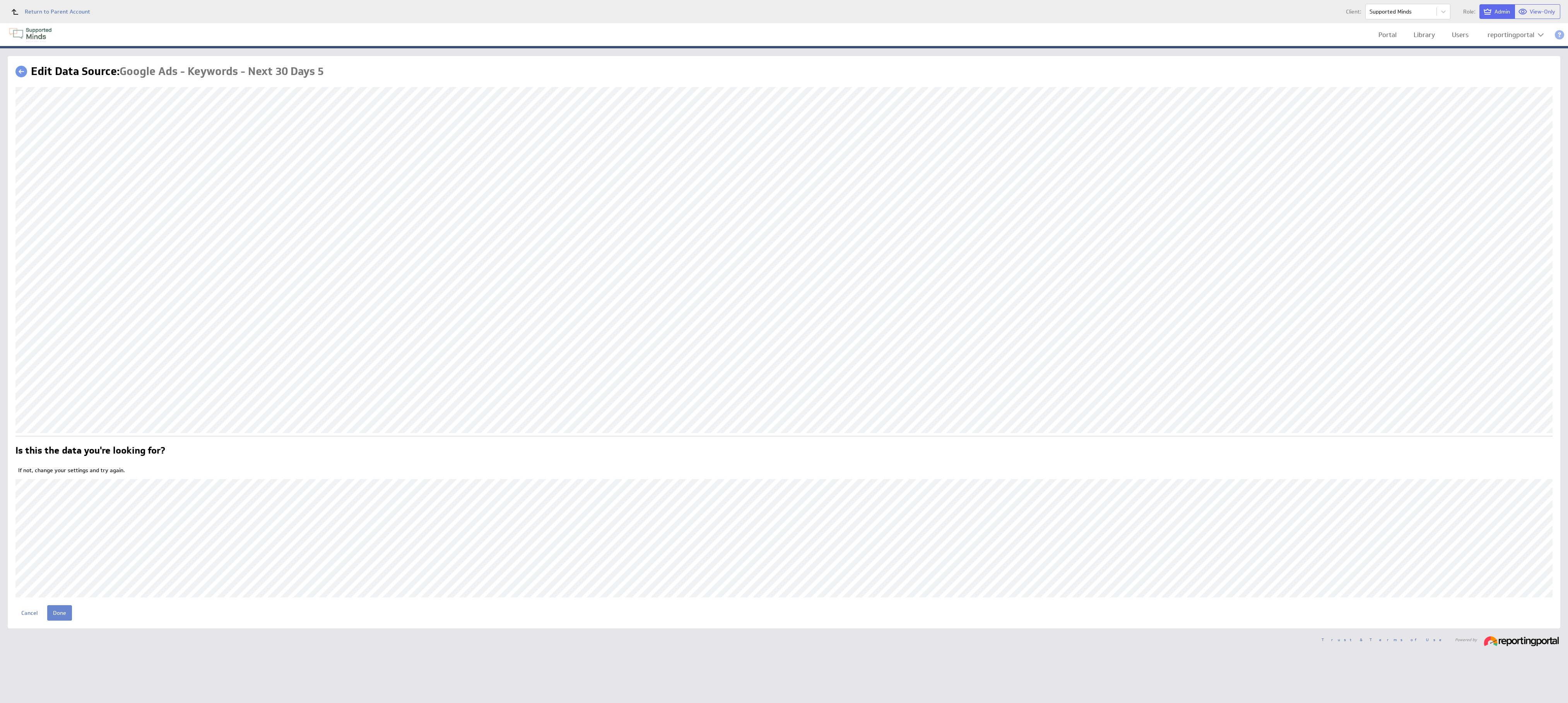
click at [65, 607] on input "Done" at bounding box center [60, 613] width 25 height 15
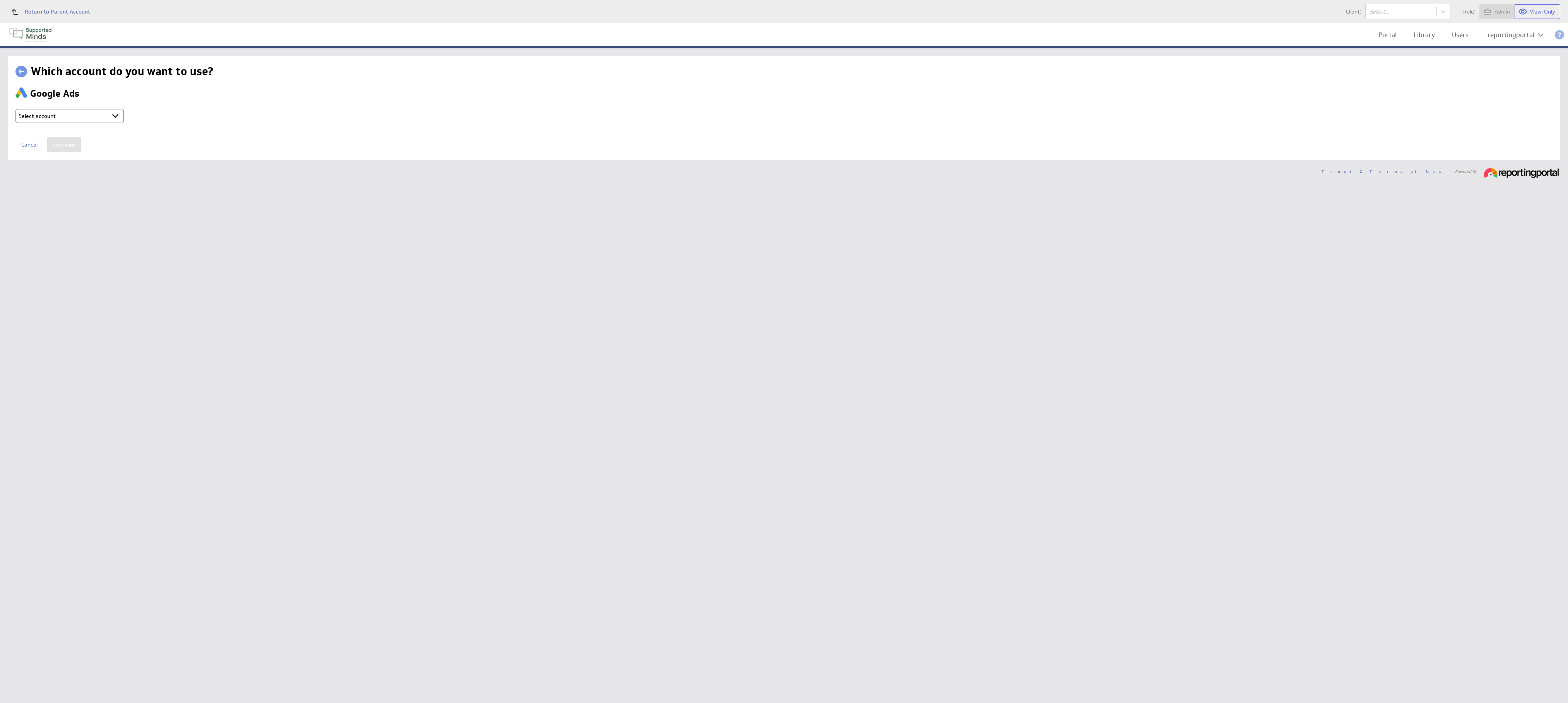
click at [99, 118] on select "Select account reportingportal @ Google created Sep 30, 2025 at 5:15 AM GMT + C…" at bounding box center [69, 116] width 108 height 14
select select "9d2115974c57d18e8967f7f165a1a773"
click at [68, 147] on input "Continue" at bounding box center [64, 144] width 33 height 15
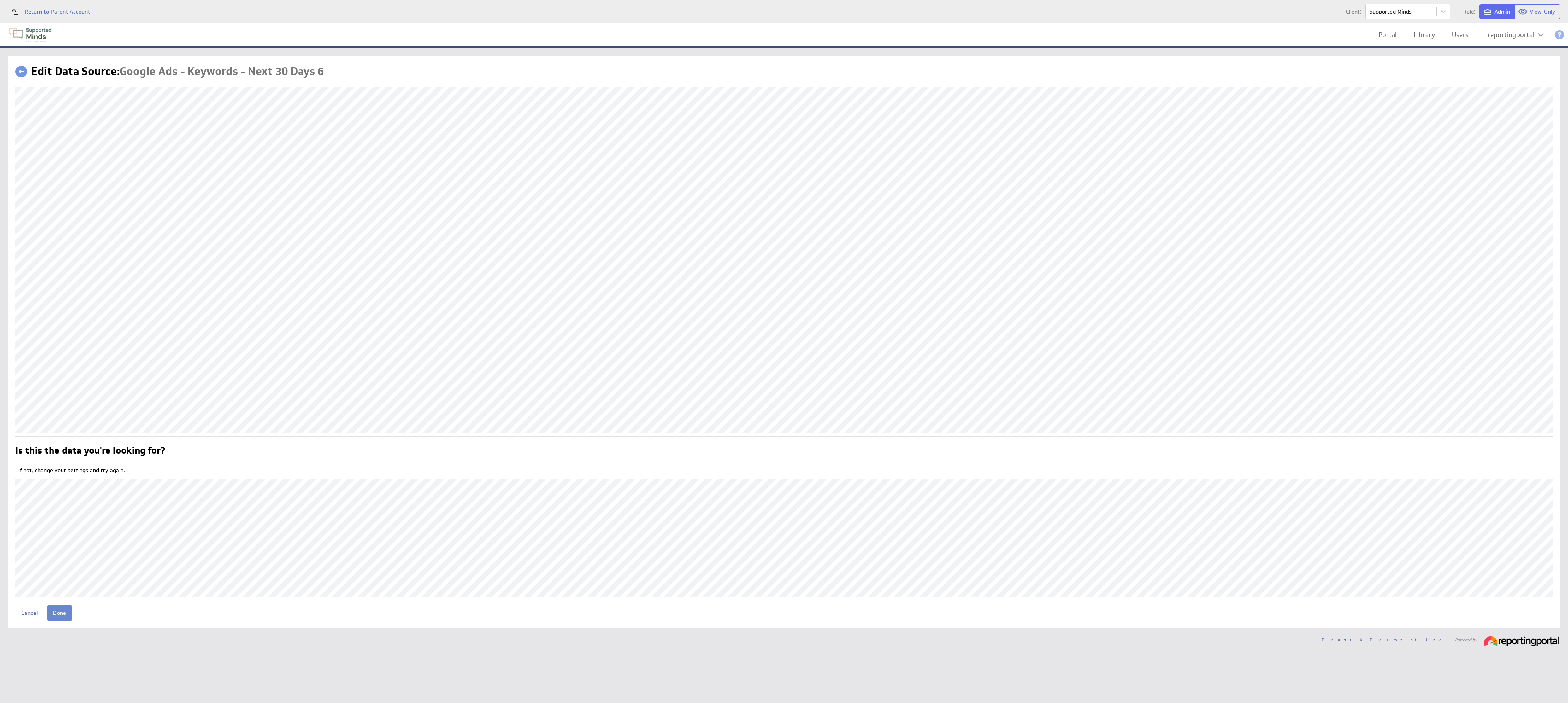
click at [64, 610] on input "Done" at bounding box center [60, 613] width 25 height 15
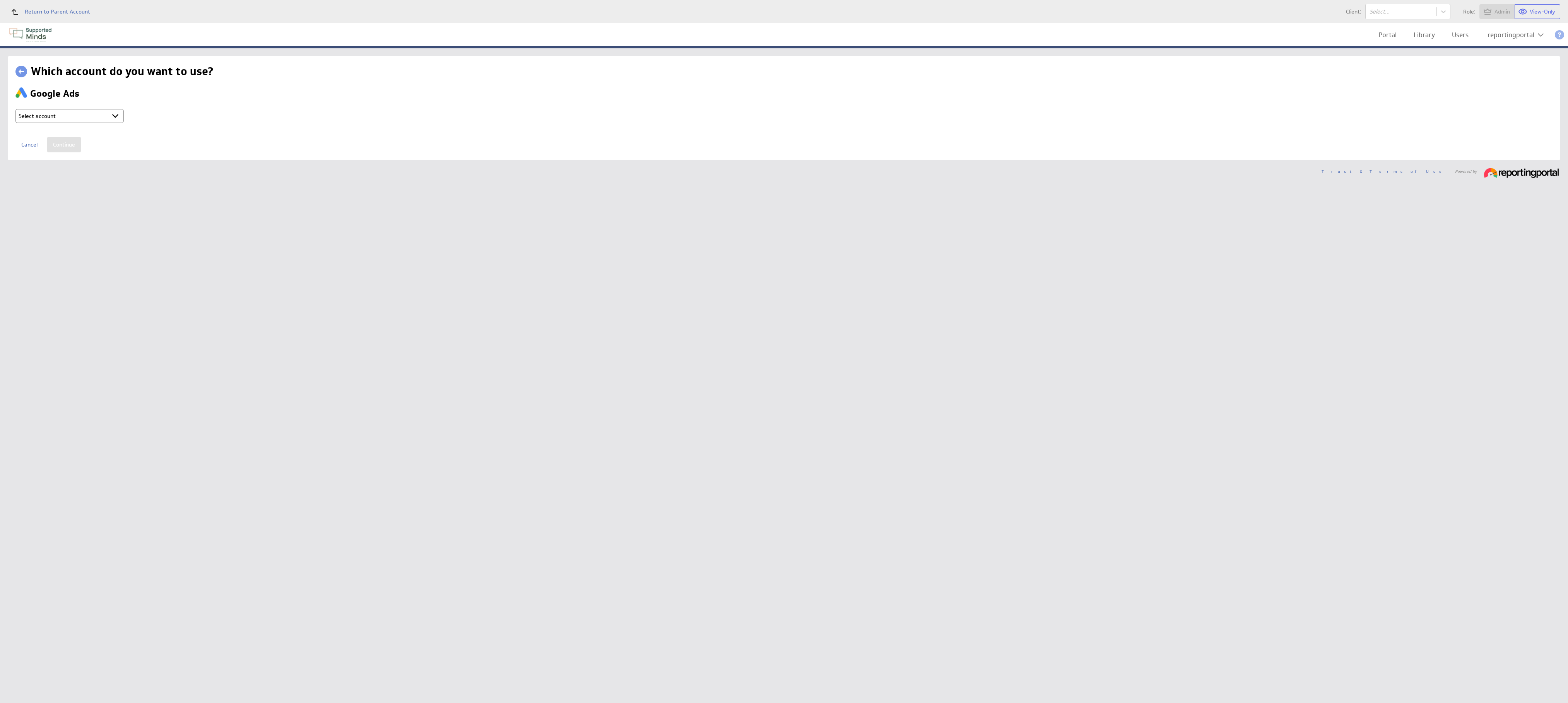
click at [107, 119] on select "Select account reportingportal @ Google created Sep 30, 2025 at 5:15 AM GMT + C…" at bounding box center [69, 116] width 108 height 14
select select "9d2115974c57d18e8967f7f165a1a773"
click at [66, 146] on input "Continue" at bounding box center [64, 144] width 33 height 15
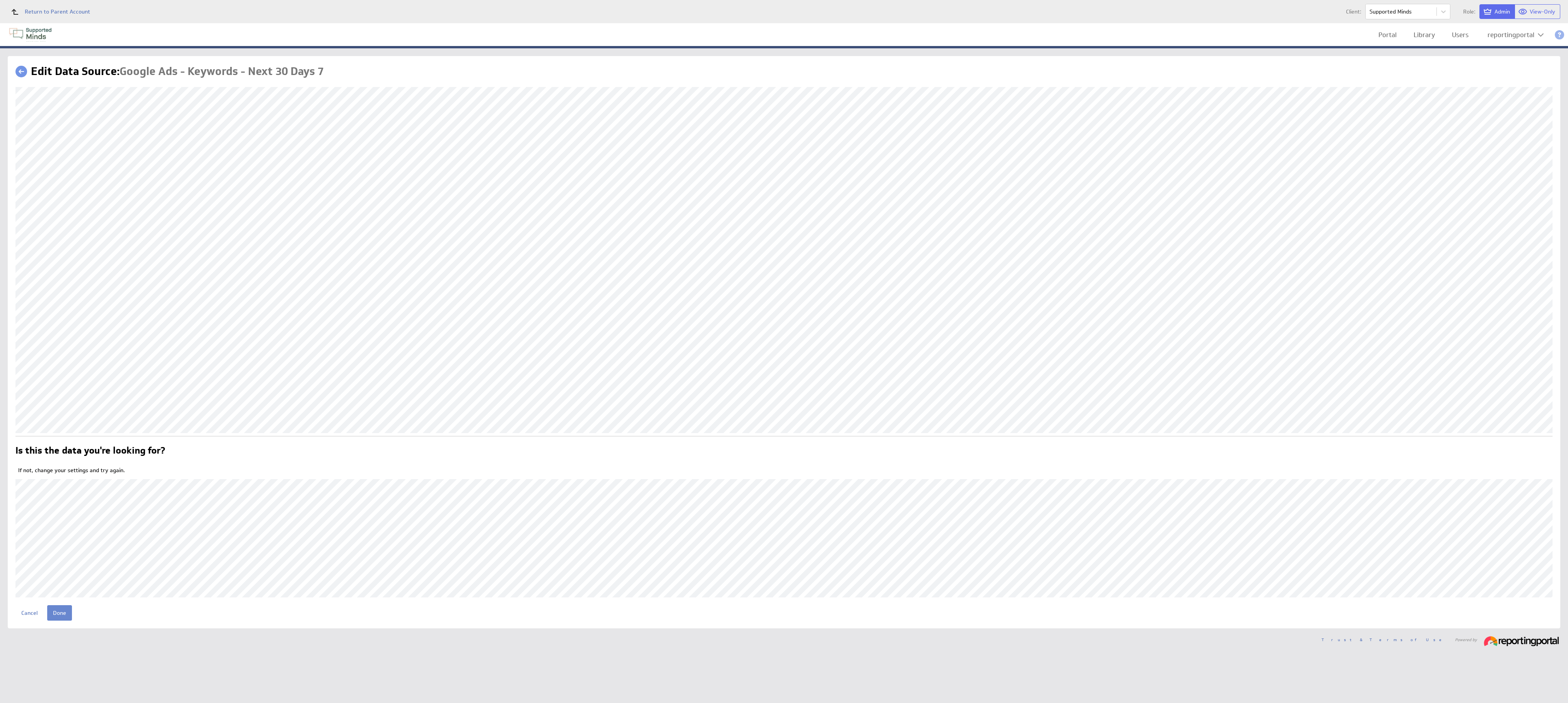
click at [59, 614] on input "Done" at bounding box center [60, 613] width 25 height 15
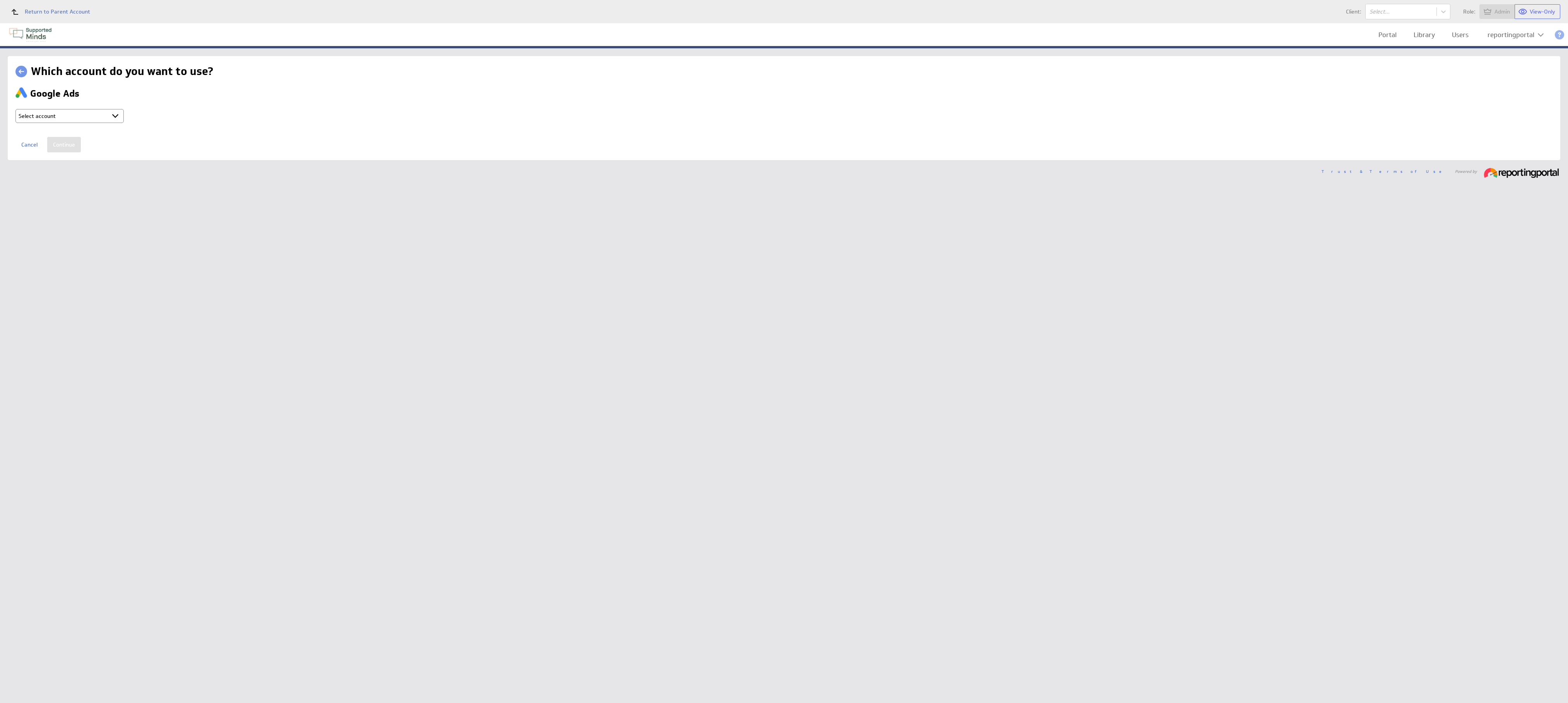
click at [95, 117] on select "Select account reportingportal @ Google created [DATE] 5:15 AM GMT + Connect ne…" at bounding box center [69, 116] width 108 height 14
select select "9d2115974c57d18e8967f7f165a1a773"
click at [71, 152] on input "Continue" at bounding box center [64, 144] width 33 height 15
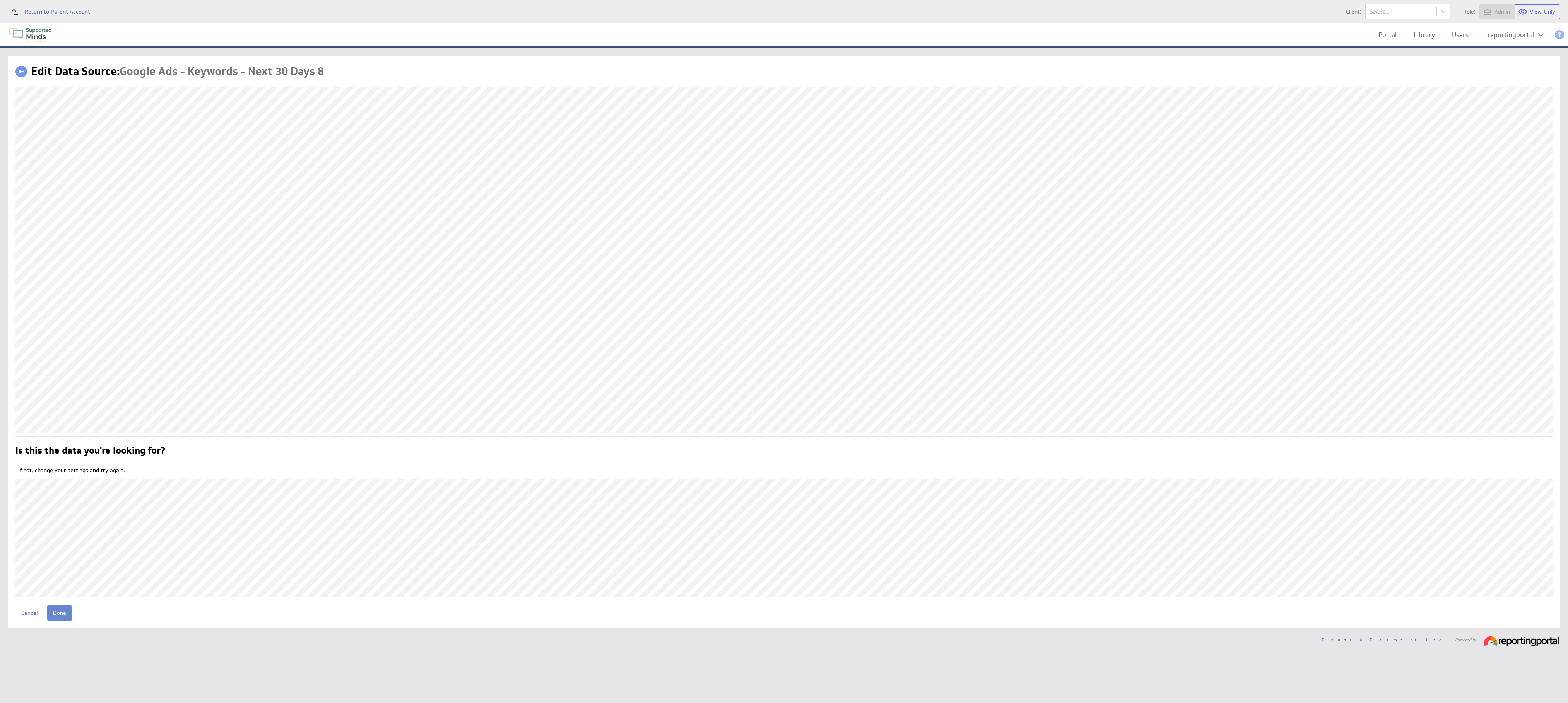
click at [61, 609] on input "Done" at bounding box center [60, 613] width 25 height 15
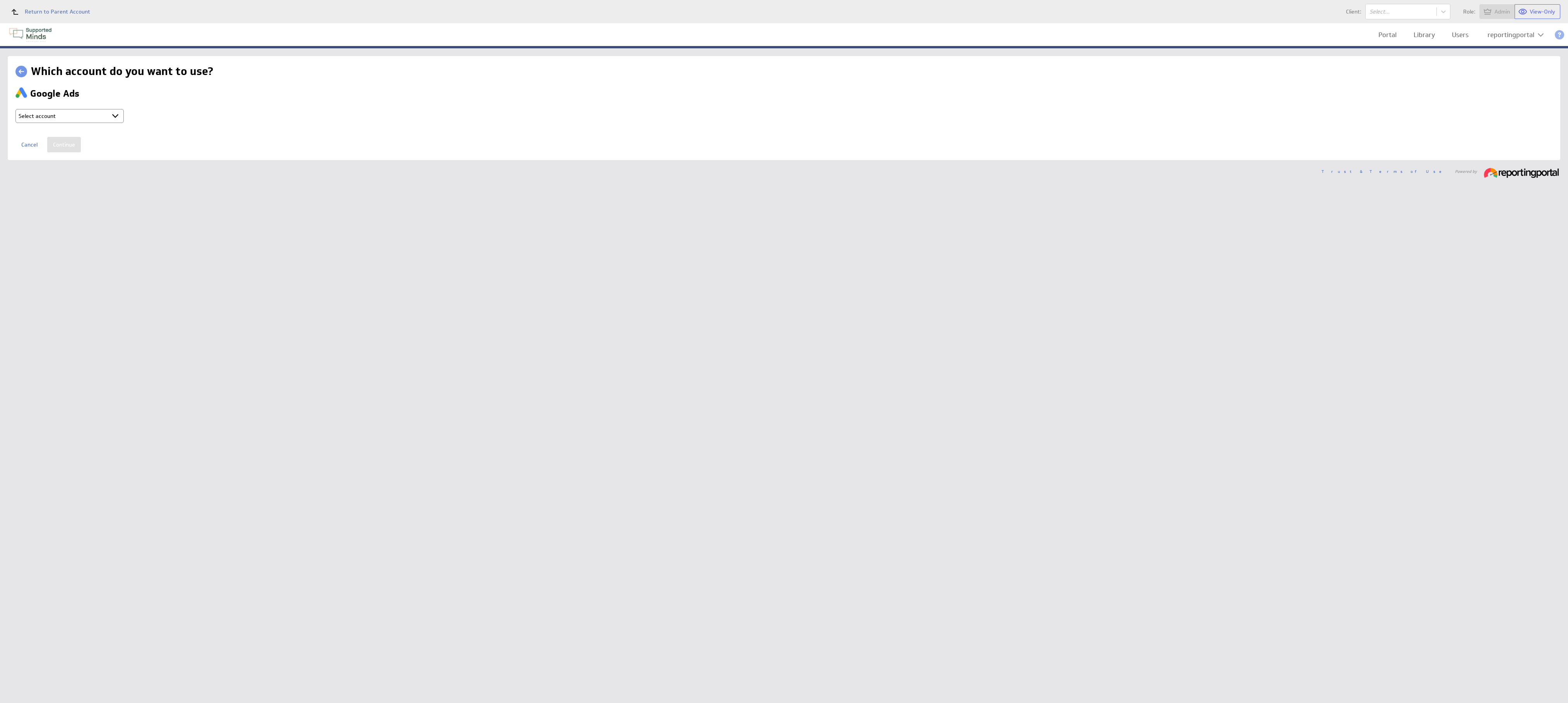
click at [95, 119] on select "Select account reportingportal @ Google created Sep 30, 2025 at 5:15 AM GMT + C…" at bounding box center [69, 116] width 108 height 14
select select "9d2115974c57d18e8967f7f165a1a773"
click at [60, 147] on input "Continue" at bounding box center [64, 144] width 33 height 15
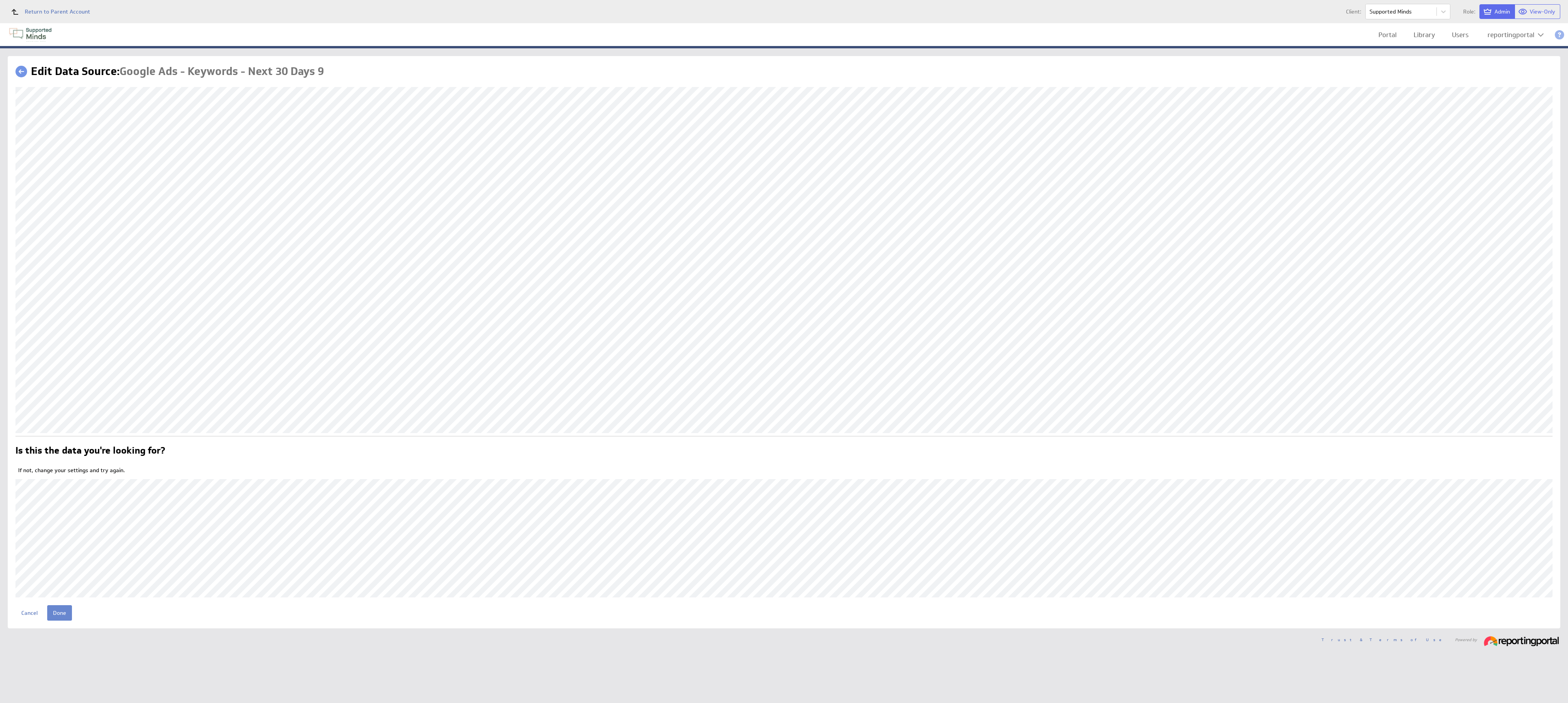
click at [59, 616] on input "Done" at bounding box center [60, 613] width 25 height 15
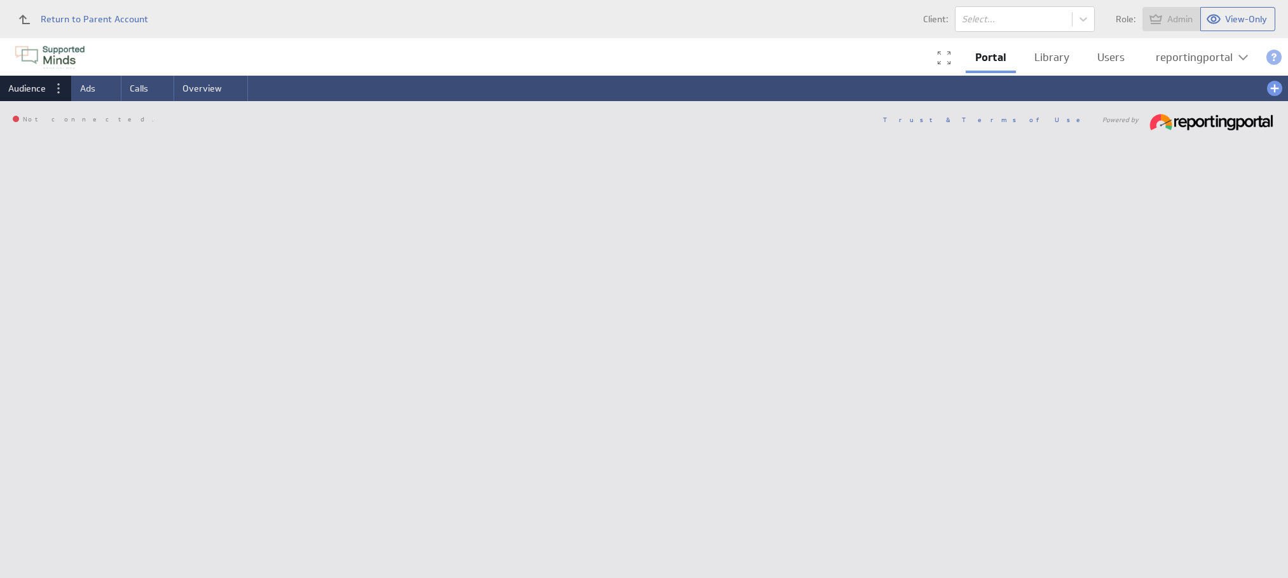
click at [1107, 56] on link "Users" at bounding box center [1110, 57] width 46 height 26
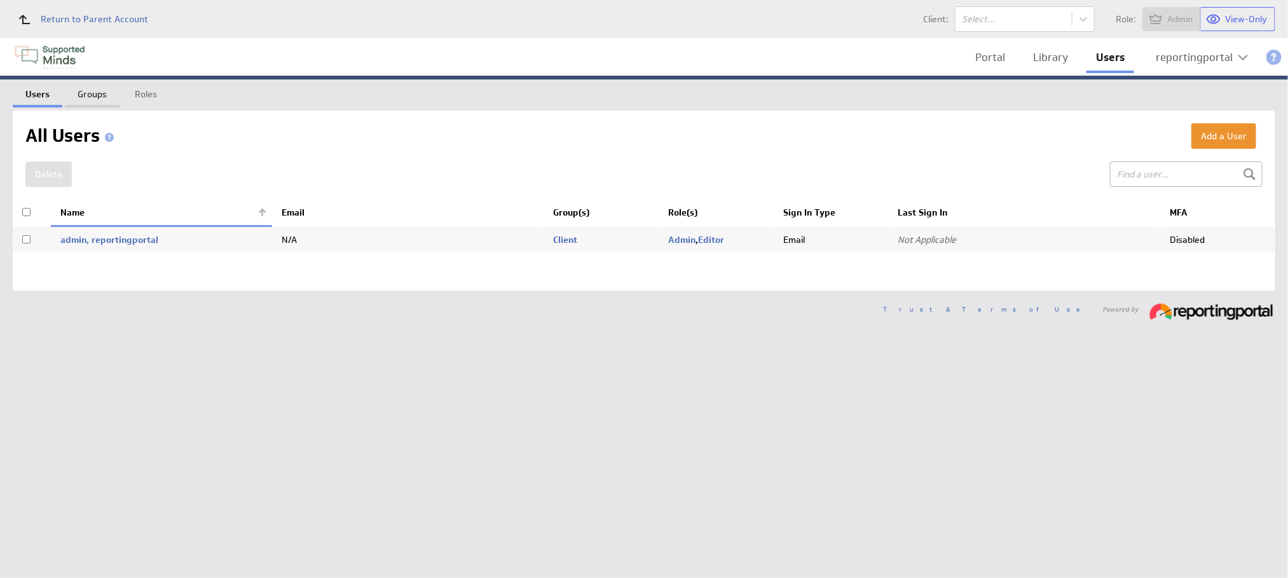
click at [86, 92] on link "Groups" at bounding box center [92, 91] width 55 height 25
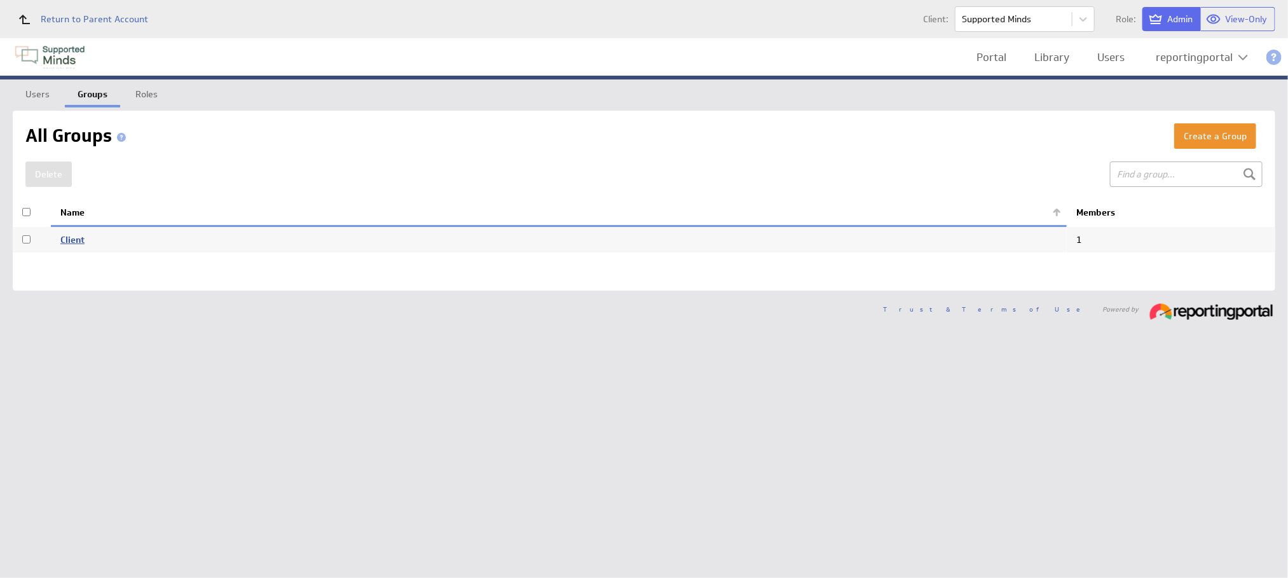
click at [71, 236] on link "Client" at bounding box center [72, 239] width 24 height 11
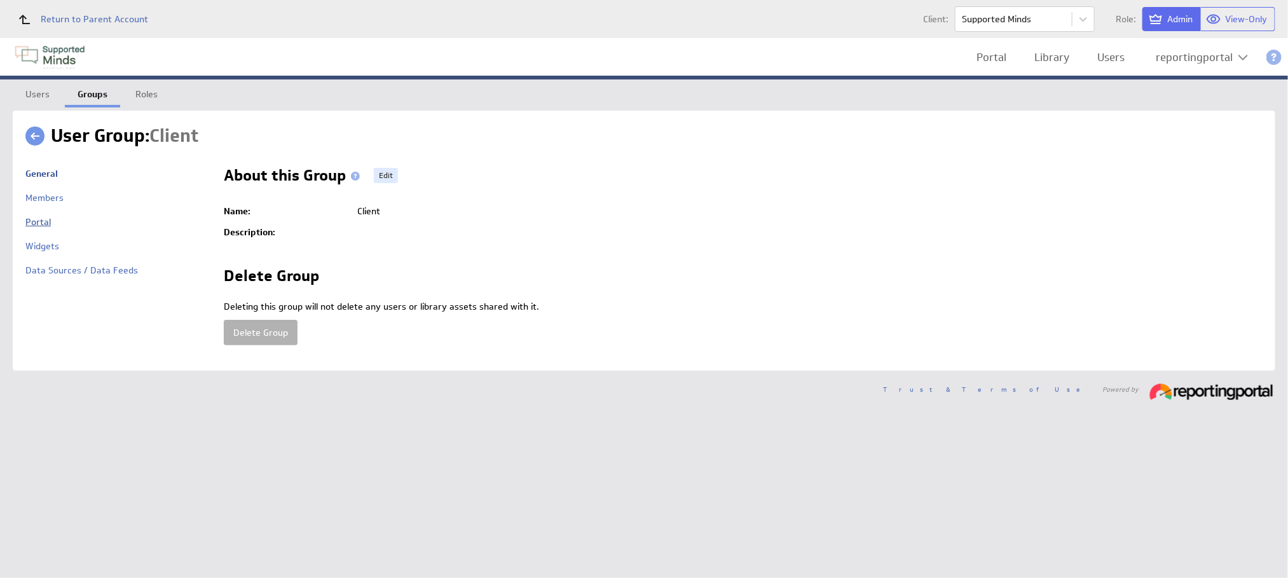
click at [29, 219] on link "Portal" at bounding box center [37, 221] width 25 height 11
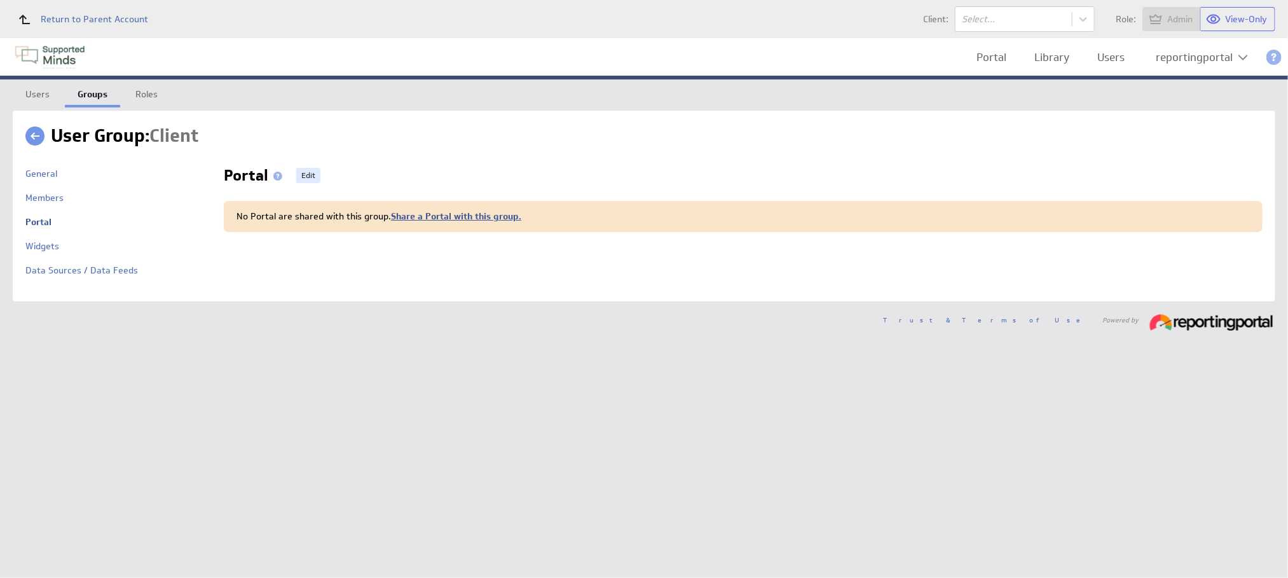
click at [412, 212] on link "Share a Portal with this group." at bounding box center [456, 215] width 130 height 11
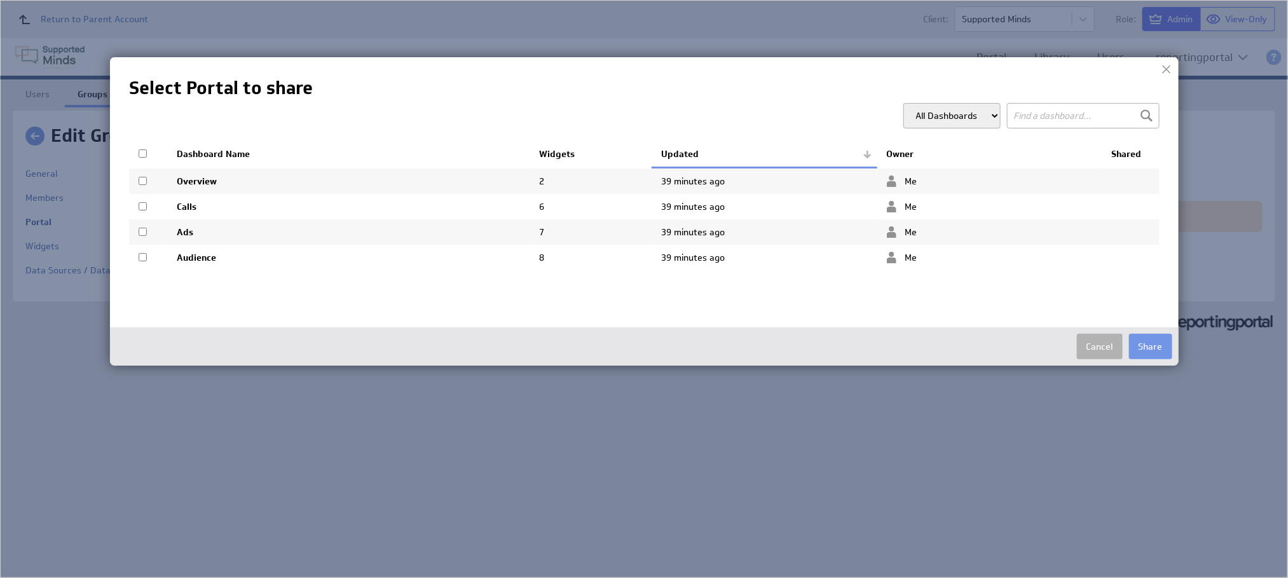
click at [141, 153] on input "checkbox" at bounding box center [143, 153] width 8 height 8
checkbox input "true"
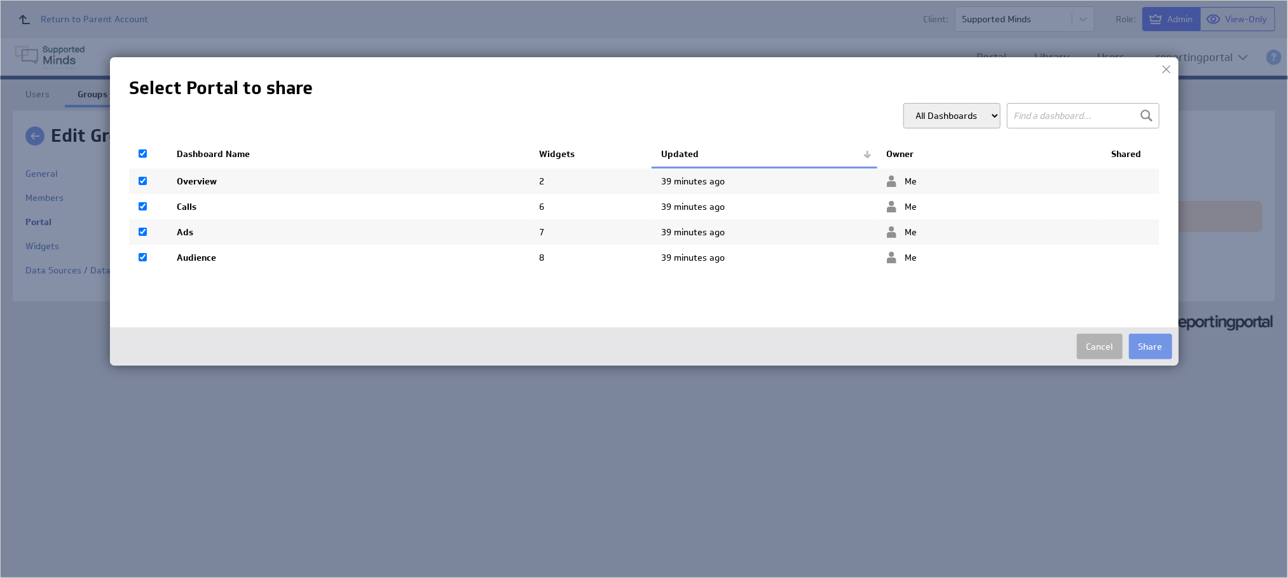
checkbox input "true"
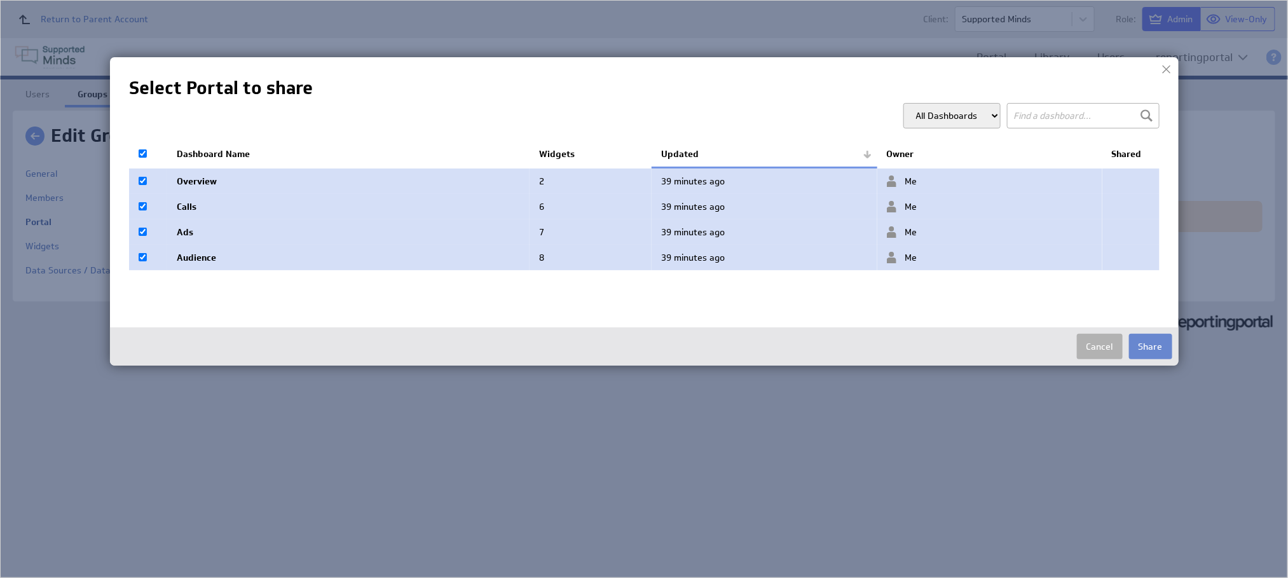
click at [1152, 350] on button "Share" at bounding box center [1150, 346] width 43 height 25
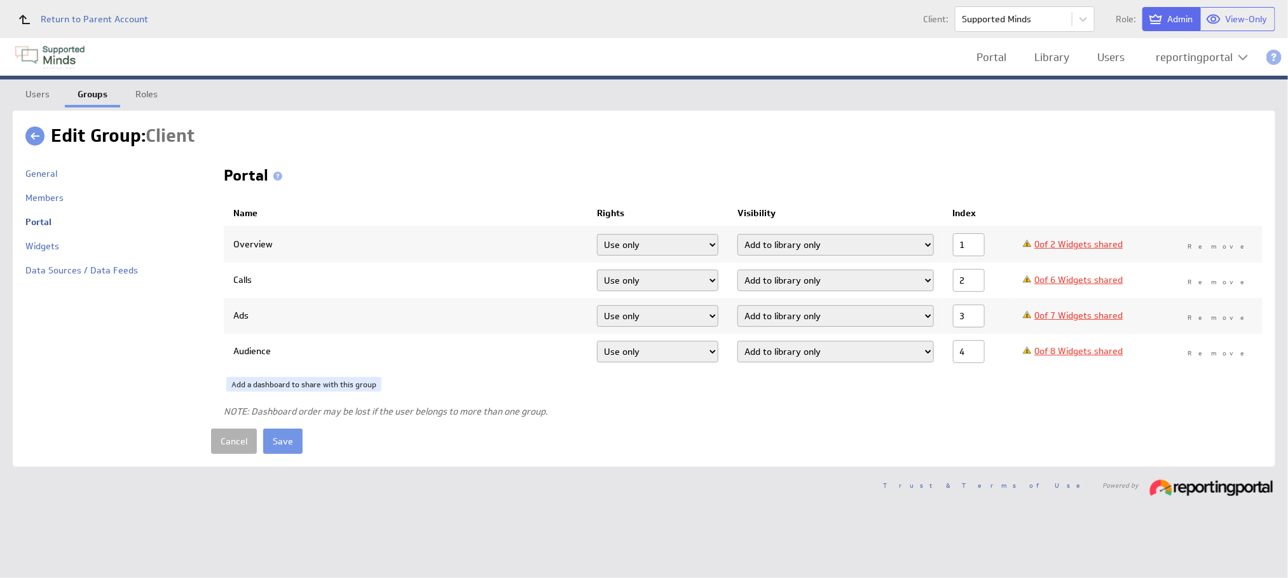
click at [768, 242] on select "Add dashboard (required) Add dashboard Add to library only" at bounding box center [835, 245] width 196 height 22
select select "3"
click at [749, 234] on select "Add dashboard (required) Add dashboard Add to library only" at bounding box center [835, 245] width 196 height 22
click at [797, 280] on select "Add dashboard (required) Add dashboard Add to library only" at bounding box center [835, 280] width 196 height 22
select select "3"
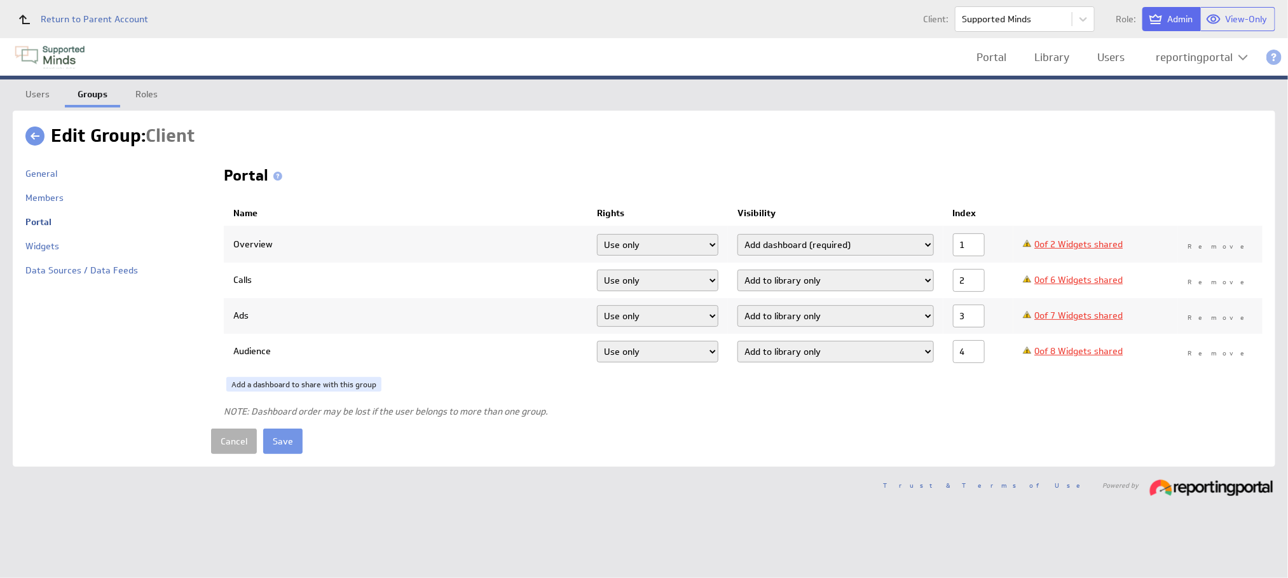
click at [749, 269] on select "Add dashboard (required) Add dashboard Add to library only" at bounding box center [835, 280] width 196 height 22
click at [841, 313] on select "Add dashboard (required) Add dashboard Add to library only" at bounding box center [835, 316] width 196 height 22
select select "3"
click at [749, 305] on select "Add dashboard (required) Add dashboard Add to library only" at bounding box center [835, 316] width 196 height 22
click at [847, 353] on select "Add dashboard (required) Add dashboard Add to library only" at bounding box center [835, 352] width 196 height 22
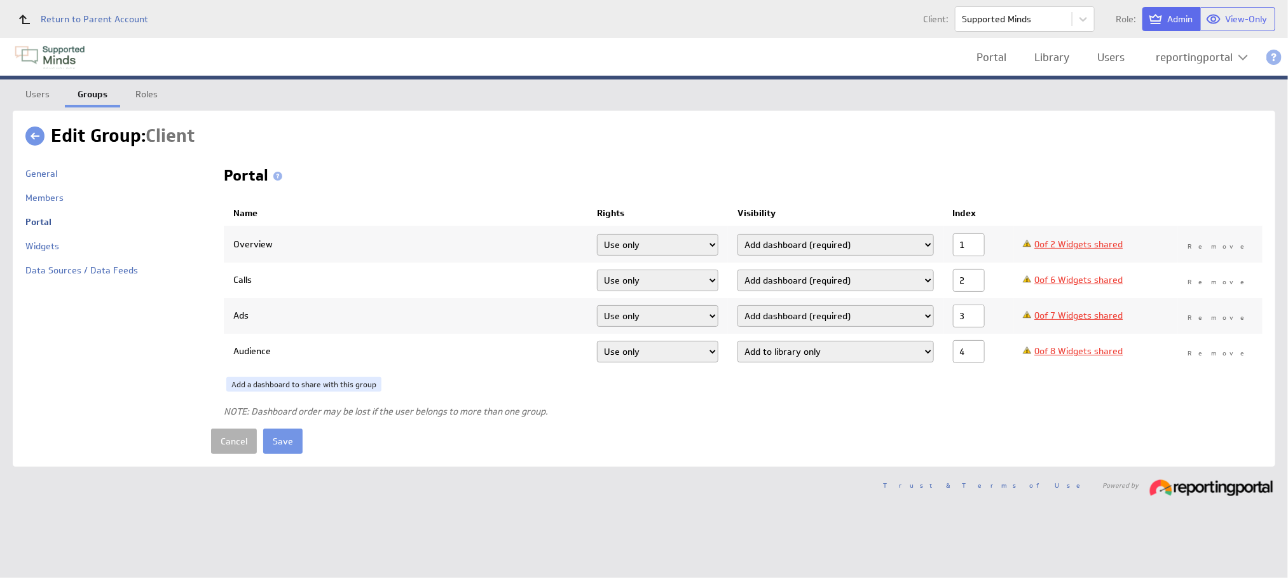
select select "3"
click at [749, 341] on select "Add dashboard (required) Add dashboard Add to library only" at bounding box center [835, 352] width 196 height 22
click at [1093, 242] on link "0 of 2 Widgets shared" at bounding box center [1078, 243] width 88 height 11
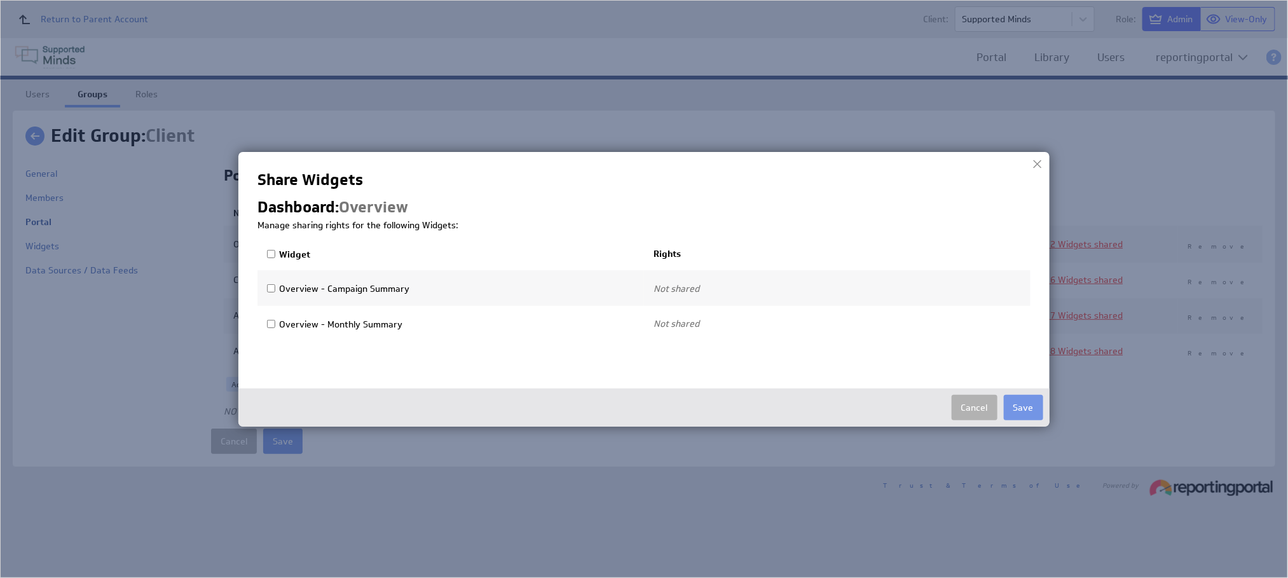
click at [269, 252] on input "Widget" at bounding box center [271, 254] width 8 height 8
checkbox input "true"
select select"] "7223dd5275f16aaca95fb6a597628dee:use"
checkbox input "true"
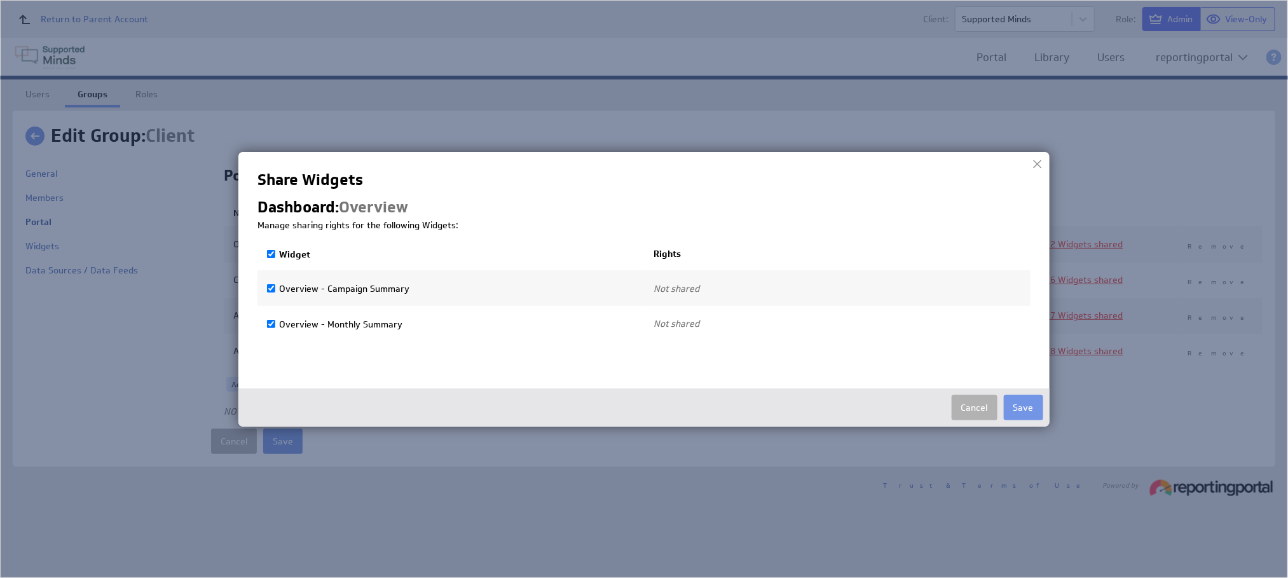
select select"] "c879469ad654e1a3c5fd39a94e89f80a:use"
click at [1019, 406] on button "Save" at bounding box center [1023, 407] width 39 height 25
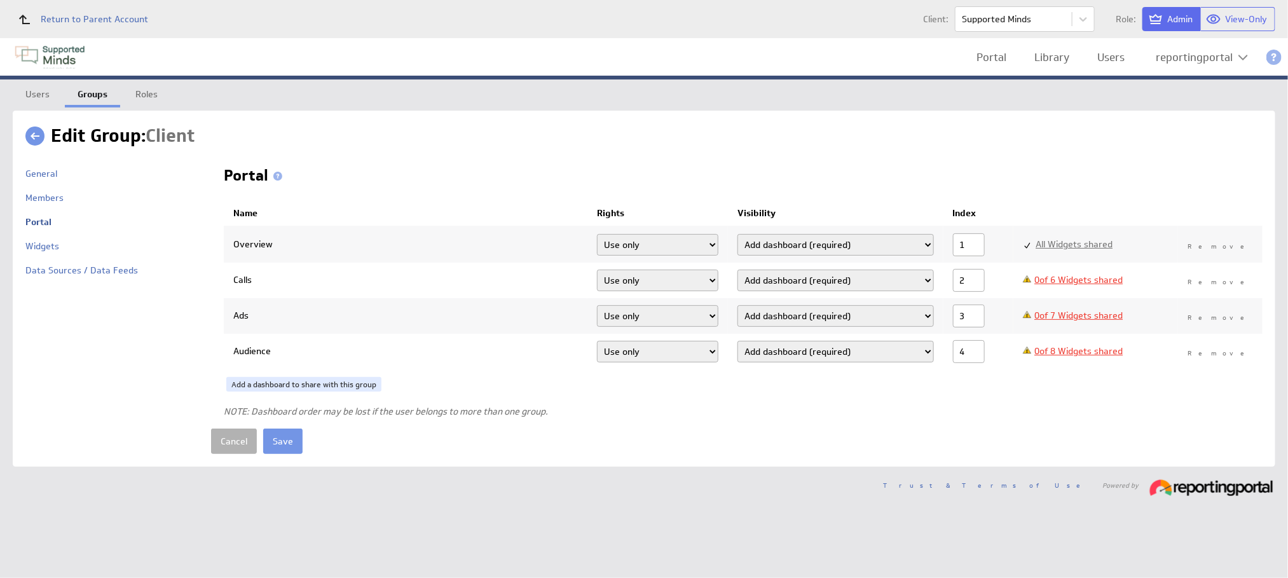
click at [1107, 281] on link "0 of 6 Widgets shared" at bounding box center [1078, 279] width 88 height 11
checkbox input "false"
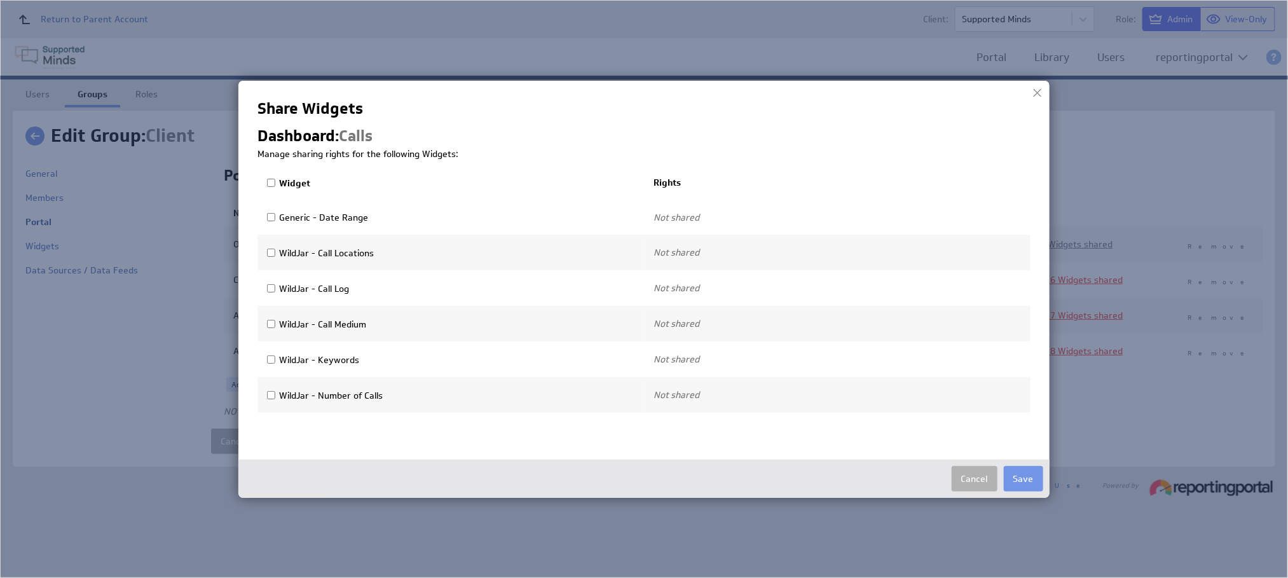
click at [269, 182] on input "Widget" at bounding box center [271, 183] width 8 height 8
checkbox input "true"
select select"] "99e3dfde4ac632451e6b8b2ebe511e51:use"
checkbox input "true"
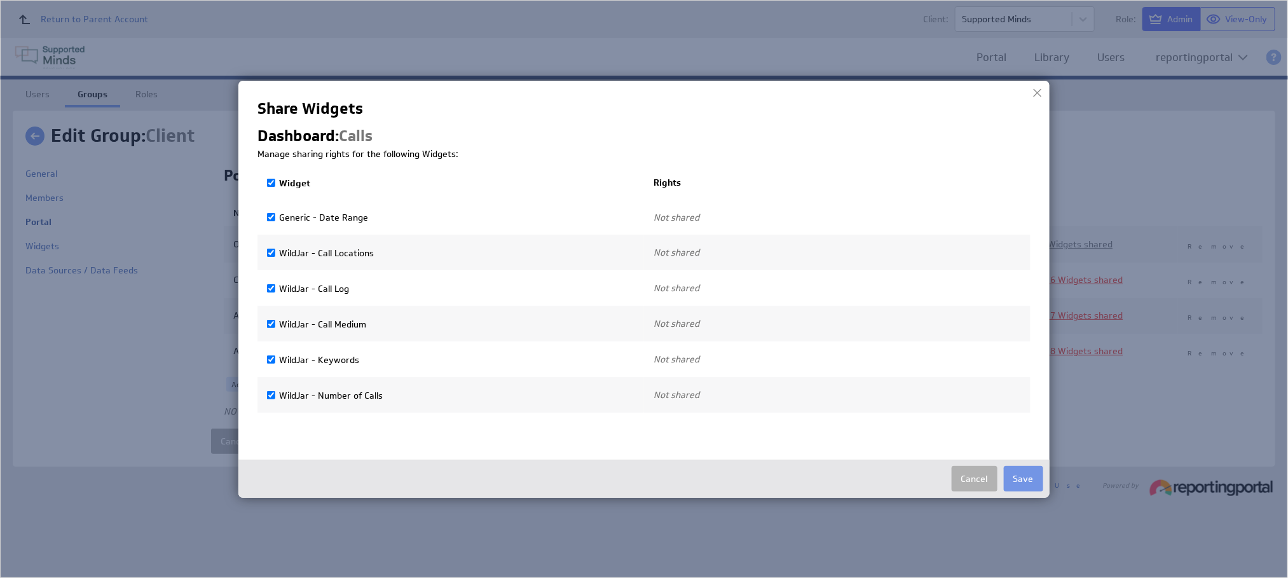
select select"] "65cb0461aab4df0100dcc1e359f77fd3:use"
checkbox input "true"
select select"] "f78a980e4b7ebff9b408ac2de1cb7fe3:use"
checkbox input "true"
select select"] "6c895abba9e627bdd104adf43e03caf8:use"
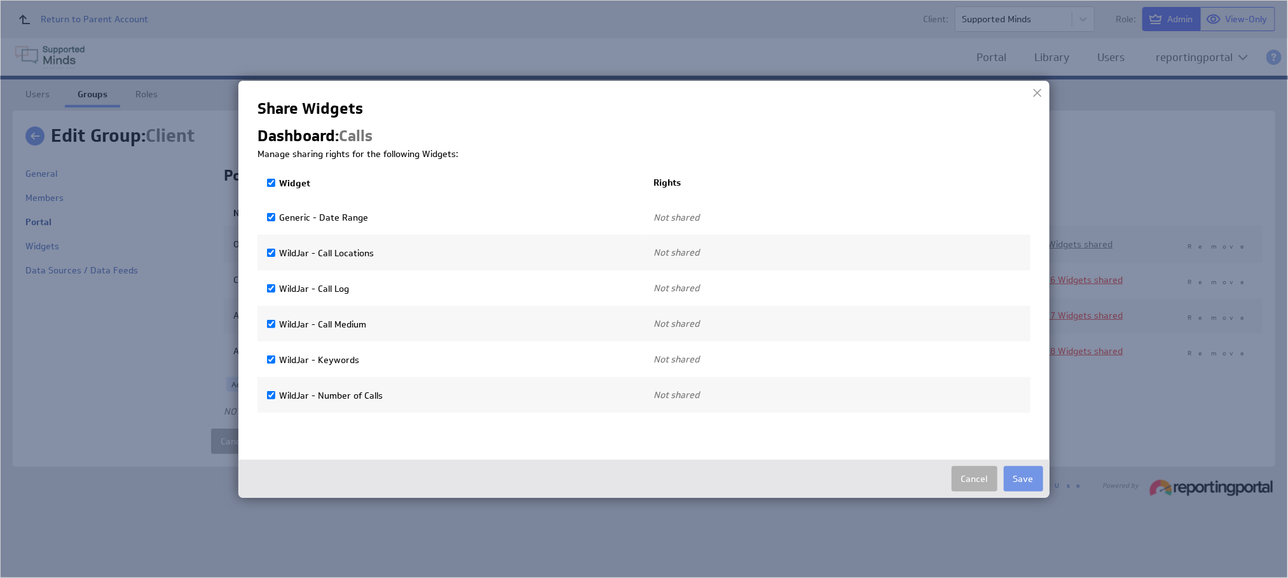
checkbox input "true"
select select"] "0e6ac6907664c1a23d2878abb053054e:use"
checkbox input "true"
select select"] "b9ad0cd0744b89ae19900a37a62fceff:use"
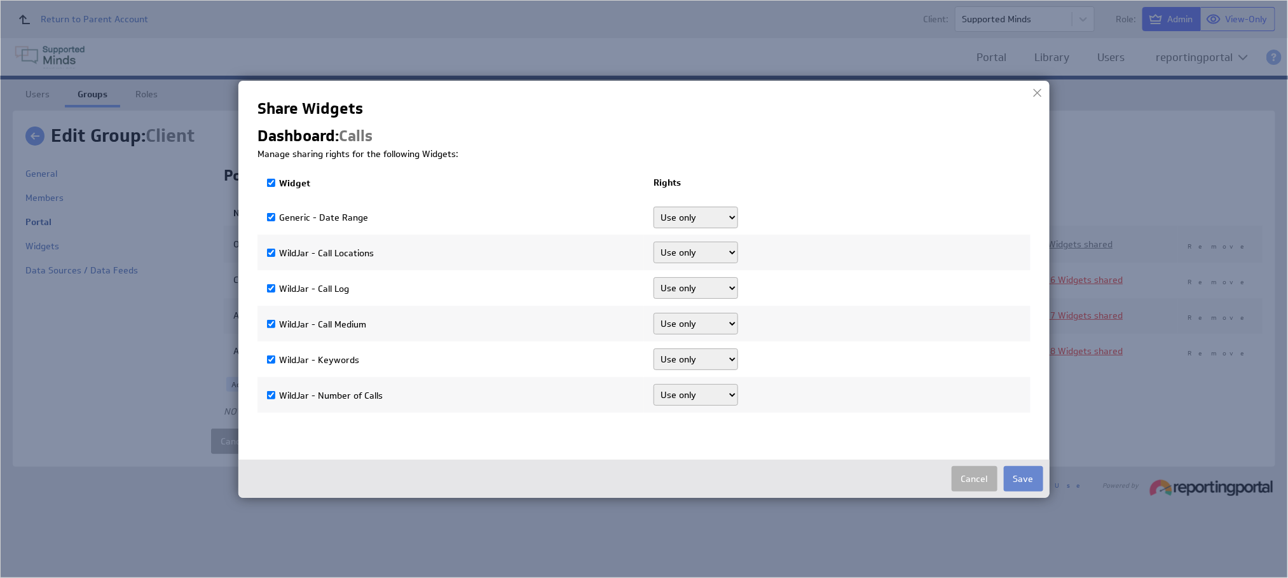
click at [1033, 477] on button "Save" at bounding box center [1023, 478] width 39 height 25
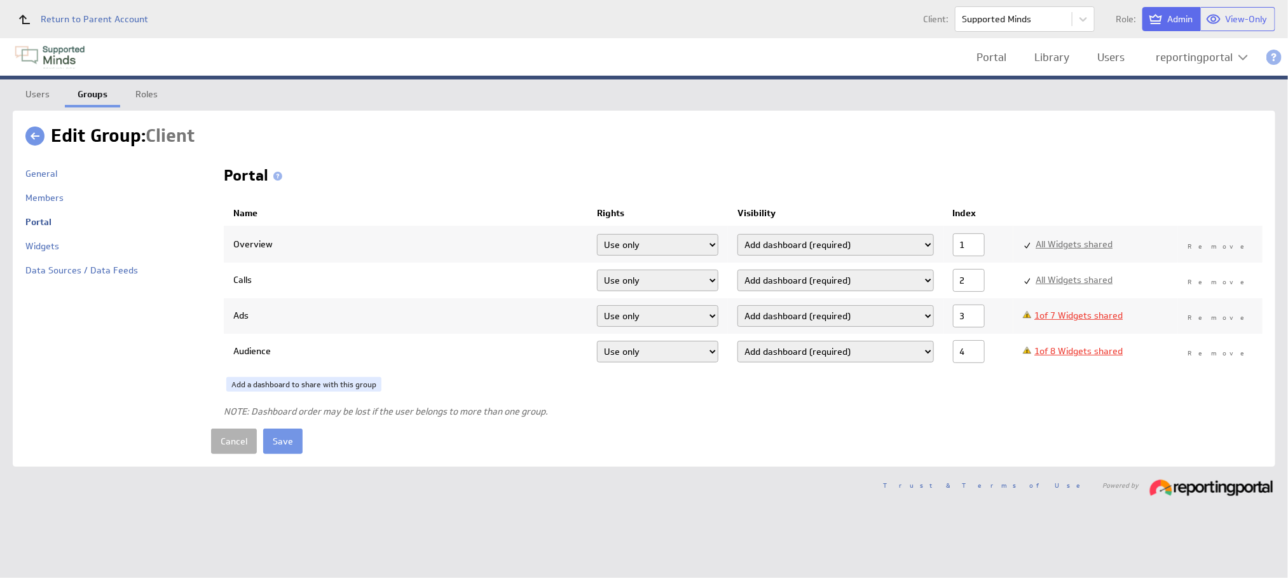
click at [1096, 313] on link "1 of 7 Widgets shared" at bounding box center [1078, 315] width 88 height 11
select select"] "9934133c64b3b9a14dfd822ba784a65f:0"
select select"] "3536ba1f72567d2893a752c0cb5ebc1a:0"
select select"] "e907e6b2616033ba1fca1c916498c333:0"
select select"] "44491420bede15c77447d09790526191:0"
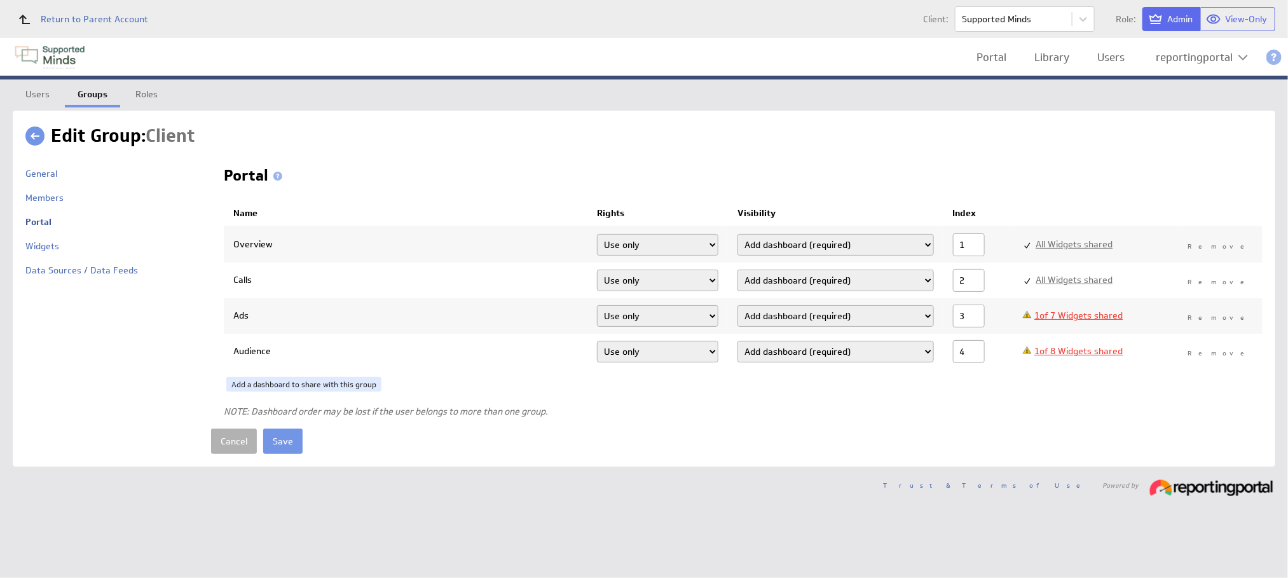
select select"] "d493ecab1c7d870823d868453540500c:0"
select select"] "5342705d94933fbb38f9015ef439848a:0"
select select"] "99e3dfde4ac632451e6b8b2ebe511e51:0"
checkbox input "false"
checkbox input "true"
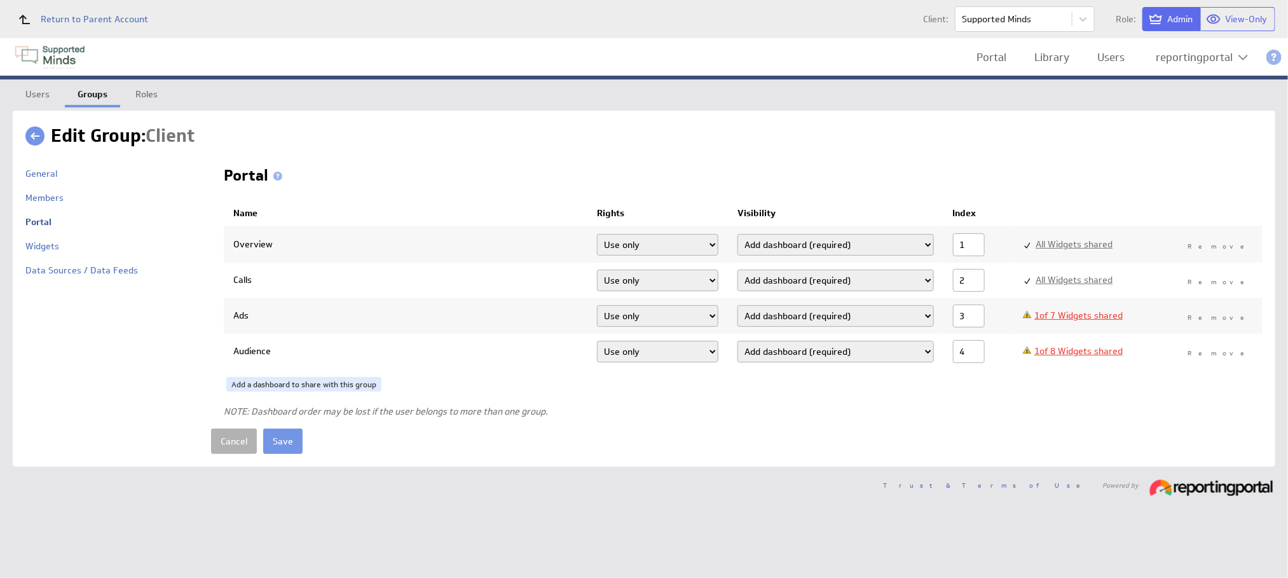
select select"] "99e3dfde4ac632451e6b8b2ebe511e51:use"
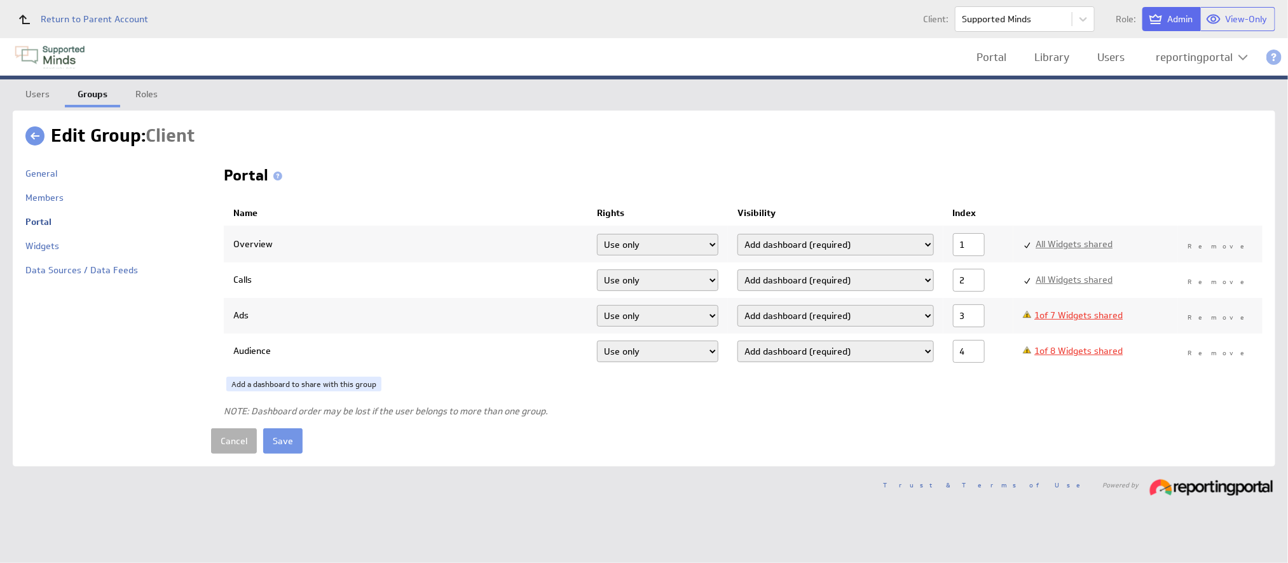
select select"] "99e3dfde4ac632451e6b8b2ebe511e51:use"
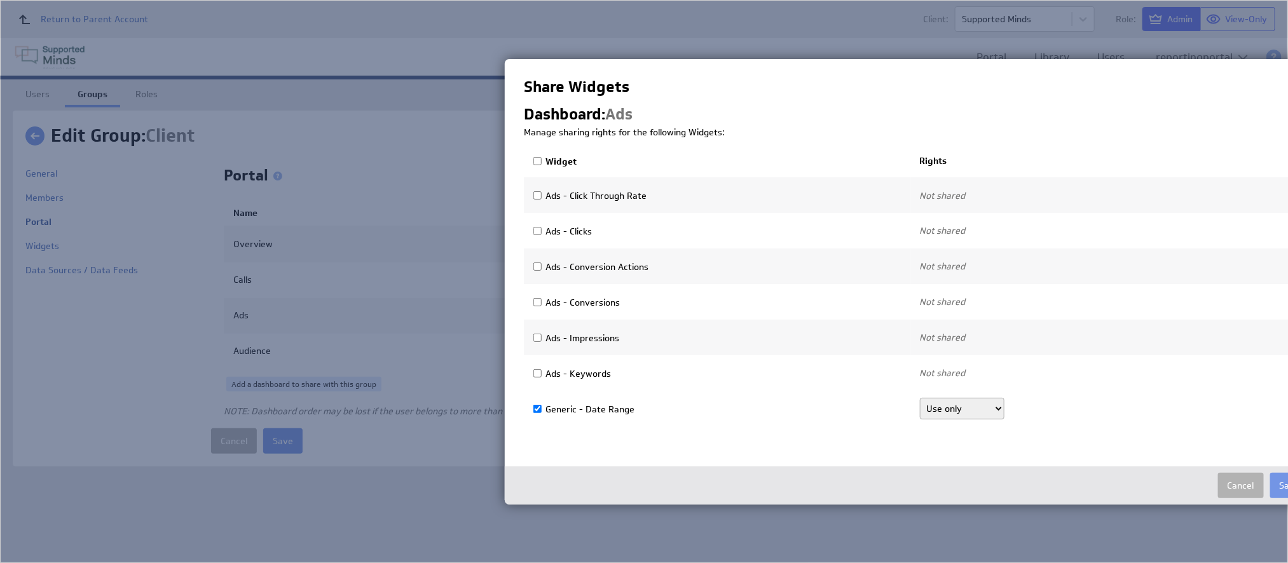
click at [542, 158] on label "Widget" at bounding box center [554, 161] width 43 height 11
click at [542, 158] on input "Widget" at bounding box center [537, 161] width 8 height 8
checkbox input "true"
select select"] "9934133c64b3b9a14dfd822ba784a65f:use"
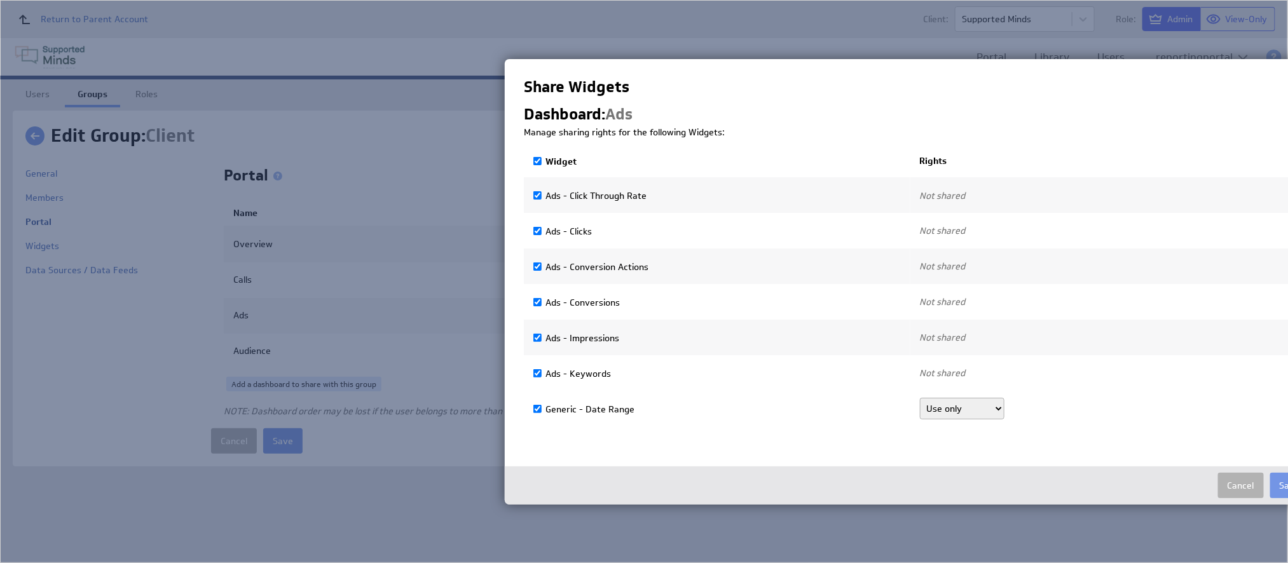
checkbox input "true"
select select"] "3536ba1f72567d2893a752c0cb5ebc1a:use"
checkbox input "true"
select select"] "e907e6b2616033ba1fca1c916498c333:use"
checkbox input "true"
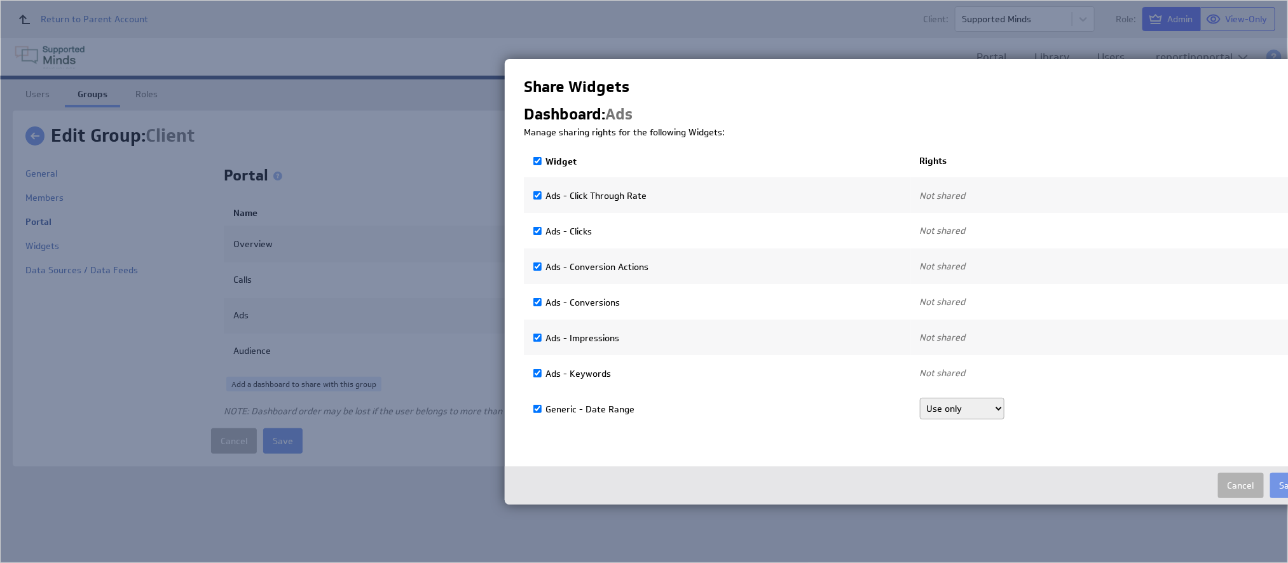
select select"] "44491420bede15c77447d09790526191:use"
checkbox input "true"
select select"] "d493ecab1c7d870823d868453540500c:use"
checkbox input "true"
select select"] "5342705d94933fbb38f9015ef439848a:use"
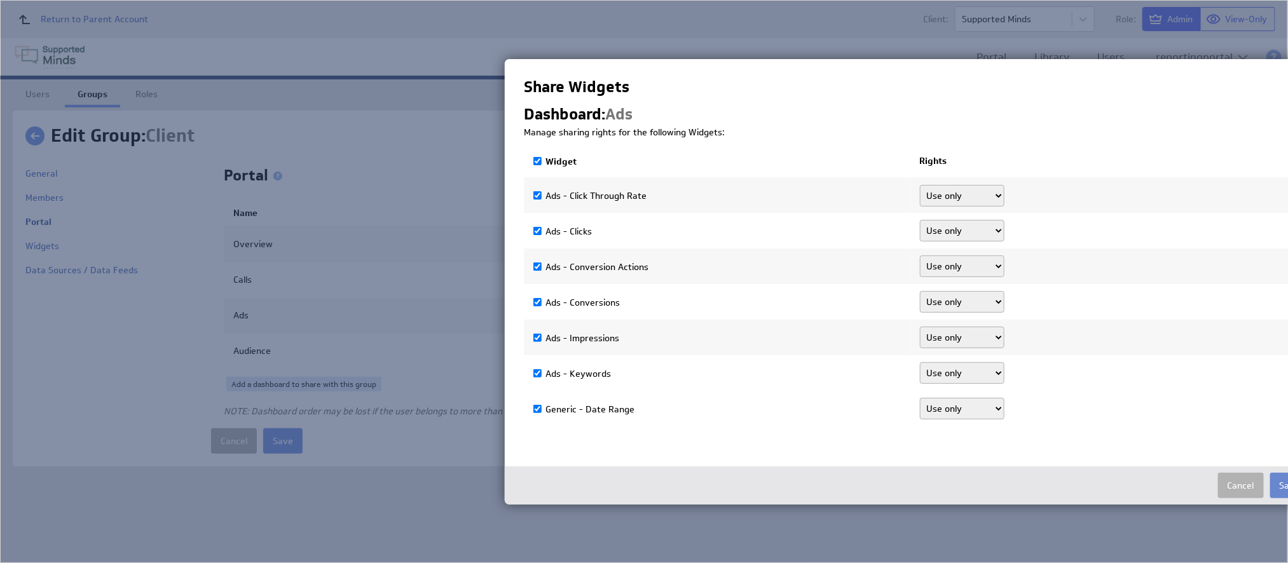
click at [1278, 481] on button "Save" at bounding box center [1289, 485] width 39 height 25
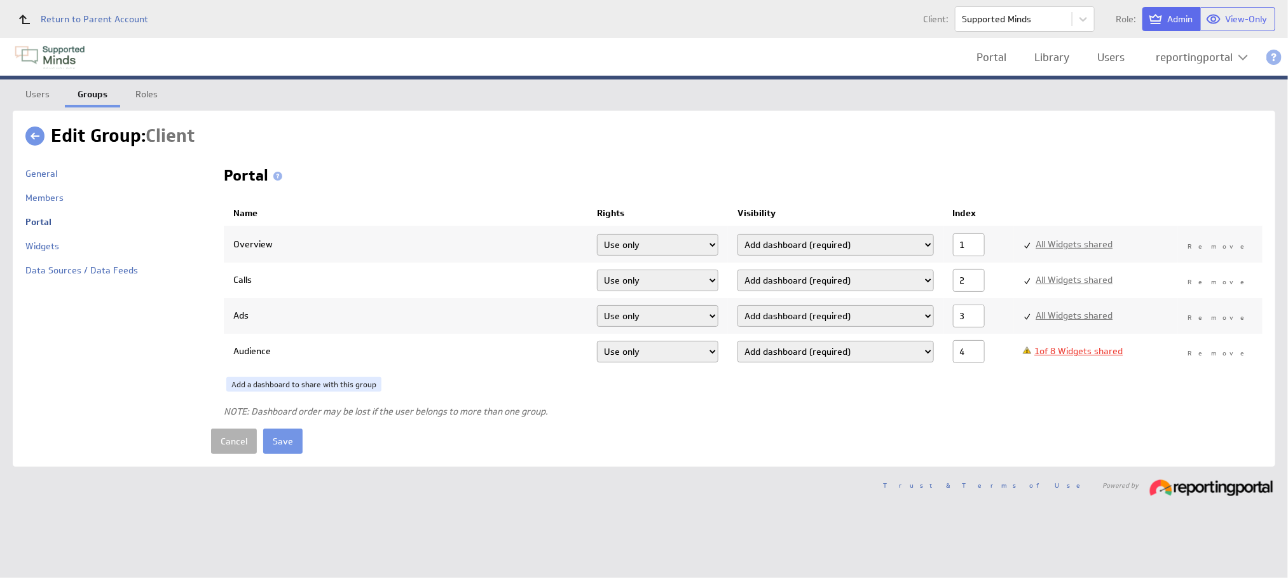
click at [1084, 351] on link "1 of 8 Widgets shared" at bounding box center [1078, 350] width 88 height 11
select select"] "bfdf010dce18b1b16514d1b458574788:0"
select select"] "b14b3399b34f99018ec7ab9270991ceb:0"
select select"] "f29d07a1324225986ba6b43ff2d03054:0"
select select"] "3f78cf48e8d3879b93abdfb65f311157:0"
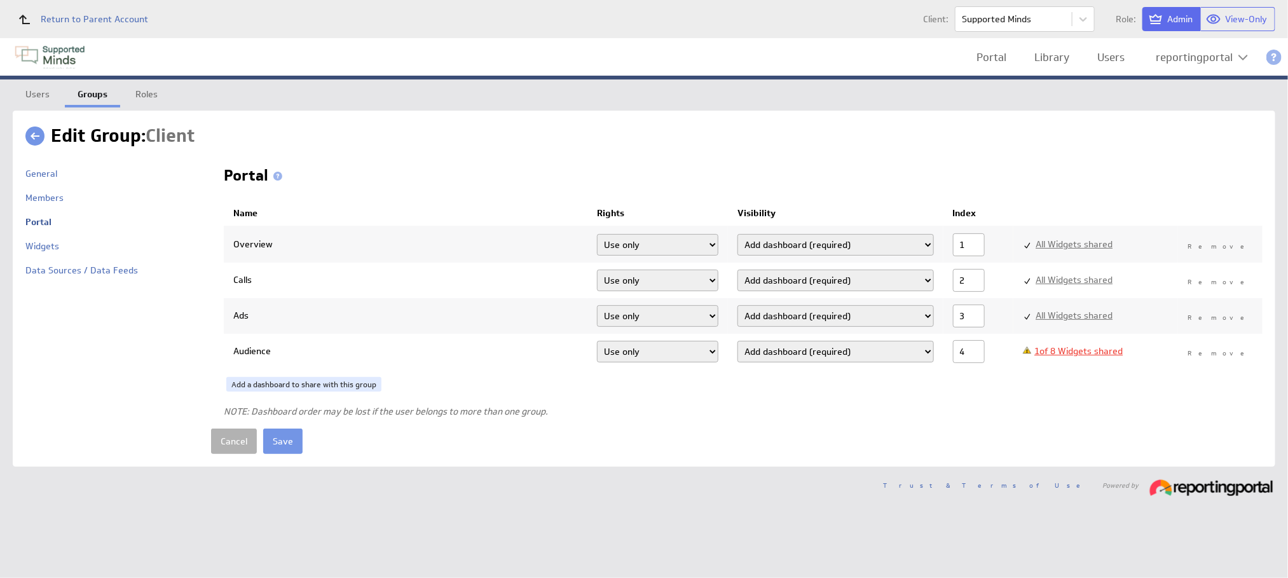
select select"] "52c2c2ab573cfc93c16c1629dd49763c:0"
select select"] "9dfaa2a227b970d0c289c0926e15bcf3:0"
select select"] "da93d0ee4c25969e7075a576a3c818c4:0"
select select"] "99e3dfde4ac632451e6b8b2ebe511e51:0"
checkbox input "false"
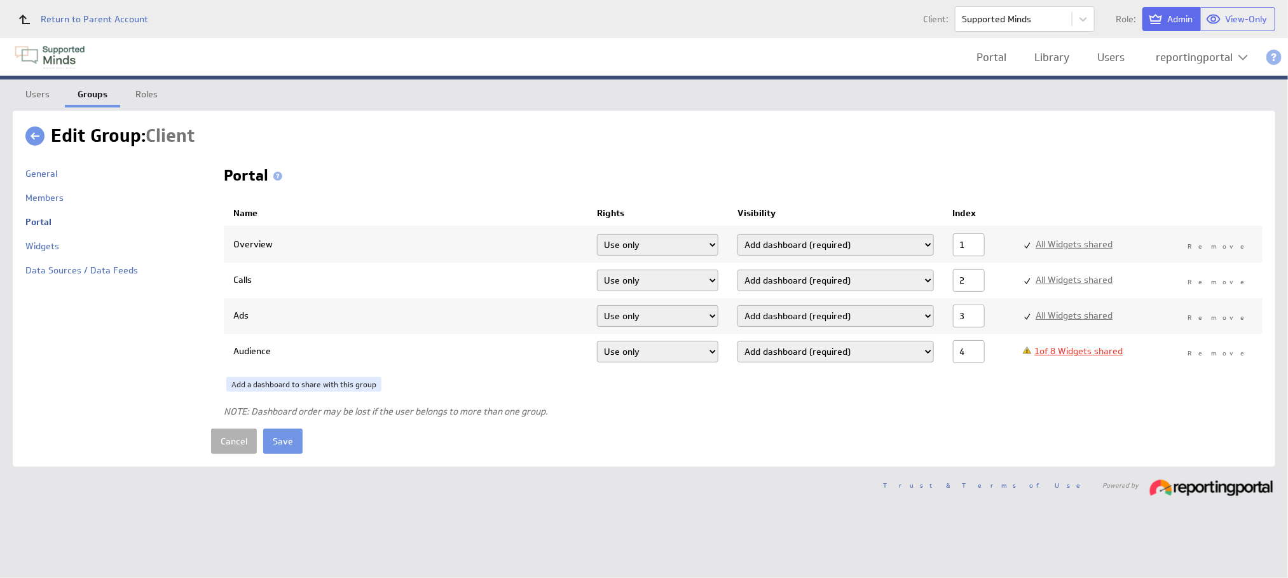
checkbox input "true"
select select"] "99e3dfde4ac632451e6b8b2ebe511e51:use"
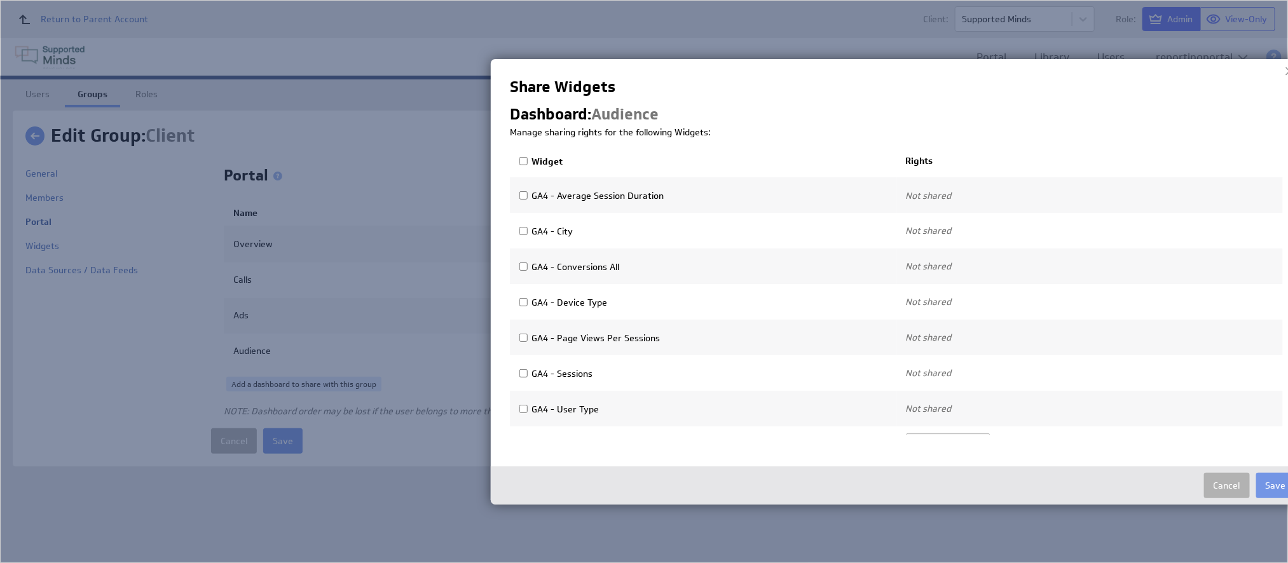
click at [521, 162] on input "Widget" at bounding box center [523, 161] width 8 height 8
checkbox input "true"
select select"] "bfdf010dce18b1b16514d1b458574788:use"
checkbox input "true"
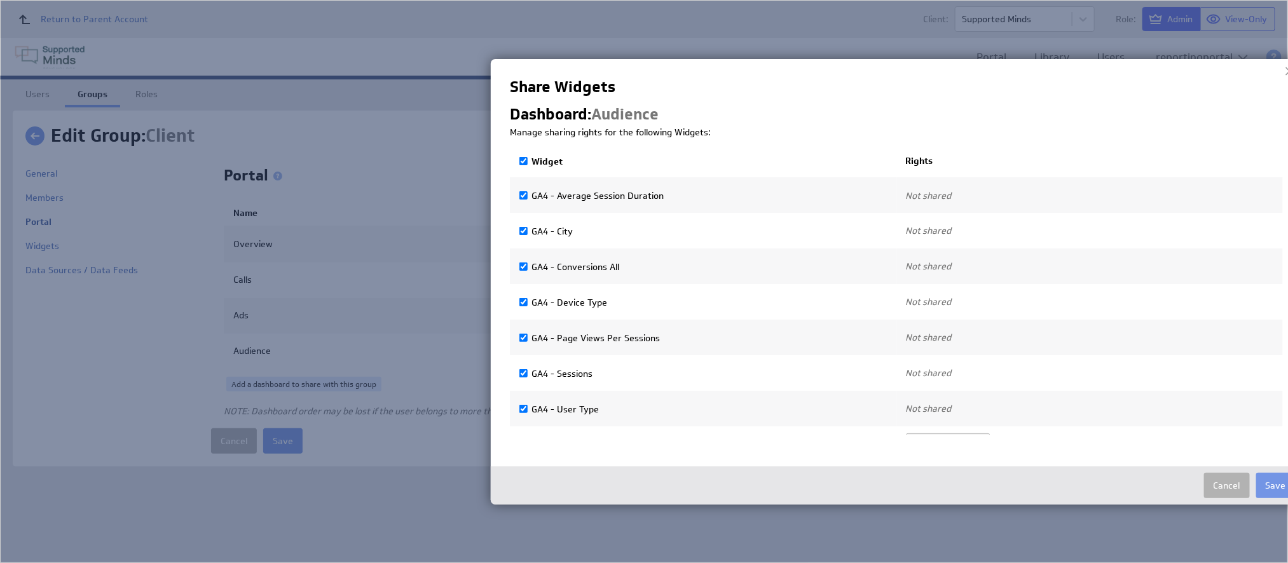
select select"] "b14b3399b34f99018ec7ab9270991ceb:use"
checkbox input "true"
select select"] "f29d07a1324225986ba6b43ff2d03054:use"
checkbox input "true"
select select"] "3f78cf48e8d3879b93abdfb65f311157:use"
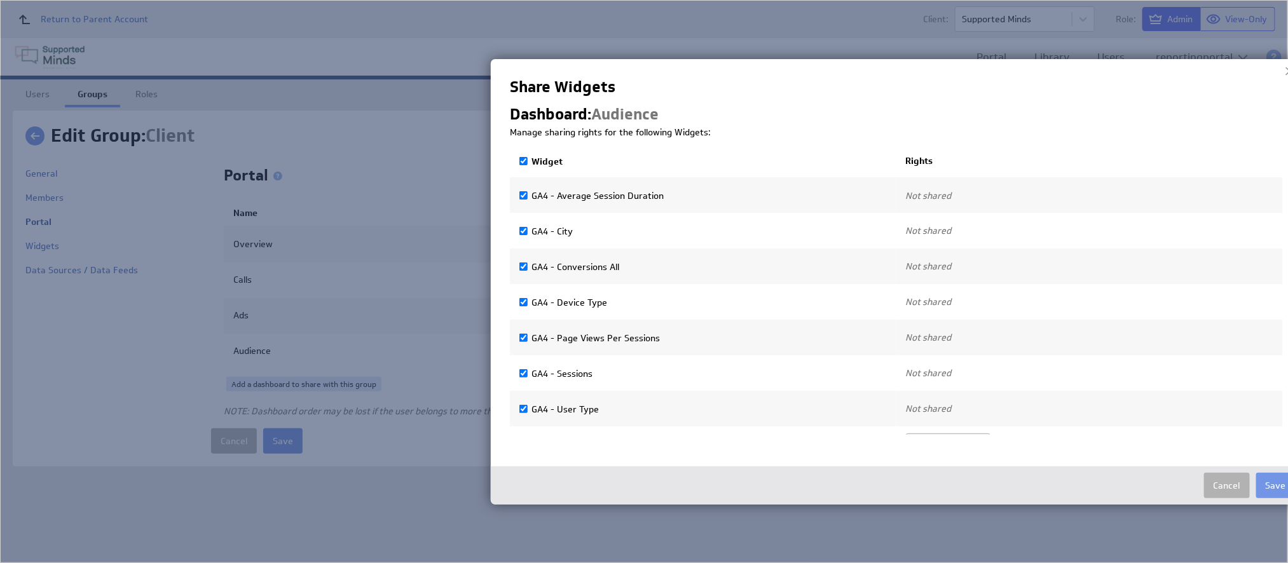
checkbox input "true"
select select"] "52c2c2ab573cfc93c16c1629dd49763c:use"
checkbox input "true"
select select"] "9dfaa2a227b970d0c289c0926e15bcf3:use"
checkbox input "true"
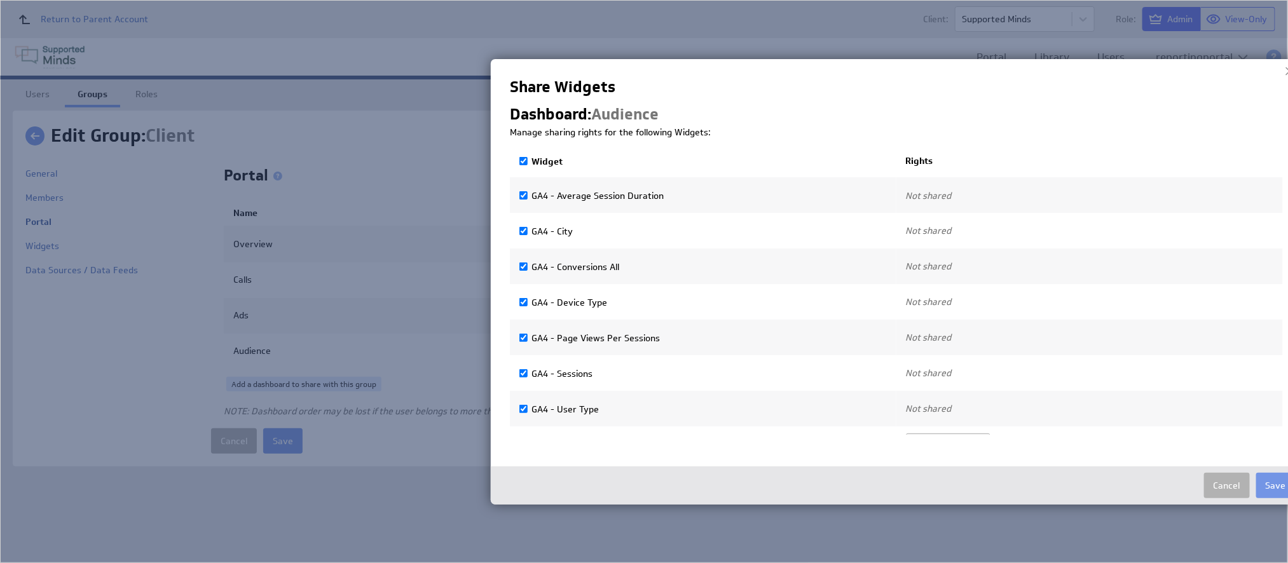
select select"] "da93d0ee4c25969e7075a576a3c818c4:use"
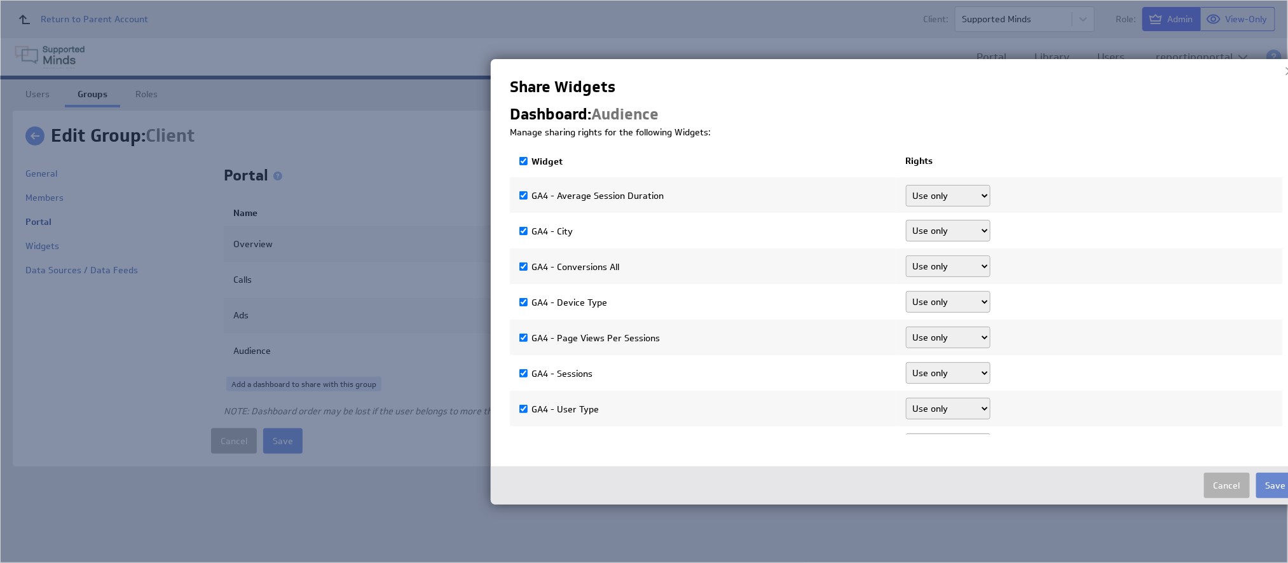
click at [1267, 474] on button "Save" at bounding box center [1275, 485] width 39 height 25
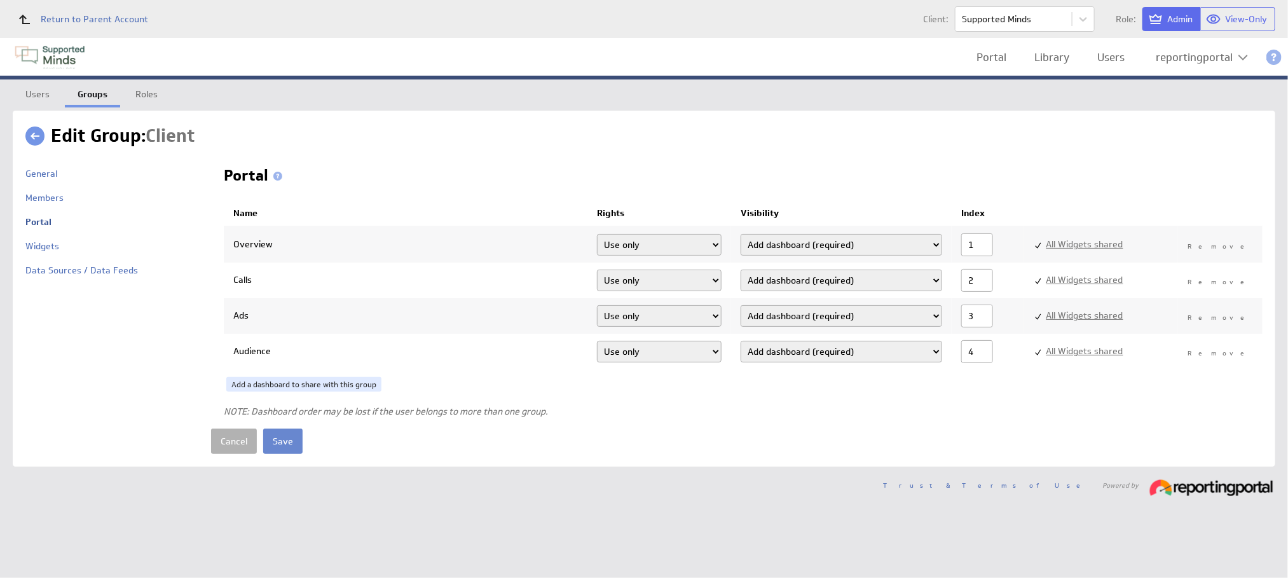
click at [288, 444] on input "Save" at bounding box center [282, 440] width 39 height 25
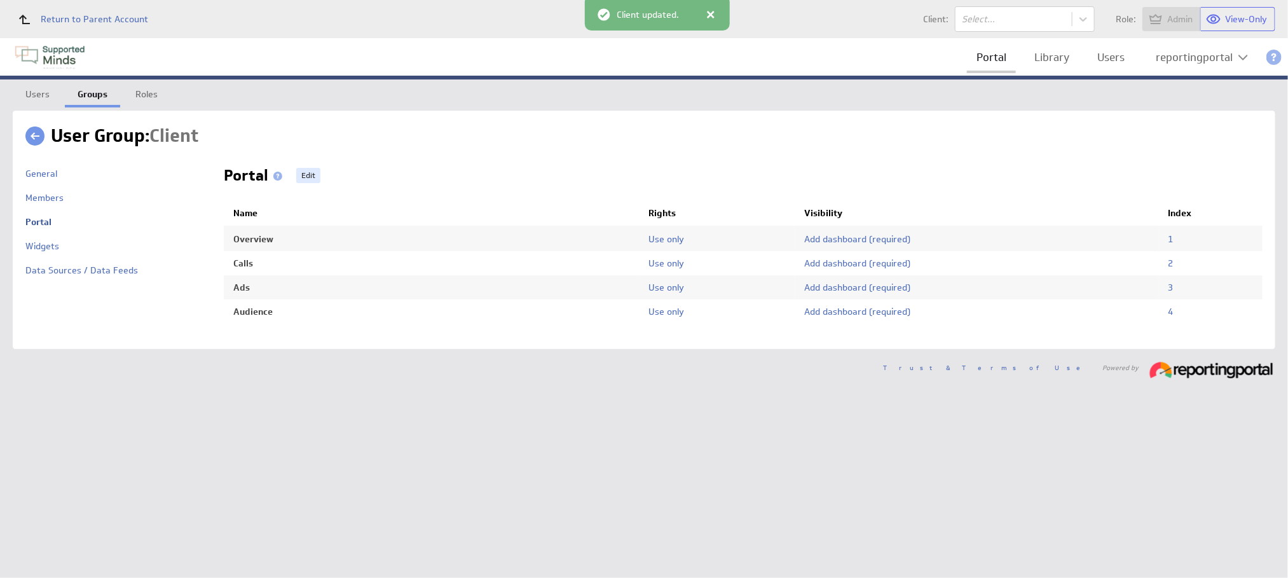
click at [990, 62] on link "Portal" at bounding box center [991, 57] width 49 height 26
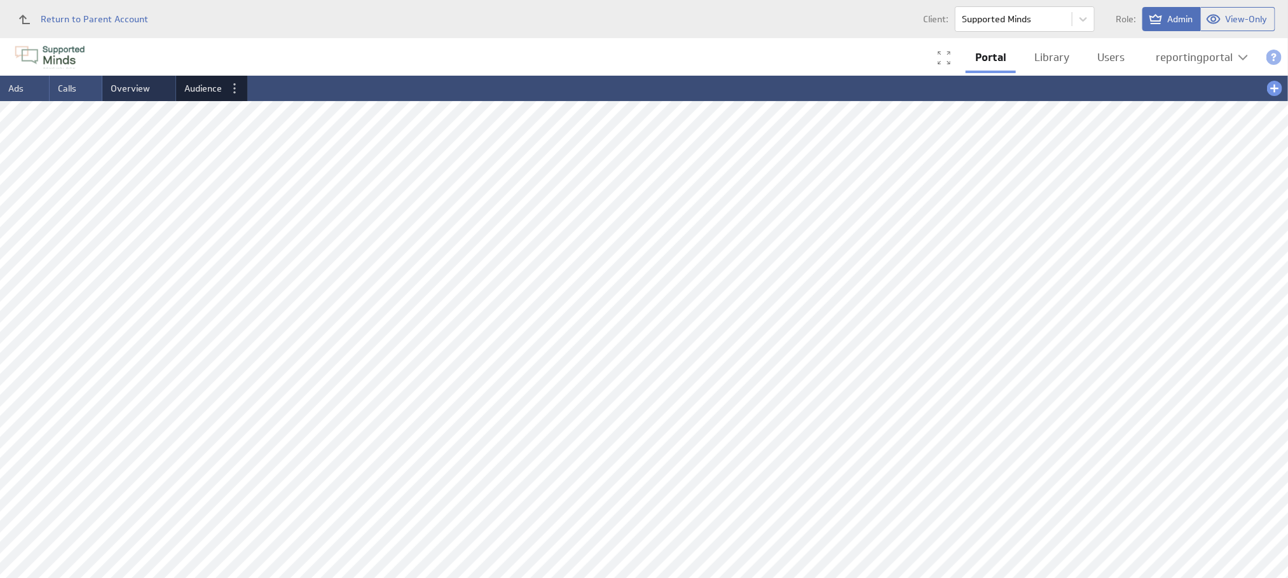
drag, startPoint x: 132, startPoint y: 88, endPoint x: 0, endPoint y: 92, distance: 131.6
click at [90, 83] on span "Ads" at bounding box center [89, 88] width 15 height 11
click at [196, 83] on span "Audience" at bounding box center [202, 88] width 37 height 11
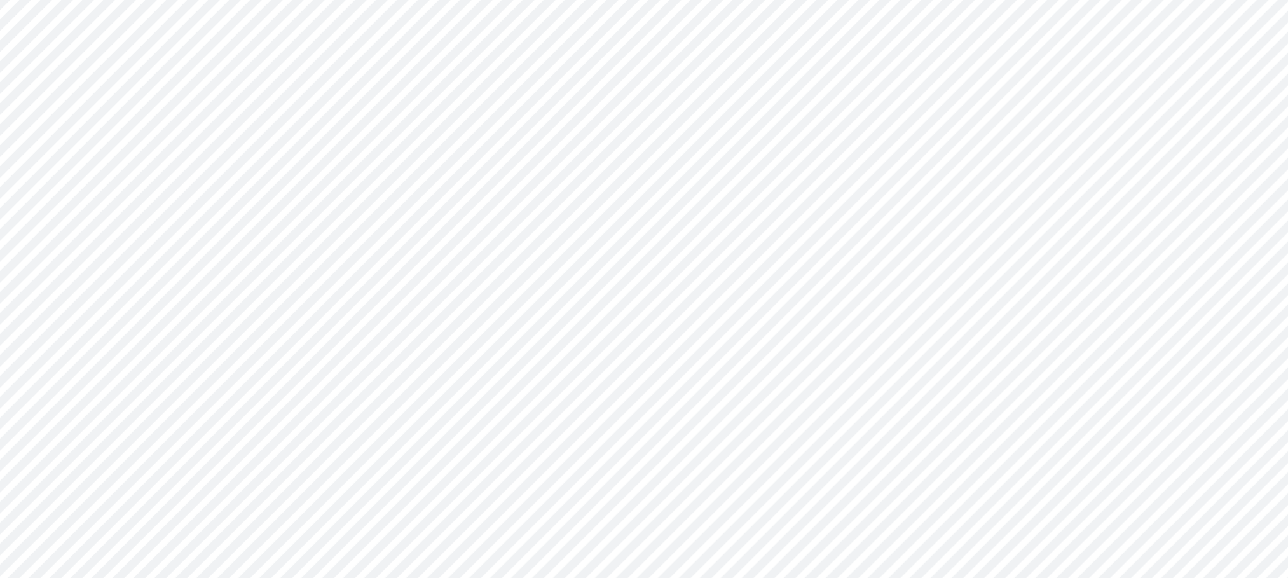
scroll to position [267, 0]
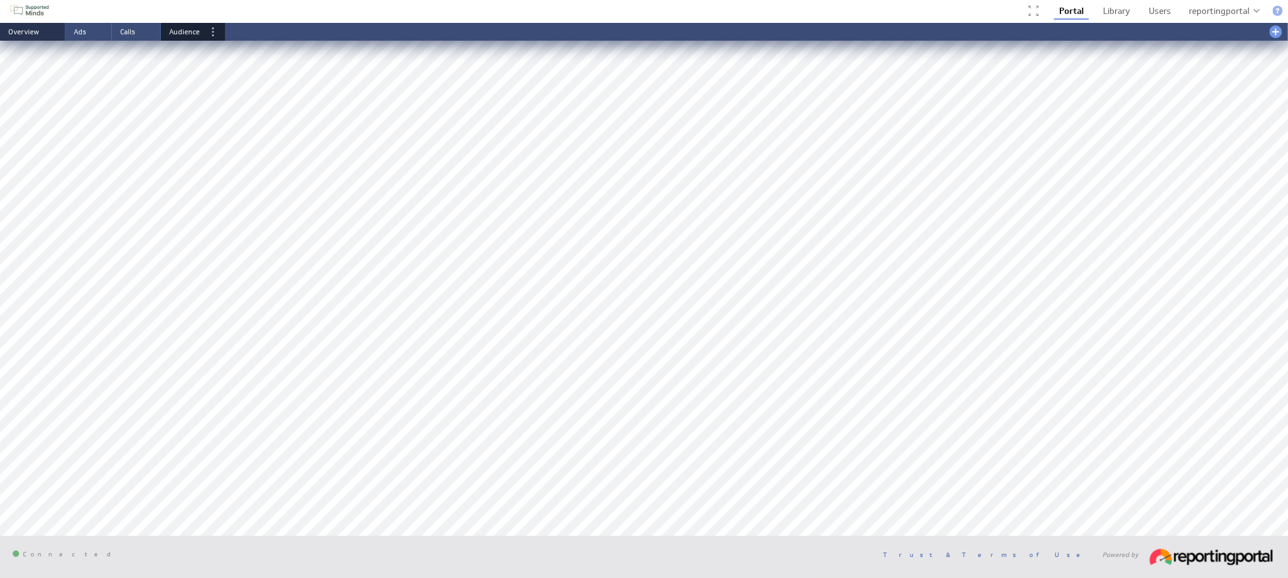
click at [21, 29] on span "Overview" at bounding box center [23, 32] width 31 height 10
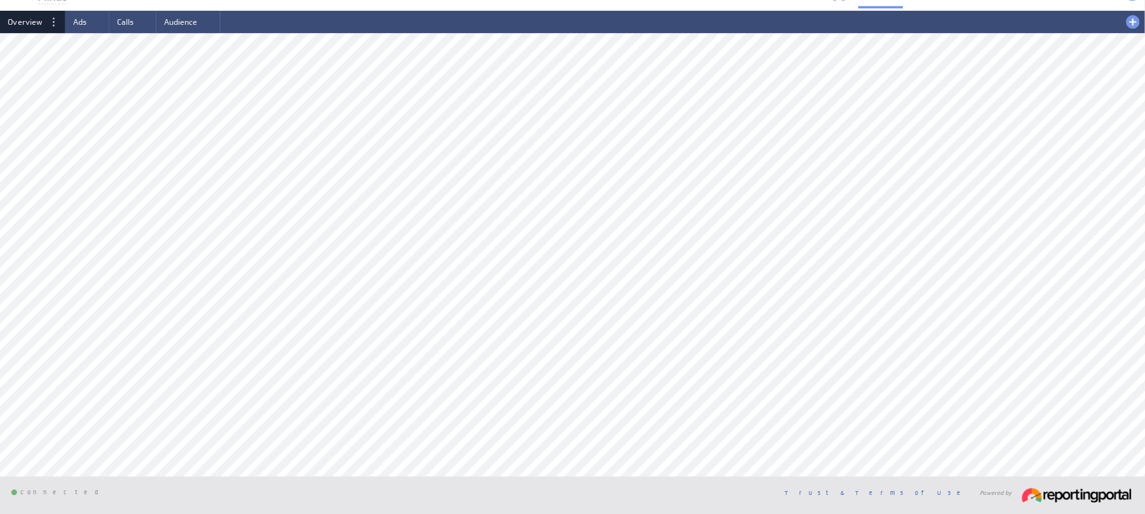
scroll to position [0, 0]
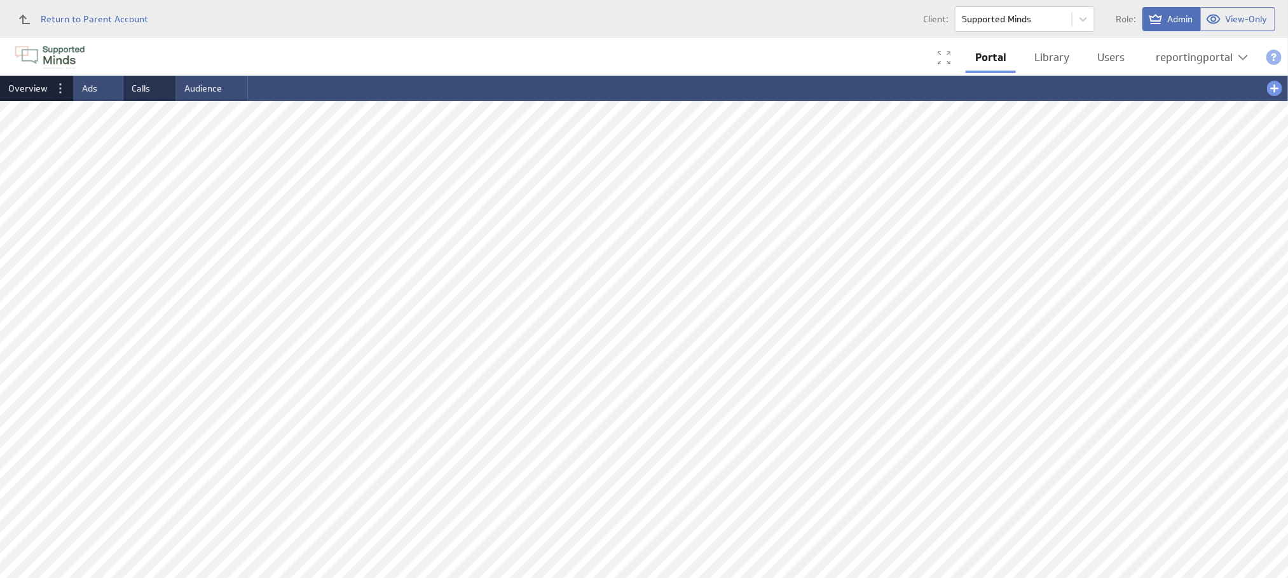
click at [137, 86] on span "Calls" at bounding box center [141, 88] width 18 height 11
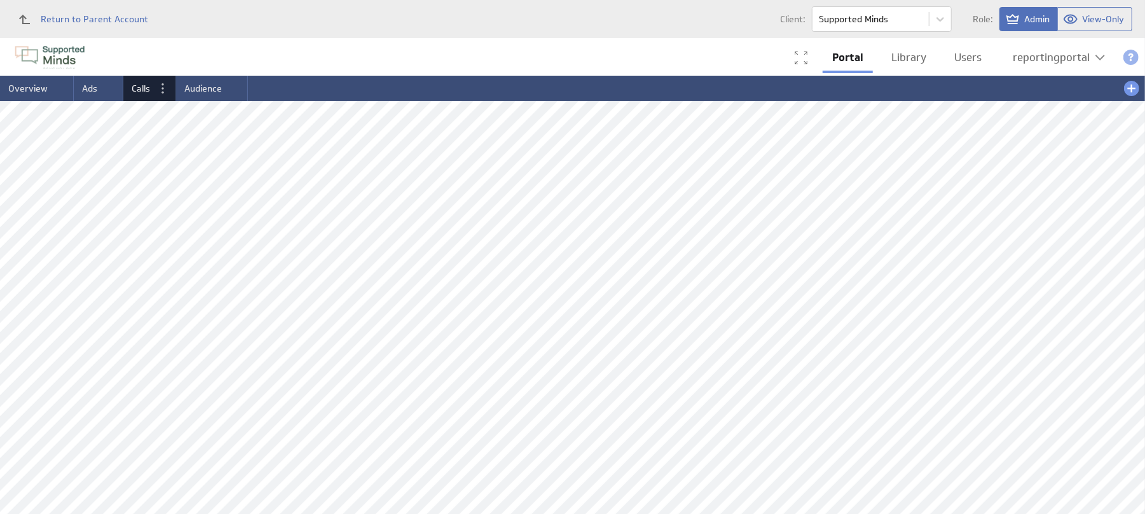
drag, startPoint x: 1137, startPoint y: 3, endPoint x: 520, endPoint y: 41, distance: 618.3
click at [520, 41] on div "Portal Library Users reportingportal" at bounding box center [572, 56] width 1145 height 37
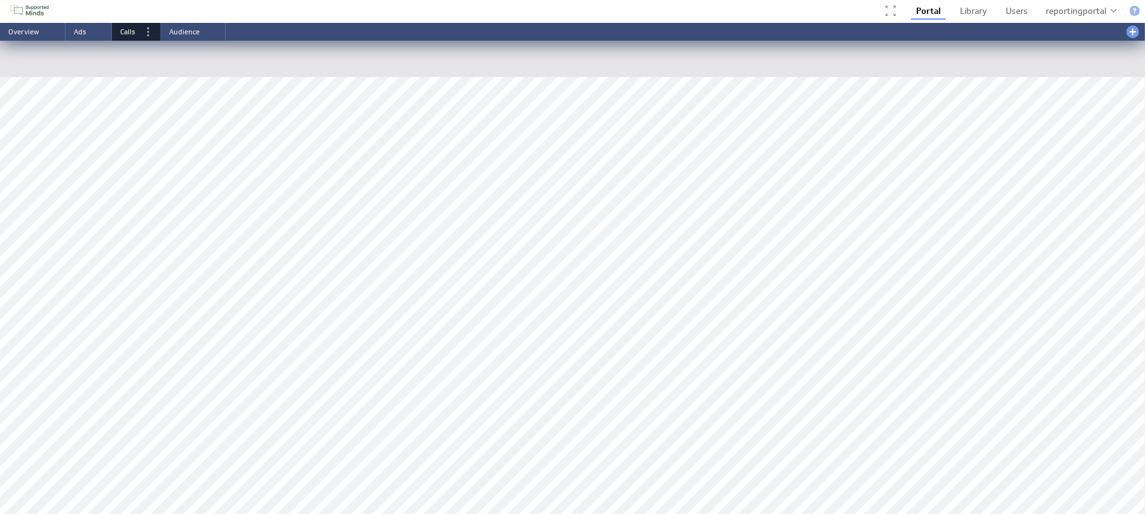
scroll to position [140, 0]
